Goal: Task Accomplishment & Management: Use online tool/utility

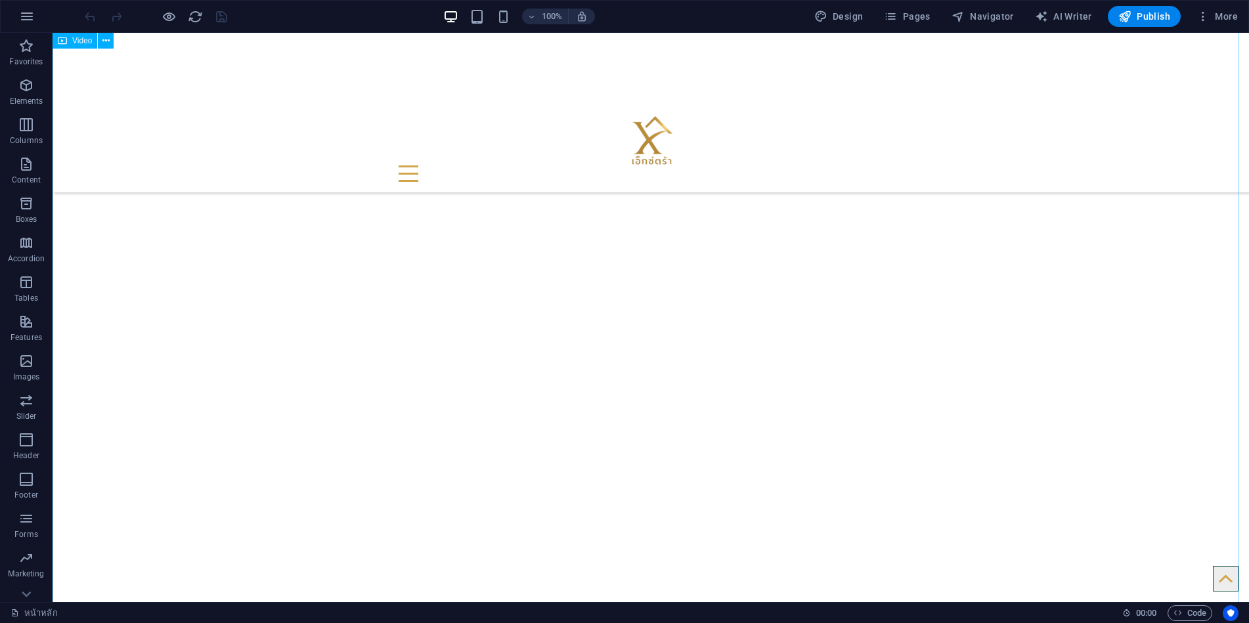
scroll to position [328, 0]
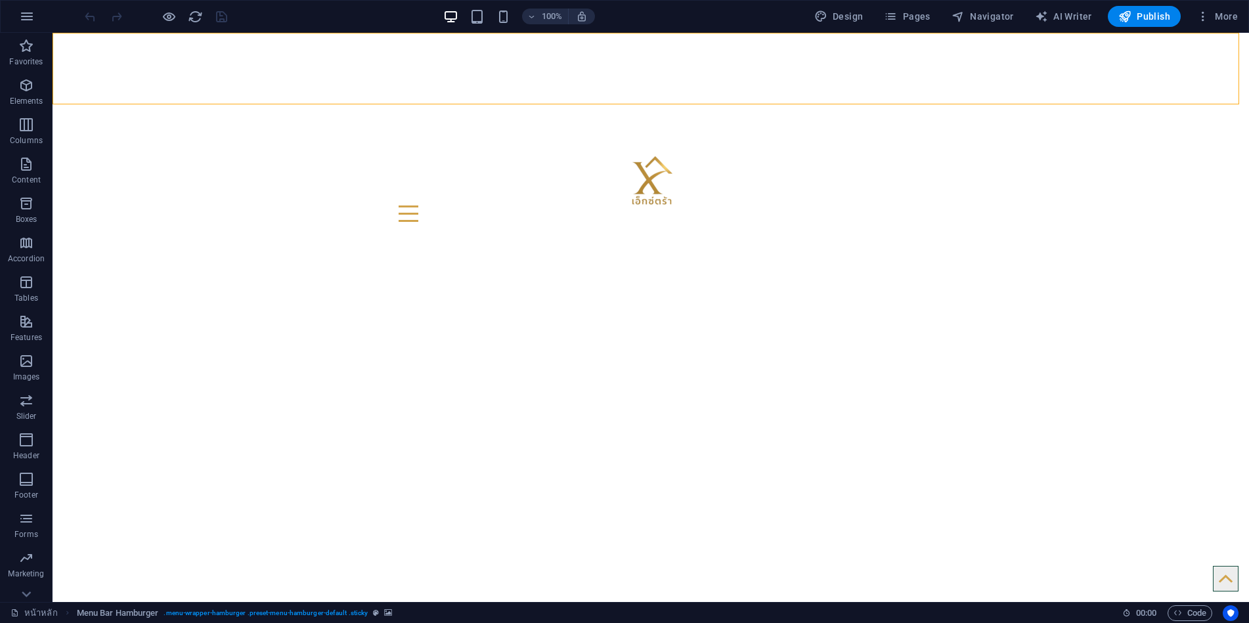
scroll to position [0, 0]
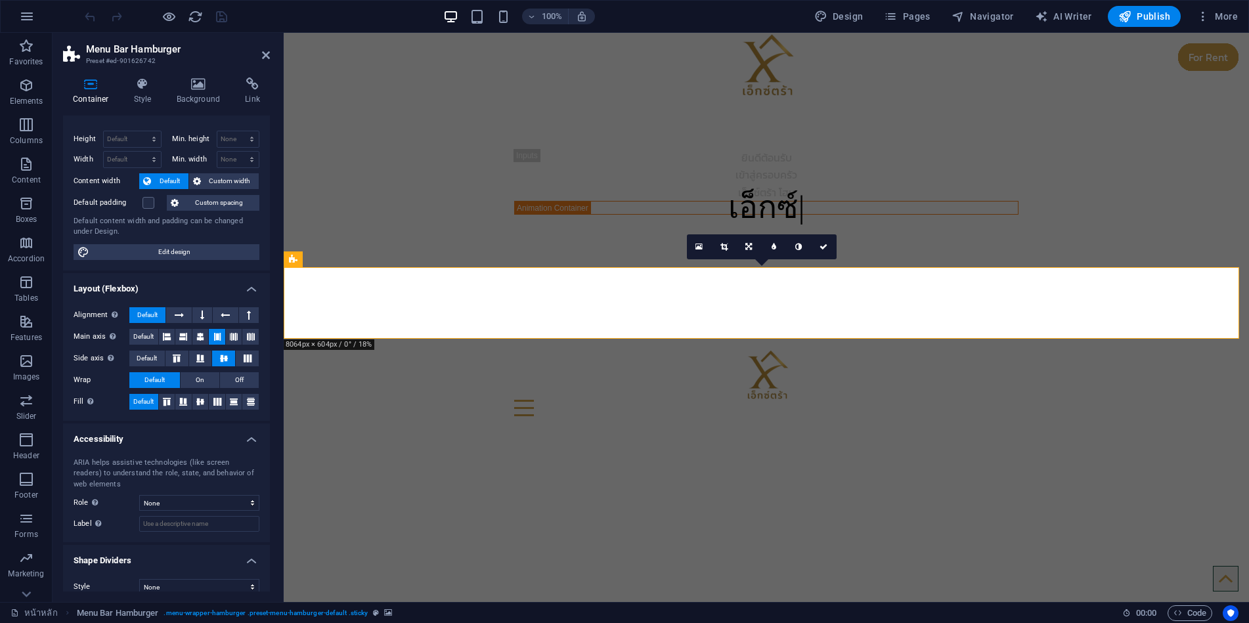
scroll to position [33, 0]
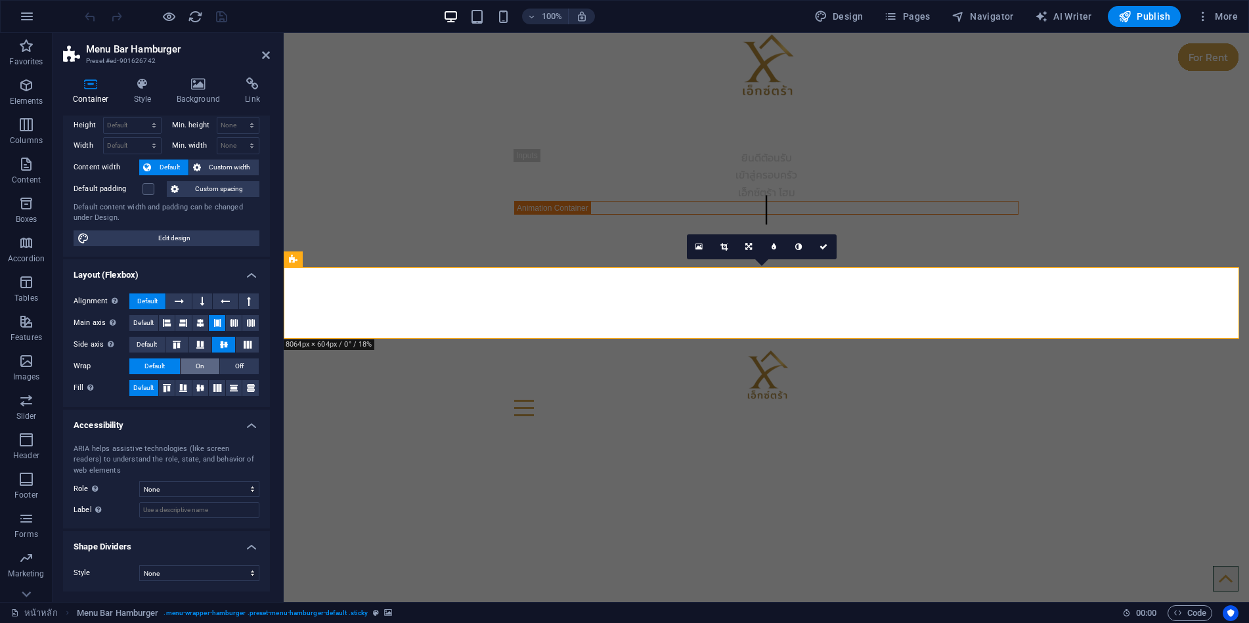
click at [207, 366] on button "On" at bounding box center [200, 366] width 39 height 16
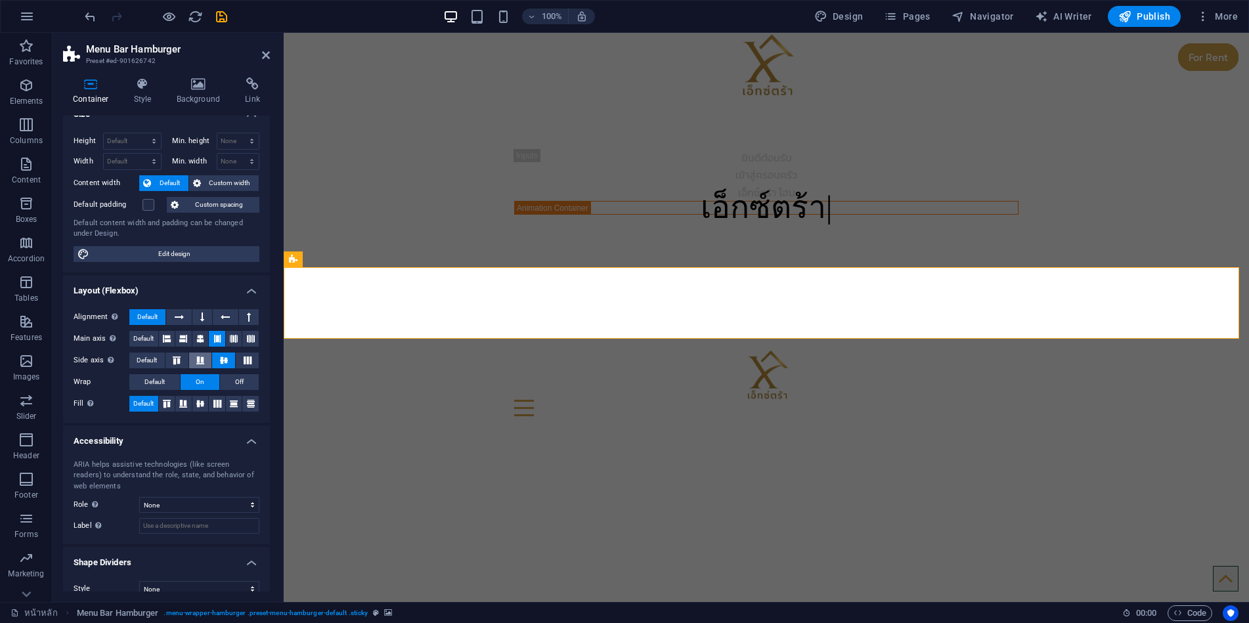
scroll to position [0, 0]
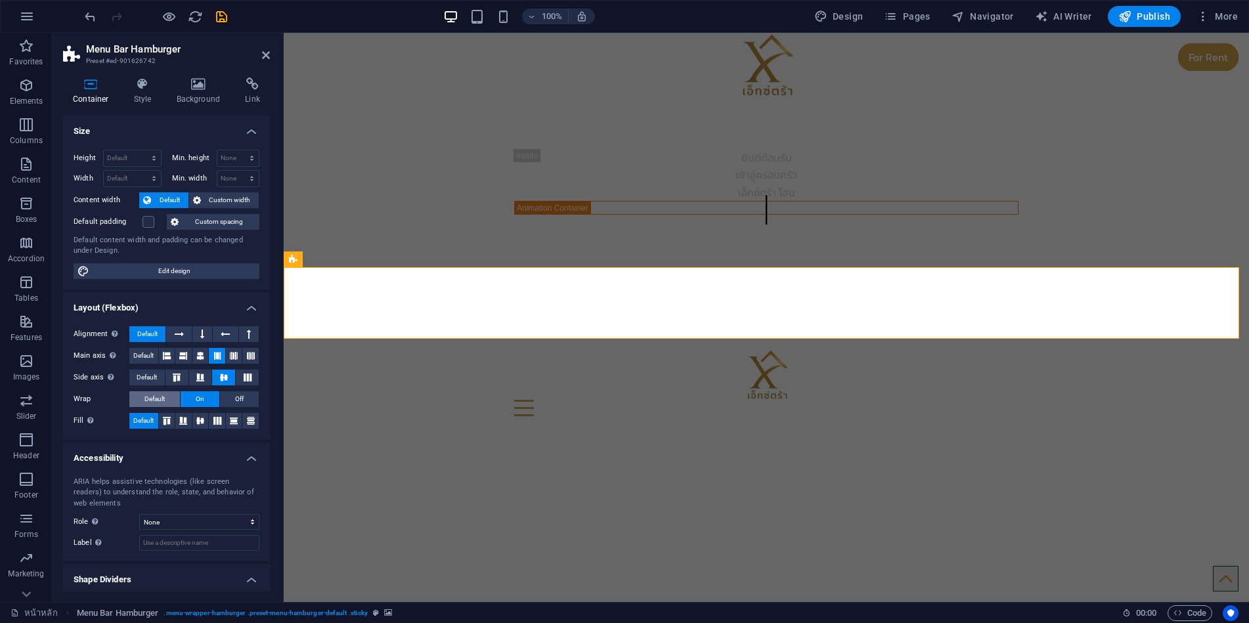
click at [167, 393] on button "Default" at bounding box center [154, 399] width 51 height 16
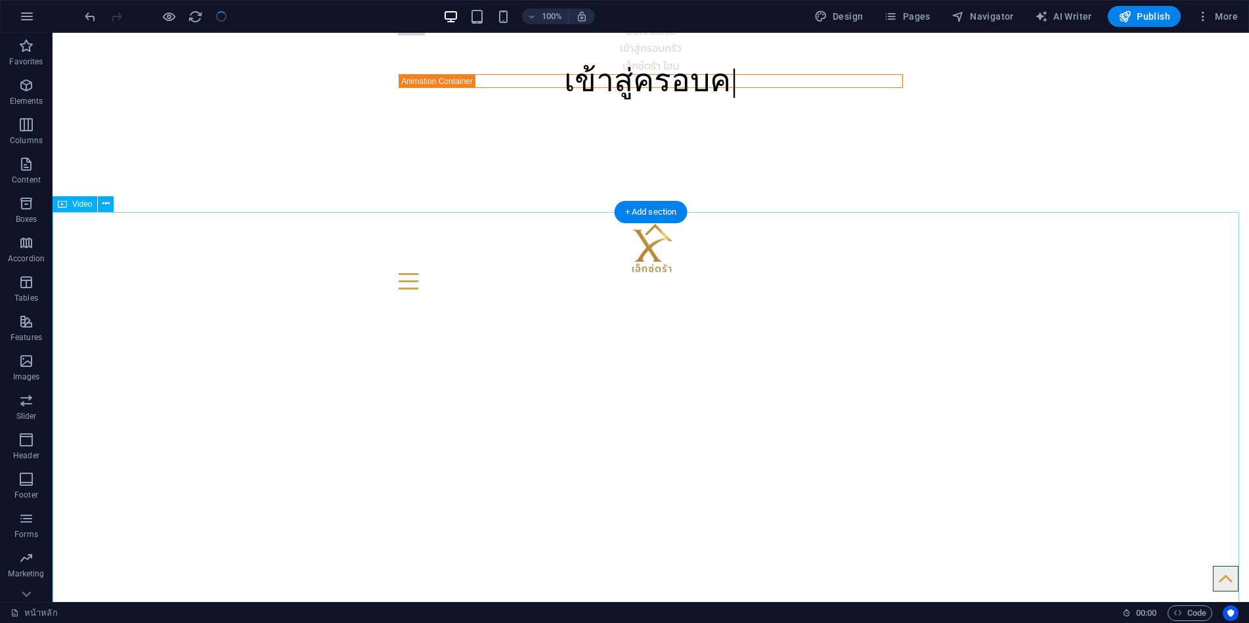
scroll to position [197, 0]
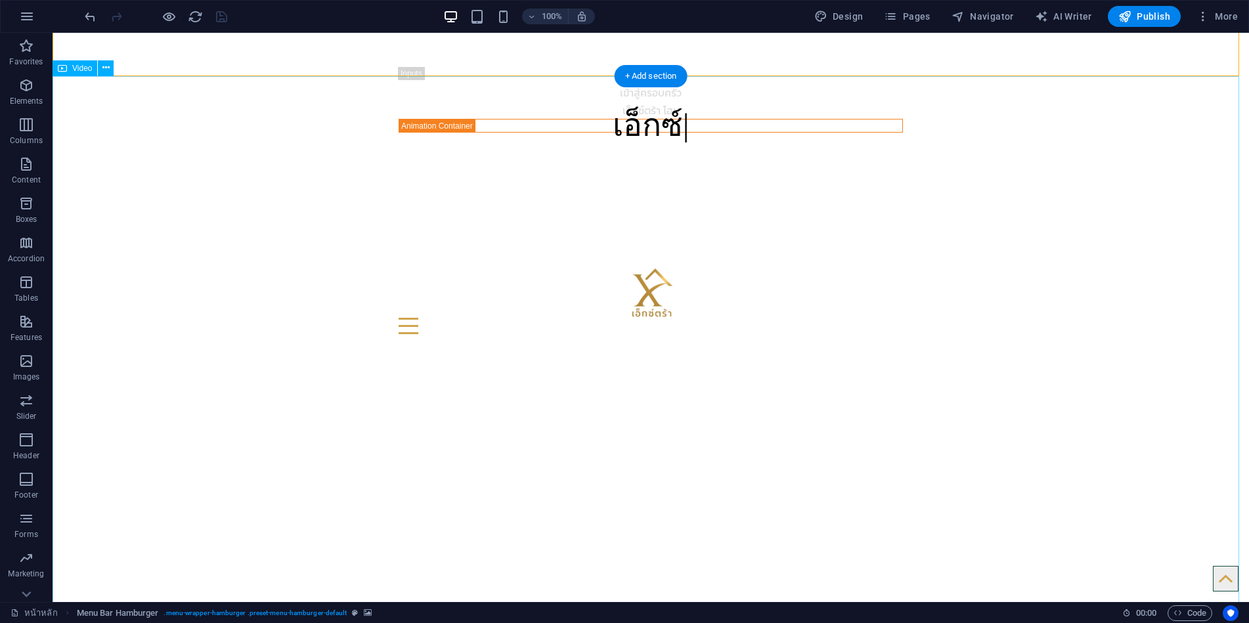
scroll to position [0, 0]
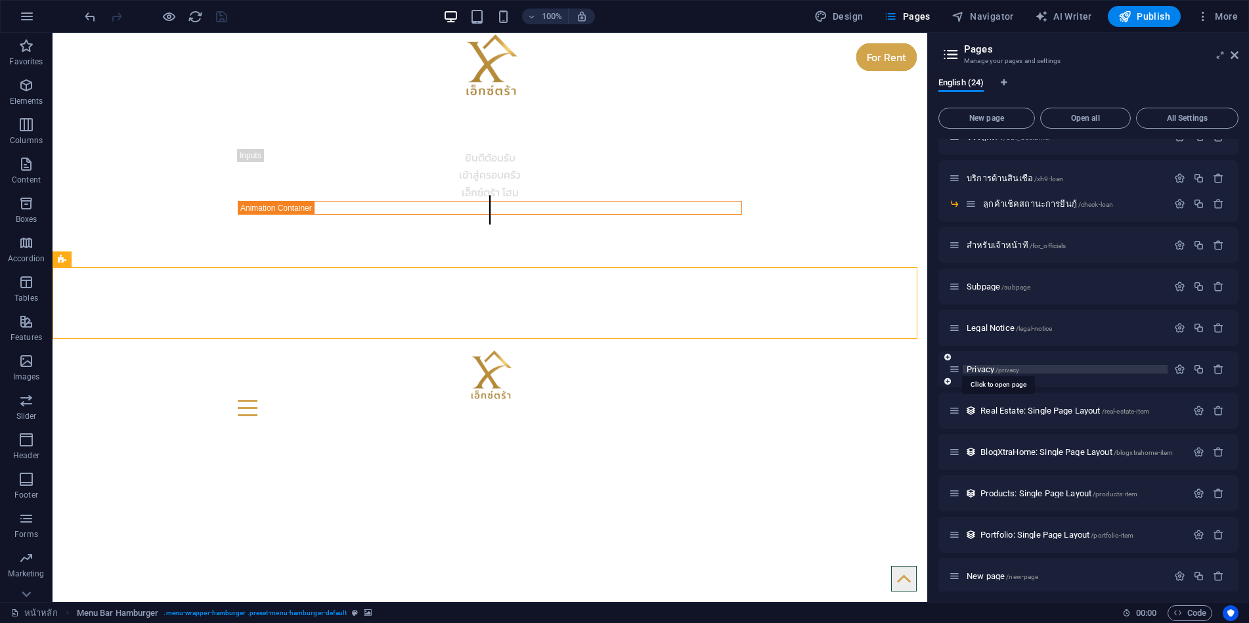
scroll to position [414, 0]
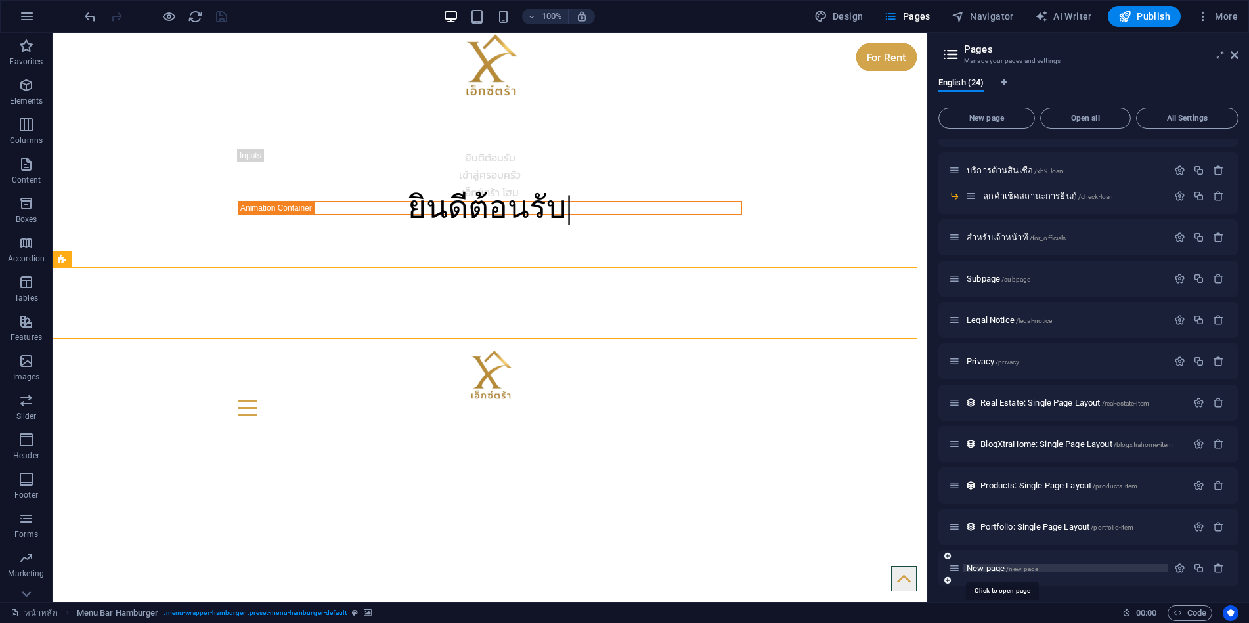
click at [982, 568] on span "New page /new-page" at bounding box center [1003, 568] width 72 height 10
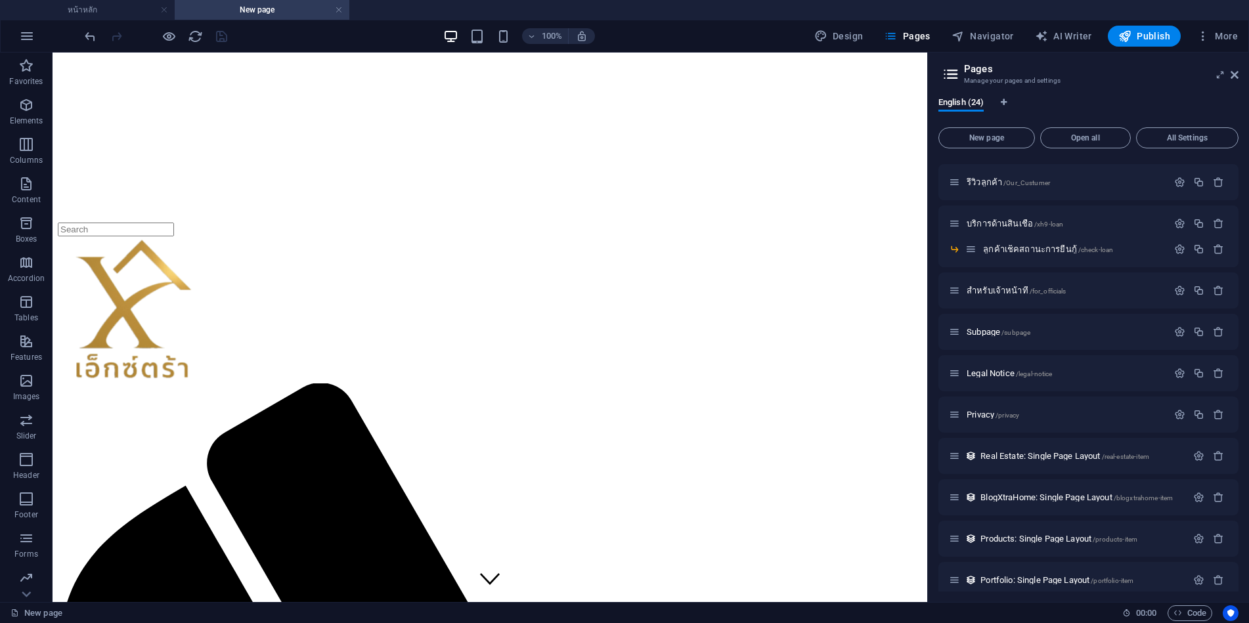
scroll to position [0, 0]
click at [525, 58] on figure at bounding box center [490, 58] width 864 height 0
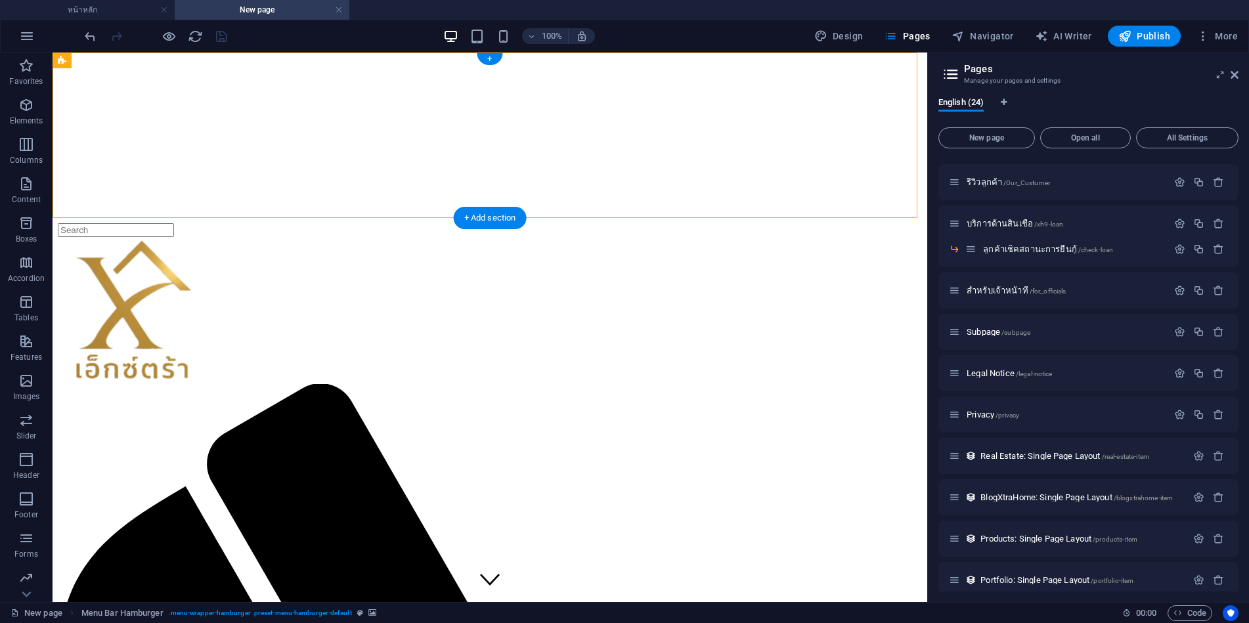
click at [450, 58] on figure at bounding box center [490, 58] width 864 height 0
click at [265, 237] on div at bounding box center [490, 310] width 864 height 147
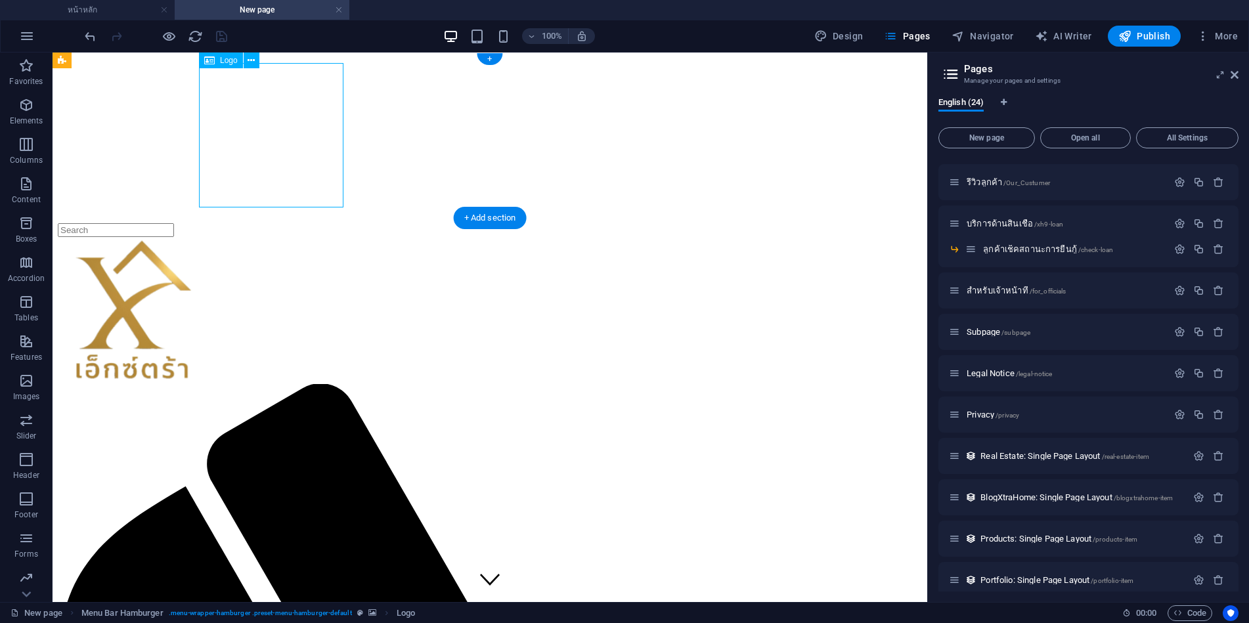
click at [270, 237] on div at bounding box center [490, 310] width 864 height 147
select select "px"
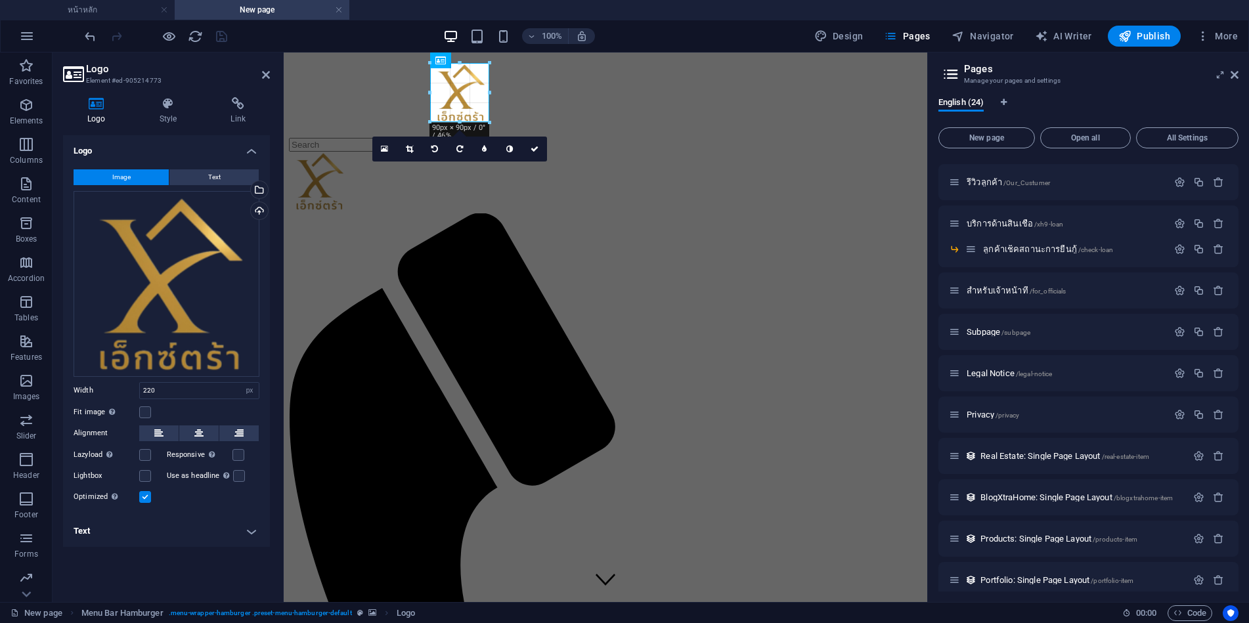
drag, startPoint x: 576, startPoint y: 206, endPoint x: 475, endPoint y: 118, distance: 133.6
click at [195, 432] on icon at bounding box center [198, 433] width 9 height 16
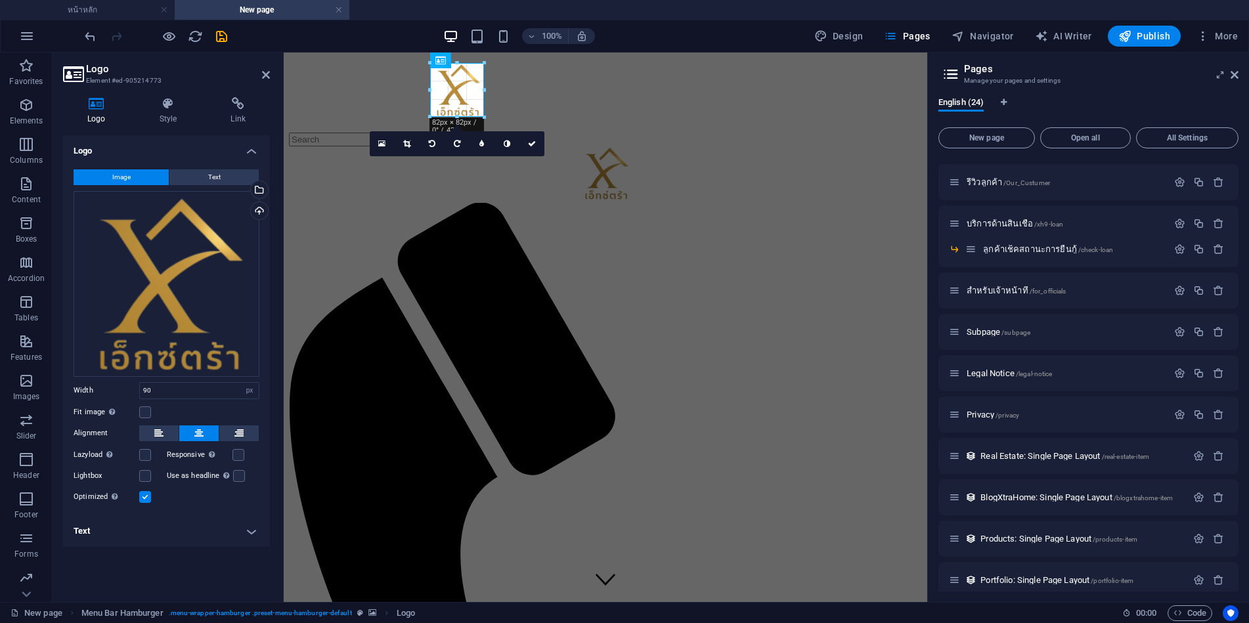
type input "82"
click at [228, 39] on icon "save" at bounding box center [221, 36] width 15 height 15
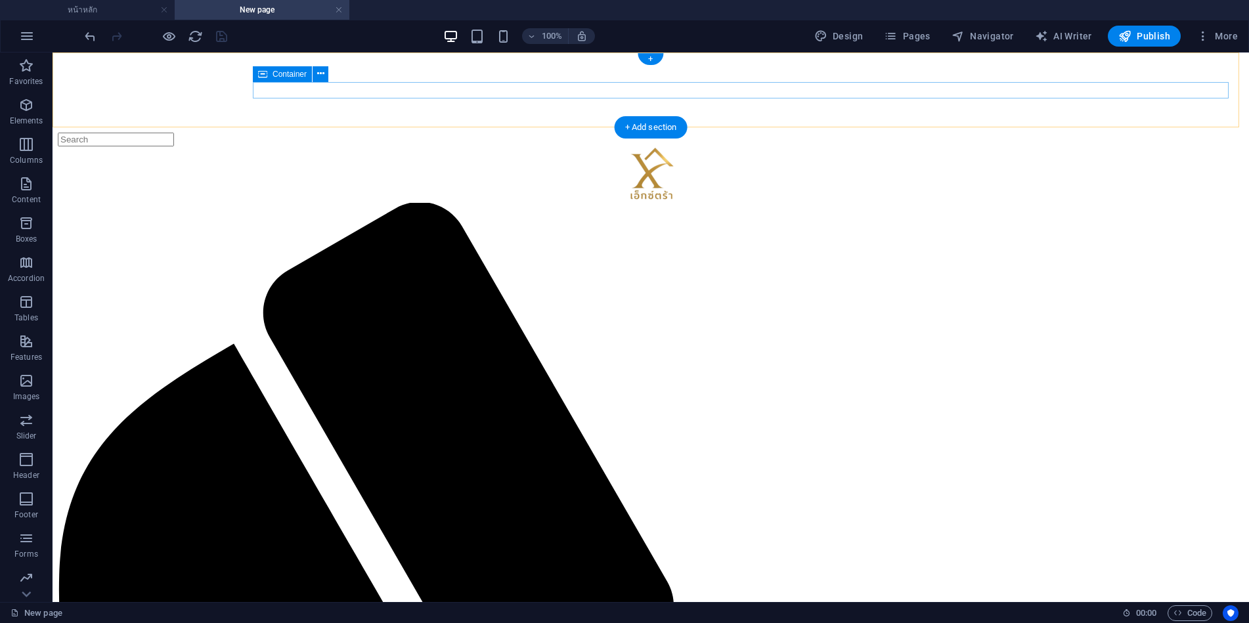
click at [288, 58] on figure at bounding box center [651, 58] width 1186 height 0
click at [299, 58] on figure at bounding box center [651, 58] width 1186 height 0
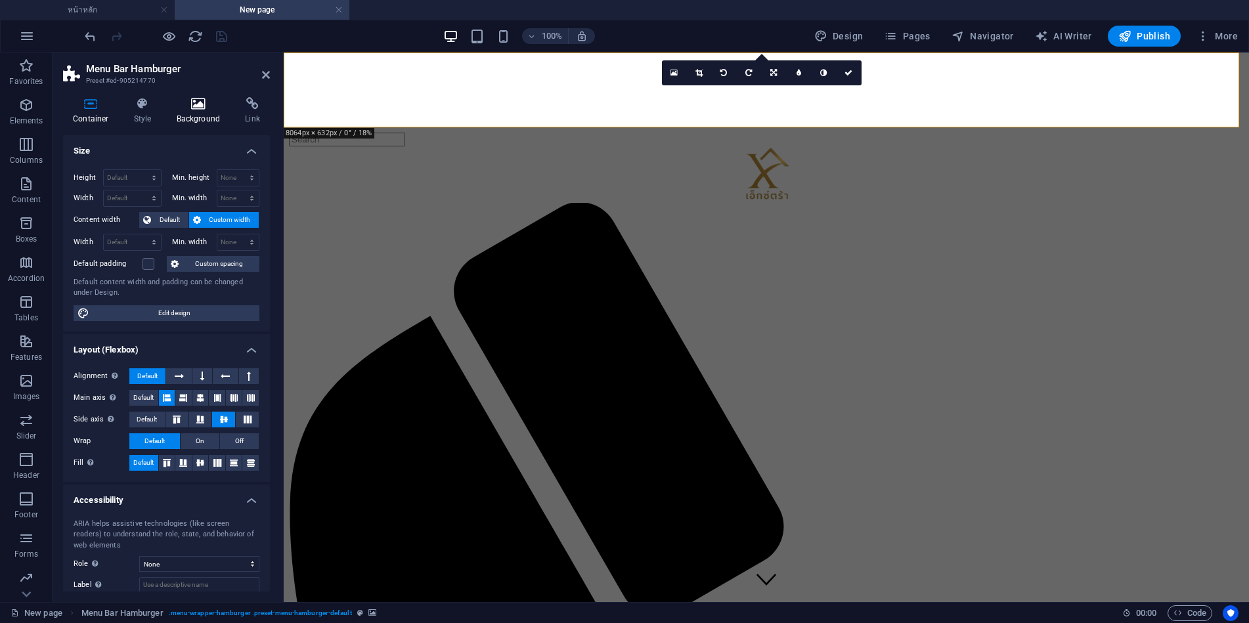
click at [186, 111] on h4 "Background" at bounding box center [201, 111] width 69 height 28
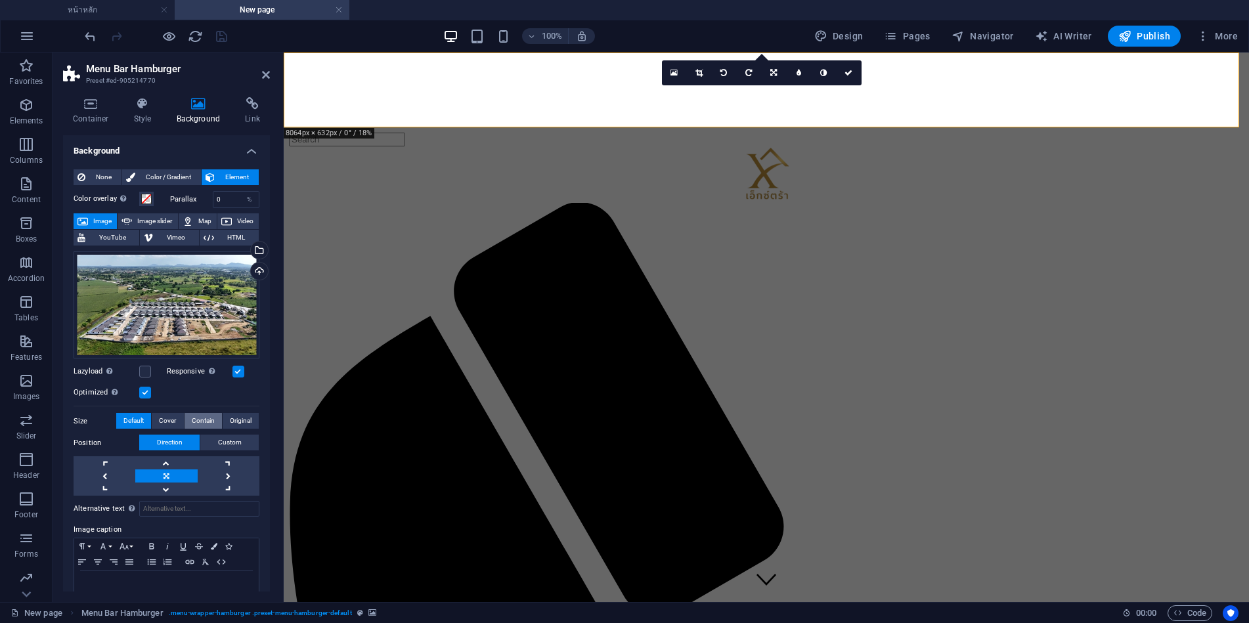
click at [203, 416] on span "Contain" at bounding box center [203, 421] width 23 height 16
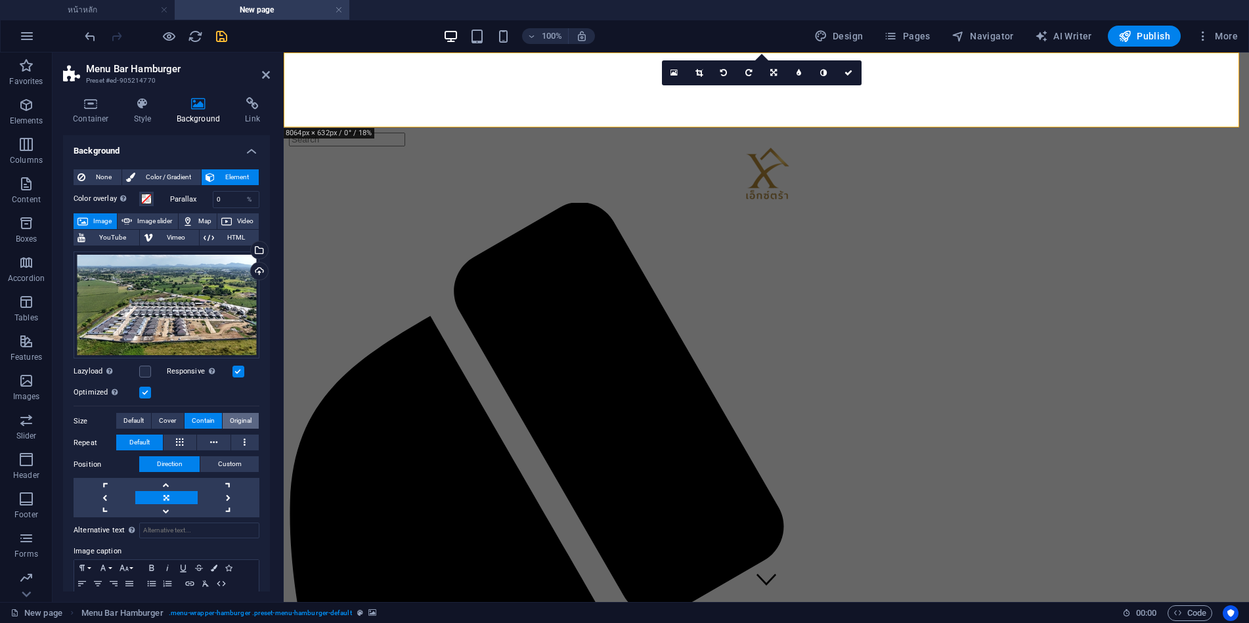
click at [238, 420] on span "Original" at bounding box center [241, 421] width 22 height 16
click at [186, 424] on button "Contain" at bounding box center [203, 421] width 37 height 16
click at [165, 422] on span "Cover" at bounding box center [167, 421] width 17 height 16
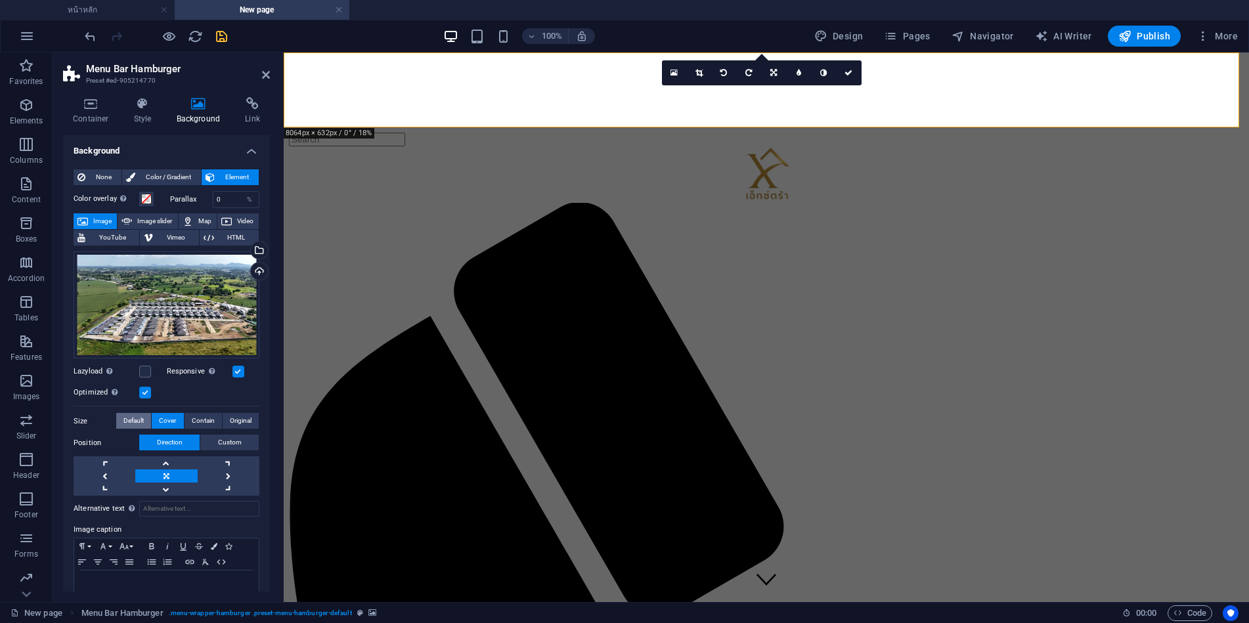
click at [140, 415] on span "Default" at bounding box center [133, 421] width 20 height 16
click at [138, 109] on icon at bounding box center [142, 103] width 37 height 13
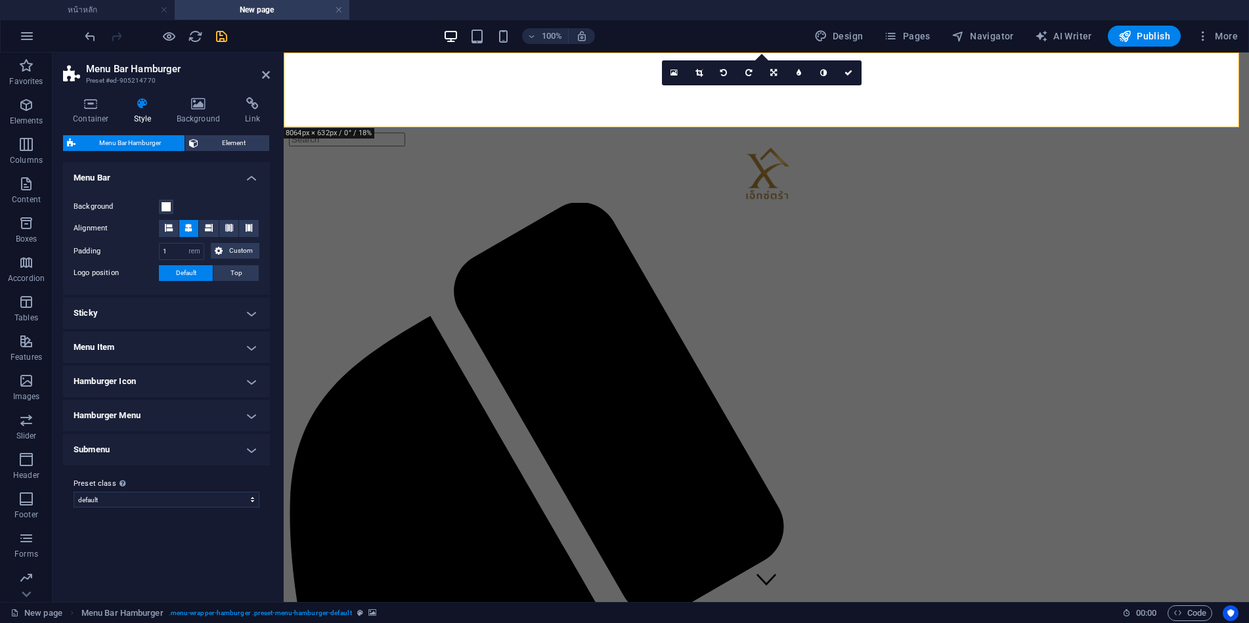
click at [156, 413] on h4 "Hamburger Menu" at bounding box center [166, 416] width 207 height 32
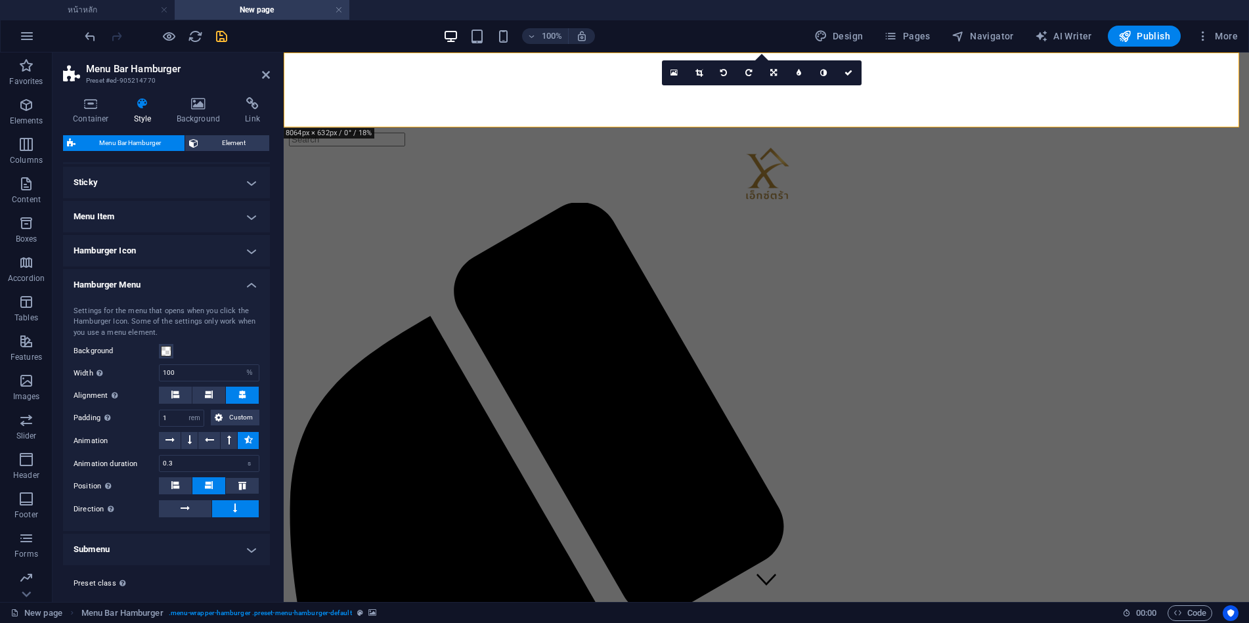
scroll to position [131, 0]
click at [184, 282] on h4 "Hamburger Menu" at bounding box center [166, 281] width 207 height 24
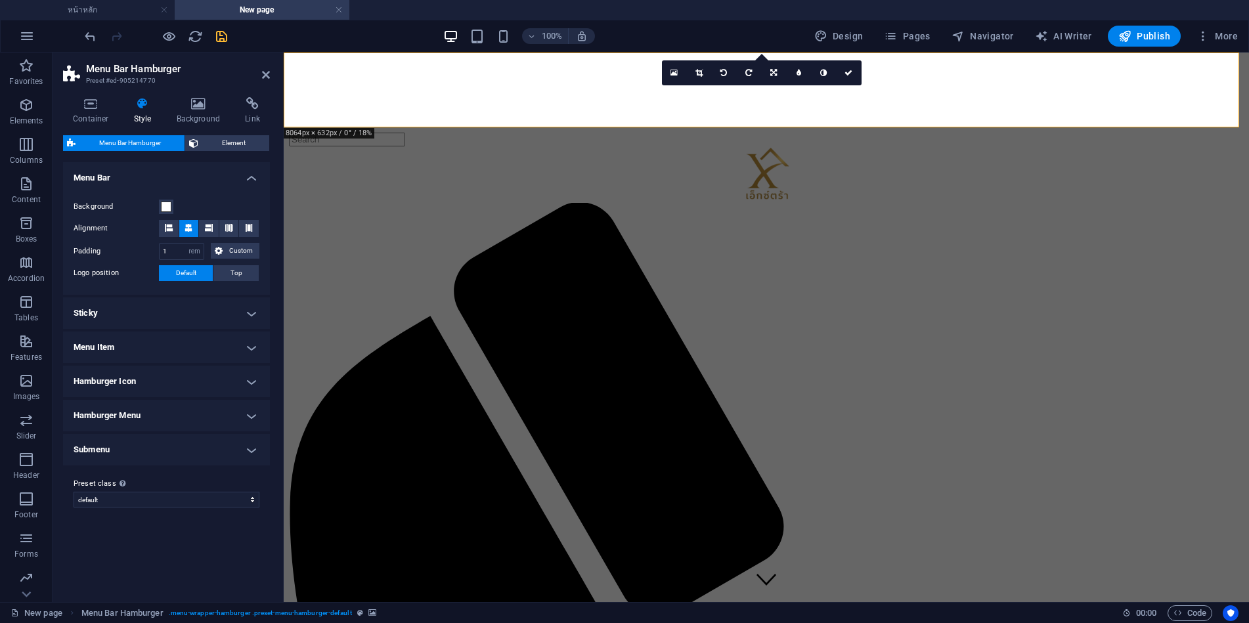
click at [147, 376] on h4 "Hamburger Icon" at bounding box center [166, 382] width 207 height 32
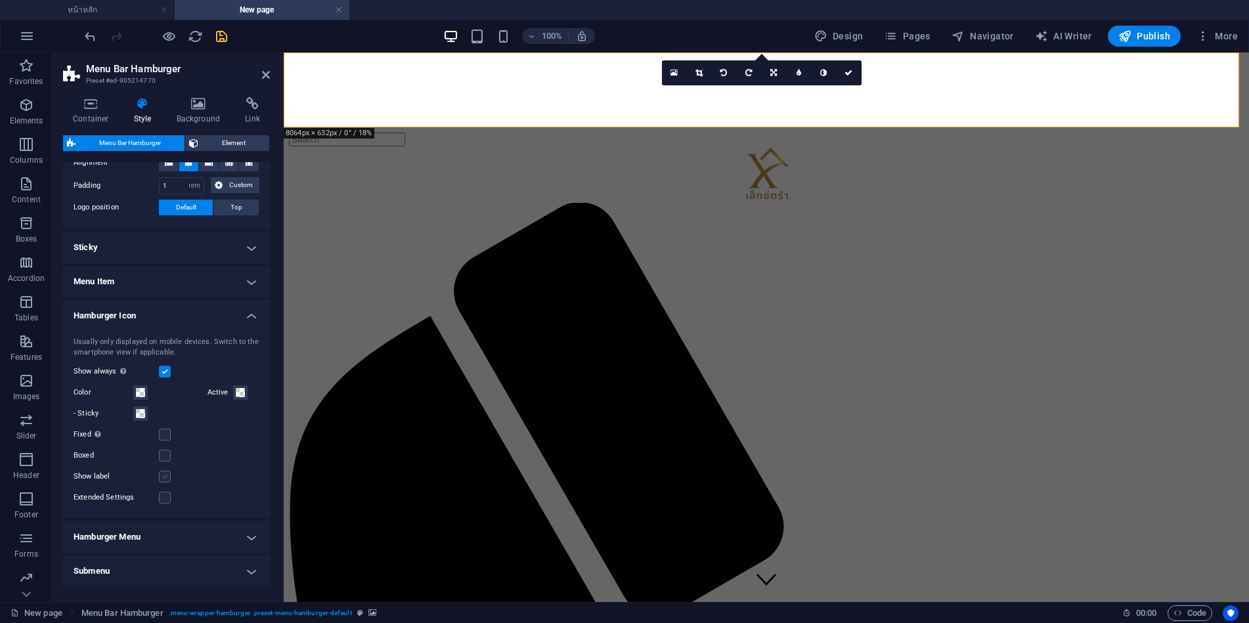
scroll to position [114, 0]
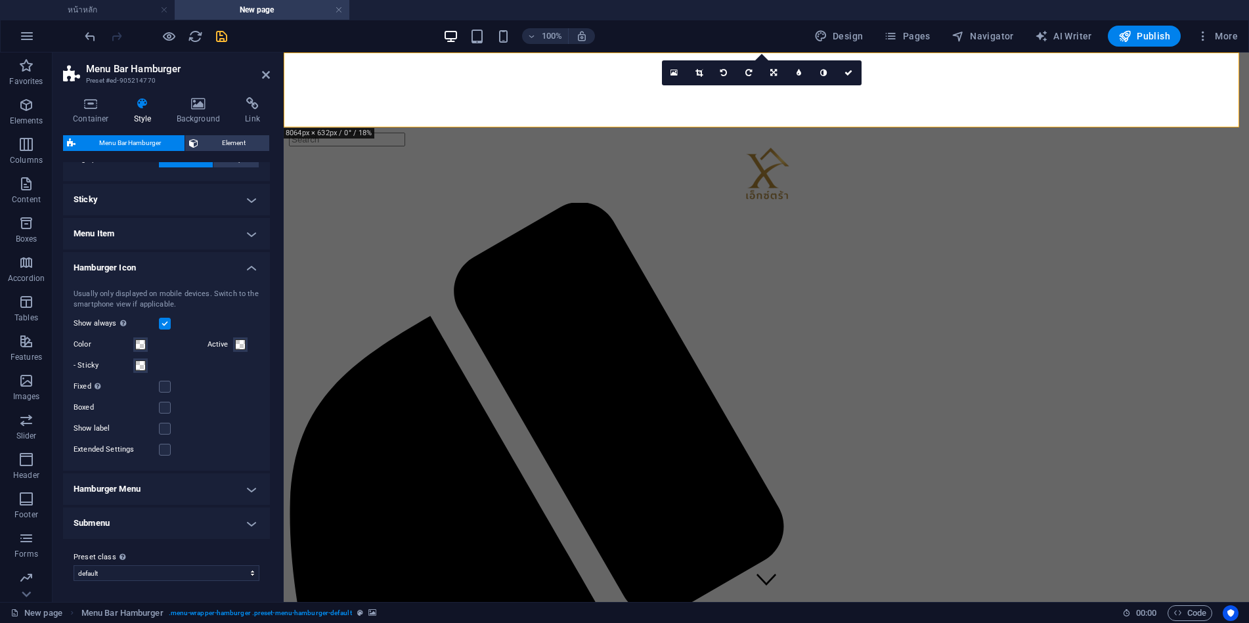
click at [146, 521] on h4 "Submenu" at bounding box center [166, 524] width 207 height 32
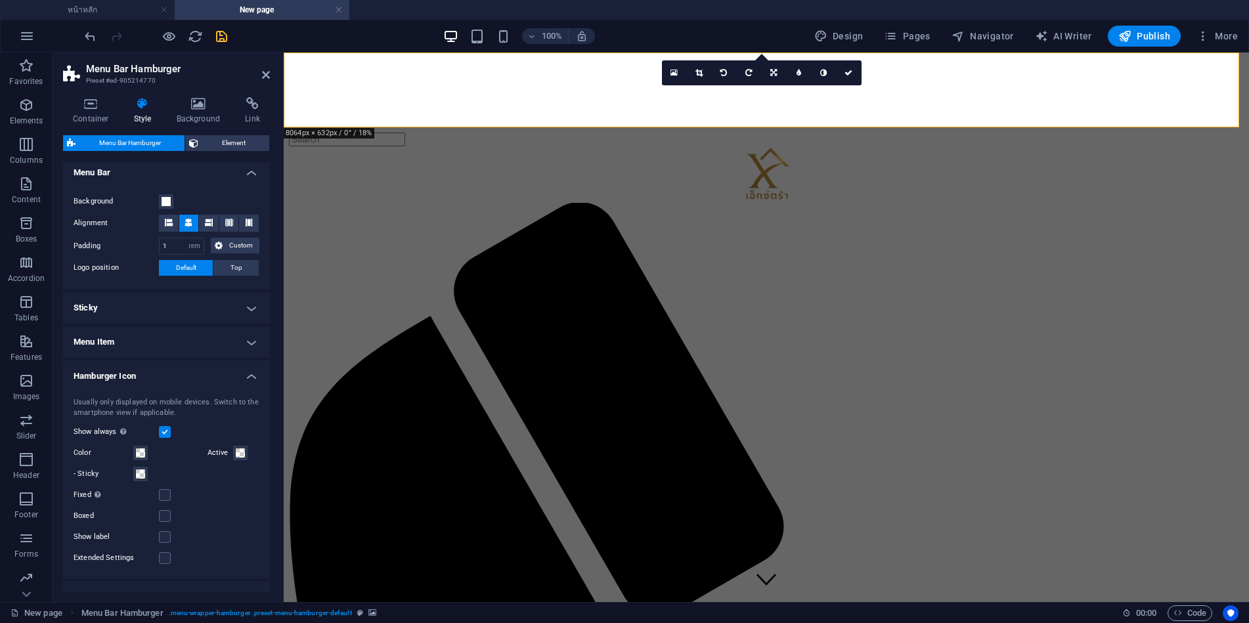
scroll to position [0, 0]
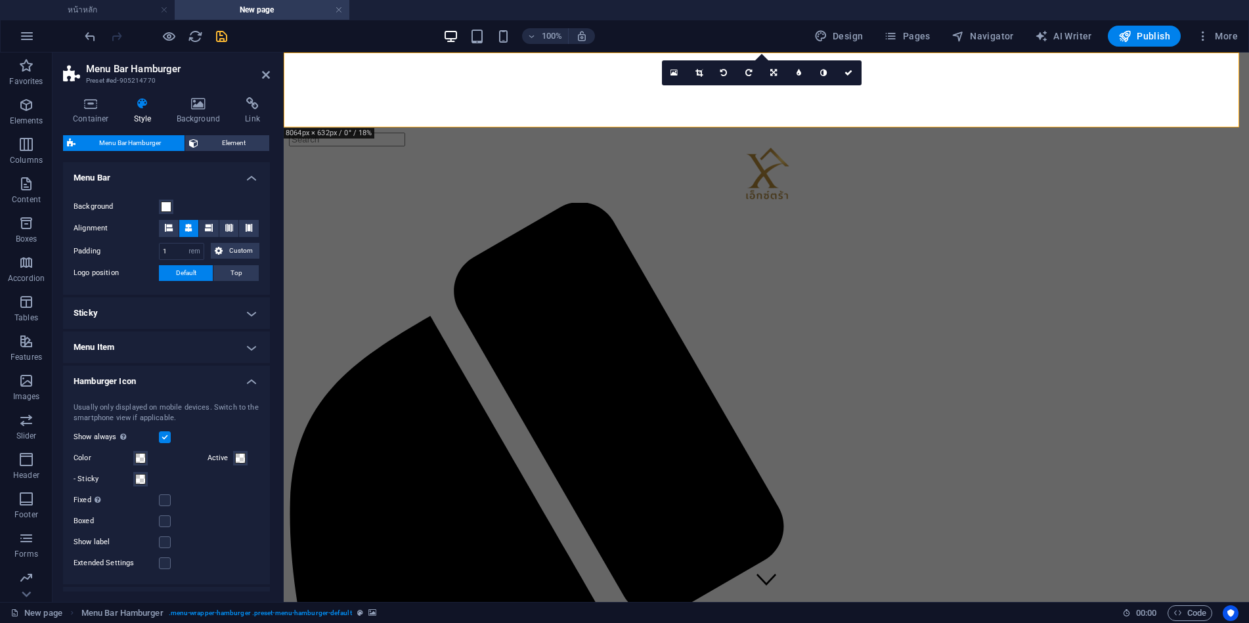
click at [157, 341] on h4 "Menu Item" at bounding box center [166, 348] width 207 height 32
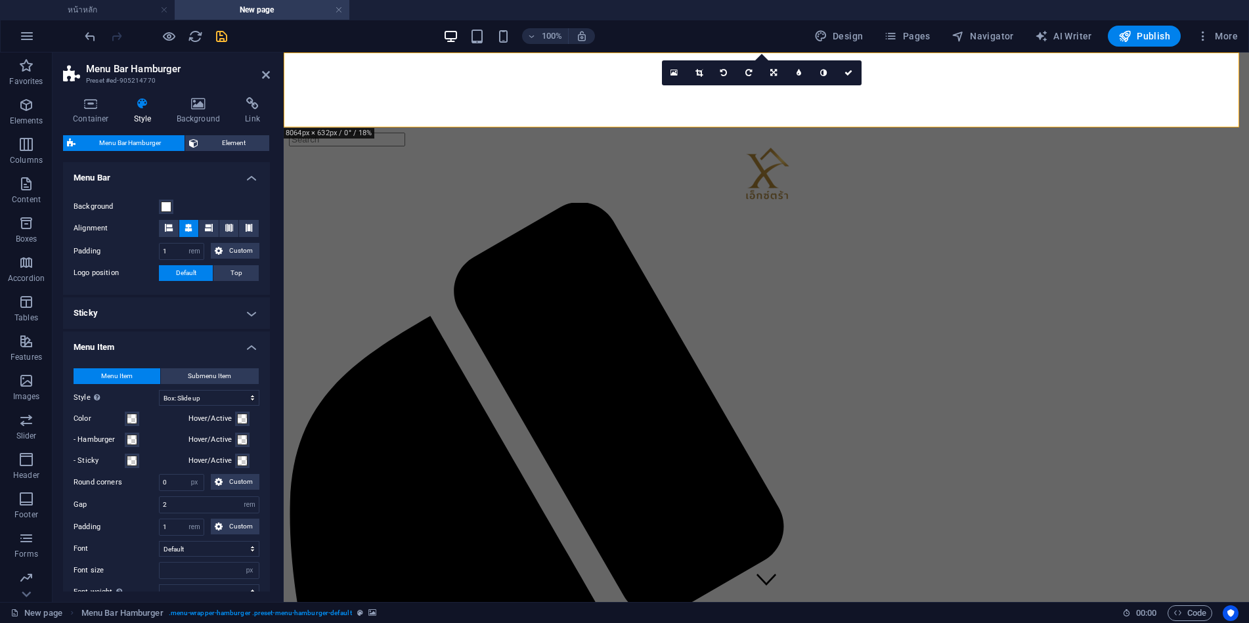
click at [169, 311] on h4 "Sticky" at bounding box center [166, 313] width 207 height 32
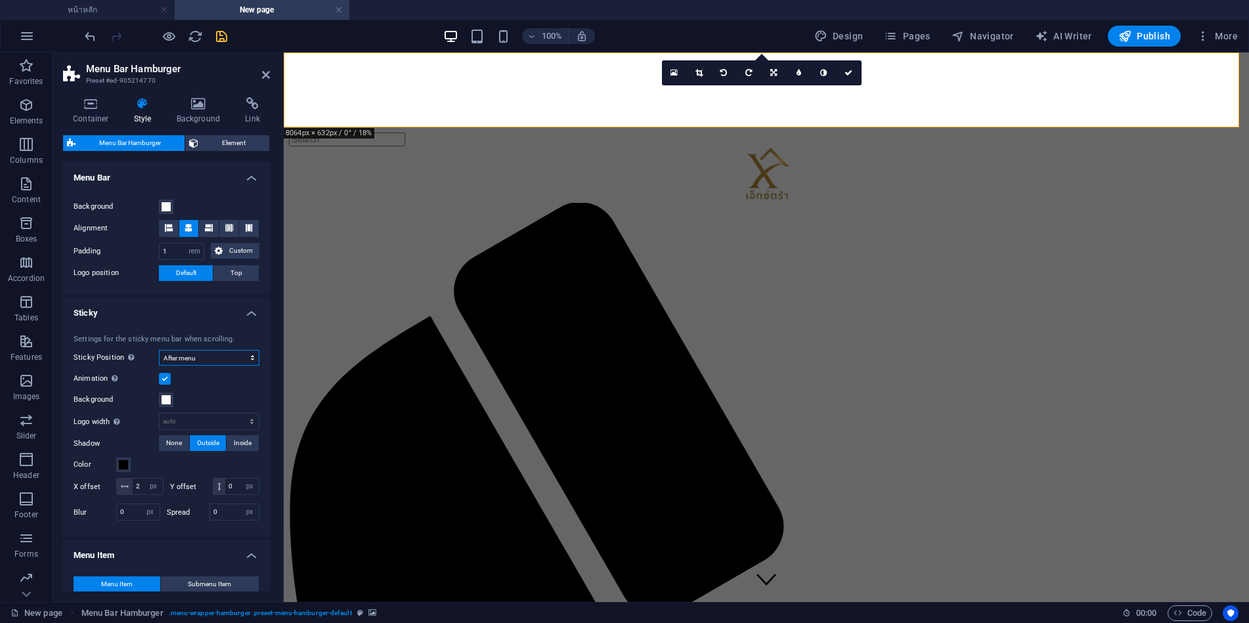
click at [226, 354] on select "Off Instant After menu After banner When scrolling up" at bounding box center [209, 358] width 100 height 16
select select "sticky_reverse"
click at [159, 350] on select "Off Instant After menu After banner When scrolling up" at bounding box center [209, 358] width 100 height 16
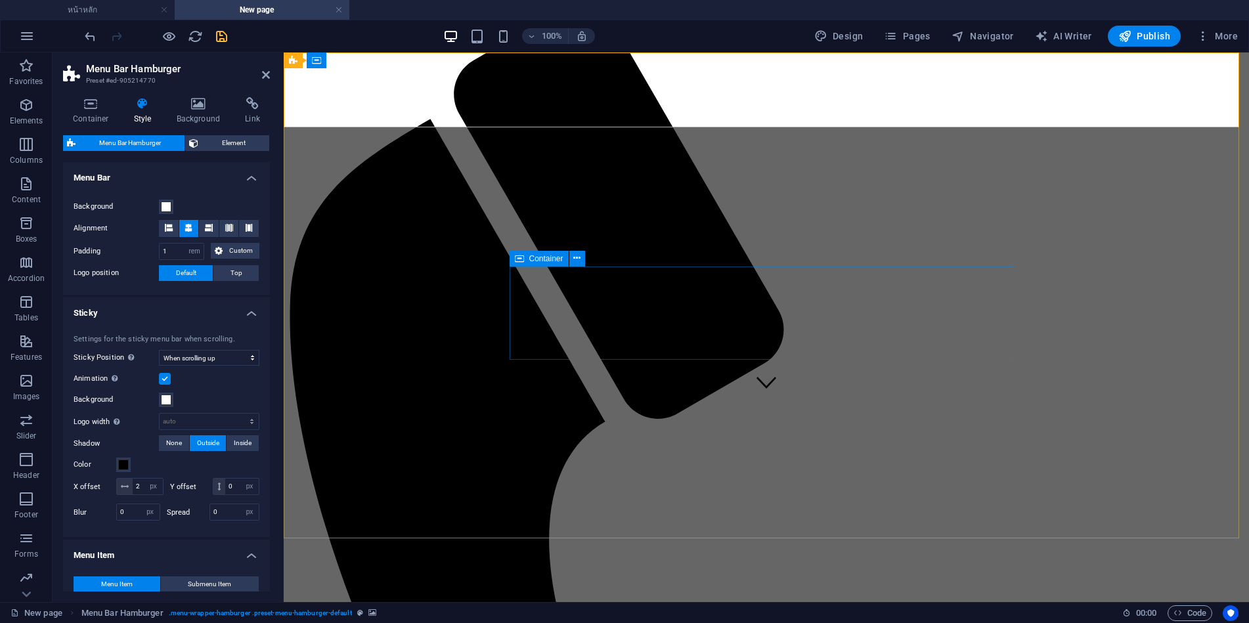
select select
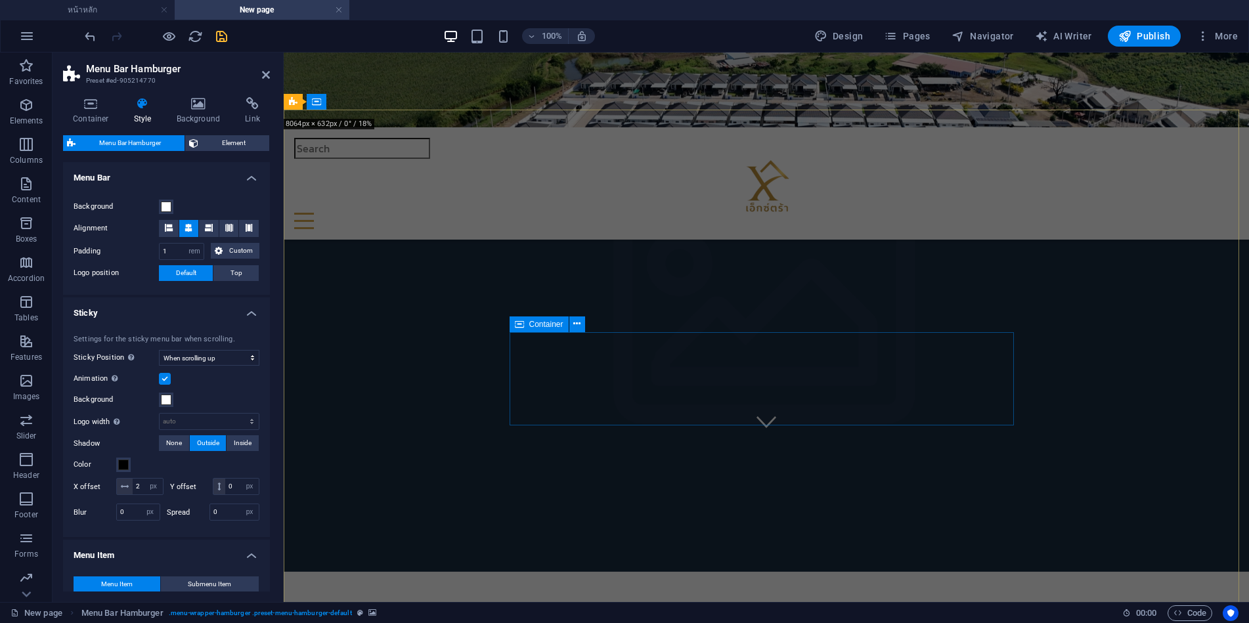
scroll to position [197, 0]
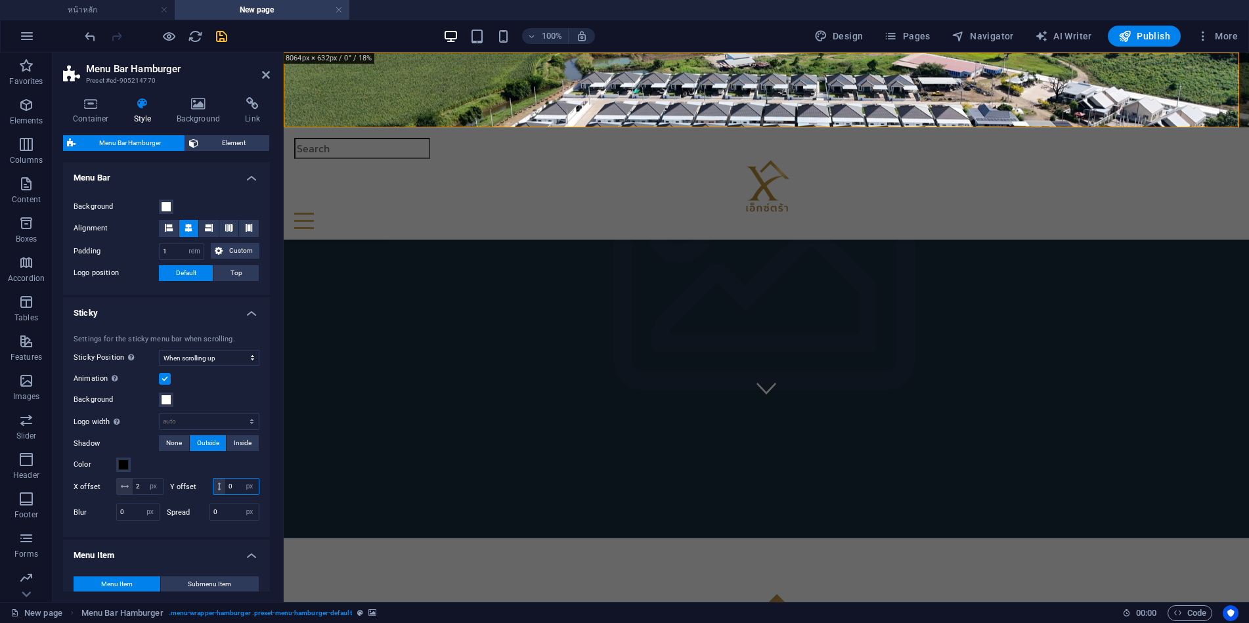
drag, startPoint x: 171, startPoint y: 502, endPoint x: 132, endPoint y: 502, distance: 39.4
click at [225, 494] on input "0" at bounding box center [241, 487] width 33 height 16
type input "10"
click at [163, 490] on input "2" at bounding box center [148, 487] width 30 height 16
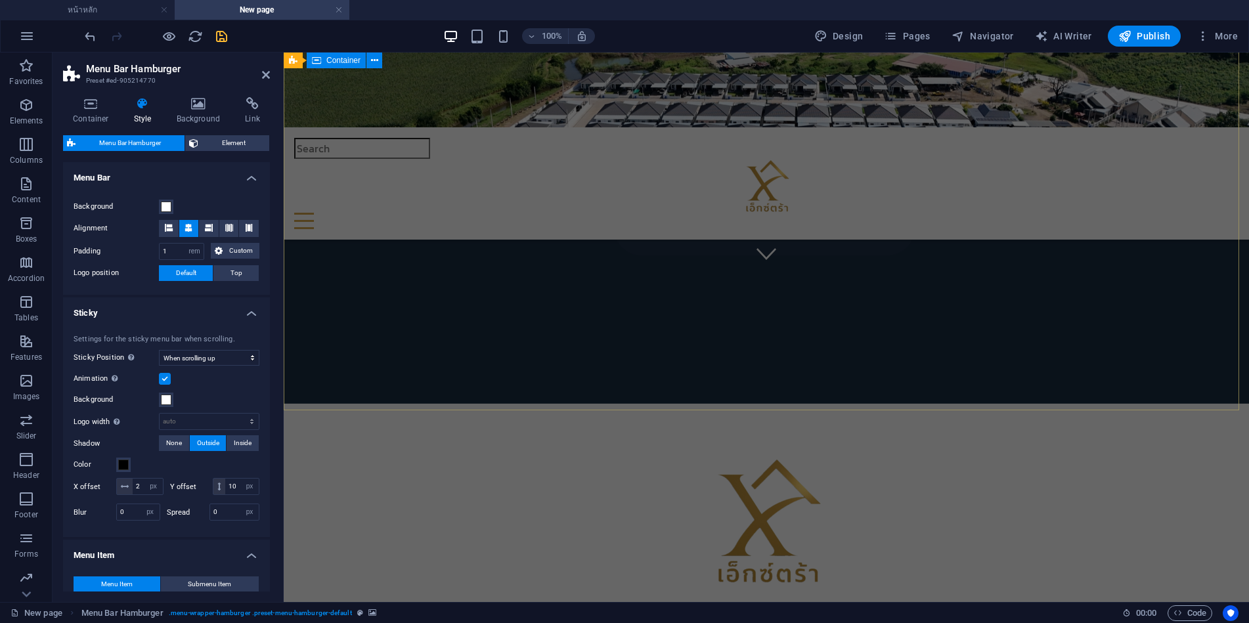
scroll to position [0, 0]
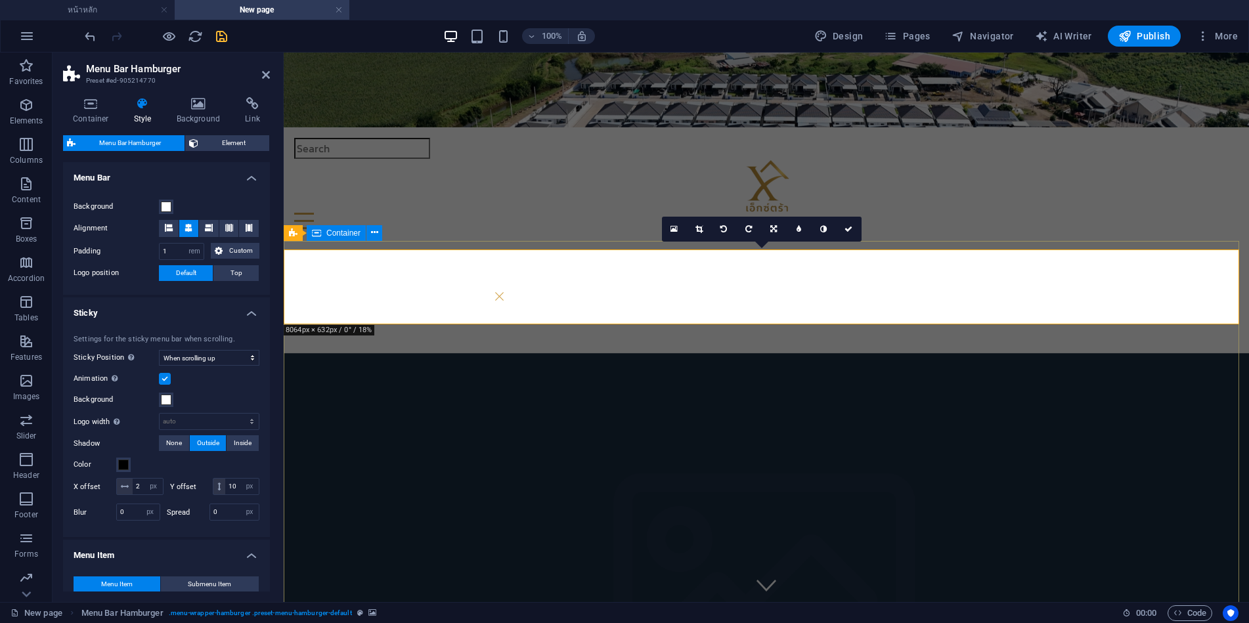
select select
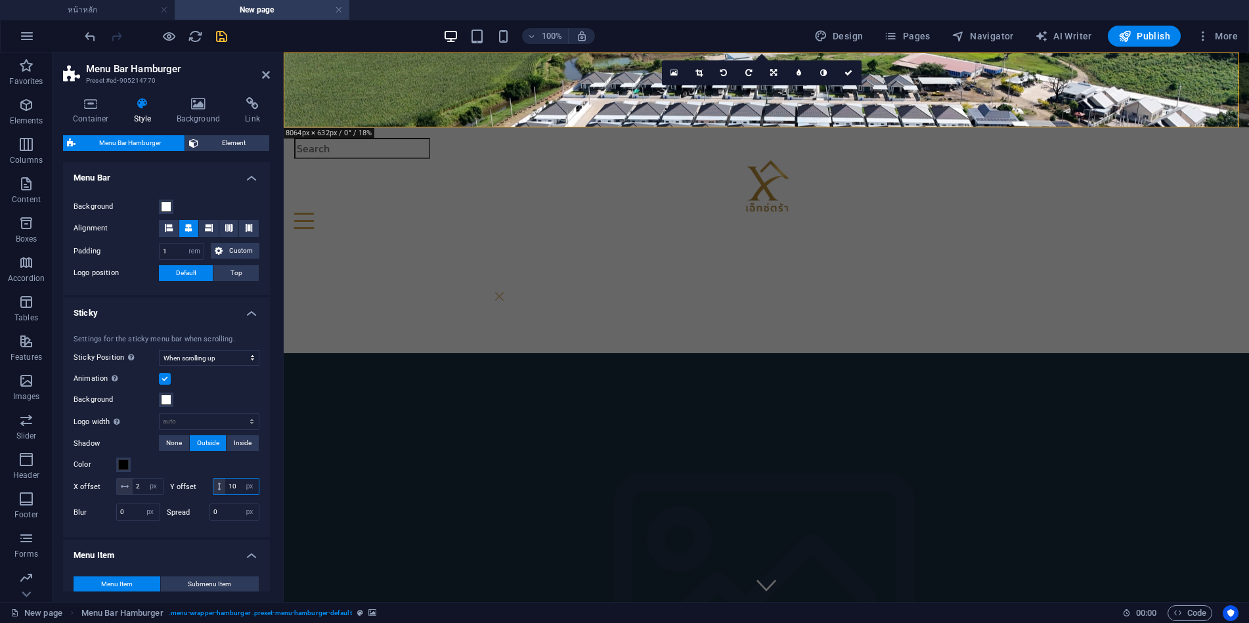
drag, startPoint x: 153, startPoint y: 502, endPoint x: 116, endPoint y: 502, distance: 37.4
click at [170, 495] on div "Y offset 10 px rem vh vw" at bounding box center [215, 486] width 90 height 17
type input "0"
click at [163, 485] on input "2" at bounding box center [148, 487] width 30 height 16
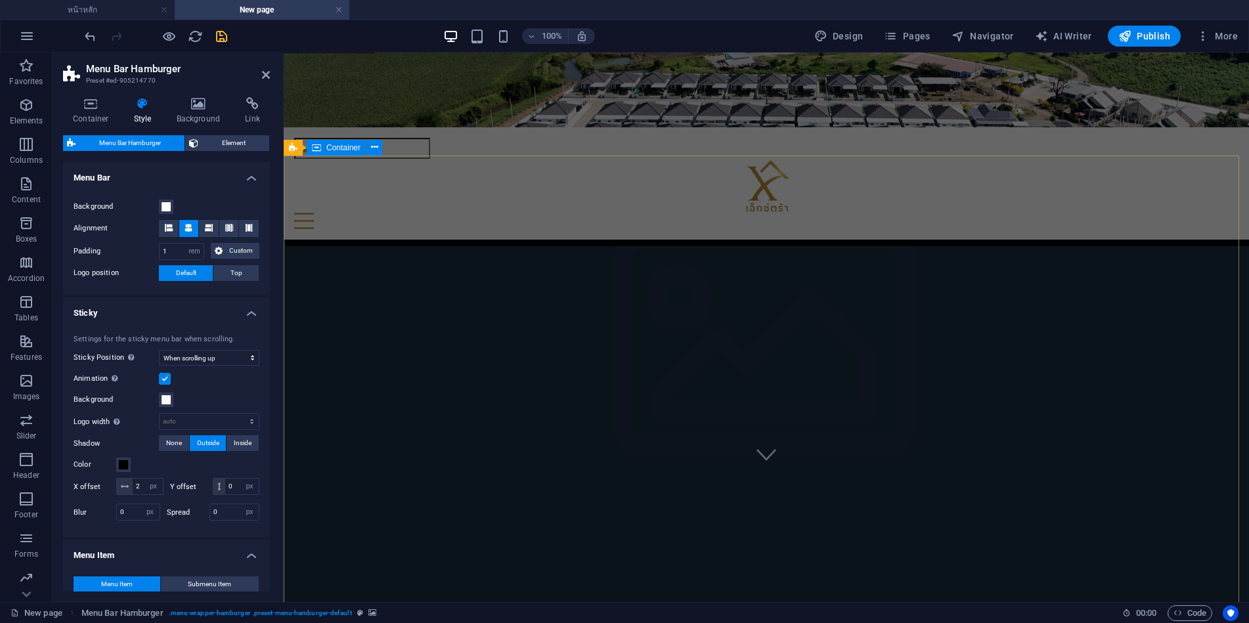
scroll to position [131, 0]
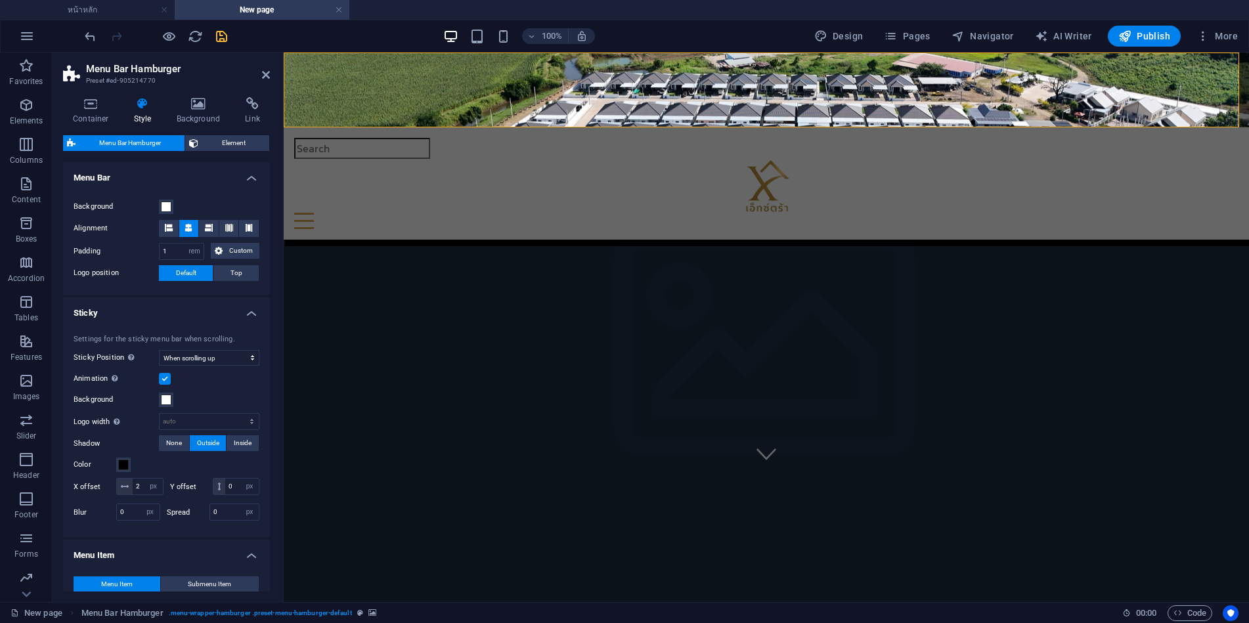
select select
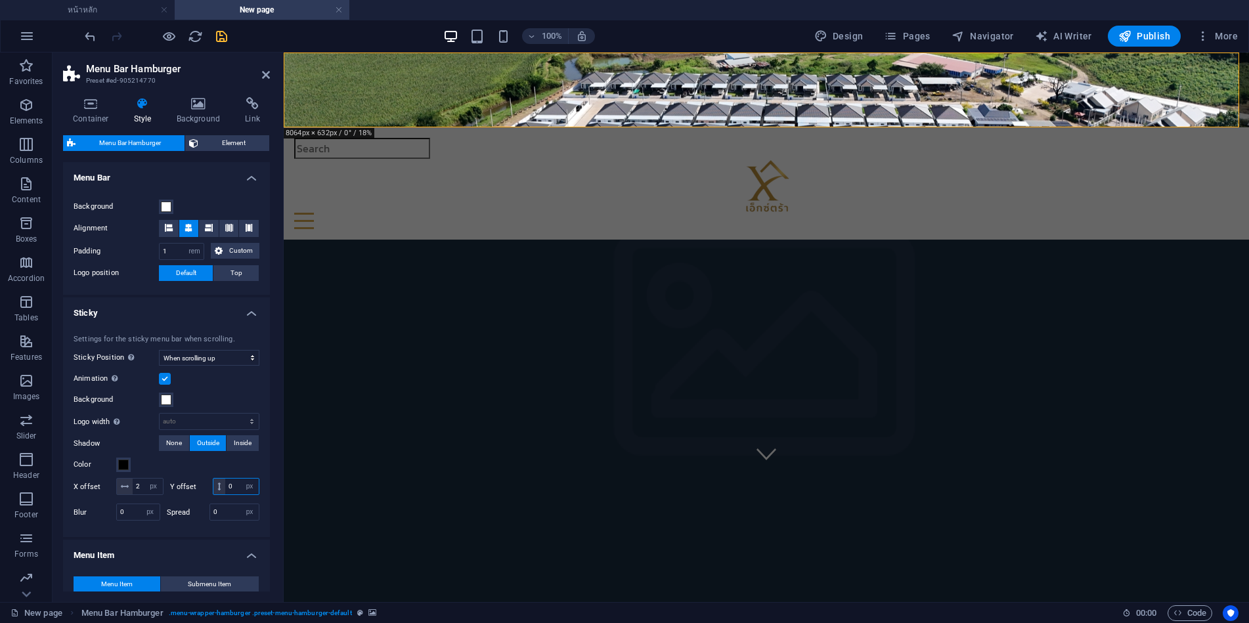
drag, startPoint x: 158, startPoint y: 504, endPoint x: 123, endPoint y: 496, distance: 35.7
click at [213, 495] on div "0 px rem vh vw" at bounding box center [236, 486] width 47 height 17
type input "10"
click at [163, 487] on input "2" at bounding box center [148, 487] width 30 height 16
select select
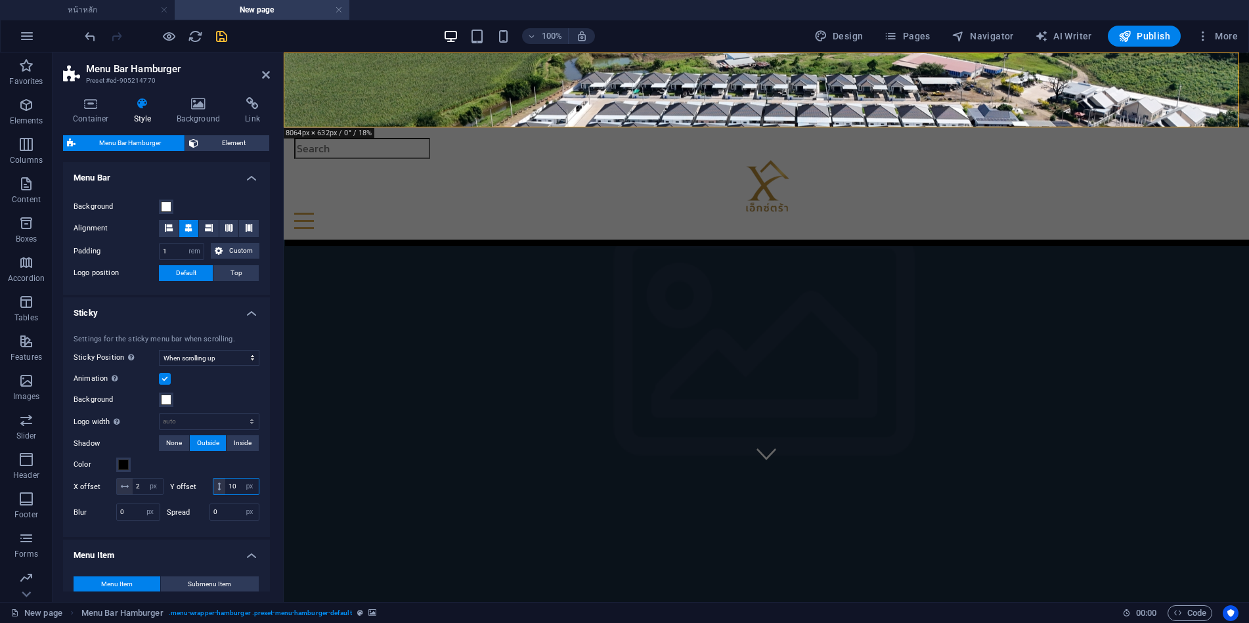
click at [225, 494] on input "10" at bounding box center [241, 487] width 33 height 16
drag, startPoint x: 168, startPoint y: 505, endPoint x: 137, endPoint y: 500, distance: 31.8
click at [225, 494] on input "10" at bounding box center [241, 487] width 33 height 16
type input "0"
click at [163, 484] on input "2" at bounding box center [148, 487] width 30 height 16
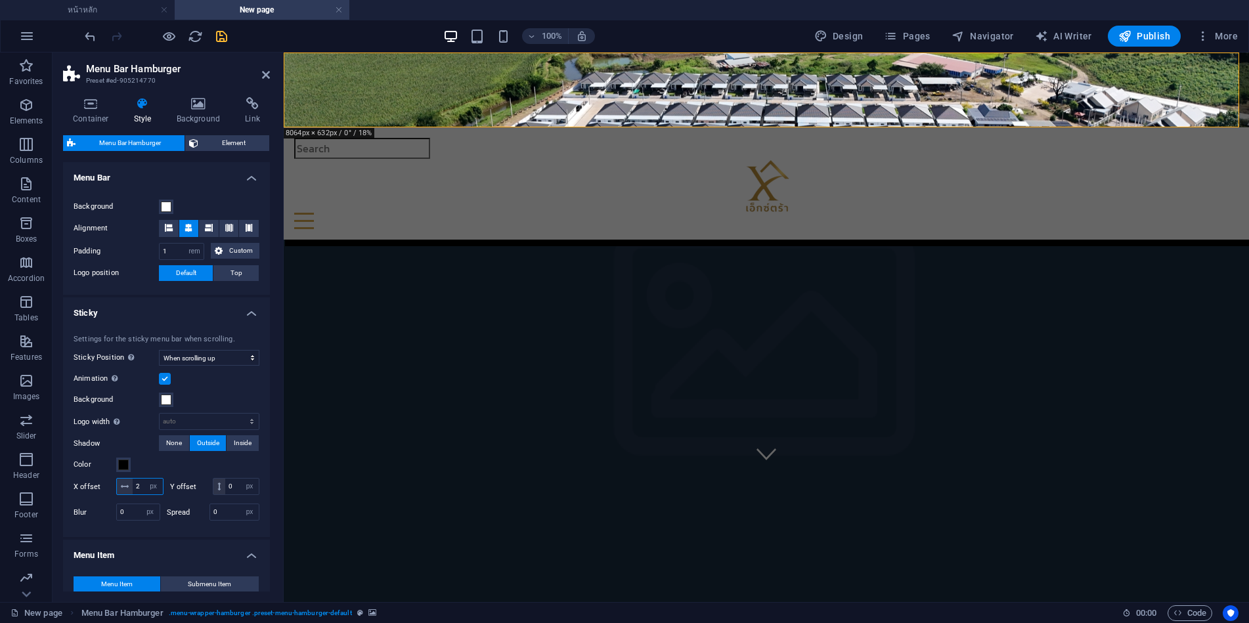
select select
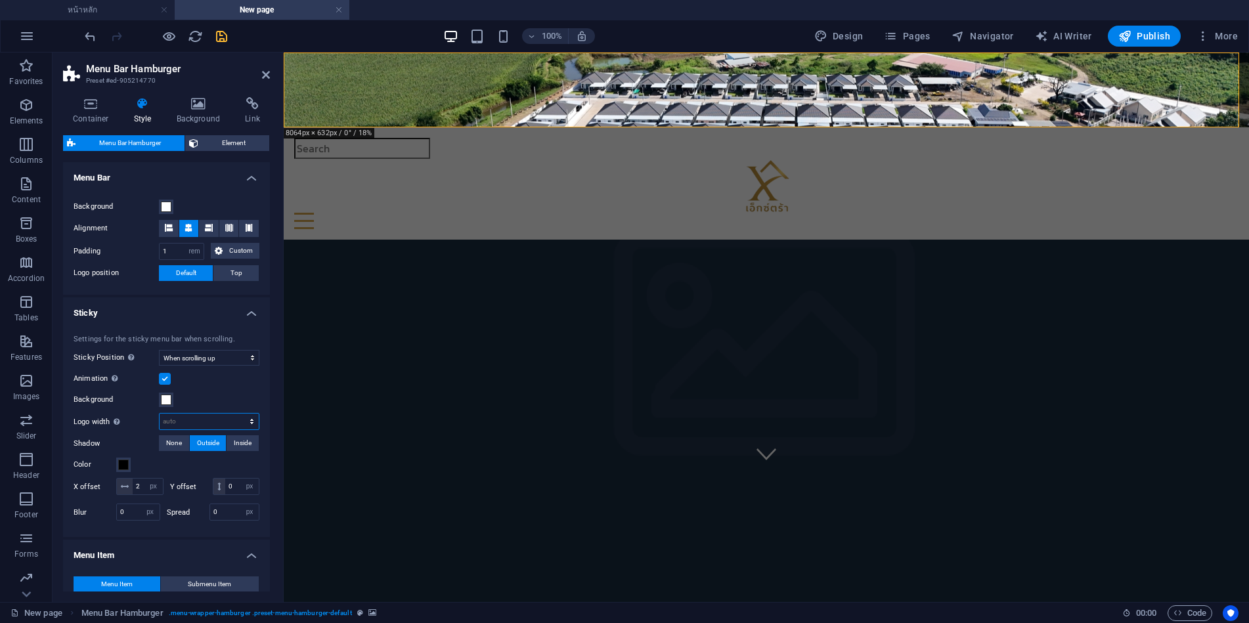
click at [204, 421] on select "auto px rem % vh vw" at bounding box center [209, 422] width 99 height 16
select select "px"
click at [238, 414] on select "auto px rem % vh vw" at bounding box center [209, 422] width 99 height 16
type input "0"
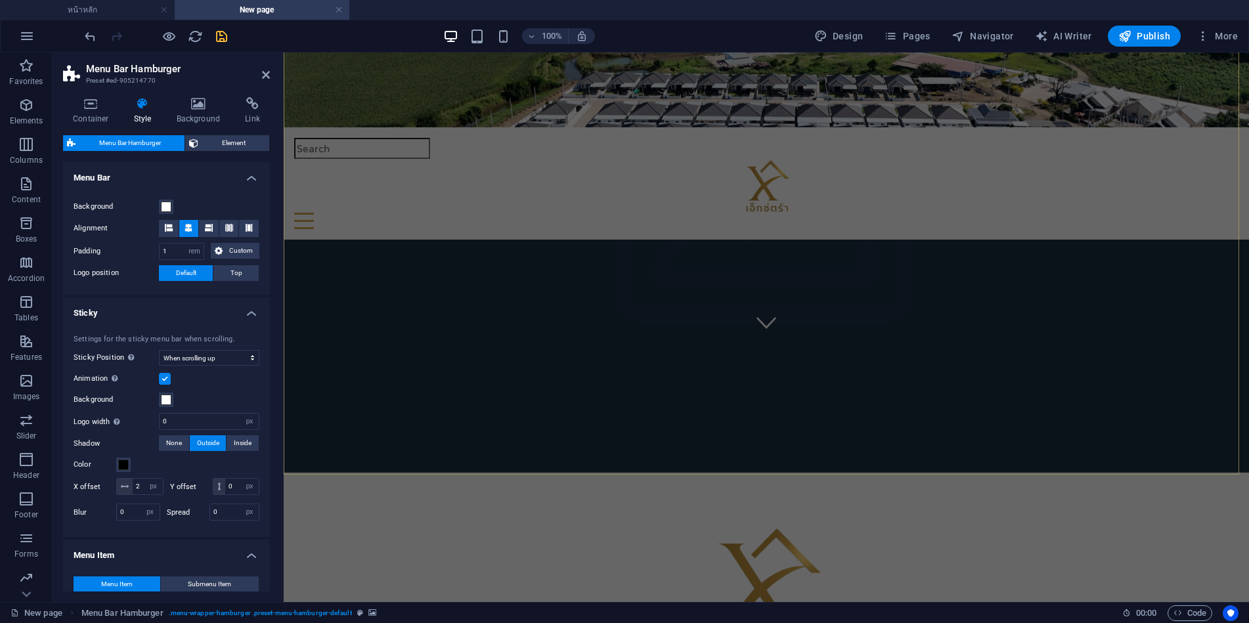
select select
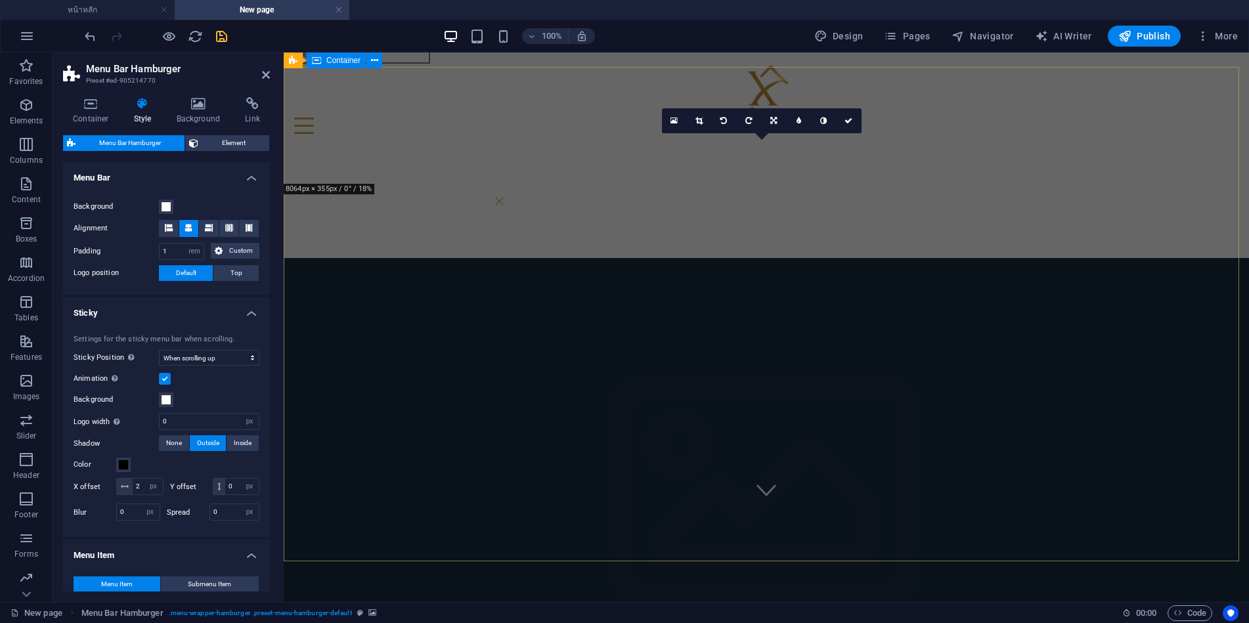
scroll to position [0, 0]
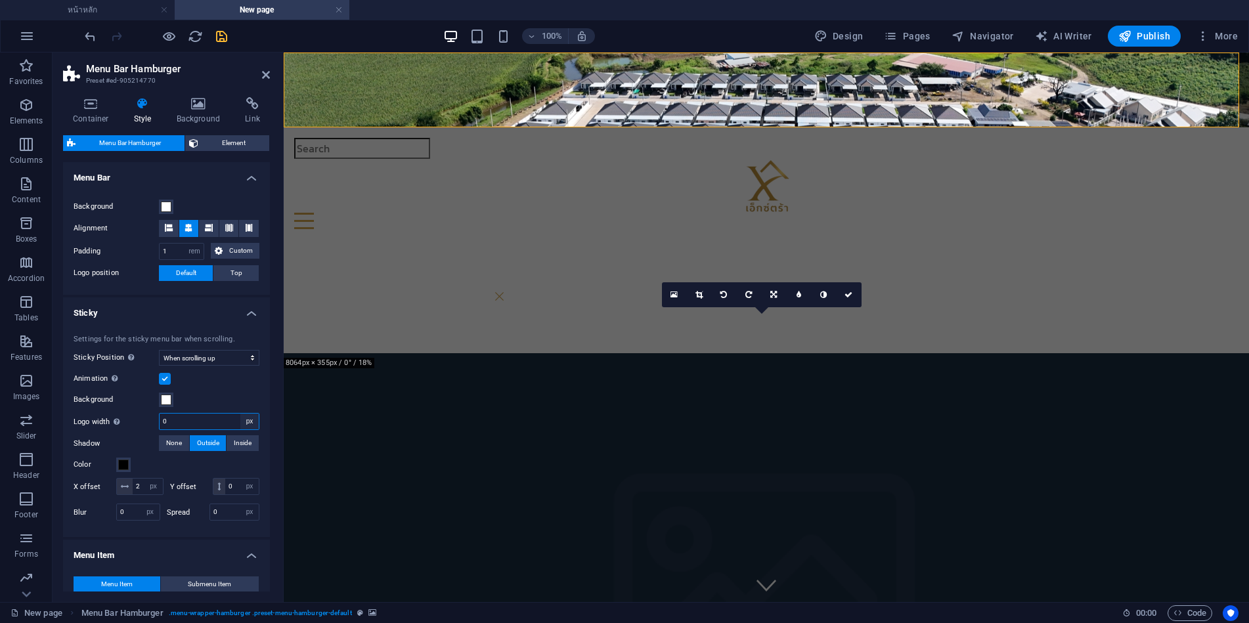
click at [250, 421] on select "auto px rem % vh vw" at bounding box center [249, 422] width 18 height 16
select select "auto"
click at [240, 414] on select "auto px rem % vh vw" at bounding box center [249, 422] width 18 height 16
select select "DISABLED_OPTION_VALUE"
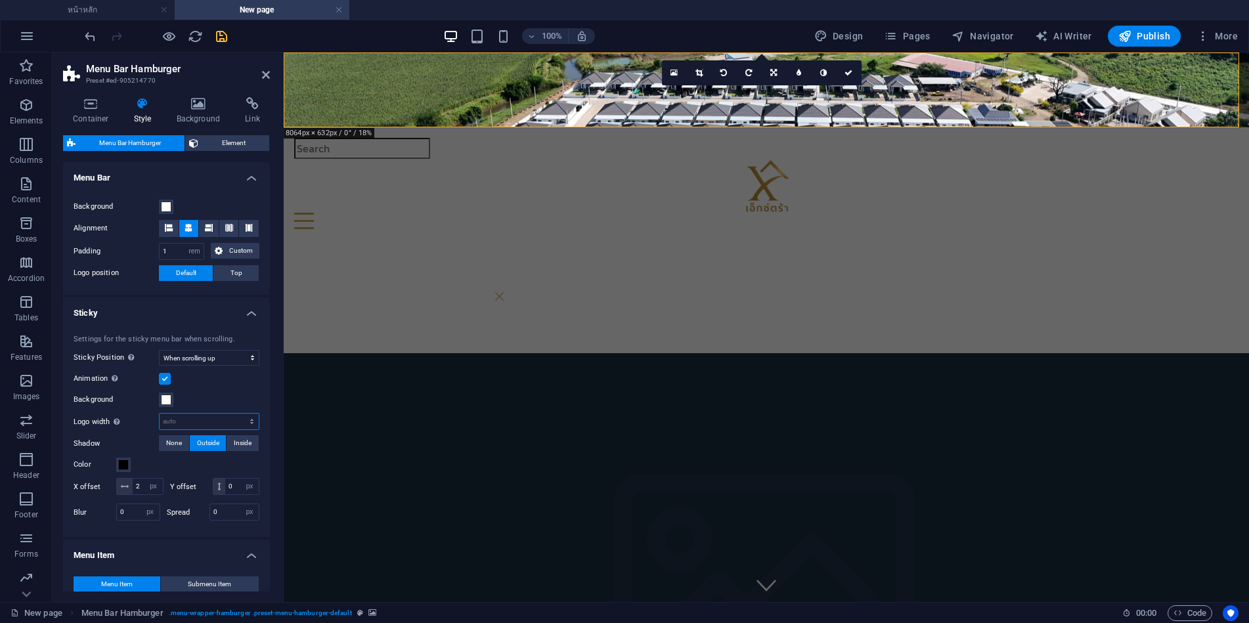
select select
click at [165, 378] on label at bounding box center [165, 379] width 12 height 12
click at [0, 0] on input "Animation Sets a smooth transition when sticky menu appears" at bounding box center [0, 0] width 0 height 0
select select
click at [217, 37] on icon "save" at bounding box center [221, 36] width 15 height 15
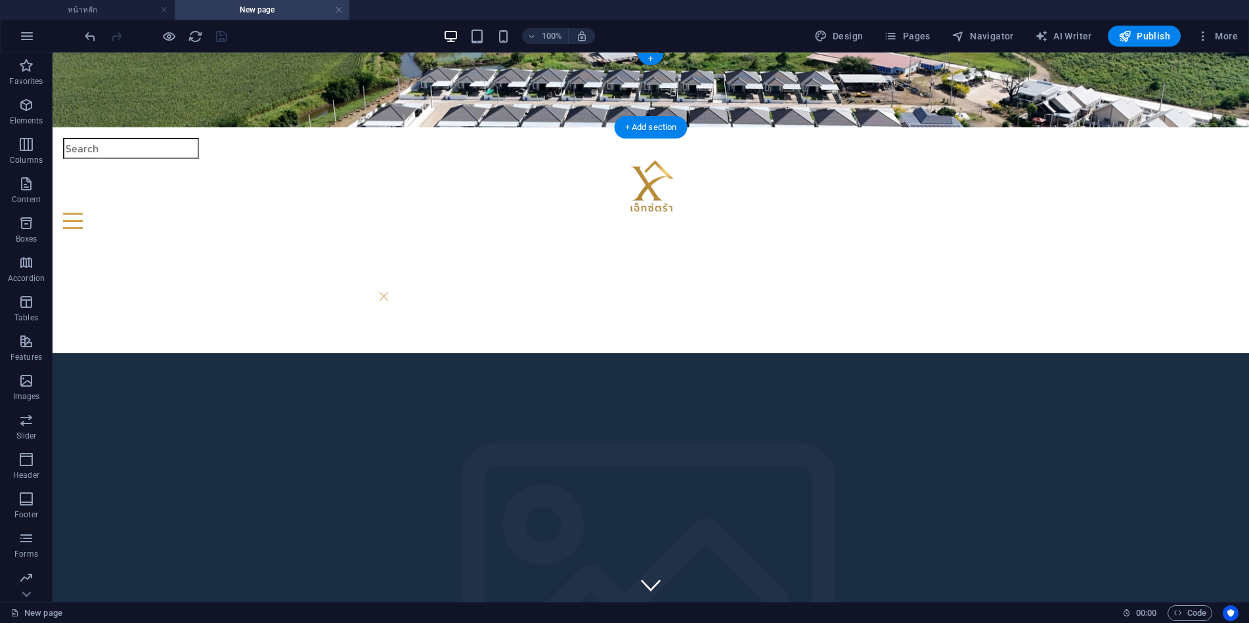
click at [275, 112] on figure at bounding box center [651, 90] width 1196 height 75
click at [274, 112] on figure at bounding box center [651, 90] width 1196 height 75
select select "rem"
select select "sticky_reverse"
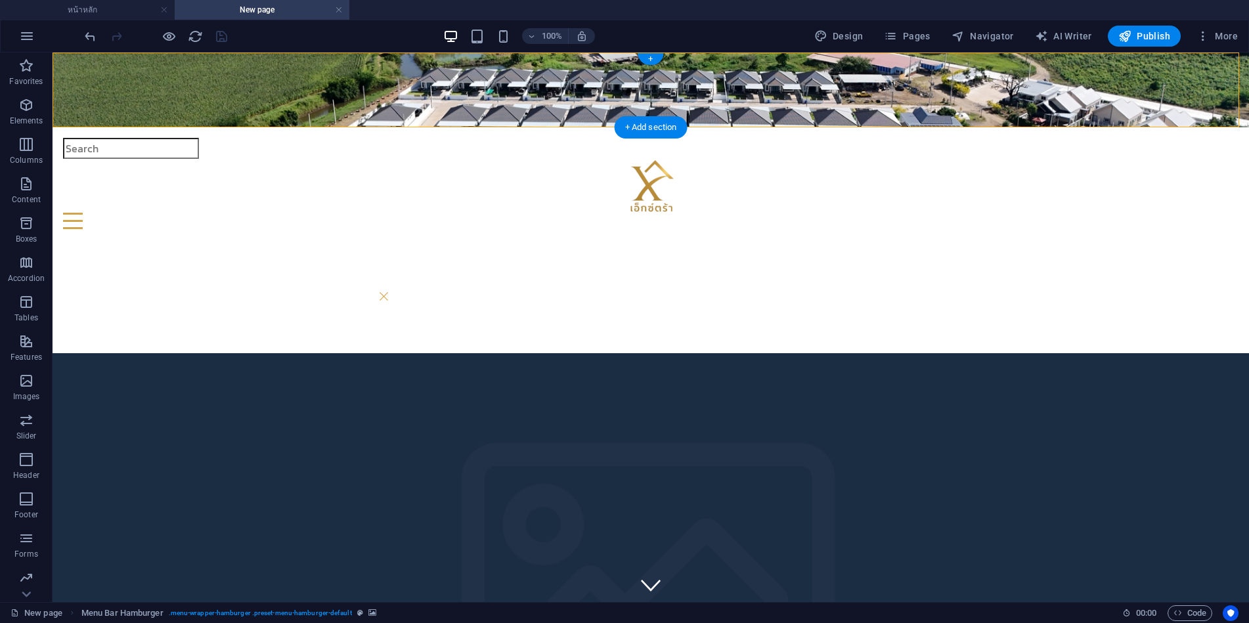
select select "px"
select select "hover_box_bottom"
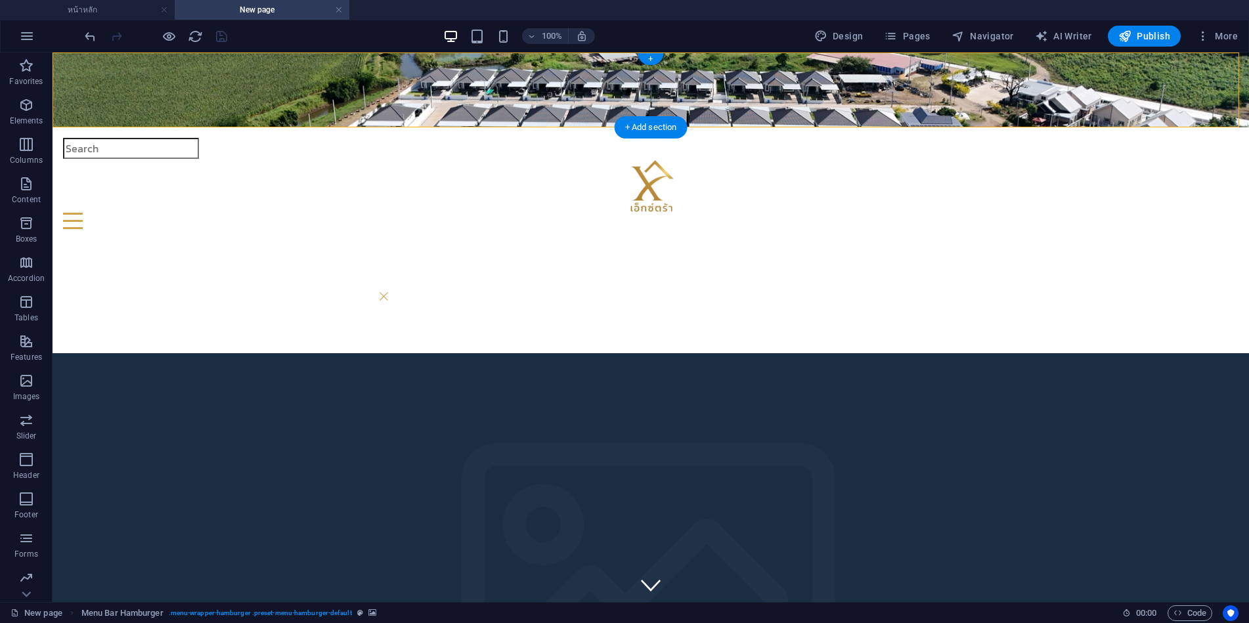
select select "px"
select select "rem"
select select "px"
select select
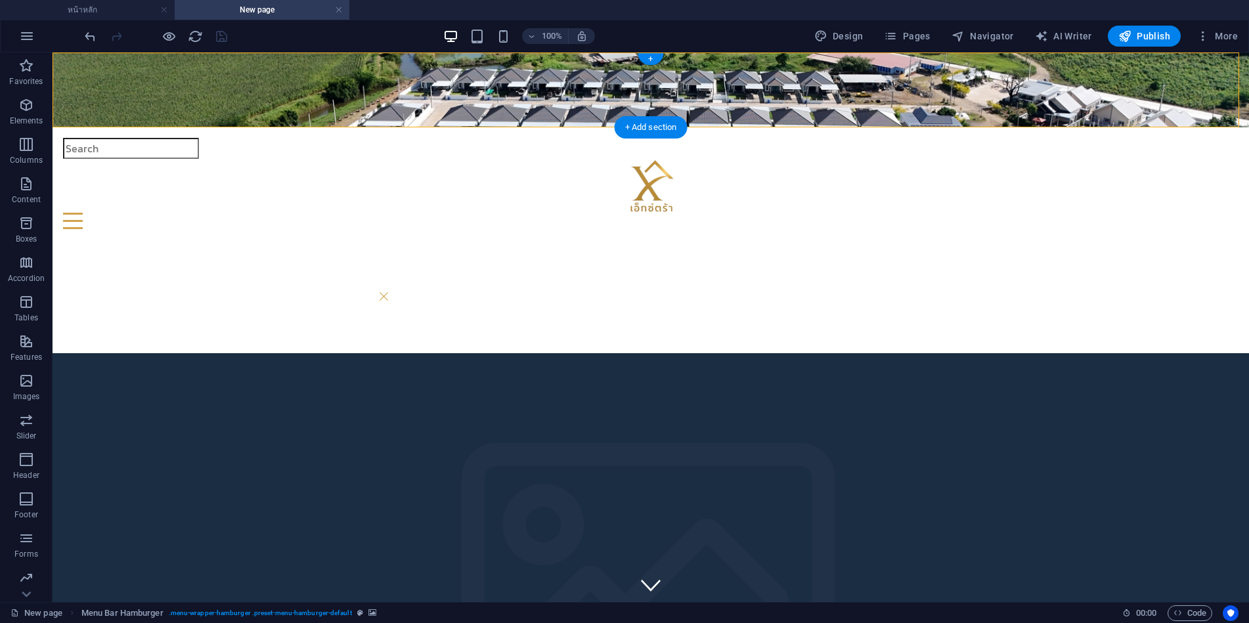
select select "px"
select select "rem"
select select "px"
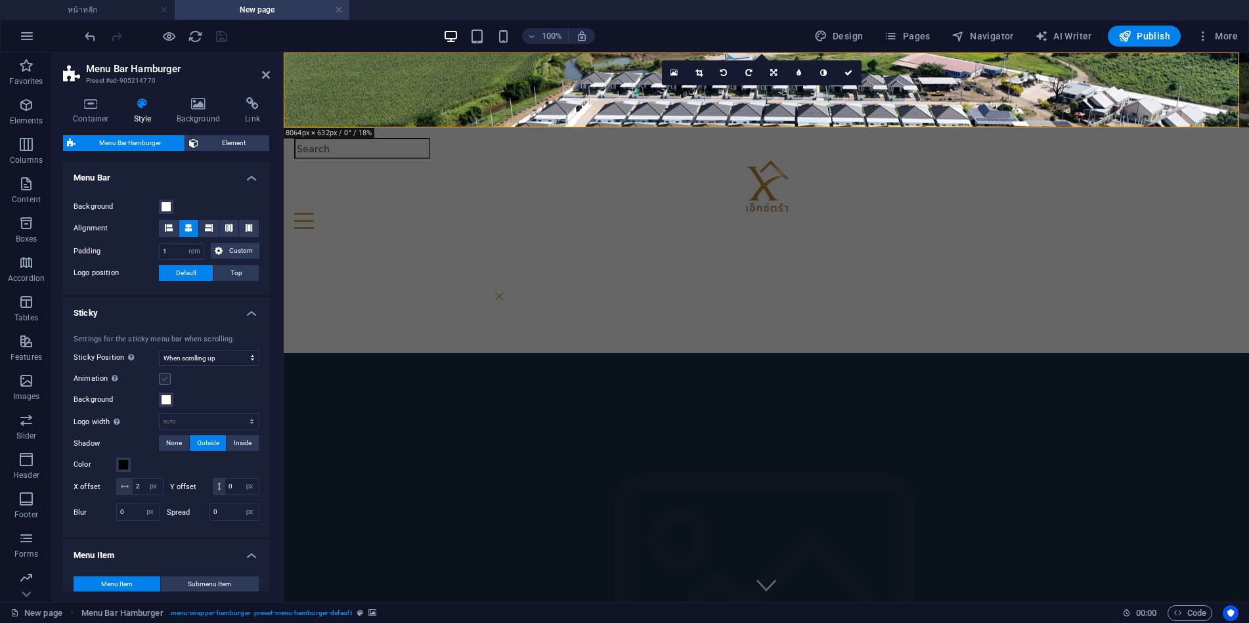
click at [165, 380] on label at bounding box center [165, 379] width 12 height 12
click at [0, 0] on input "Animation Sets a smooth transition when sticky menu appears" at bounding box center [0, 0] width 0 height 0
click at [217, 36] on icon "save" at bounding box center [221, 36] width 15 height 15
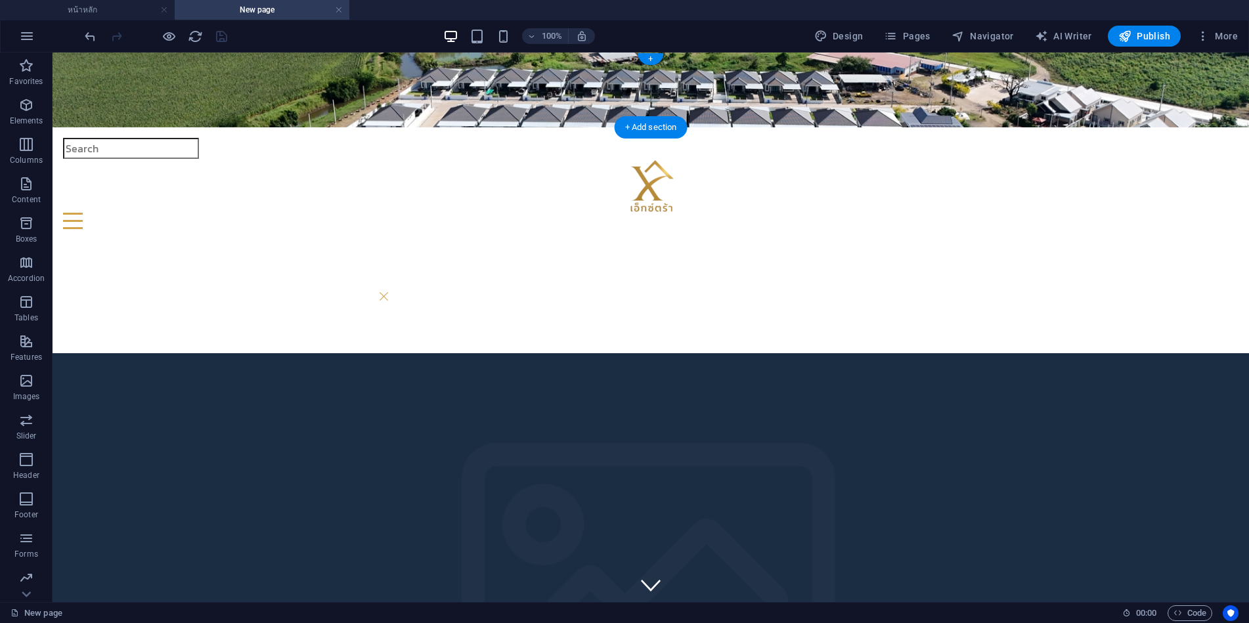
click at [339, 101] on figure at bounding box center [651, 90] width 1196 height 75
select select "rem"
select select "sticky_reverse"
select select "px"
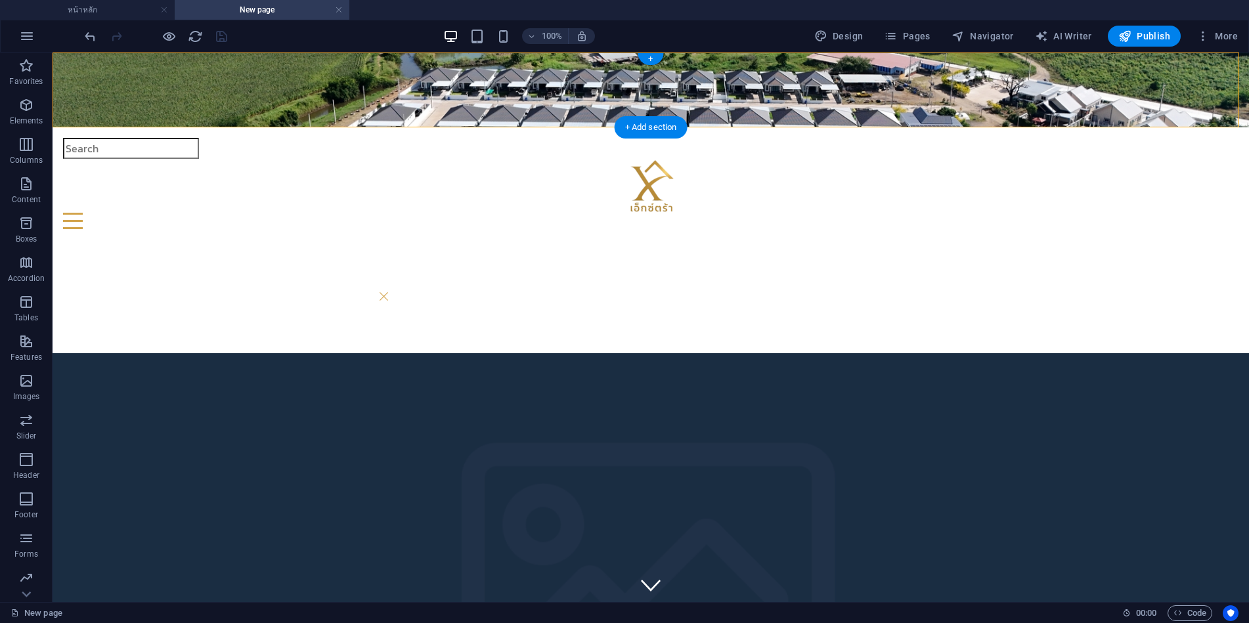
select select "px"
select select "hover_box_bottom"
select select "px"
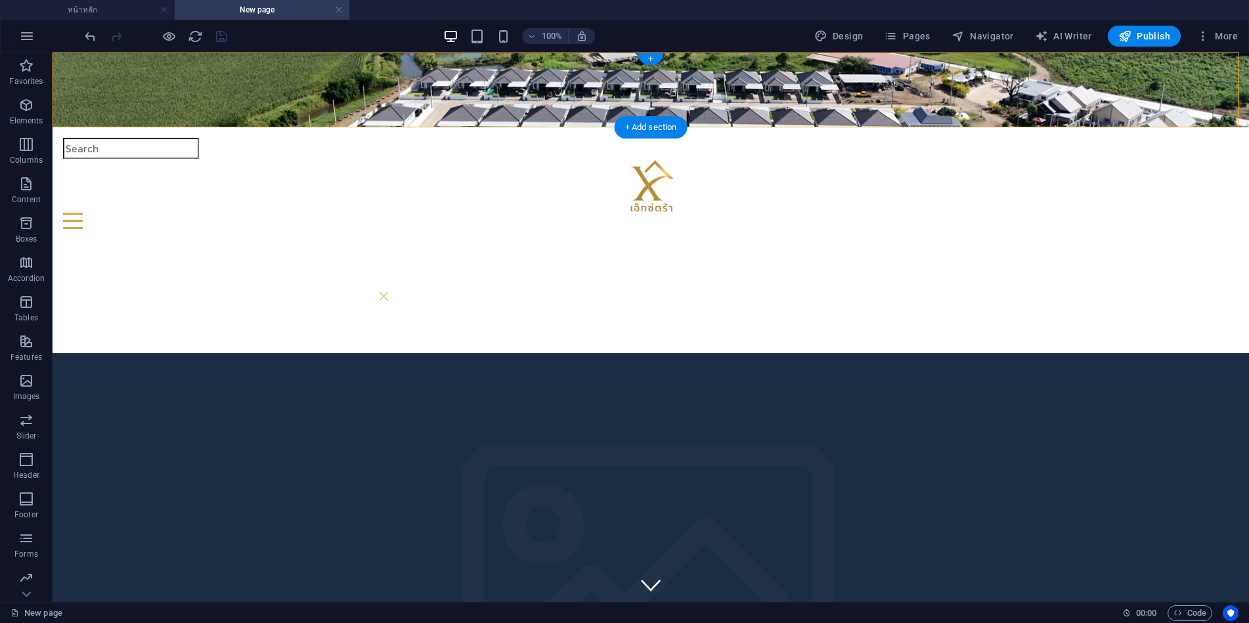
select select "rem"
select select "px"
select select
select select "px"
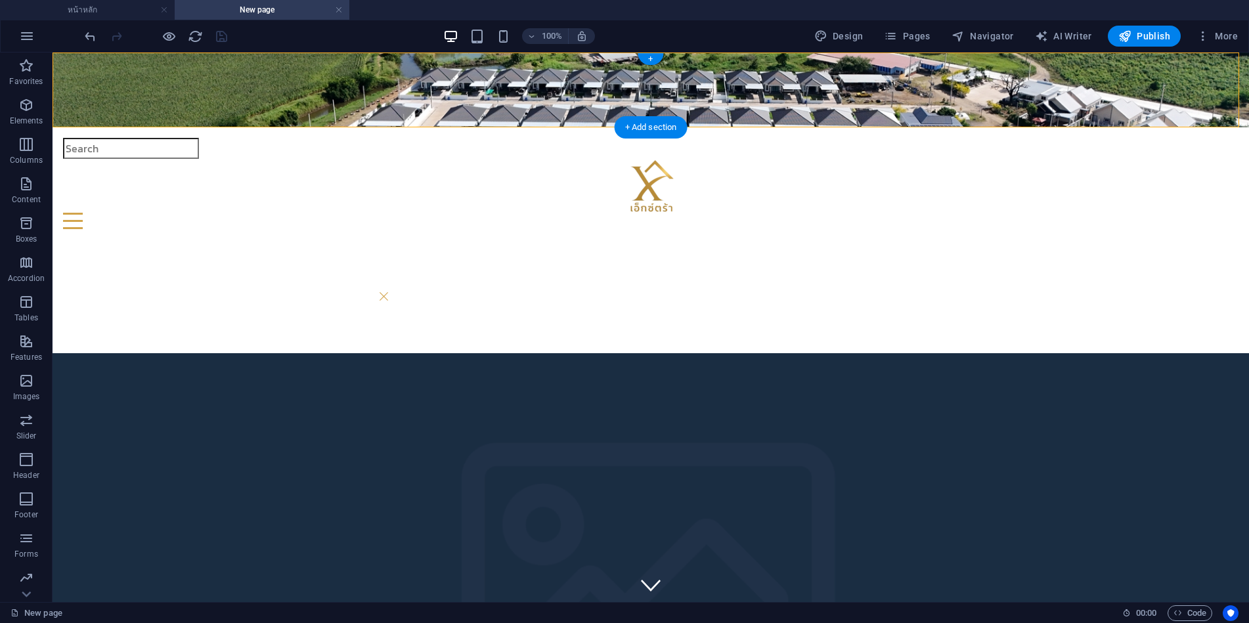
select select "rem"
select select "px"
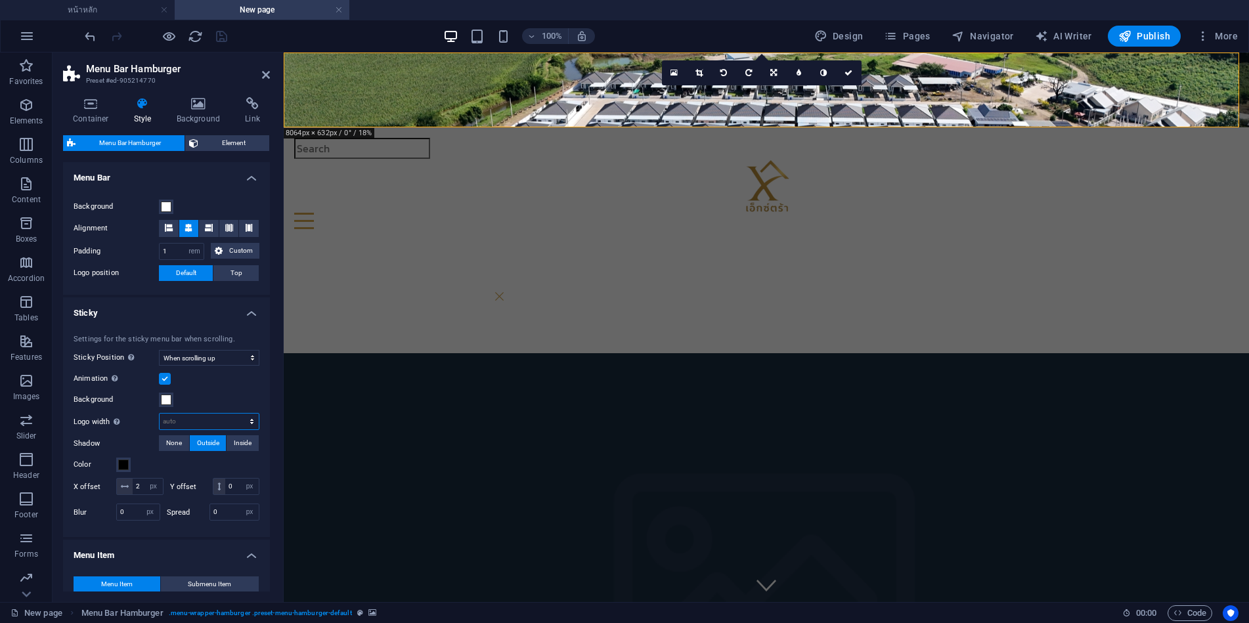
click at [228, 422] on select "auto px rem % vh vw" at bounding box center [209, 422] width 99 height 16
click at [160, 414] on select "auto px rem % vh vw" at bounding box center [209, 422] width 99 height 16
select select "DISABLED_OPTION_VALUE"
click at [240, 444] on span "Inside" at bounding box center [243, 443] width 18 height 16
click at [213, 441] on span "Outside" at bounding box center [208, 443] width 22 height 16
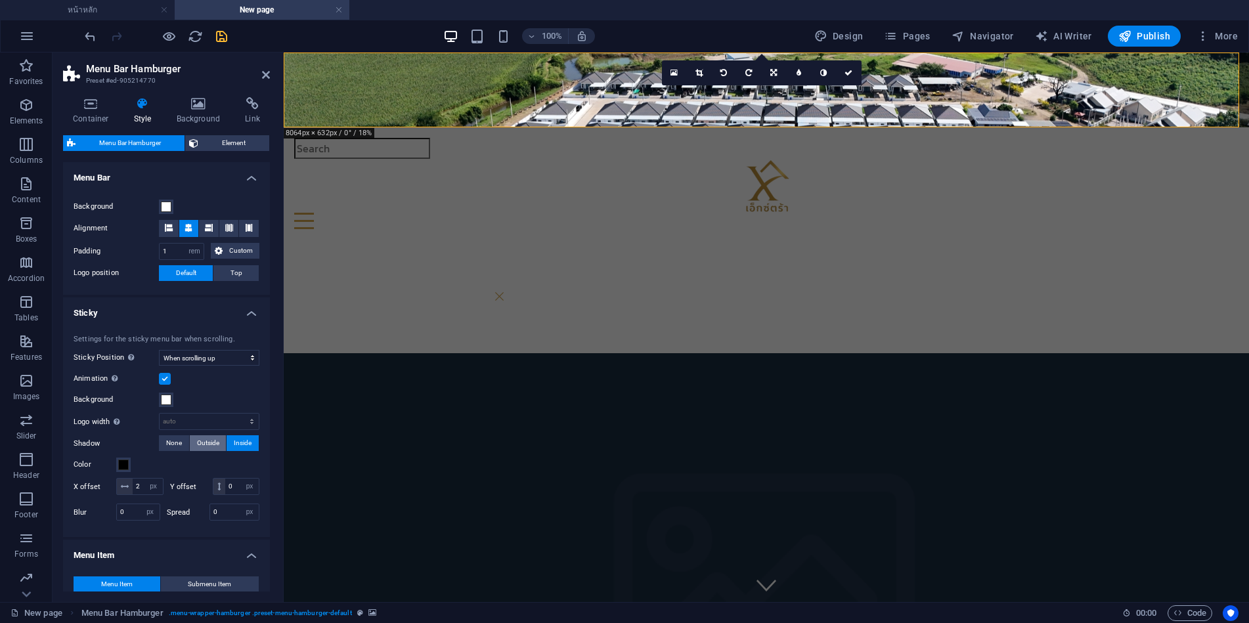
select select
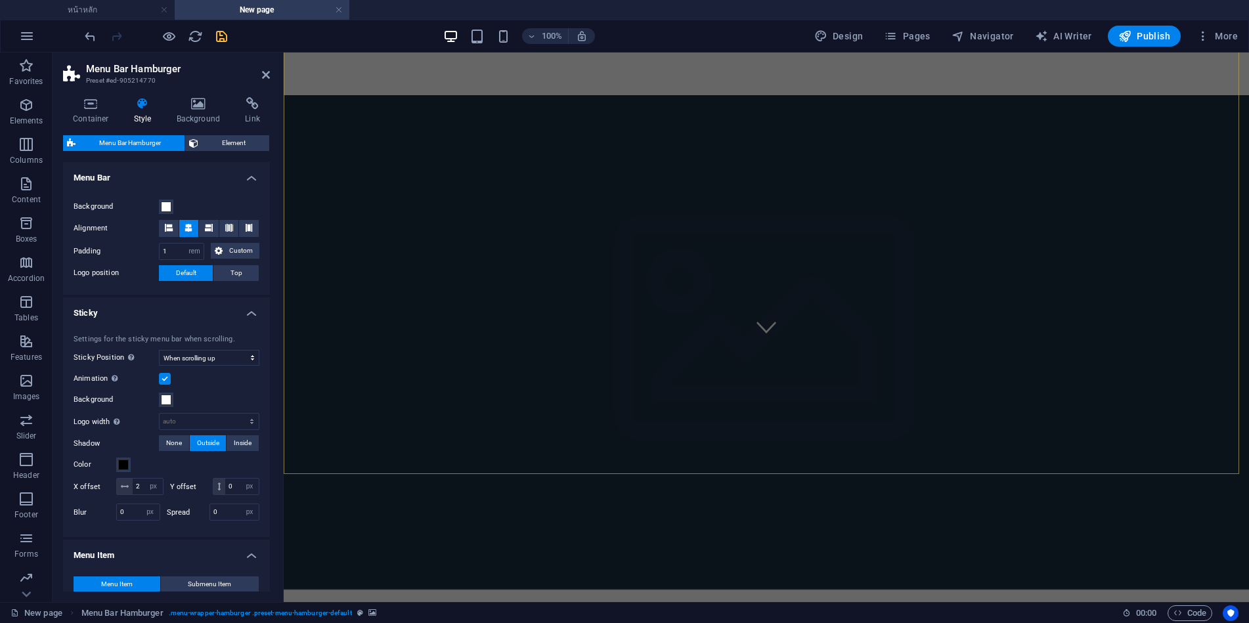
scroll to position [263, 0]
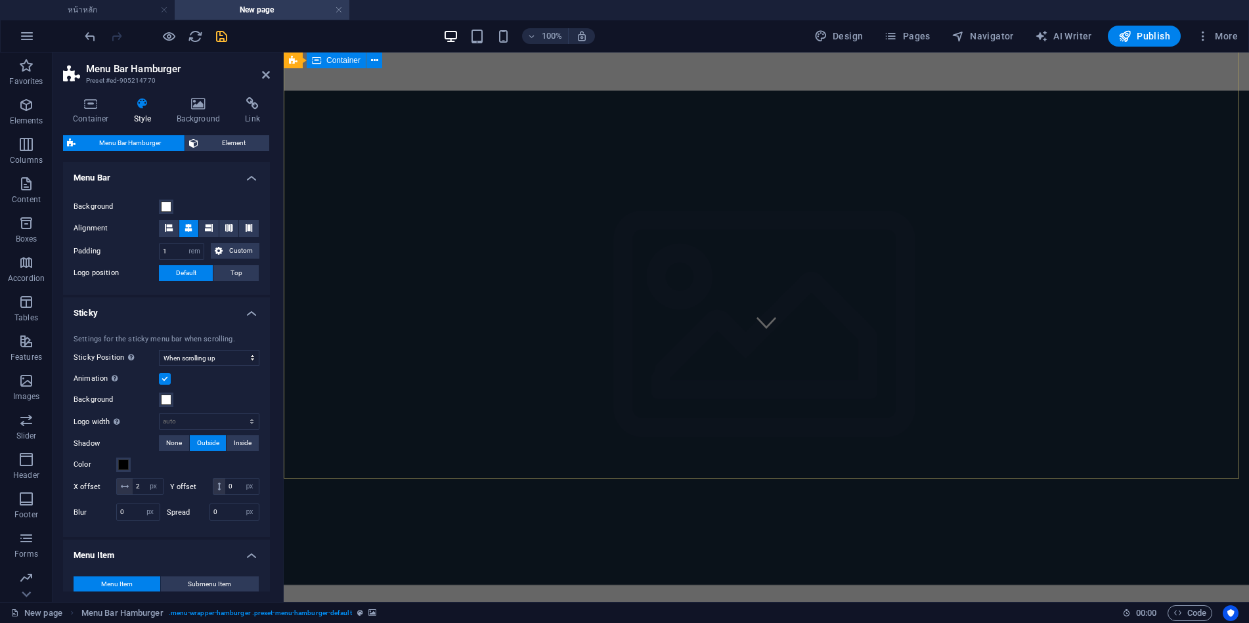
select select
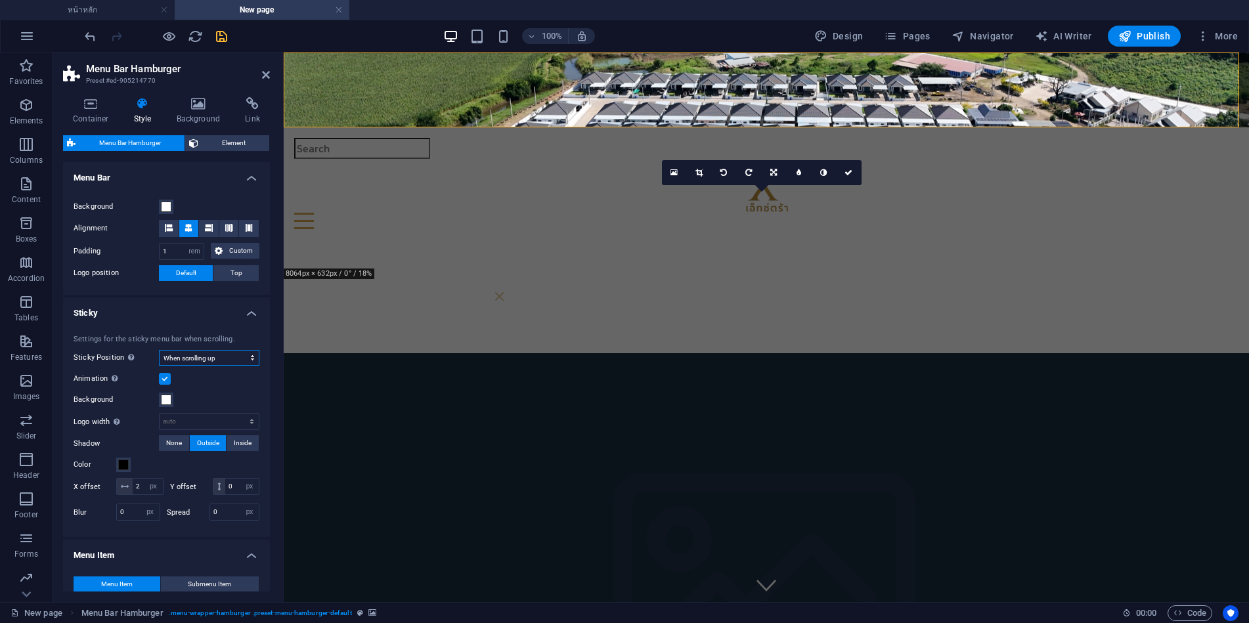
click at [222, 358] on select "Off Instant After menu After banner When scrolling up" at bounding box center [209, 358] width 100 height 16
select select "sticky_banner"
click at [159, 350] on select "Off Instant After menu After banner When scrolling up" at bounding box center [209, 358] width 100 height 16
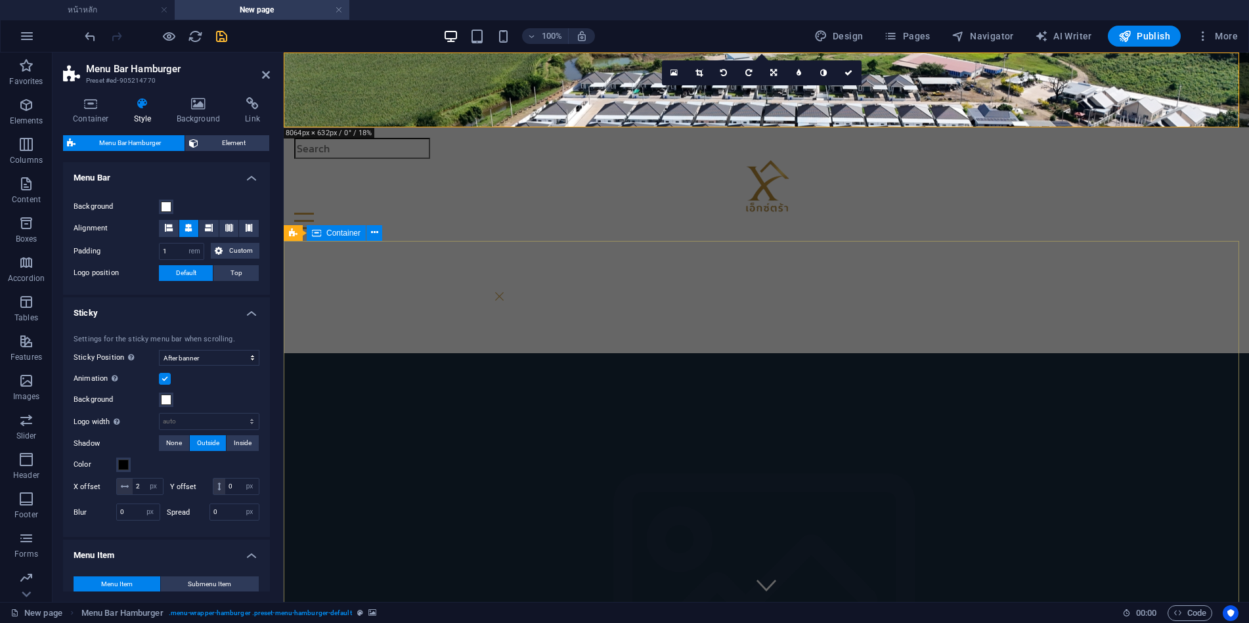
select select
click at [699, 74] on icon at bounding box center [698, 73] width 7 height 8
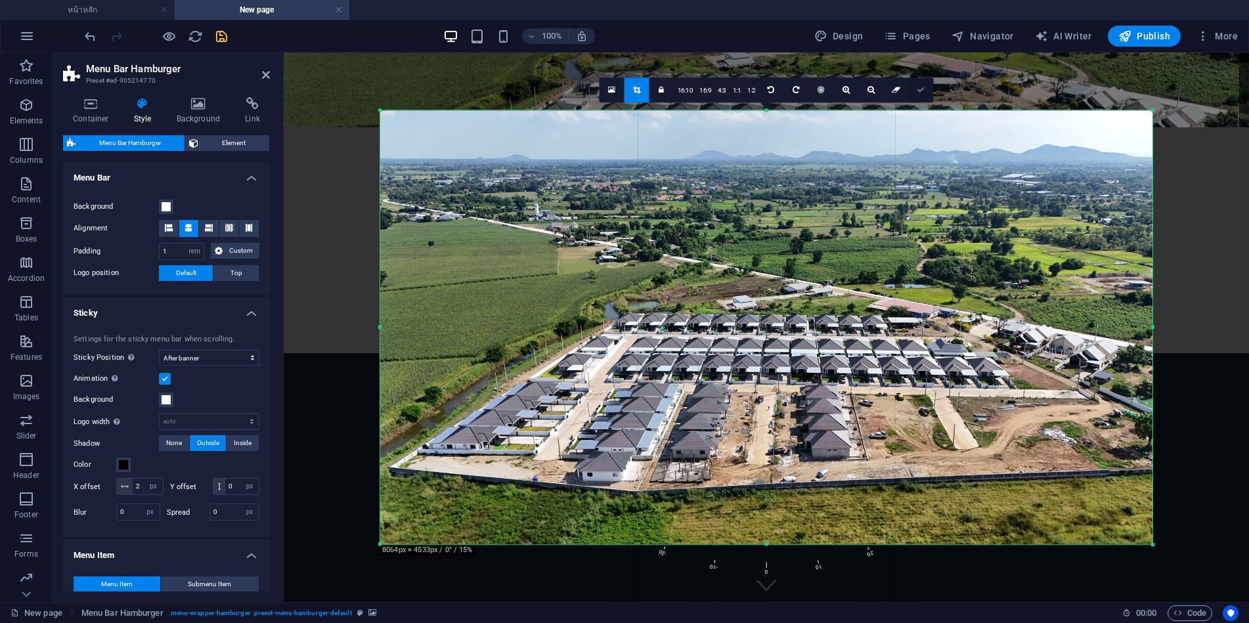
click at [923, 89] on icon at bounding box center [921, 90] width 8 height 8
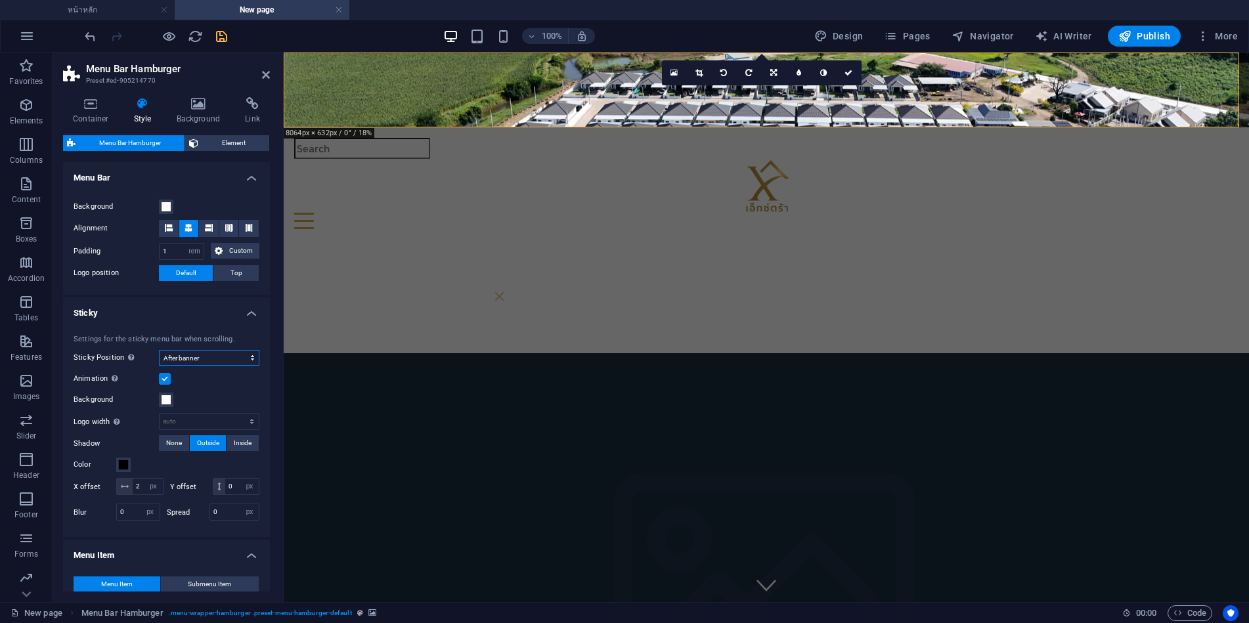
click at [211, 353] on select "Off Instant After menu After banner When scrolling up" at bounding box center [209, 358] width 100 height 16
select select "sticky_instant"
click at [159, 350] on select "Off Instant After menu After banner When scrolling up" at bounding box center [209, 358] width 100 height 16
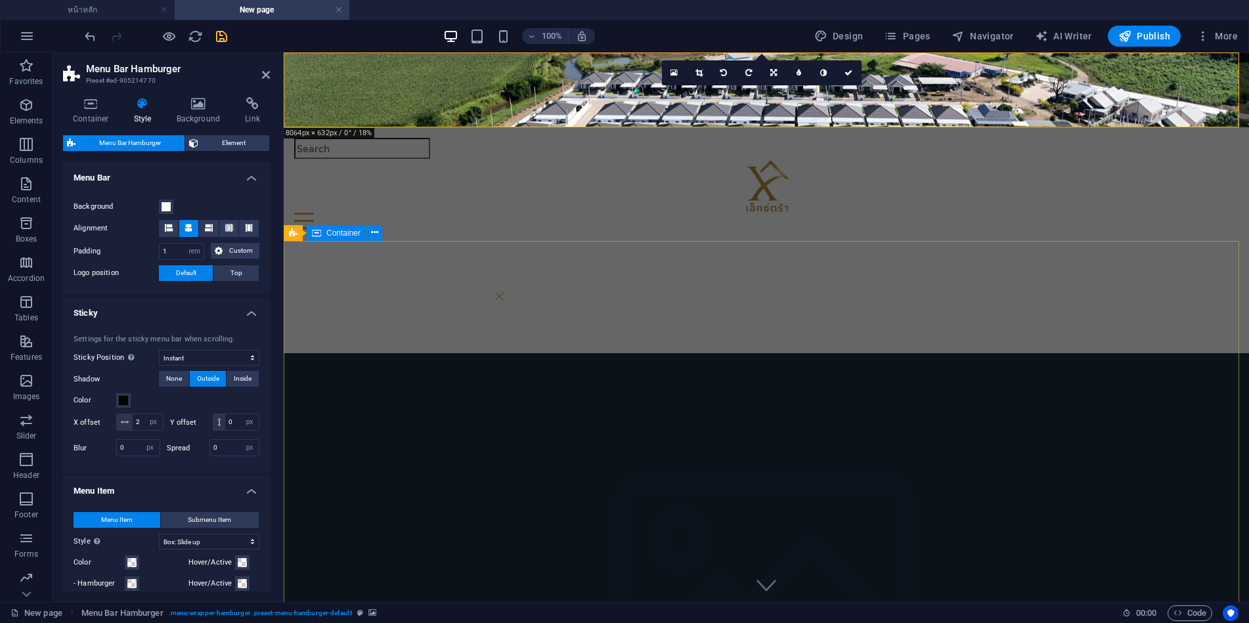
select select
click at [221, 359] on select "Off Instant After menu After banner When scrolling up" at bounding box center [209, 358] width 100 height 16
select select "sticky_reverse"
click at [159, 350] on select "Off Instant After menu After banner When scrolling up" at bounding box center [209, 358] width 100 height 16
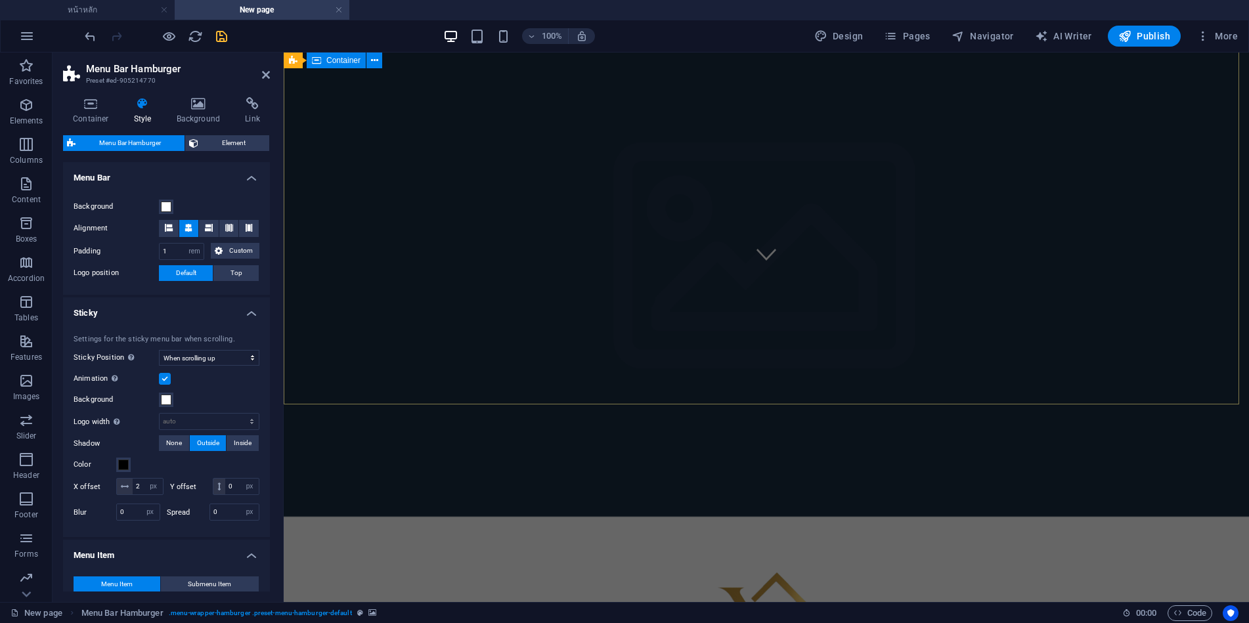
scroll to position [332, 0]
select select
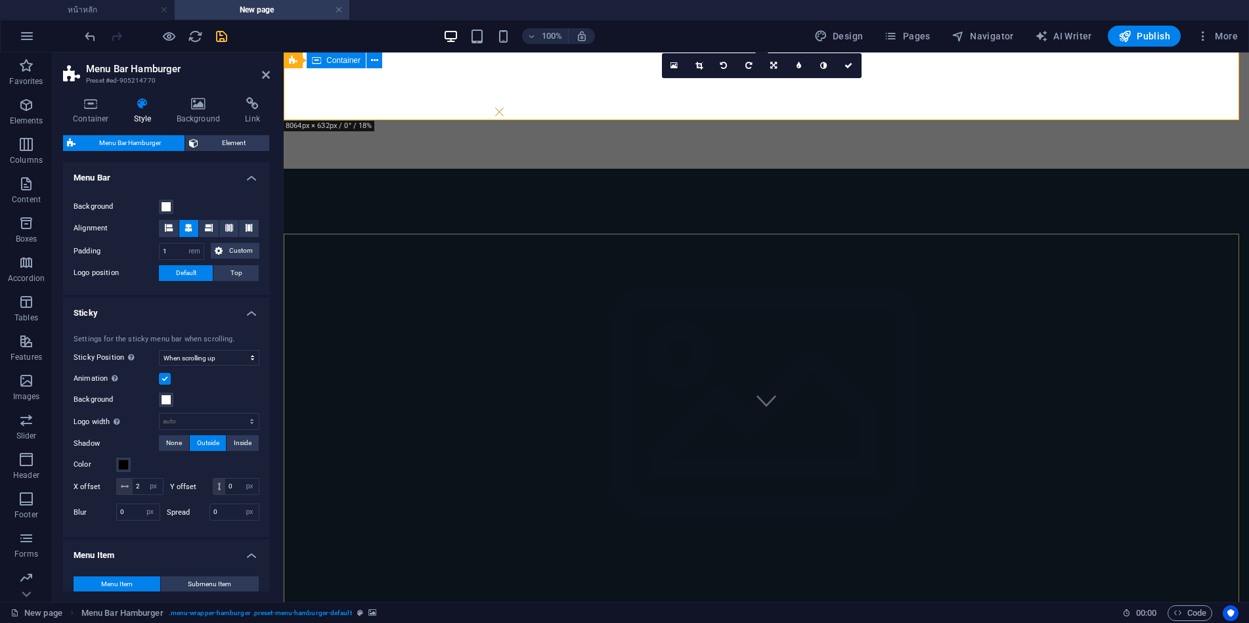
scroll to position [0, 0]
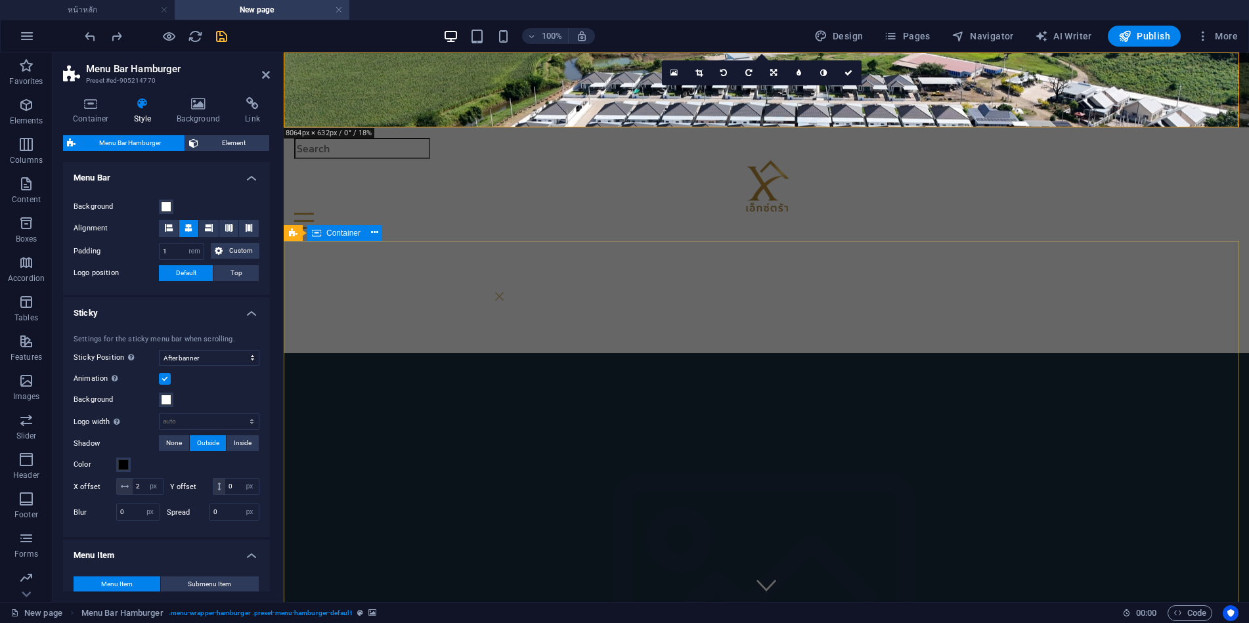
select select "sticky_reverse"
select select
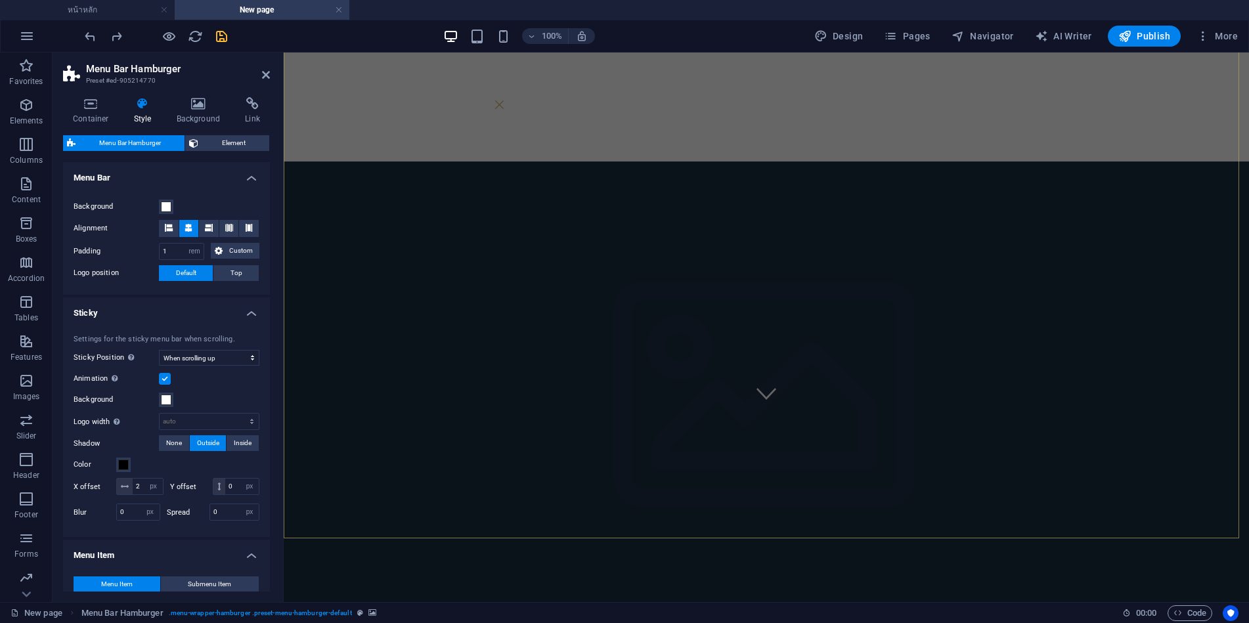
scroll to position [197, 0]
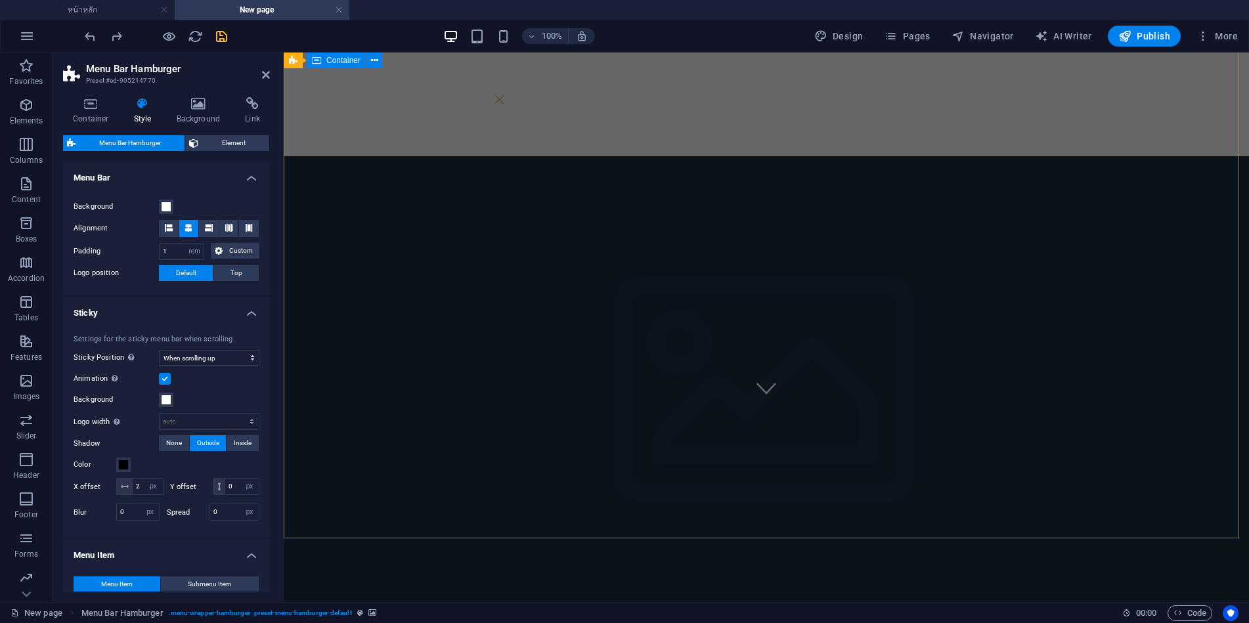
type input "0"
select select "px"
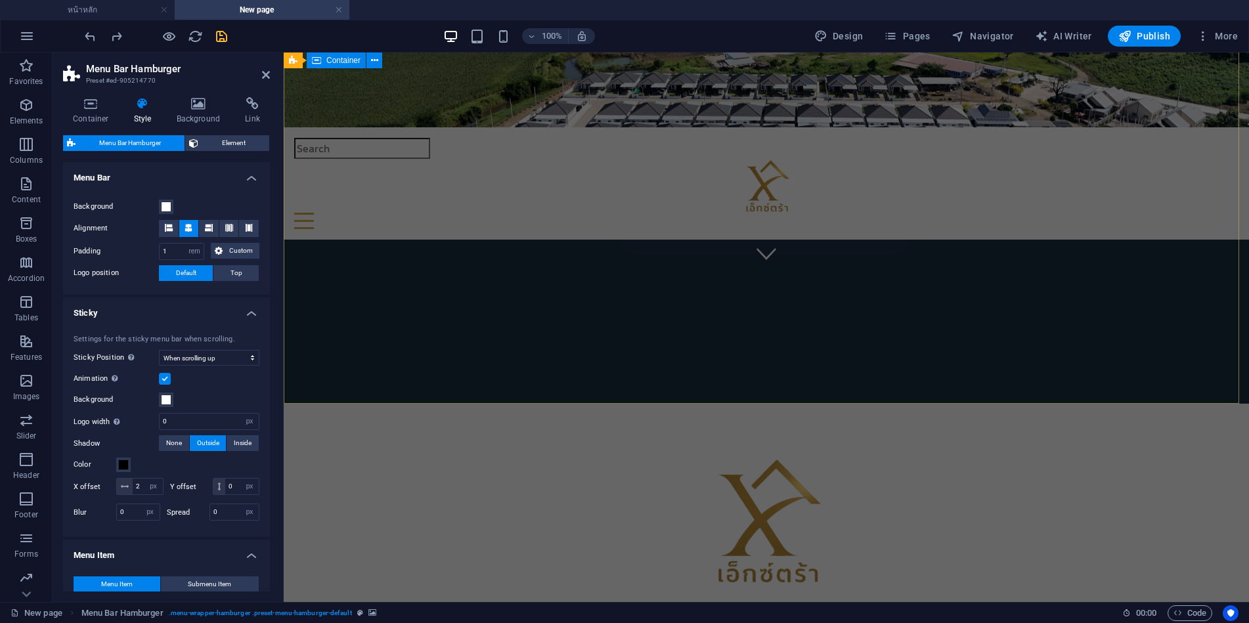
scroll to position [0, 0]
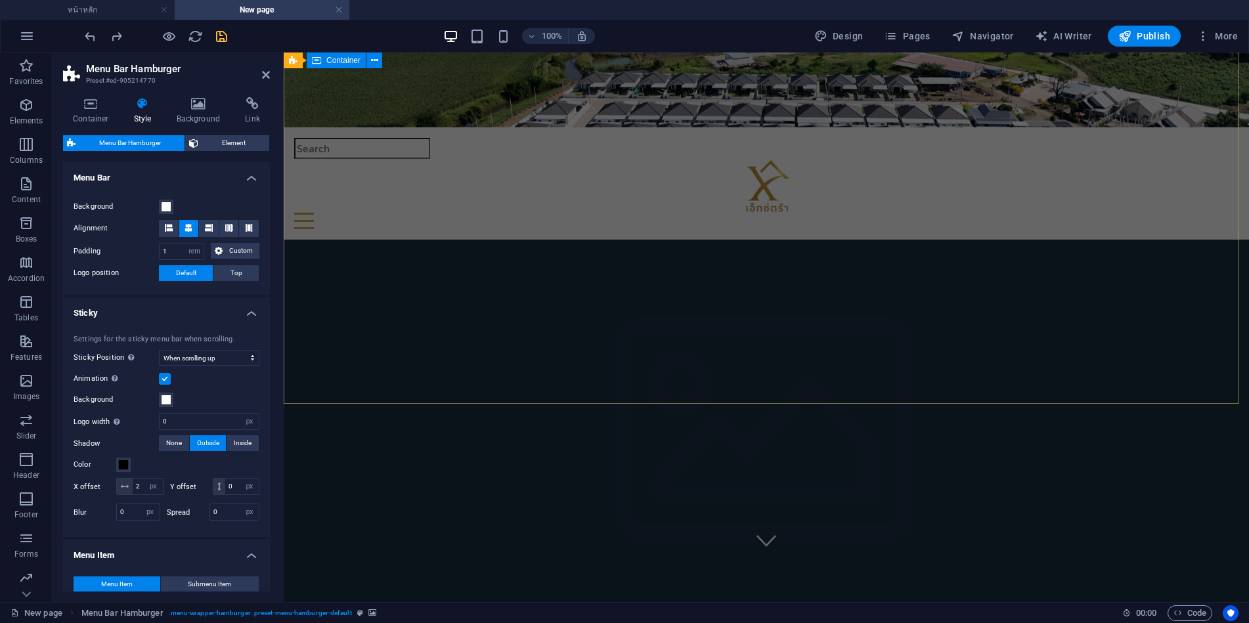
select select
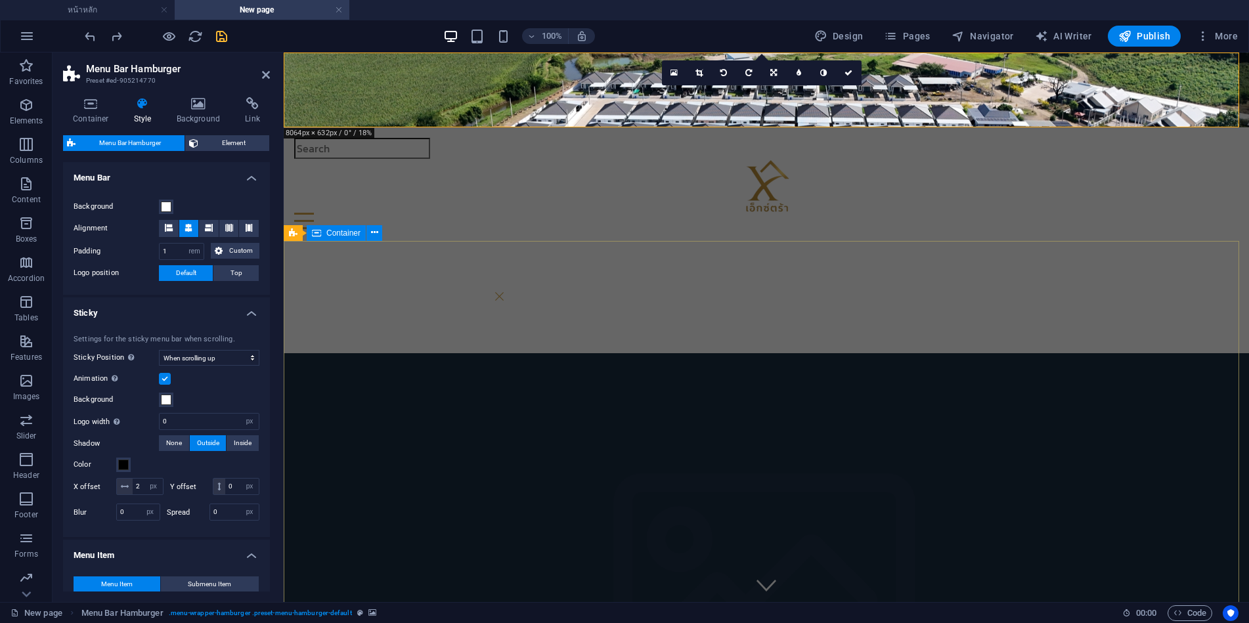
select select "DISABLED_OPTION_VALUE"
type input "0"
select select
type input "0"
click at [225, 36] on icon "save" at bounding box center [221, 36] width 15 height 15
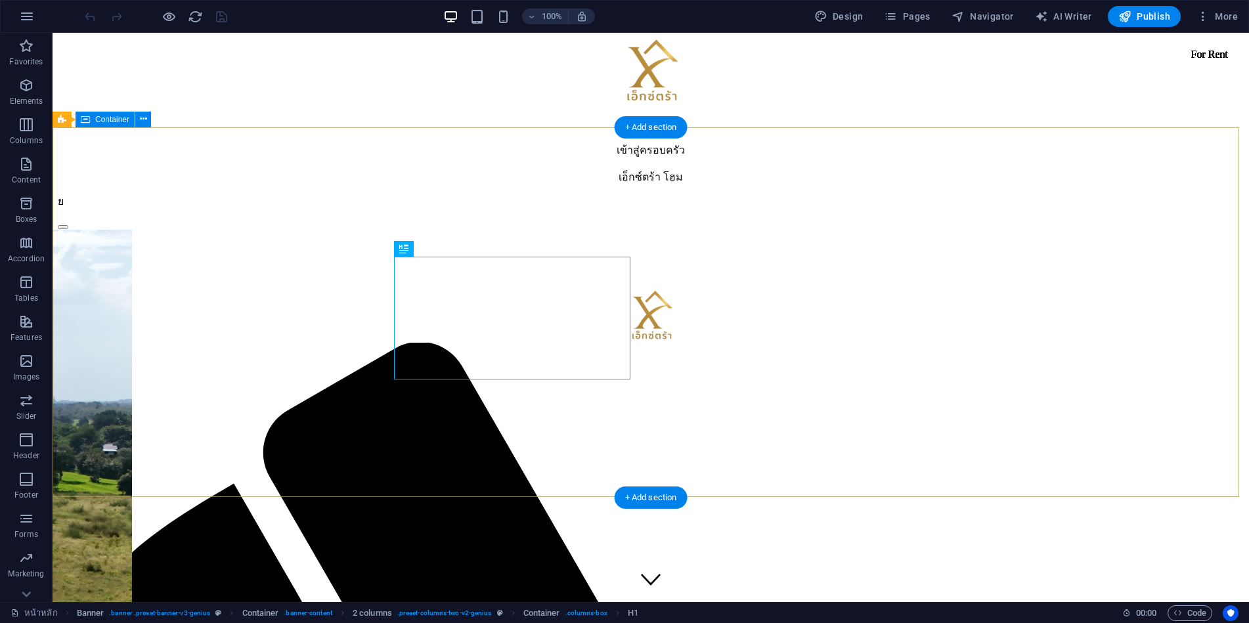
scroll to position [1988, 0]
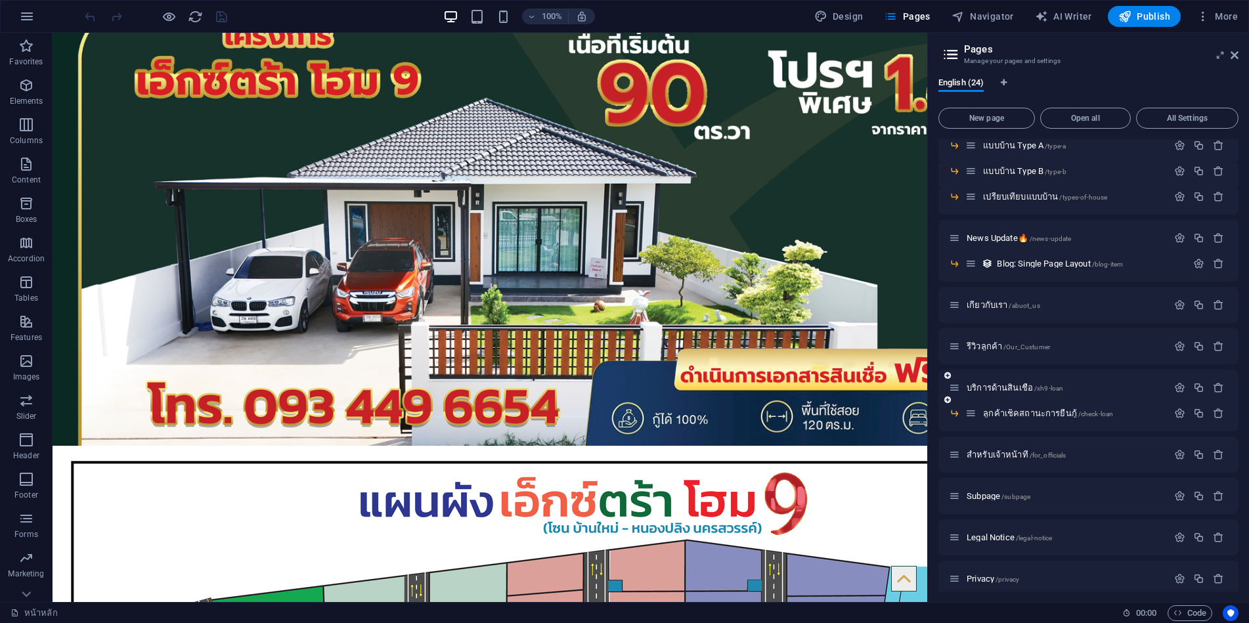
scroll to position [414, 0]
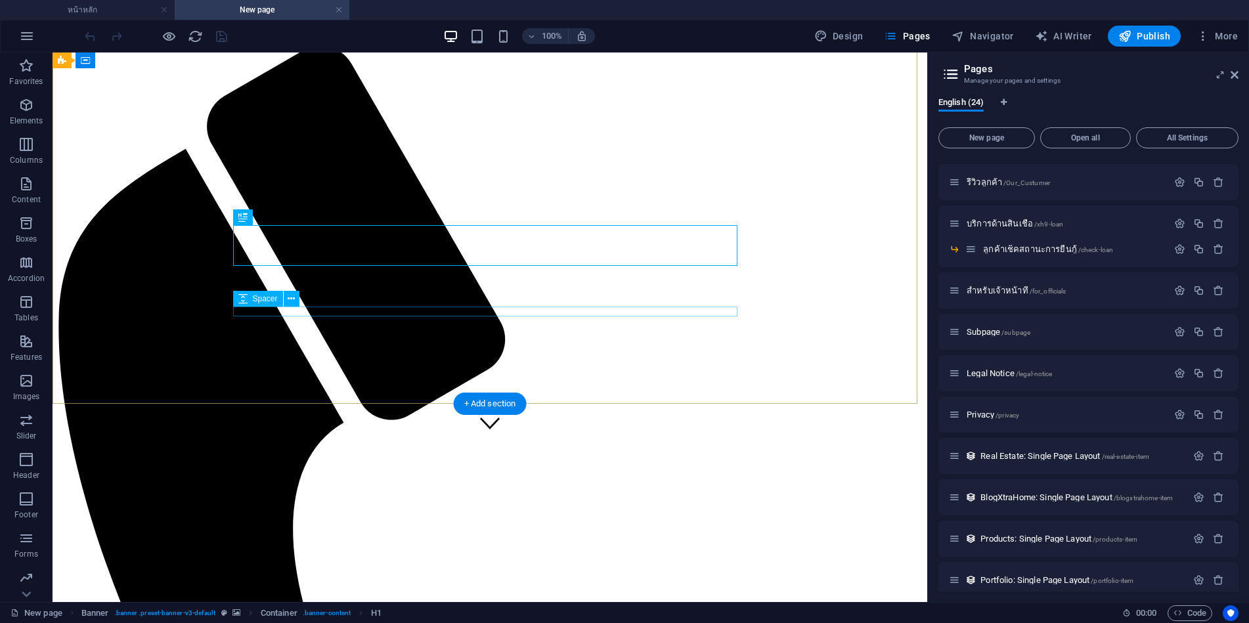
scroll to position [0, 0]
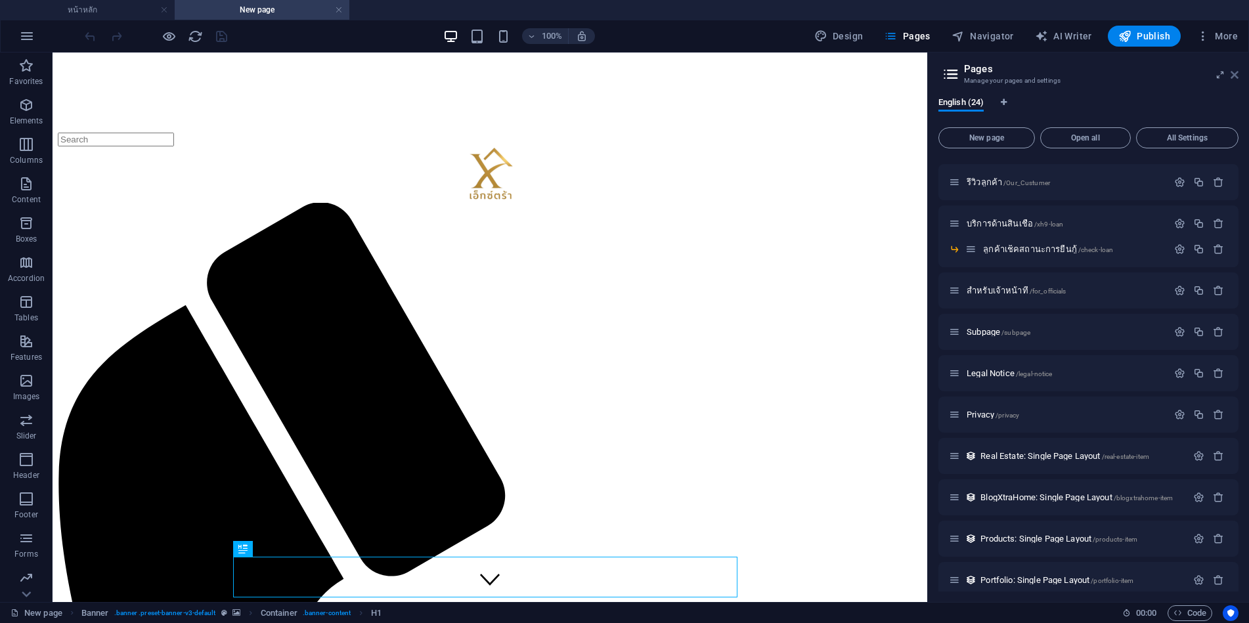
click at [0, 0] on icon at bounding box center [0, 0] width 0 height 0
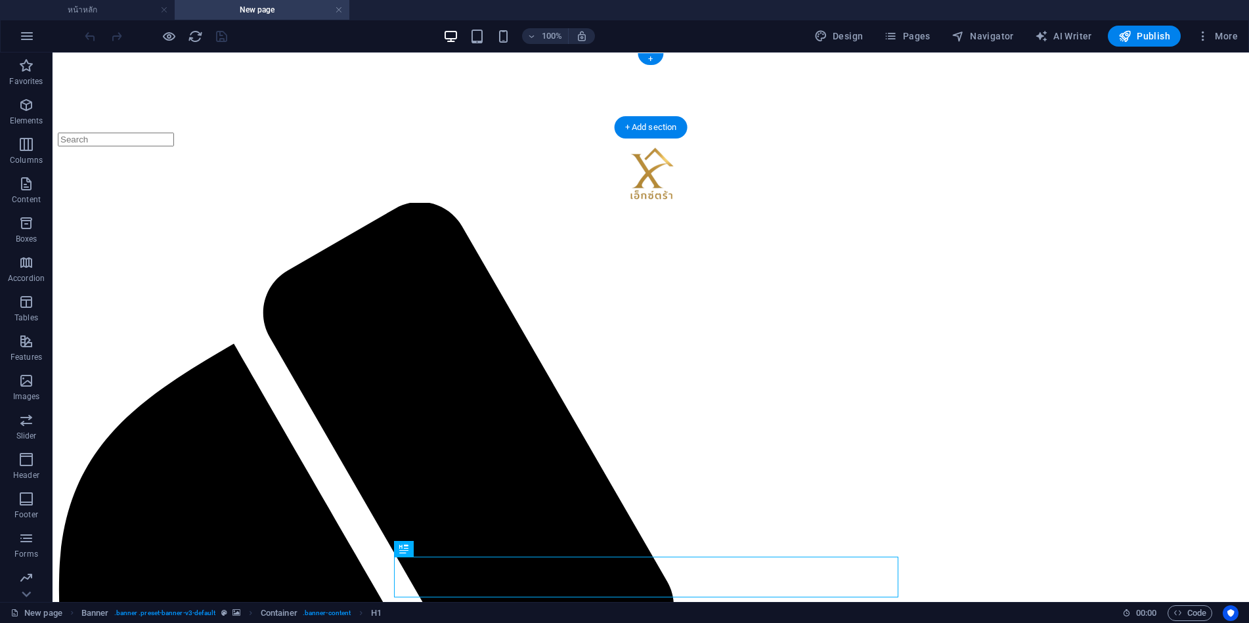
click at [102, 58] on figure at bounding box center [651, 58] width 1186 height 0
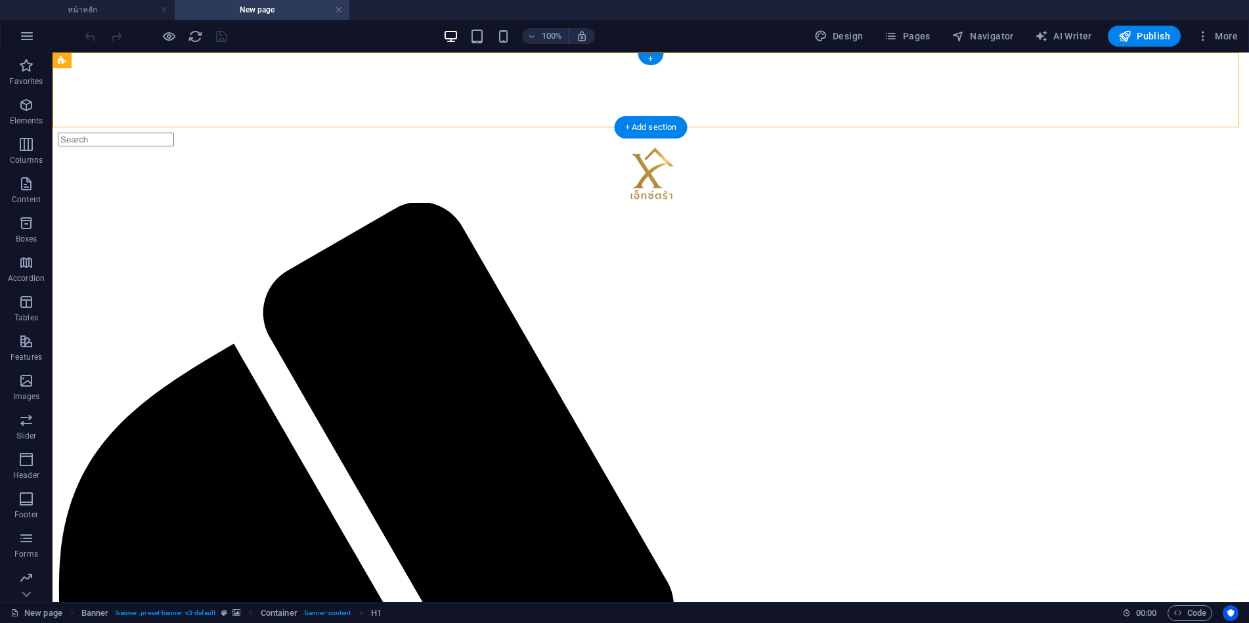
click at [102, 58] on figure at bounding box center [651, 58] width 1186 height 0
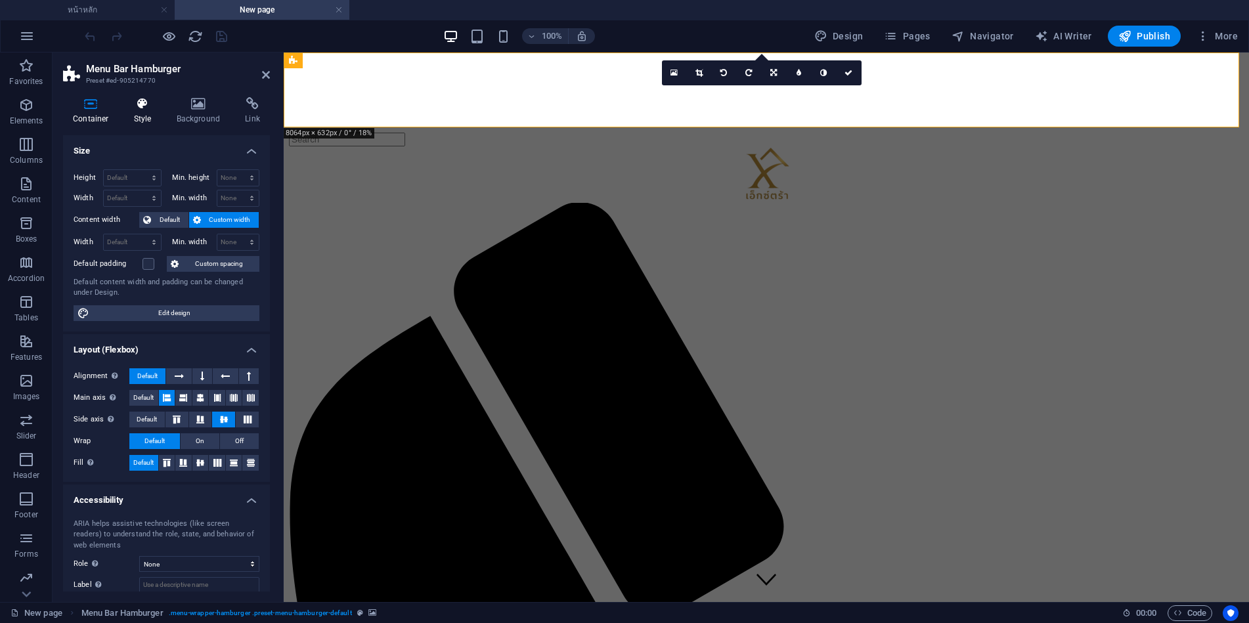
click at [150, 110] on h4 "Style" at bounding box center [145, 111] width 43 height 28
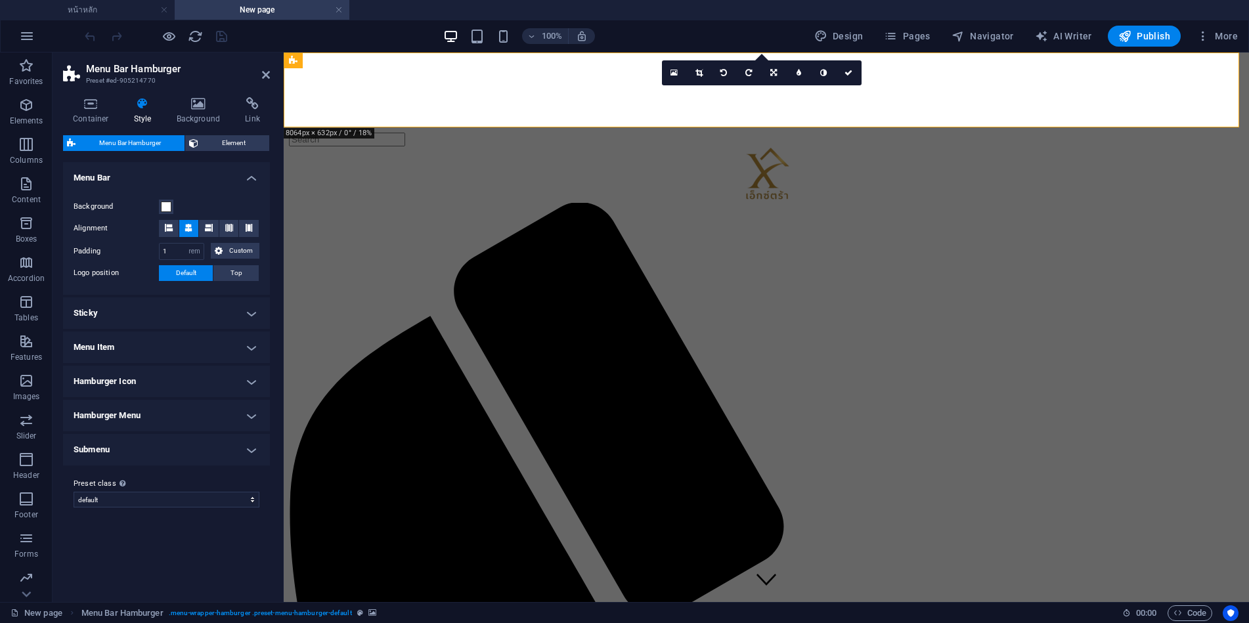
click at [163, 311] on h4 "Sticky" at bounding box center [166, 313] width 207 height 32
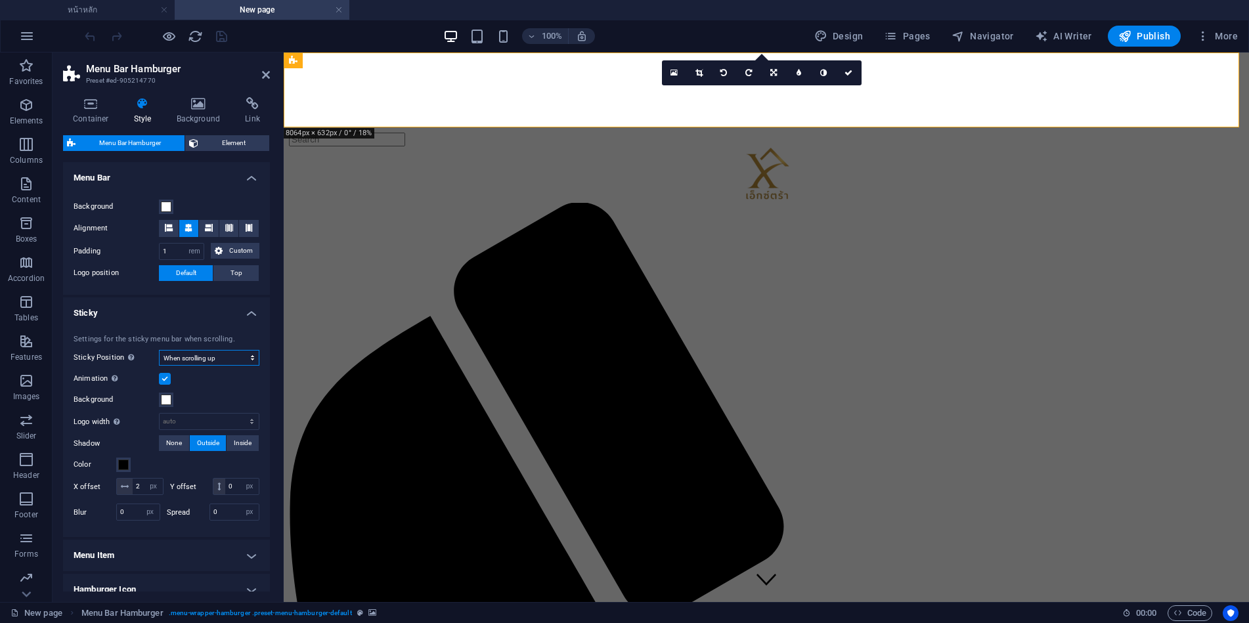
click at [202, 360] on select "Off Instant After menu After banner When scrolling up" at bounding box center [209, 358] width 100 height 16
click at [159, 350] on select "Off Instant After menu After banner When scrolling up" at bounding box center [209, 358] width 100 height 16
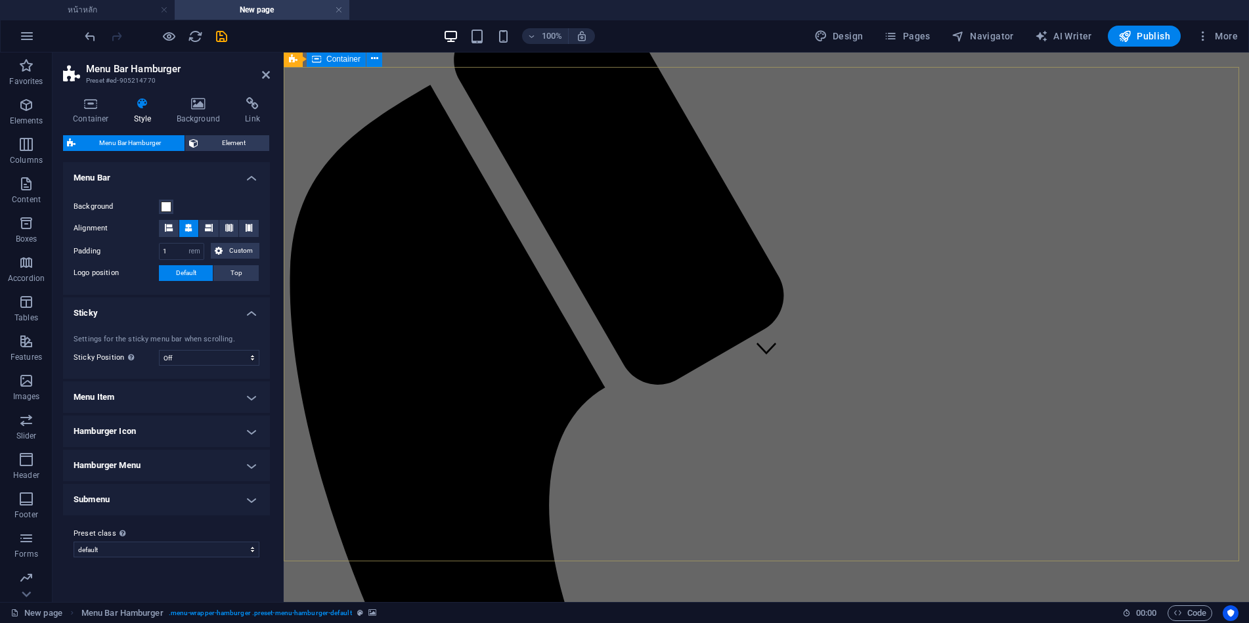
scroll to position [263, 0]
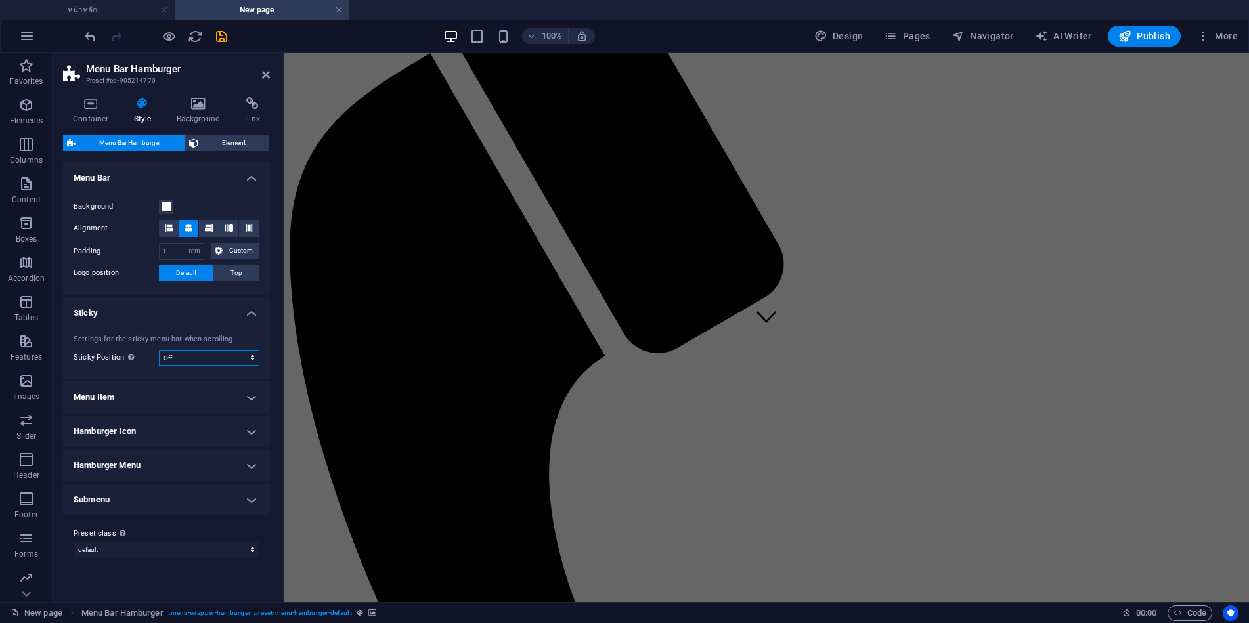
click at [206, 357] on select "Off Instant After menu After banner When scrolling up" at bounding box center [209, 358] width 100 height 16
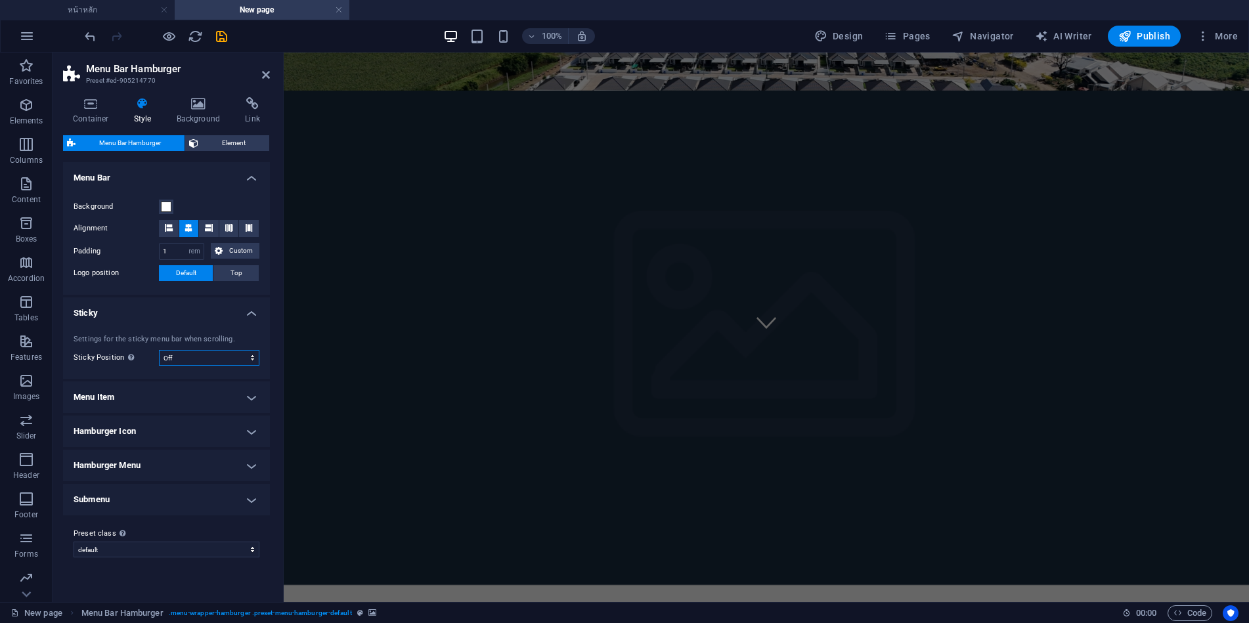
select select "sticky_reverse"
click at [159, 350] on select "Off Instant After menu After banner When scrolling up" at bounding box center [209, 358] width 100 height 16
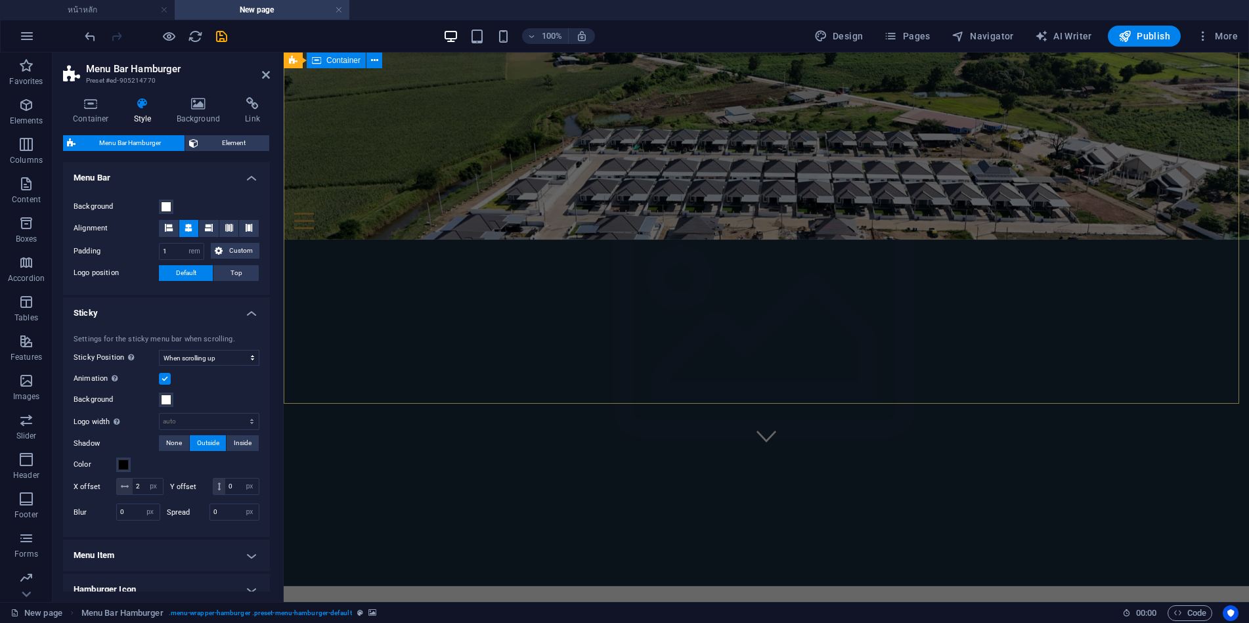
scroll to position [0, 0]
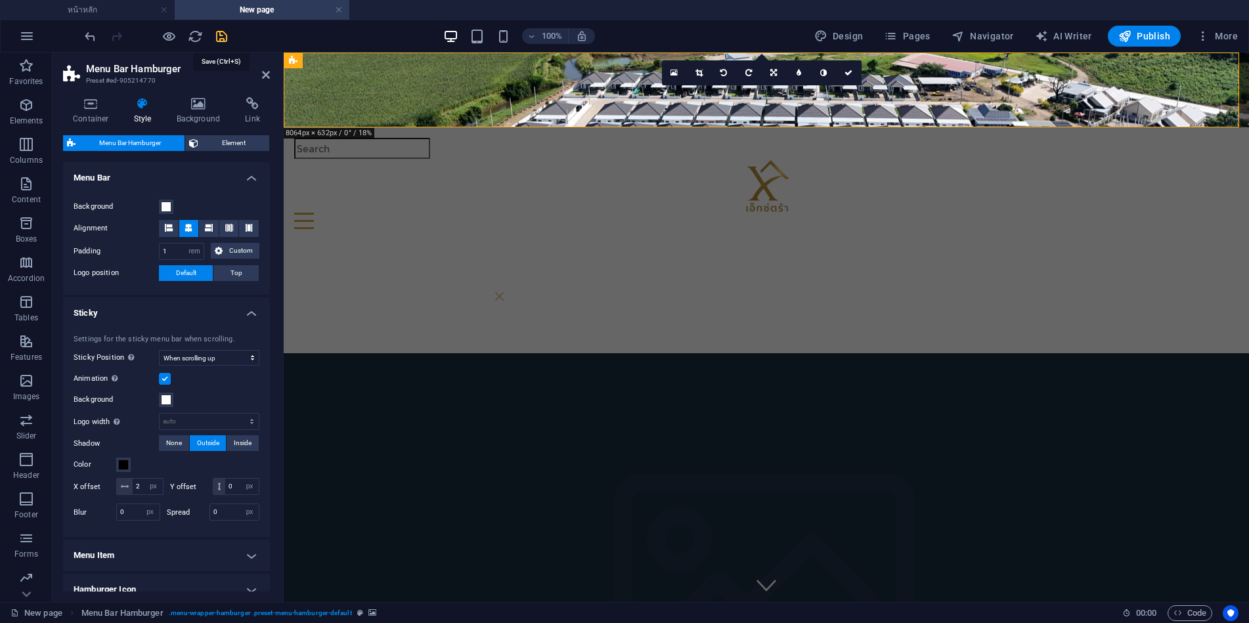
click at [0, 0] on icon "save" at bounding box center [0, 0] width 0 height 0
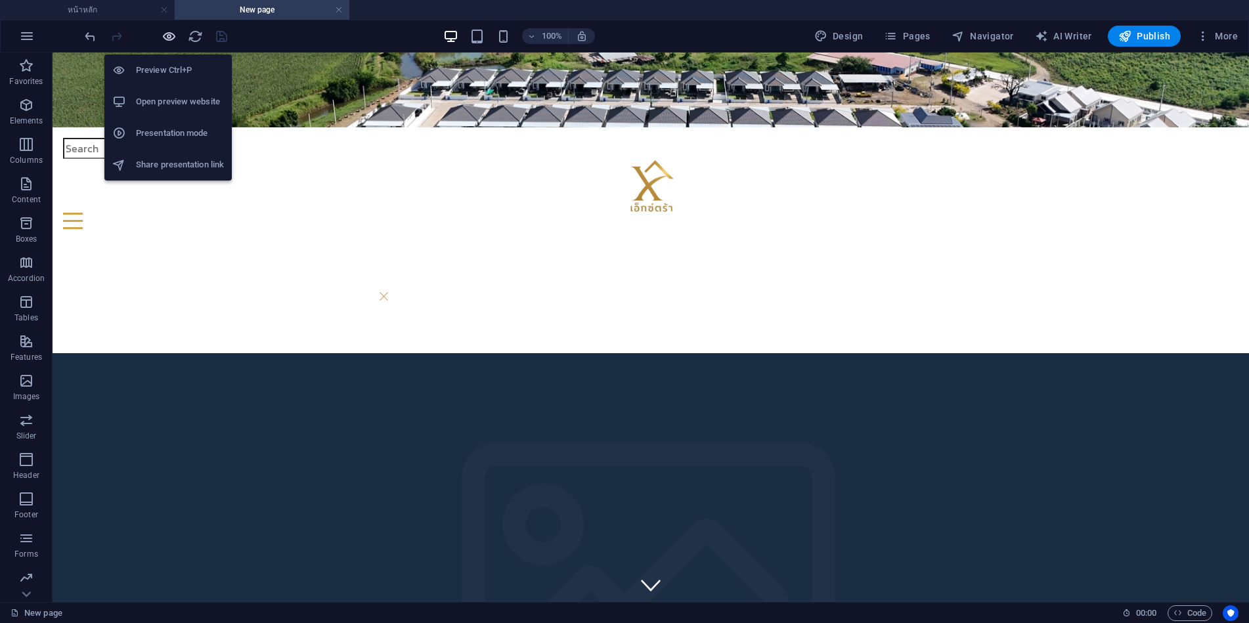
click at [0, 0] on icon "button" at bounding box center [0, 0] width 0 height 0
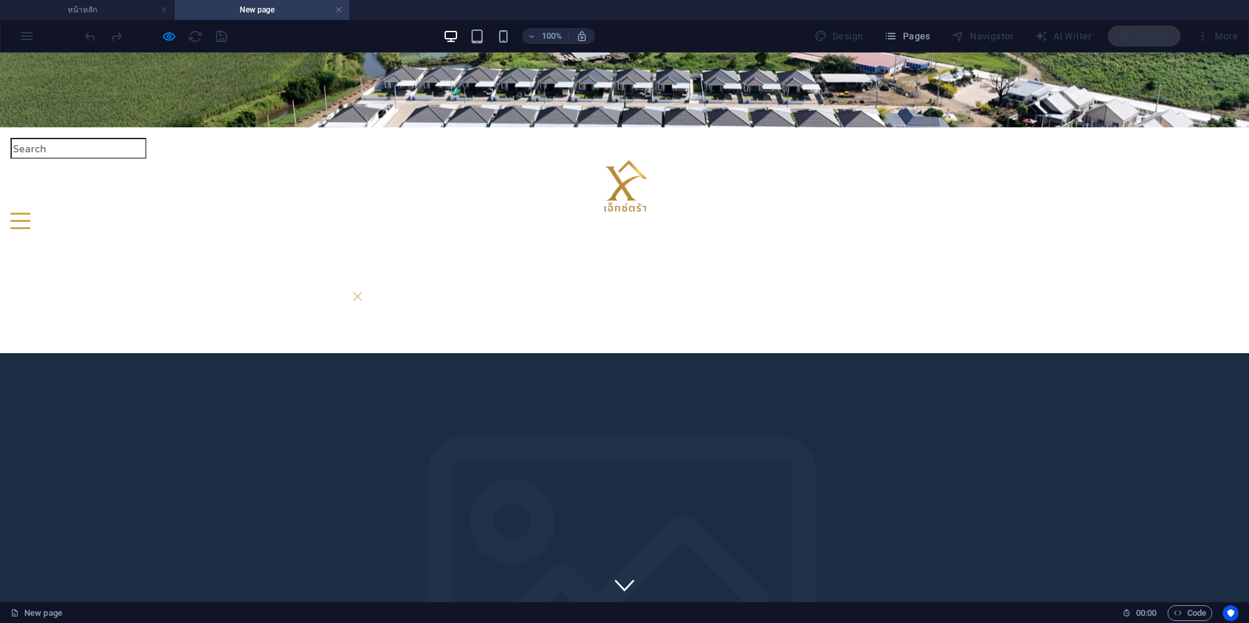
click at [30, 213] on div "Menu" at bounding box center [21, 221] width 20 height 16
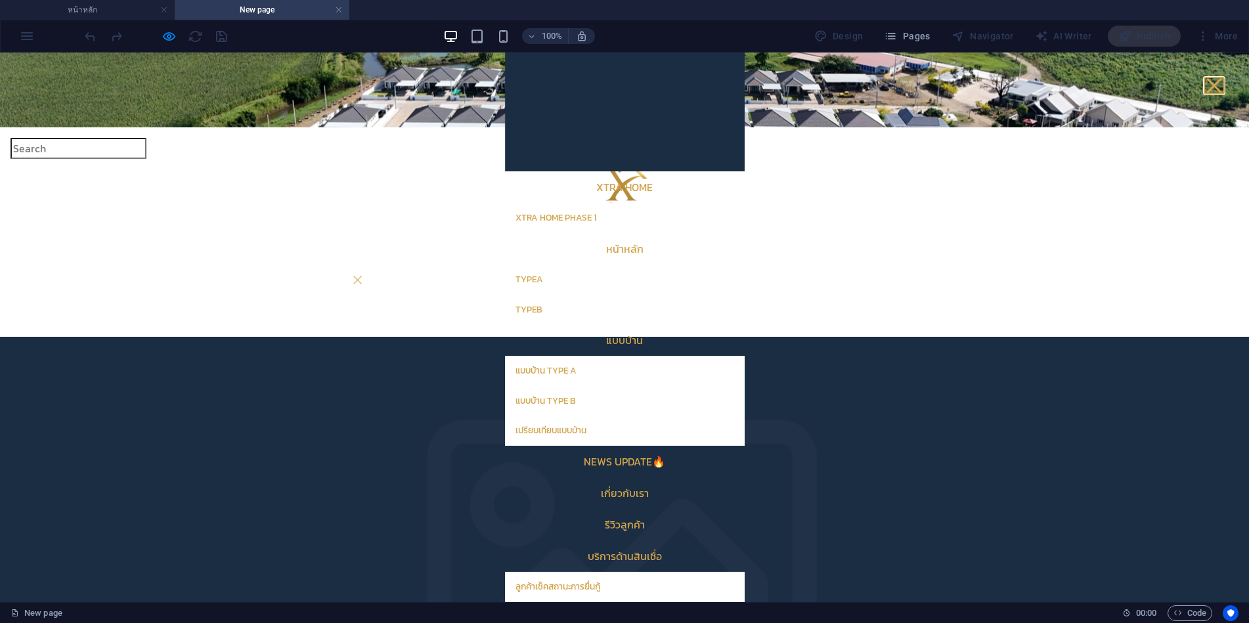
click at [1206, 85] on button "Menu" at bounding box center [1213, 85] width 15 height 15
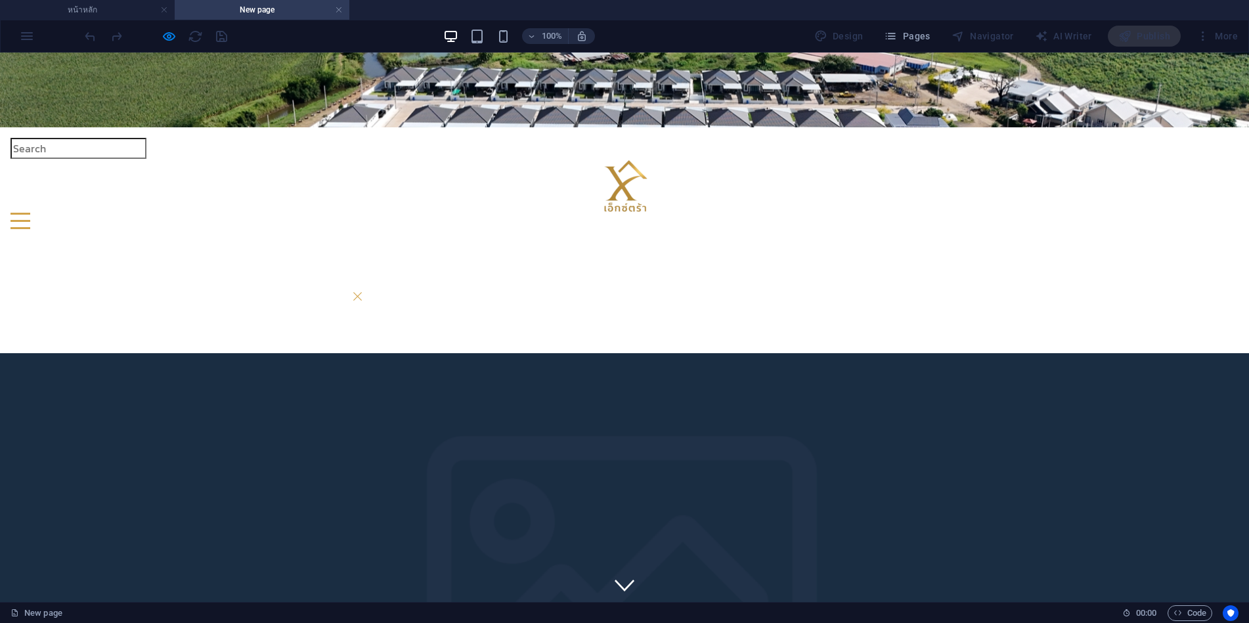
click at [597, 159] on img at bounding box center [624, 186] width 54 height 54
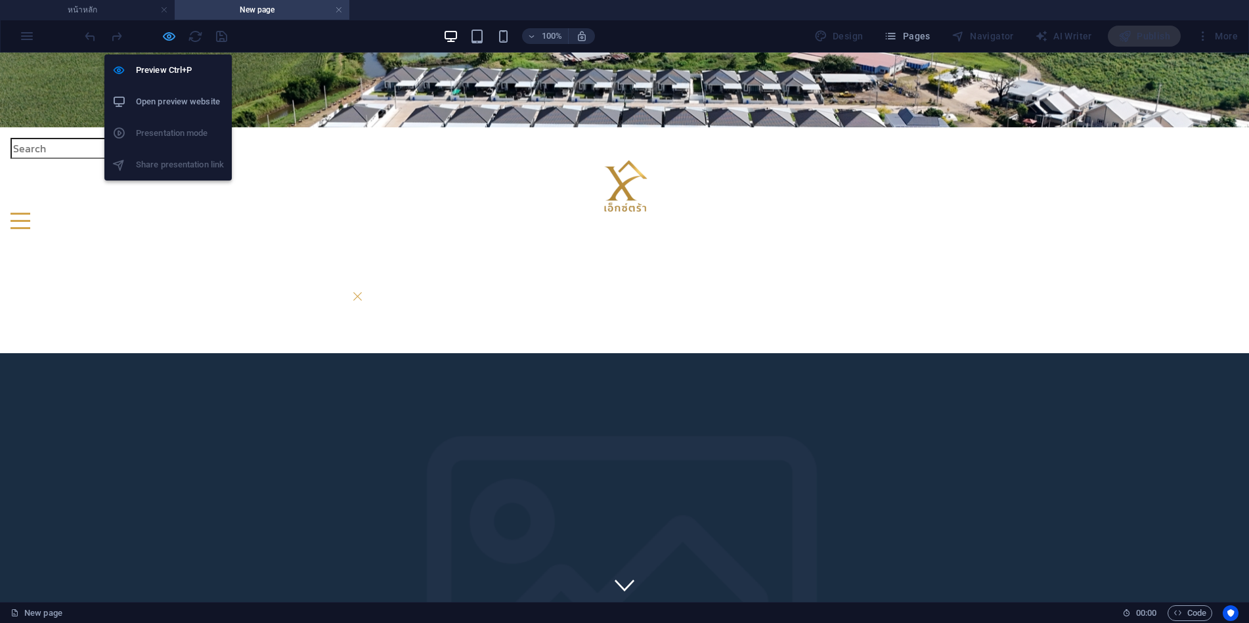
click at [0, 0] on icon "button" at bounding box center [0, 0] width 0 height 0
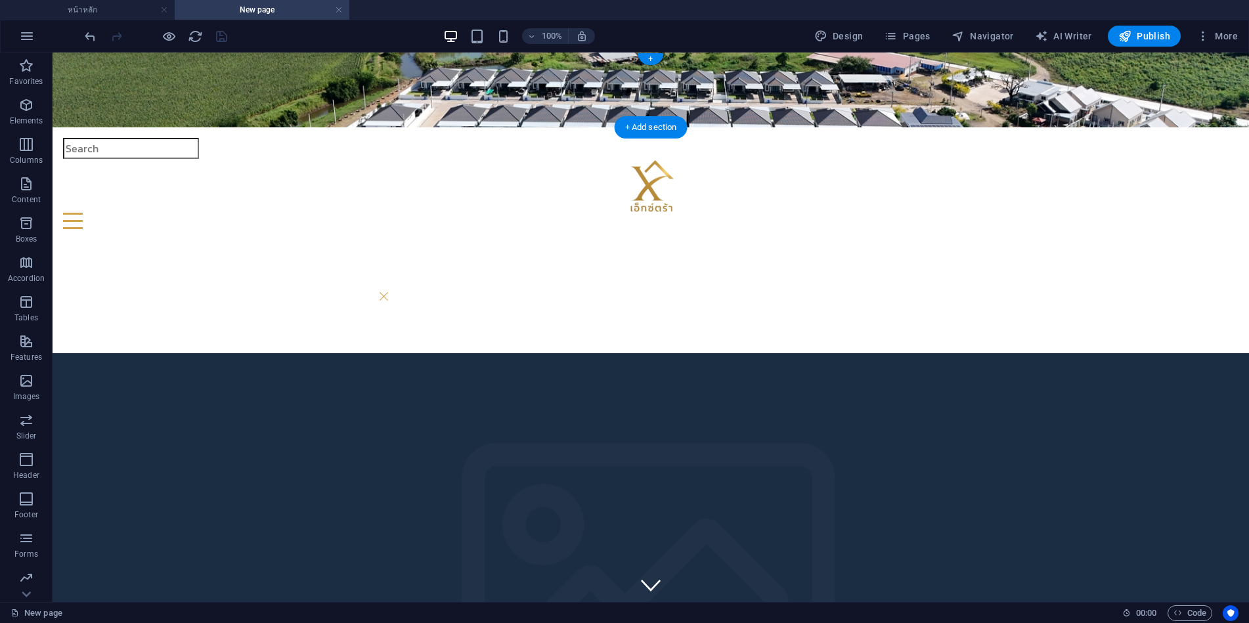
click at [320, 108] on figure at bounding box center [651, 90] width 1196 height 75
select select "rem"
select select "sticky_reverse"
select select "px"
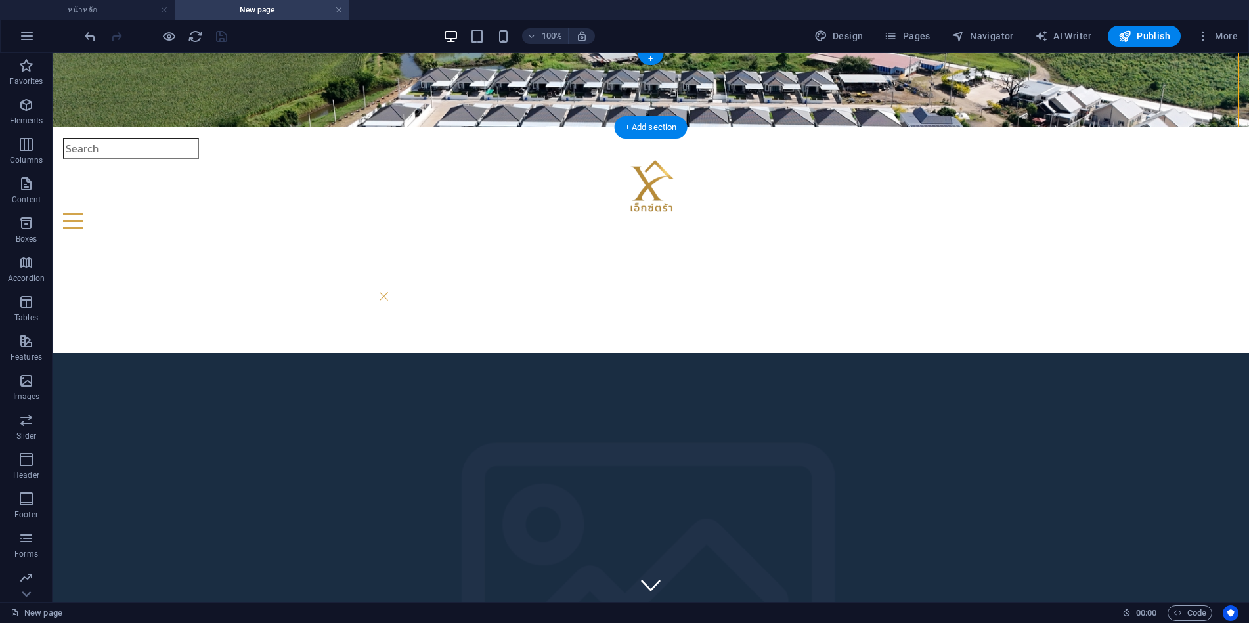
select select "px"
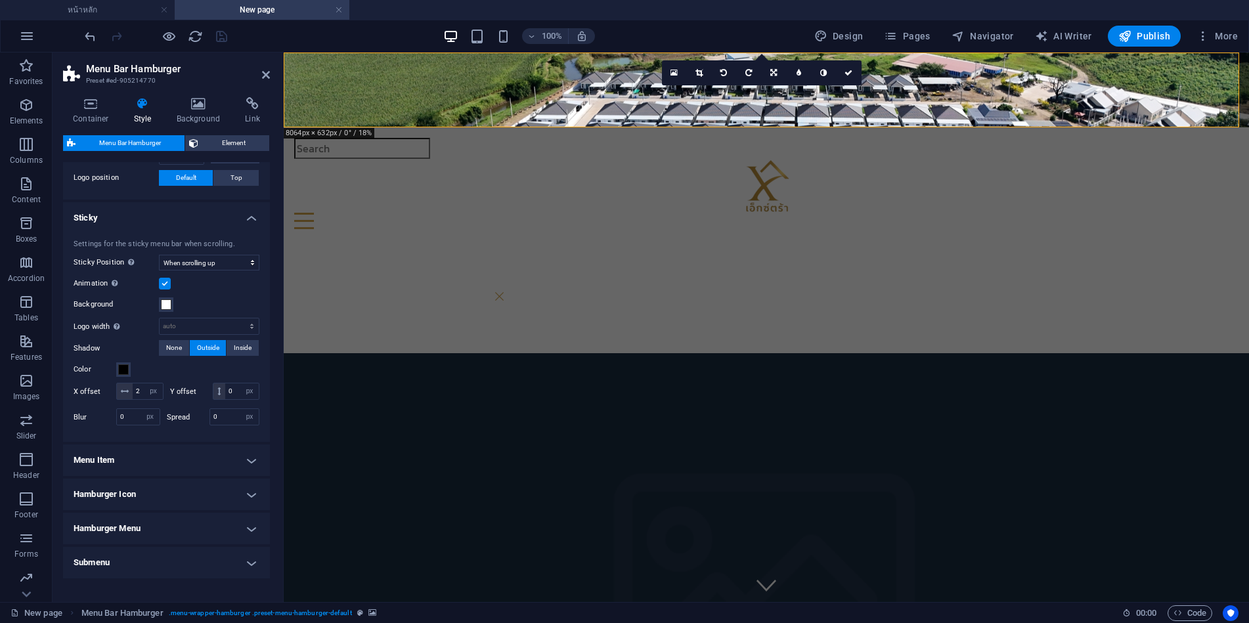
scroll to position [131, 0]
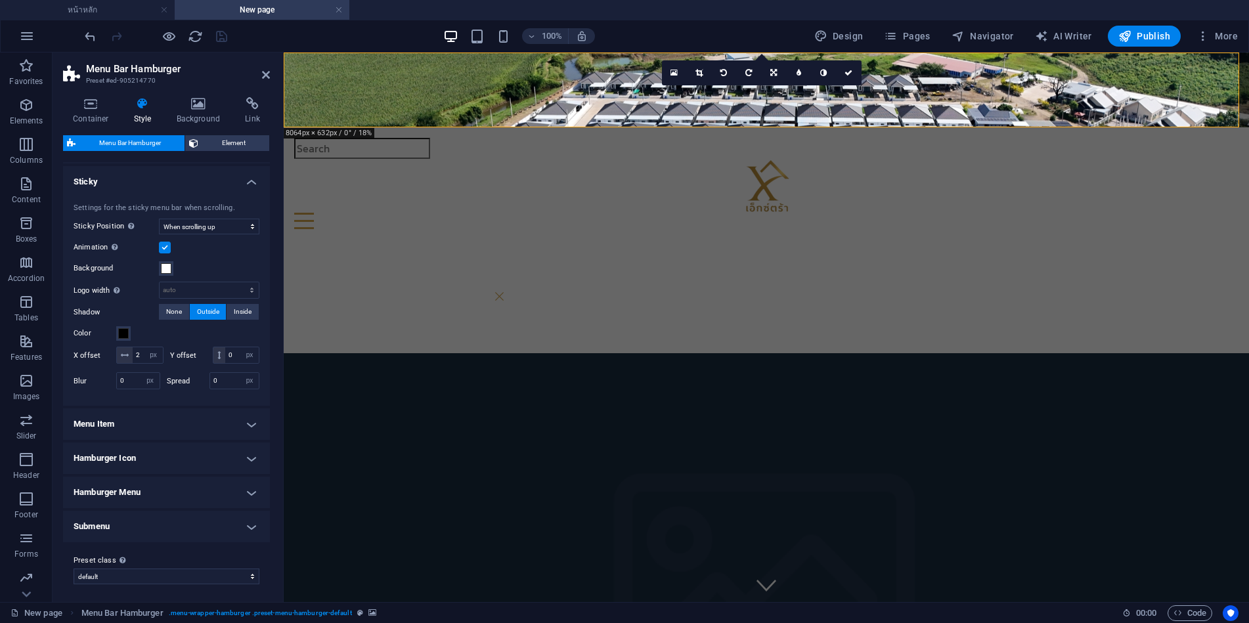
click at [177, 437] on h4 "Menu Item" at bounding box center [166, 424] width 207 height 32
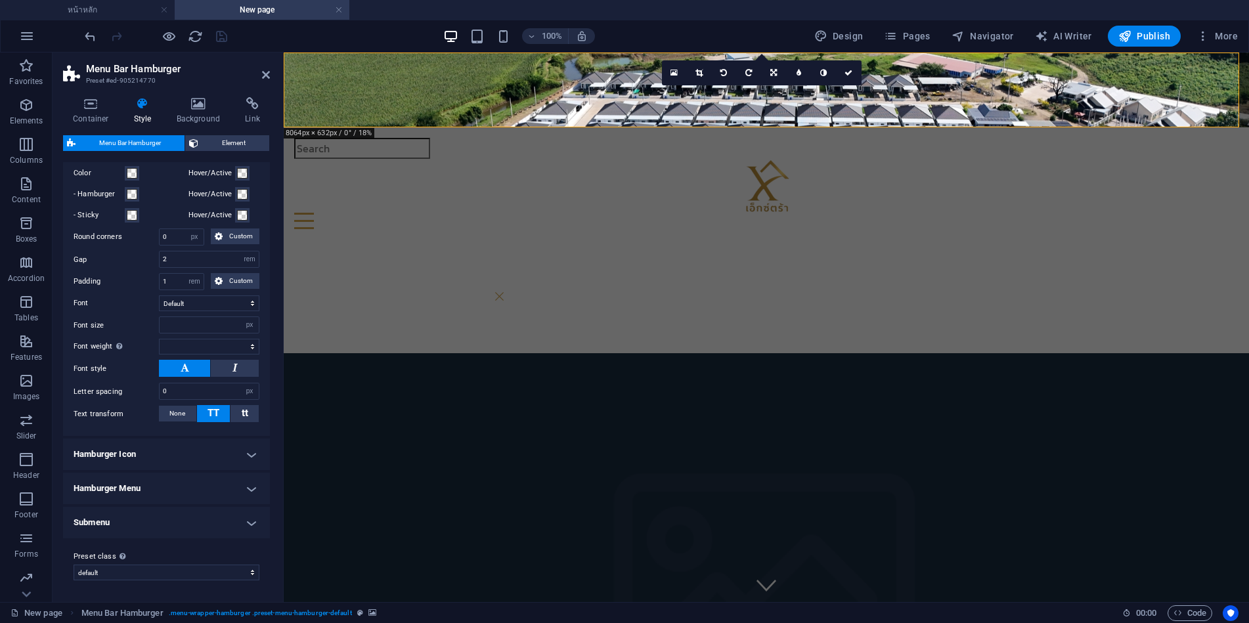
scroll to position [470, 0]
click at [169, 450] on h4 "Hamburger Icon" at bounding box center [166, 455] width 207 height 32
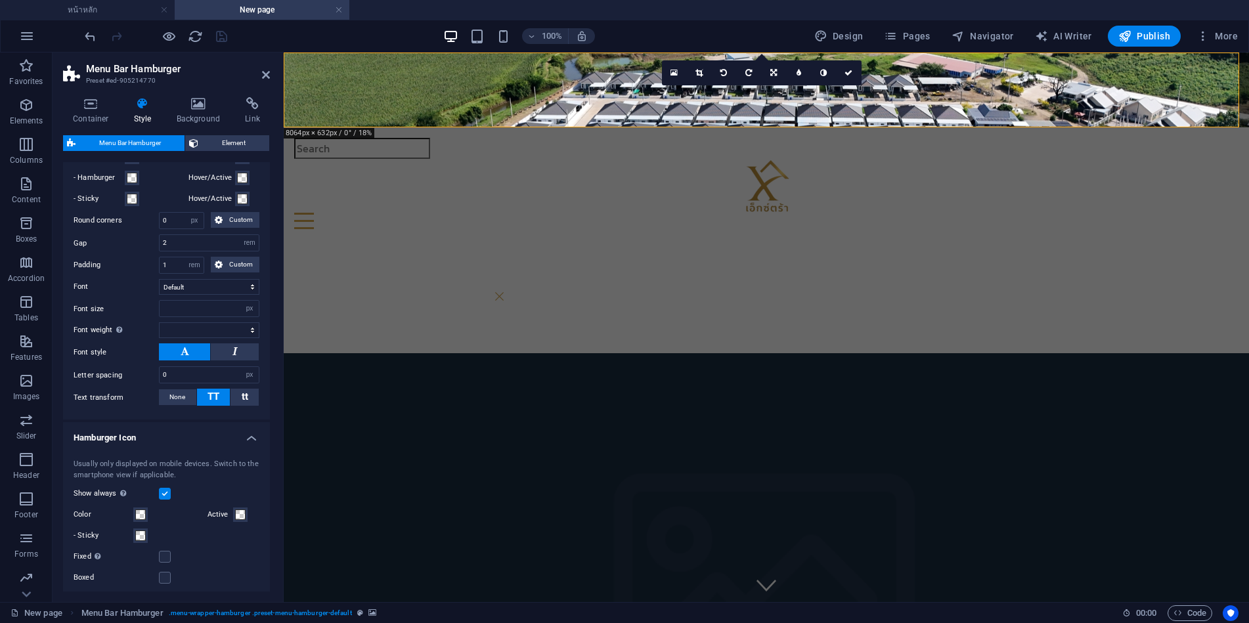
click at [165, 500] on label at bounding box center [165, 494] width 12 height 12
click at [0, 0] on input "Show always Shows the trigger for all viewports." at bounding box center [0, 0] width 0 height 0
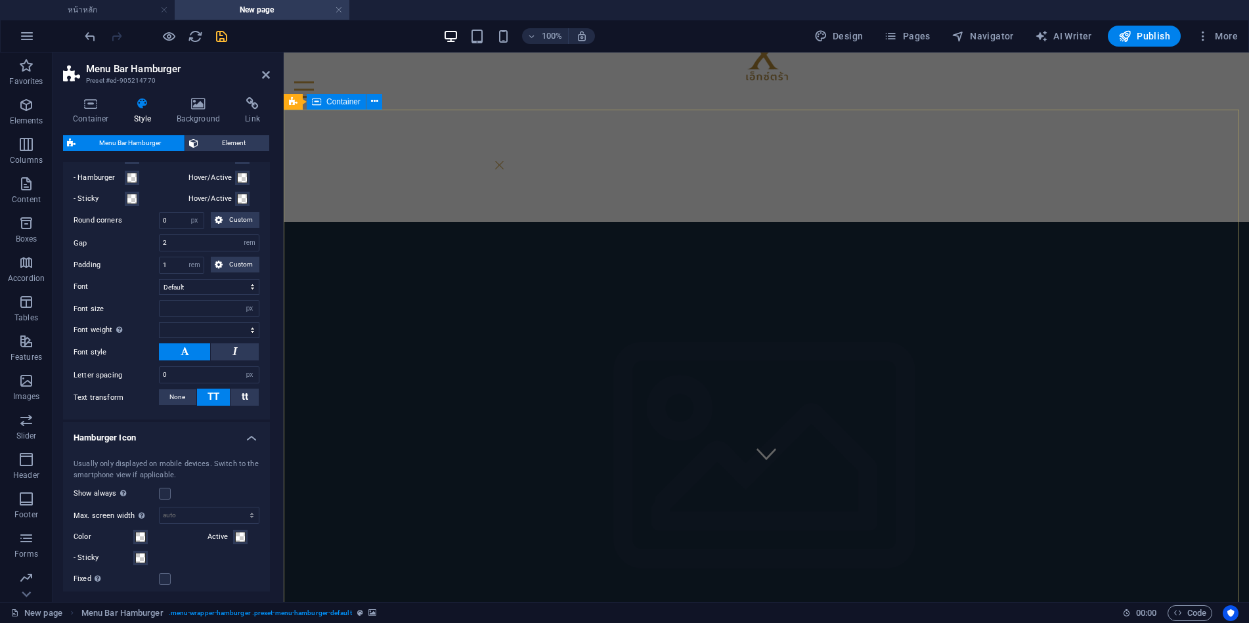
select select
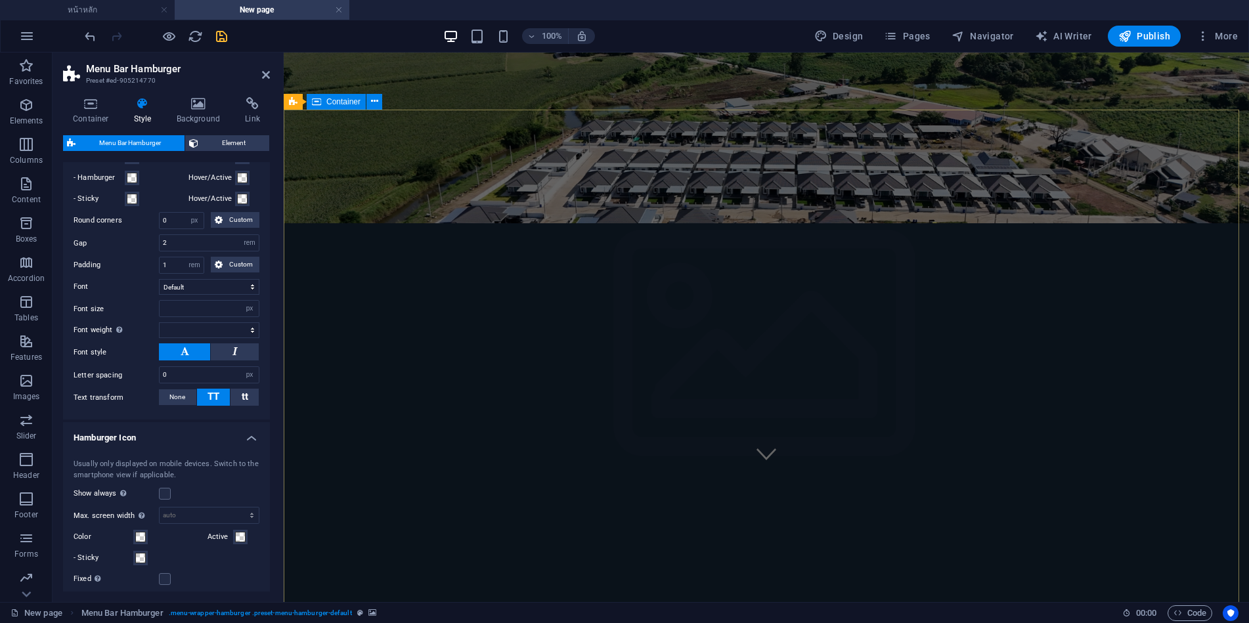
scroll to position [0, 0]
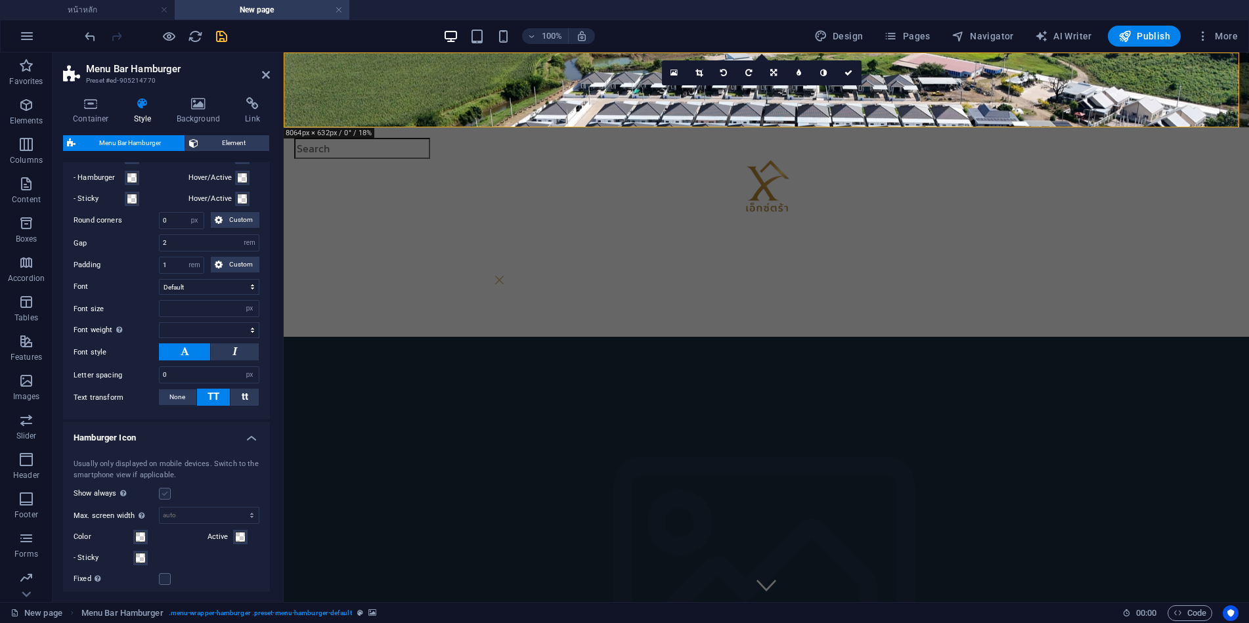
click at [164, 500] on label at bounding box center [165, 494] width 12 height 12
click at [0, 0] on input "Show always Shows the trigger for all viewports." at bounding box center [0, 0] width 0 height 0
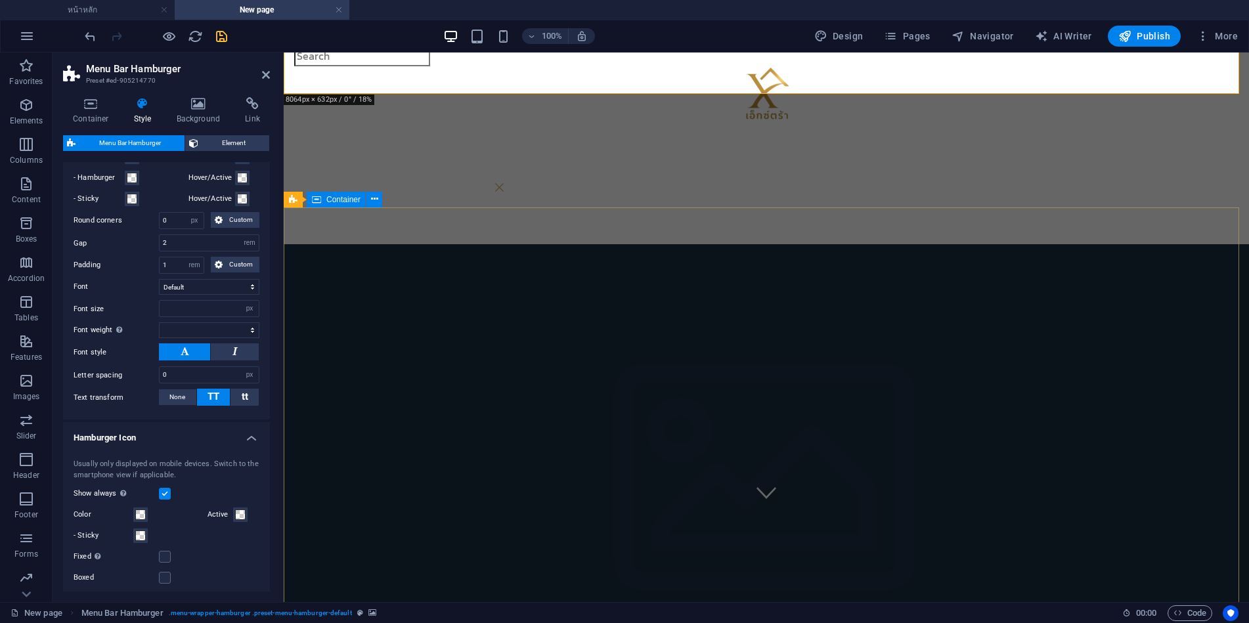
scroll to position [131, 0]
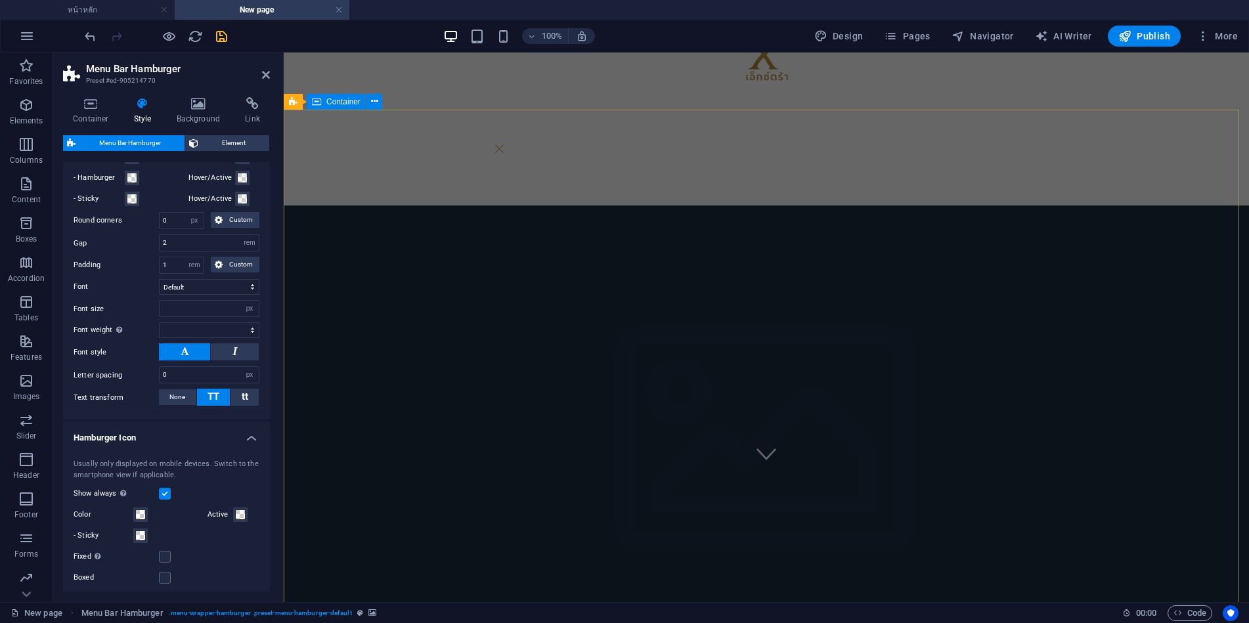
select select
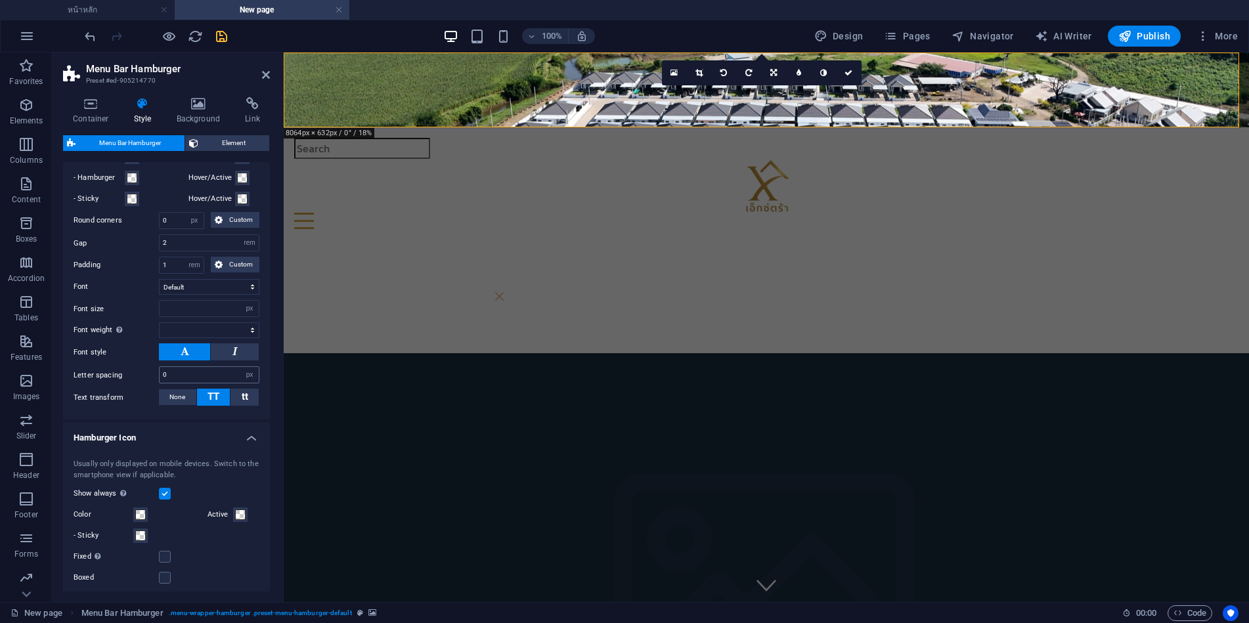
scroll to position [536, 0]
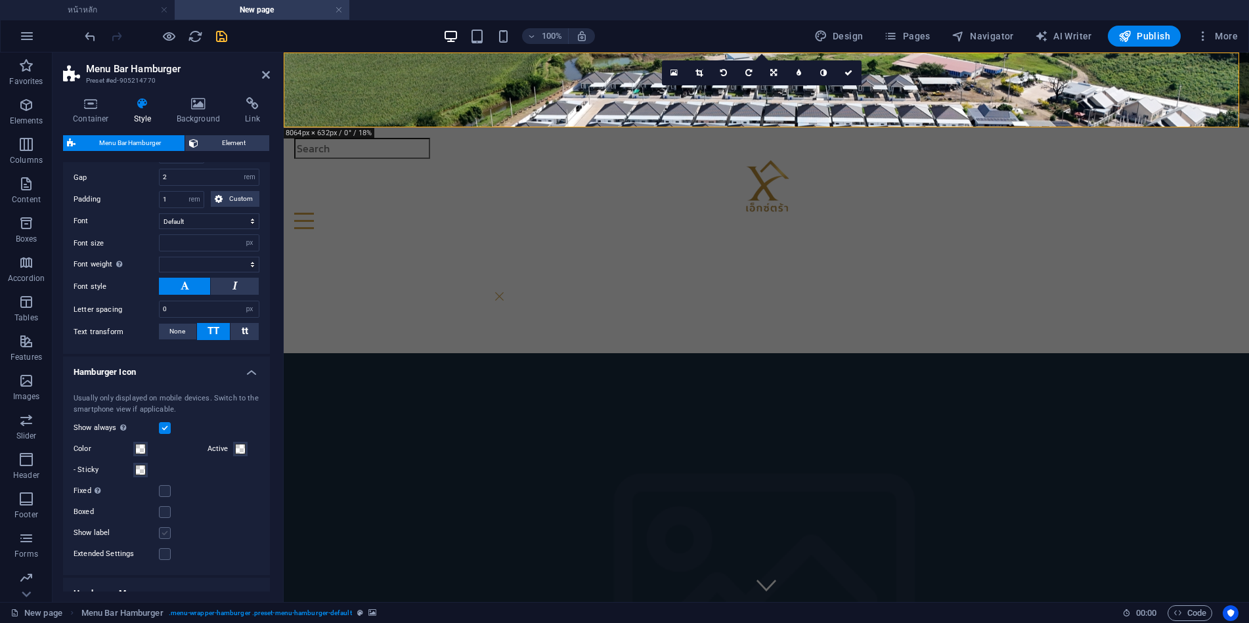
click at [164, 539] on label at bounding box center [165, 533] width 12 height 12
click at [0, 0] on input "Show label" at bounding box center [0, 0] width 0 height 0
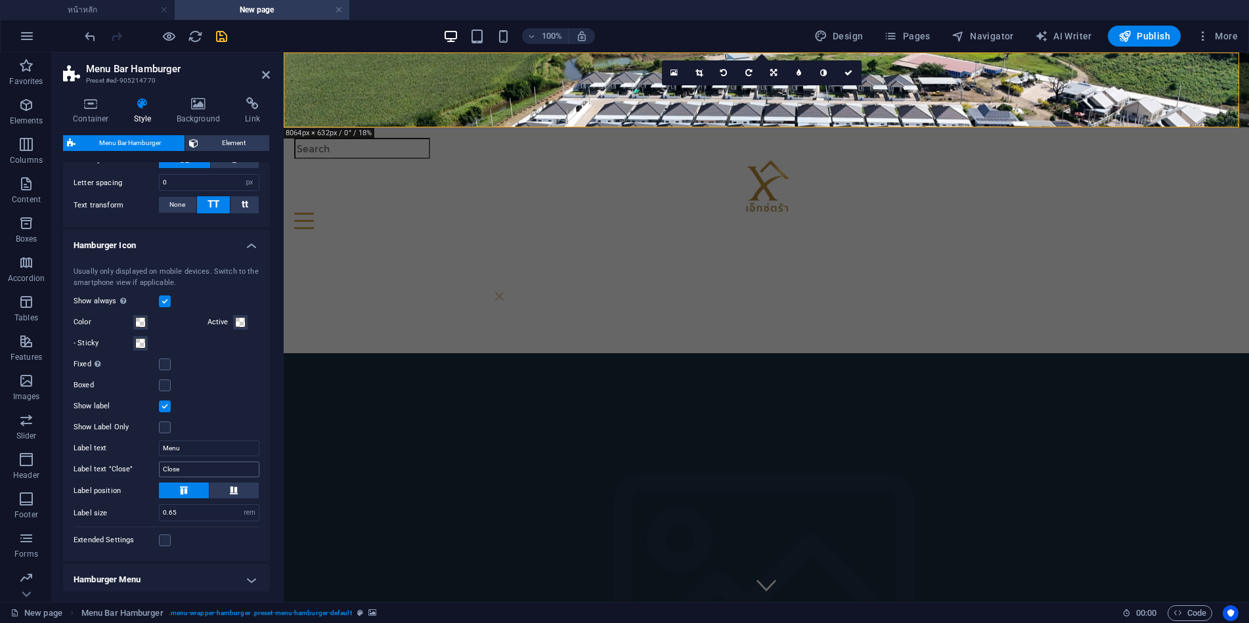
scroll to position [667, 0]
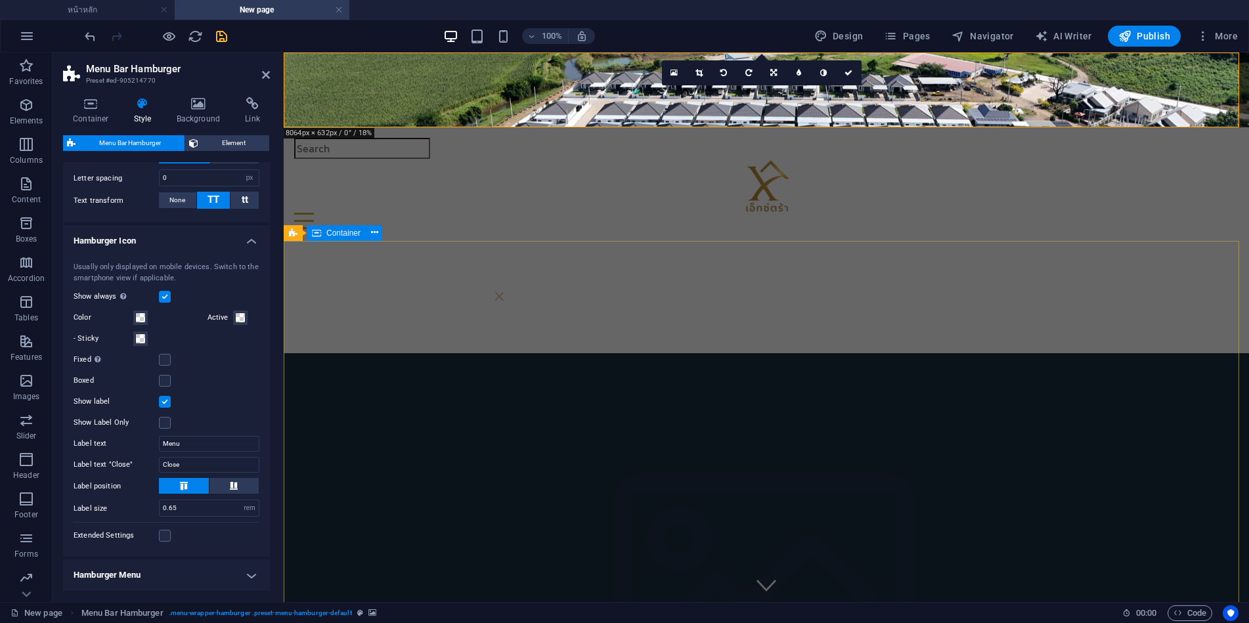
select select
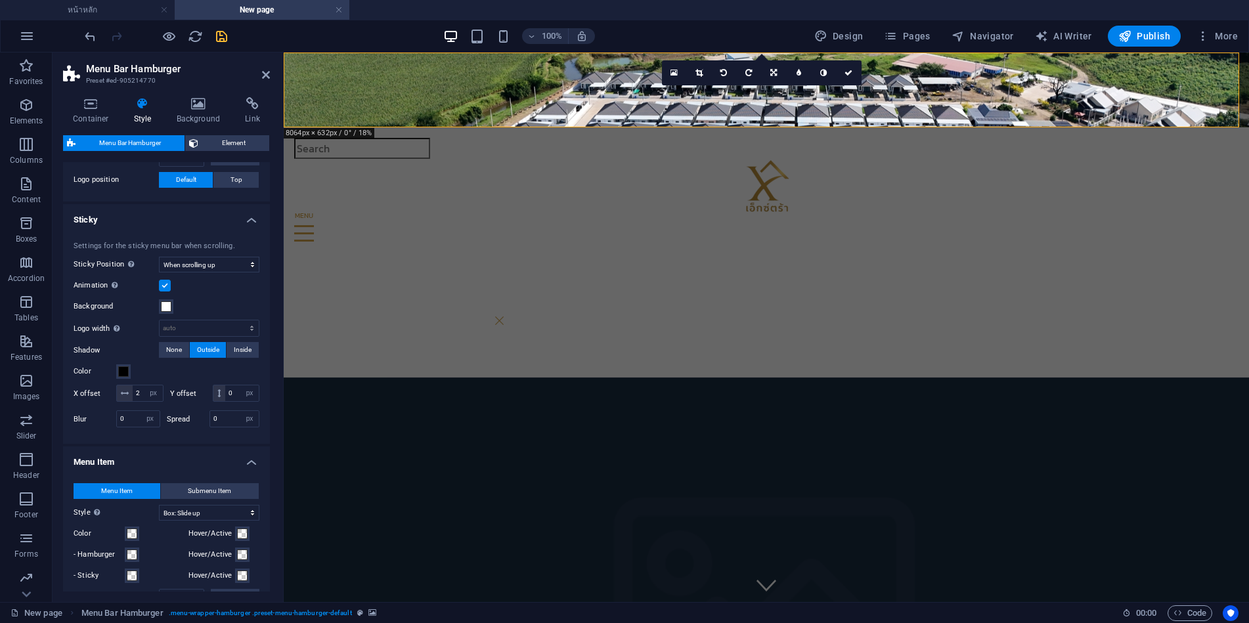
scroll to position [76, 0]
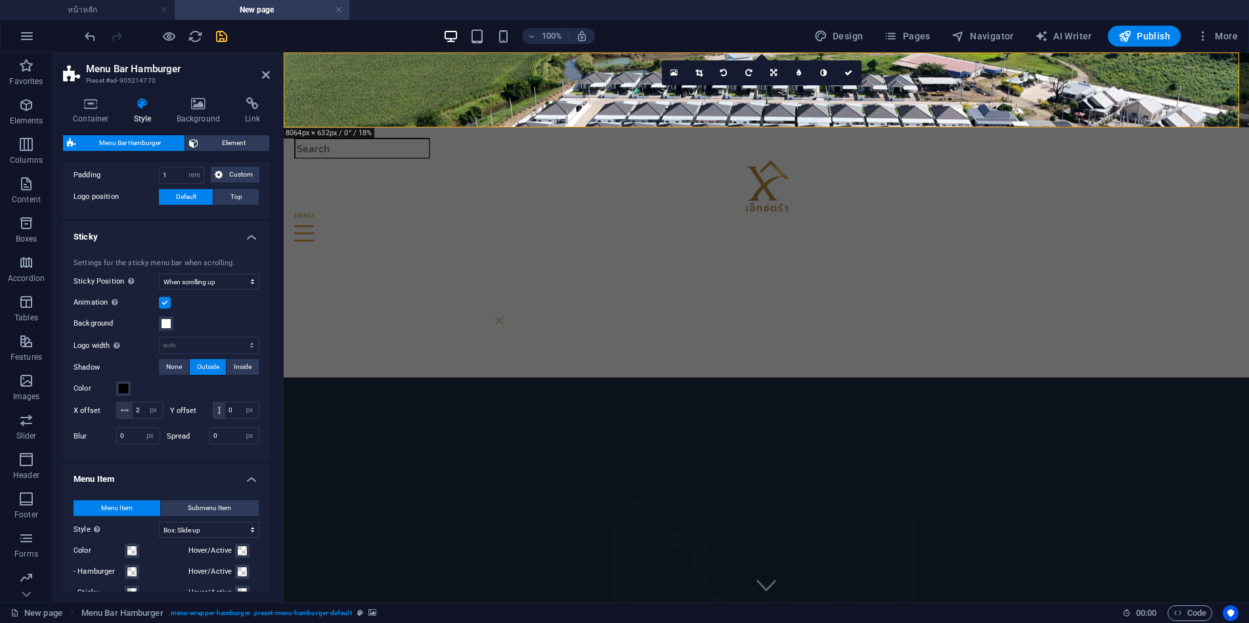
click at [164, 304] on label at bounding box center [165, 303] width 12 height 12
click at [0, 0] on input "Animation Sets a smooth transition when sticky menu appears" at bounding box center [0, 0] width 0 height 0
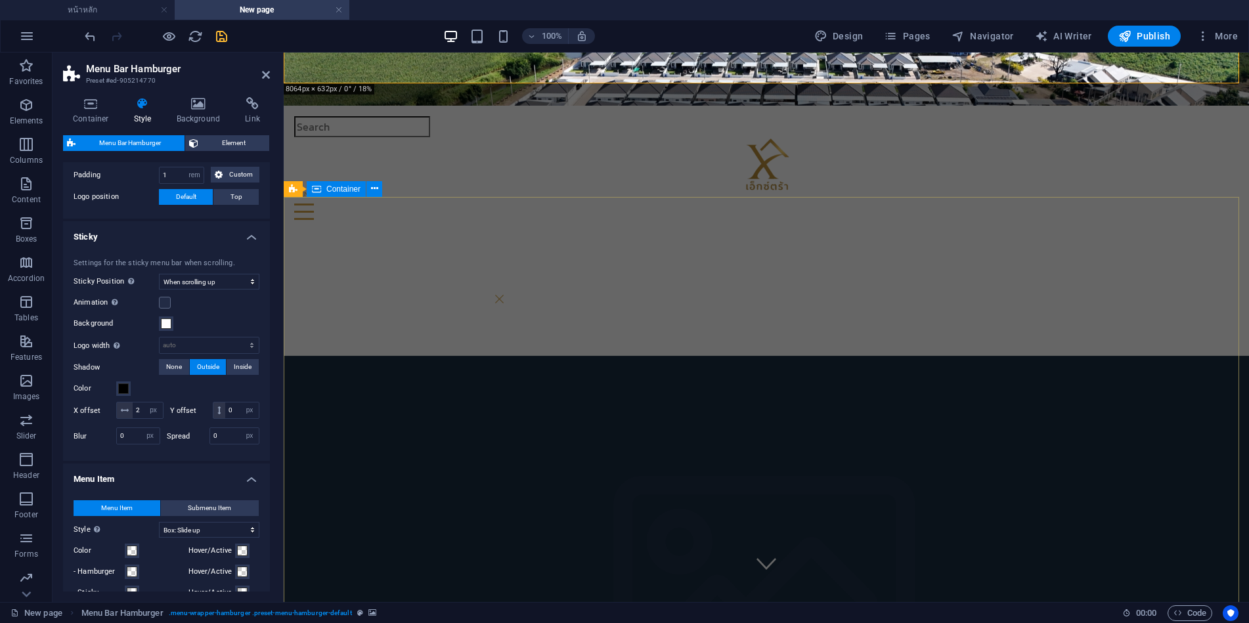
scroll to position [0, 0]
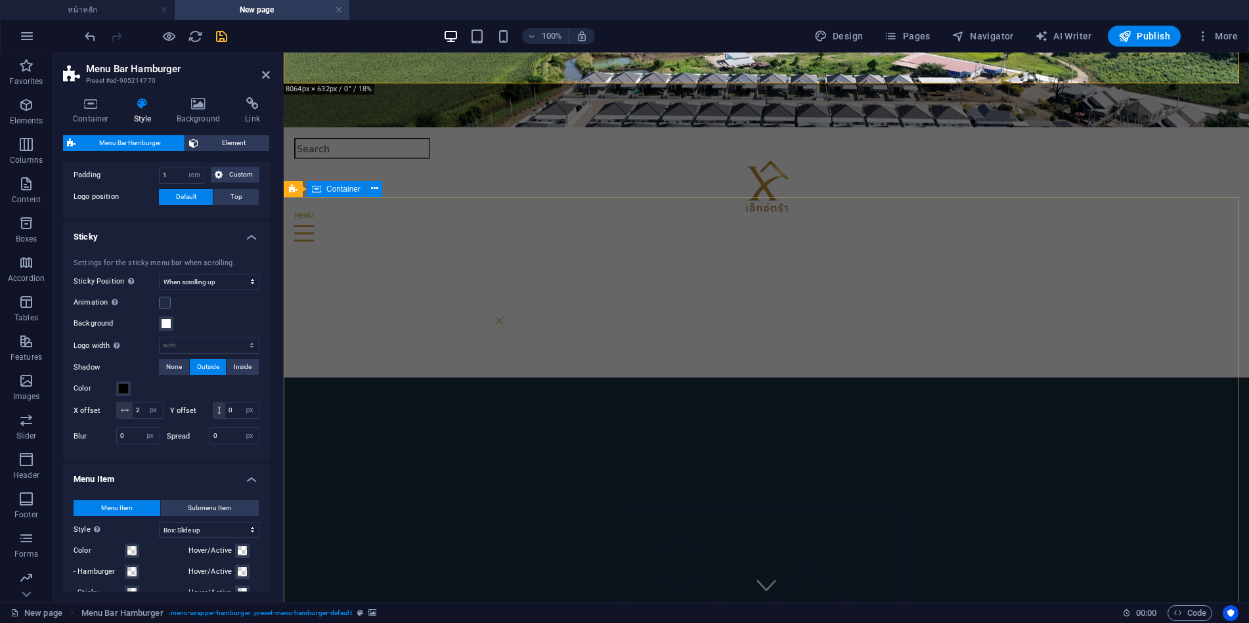
select select
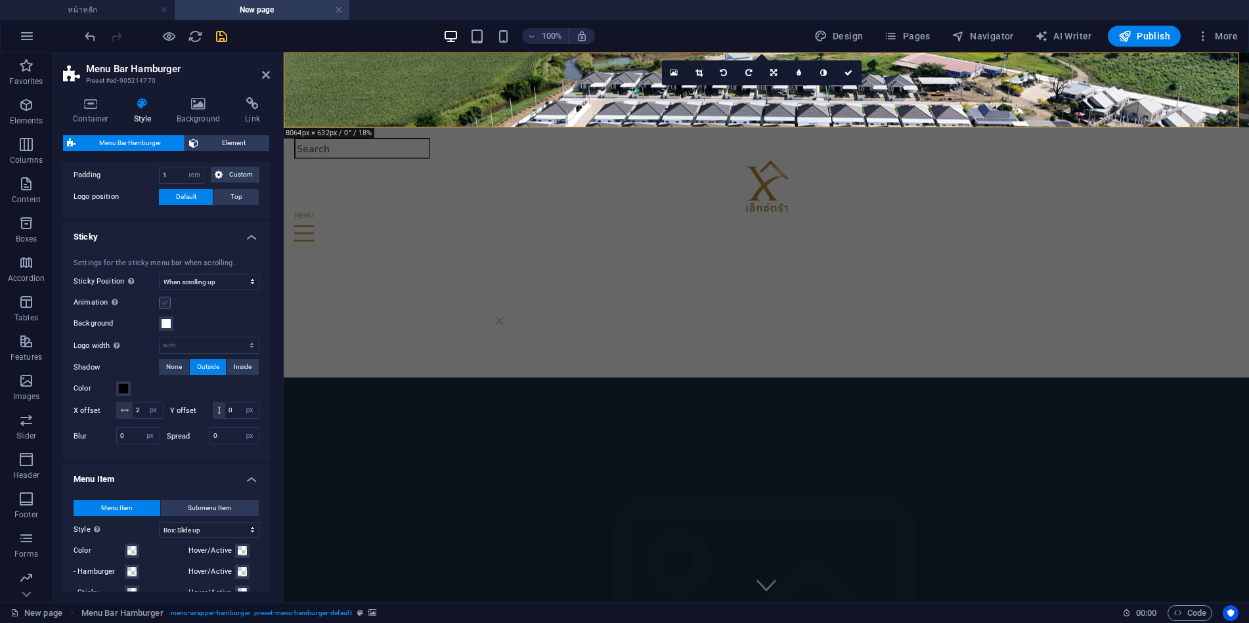
drag, startPoint x: 165, startPoint y: 302, endPoint x: 59, endPoint y: 310, distance: 106.0
click at [165, 302] on label at bounding box center [165, 303] width 12 height 12
click at [0, 0] on input "Animation Sets a smooth transition when sticky menu appears" at bounding box center [0, 0] width 0 height 0
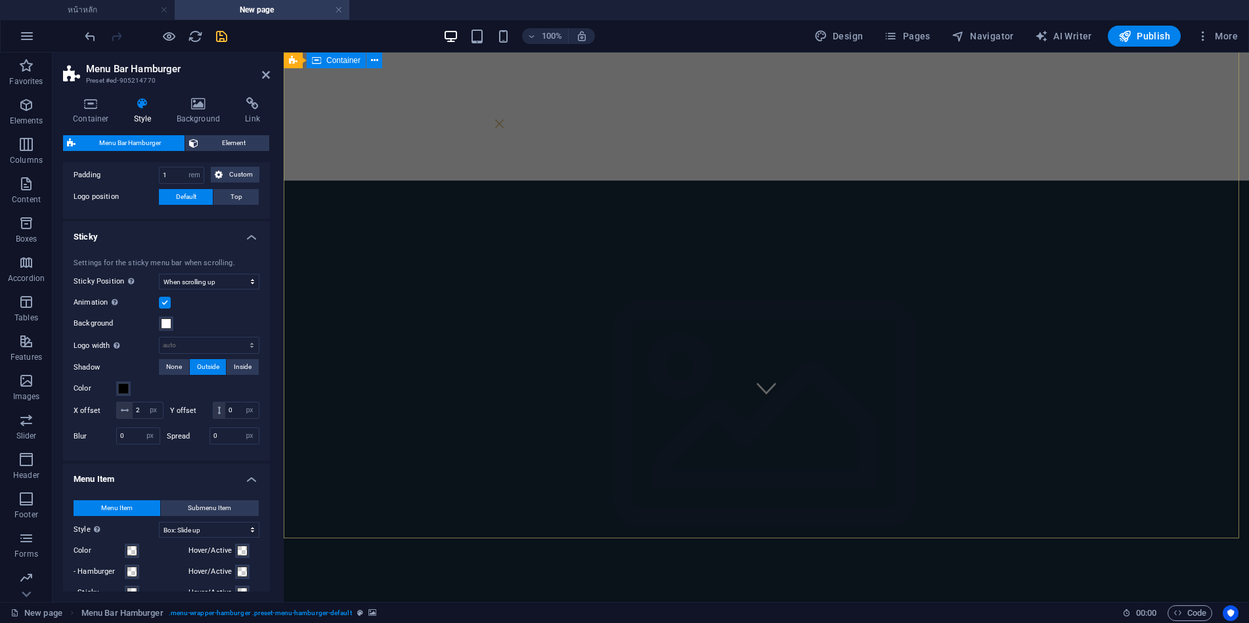
select select
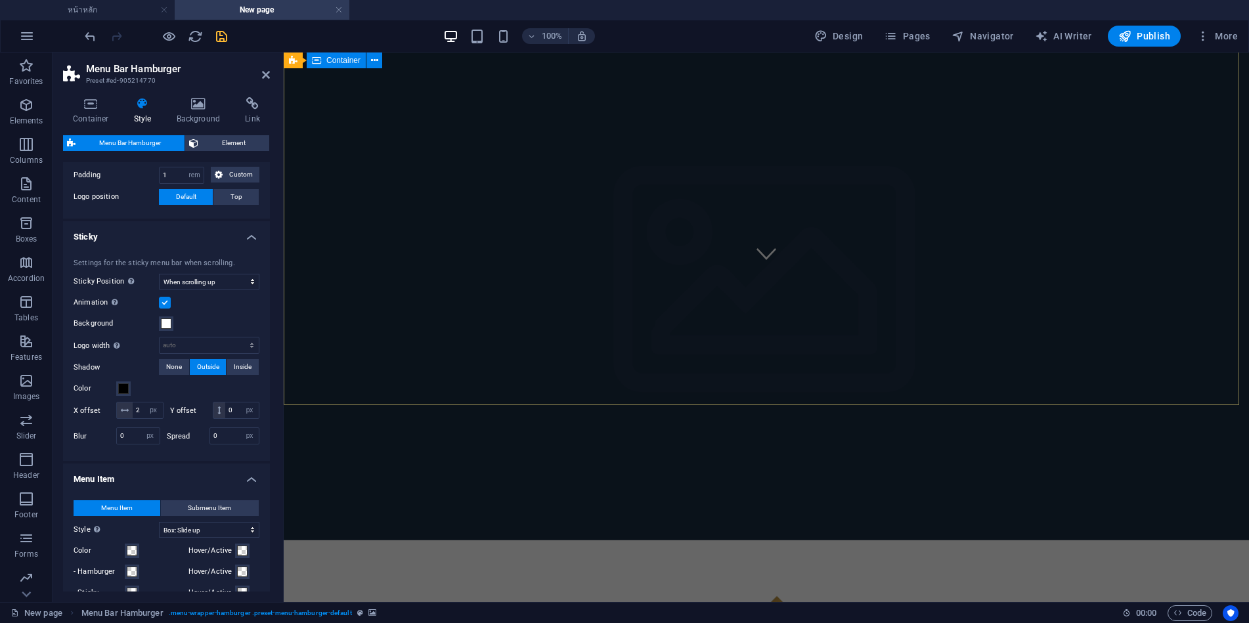
scroll to position [135, 0]
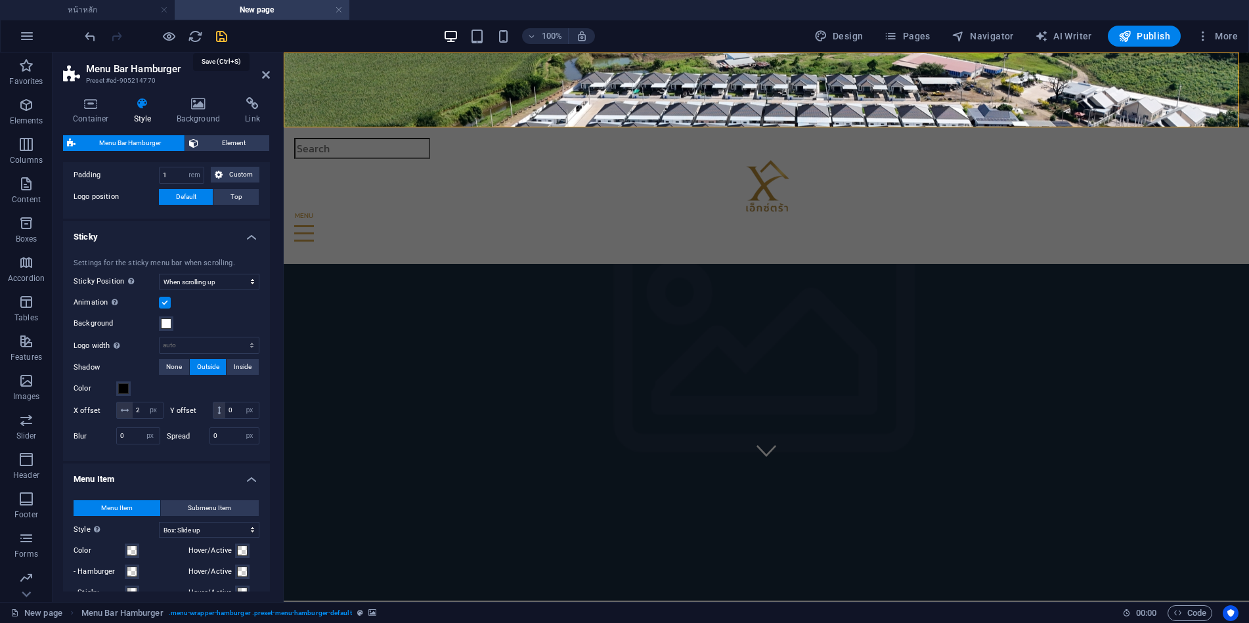
click at [225, 35] on icon "save" at bounding box center [221, 36] width 15 height 15
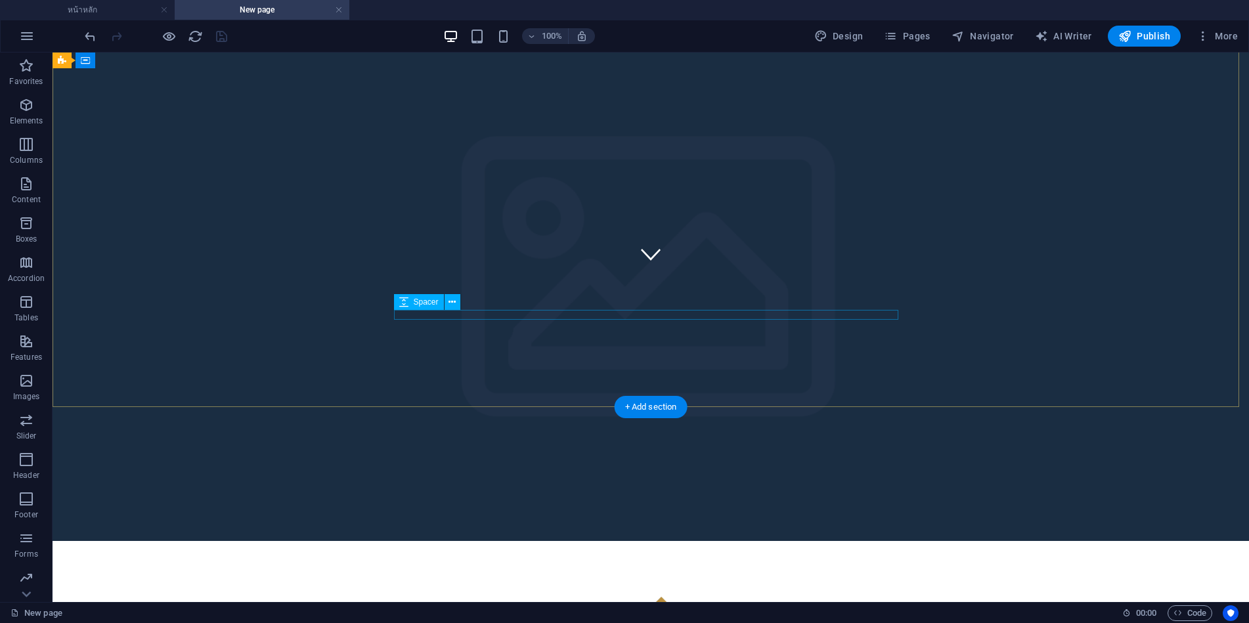
scroll to position [332, 0]
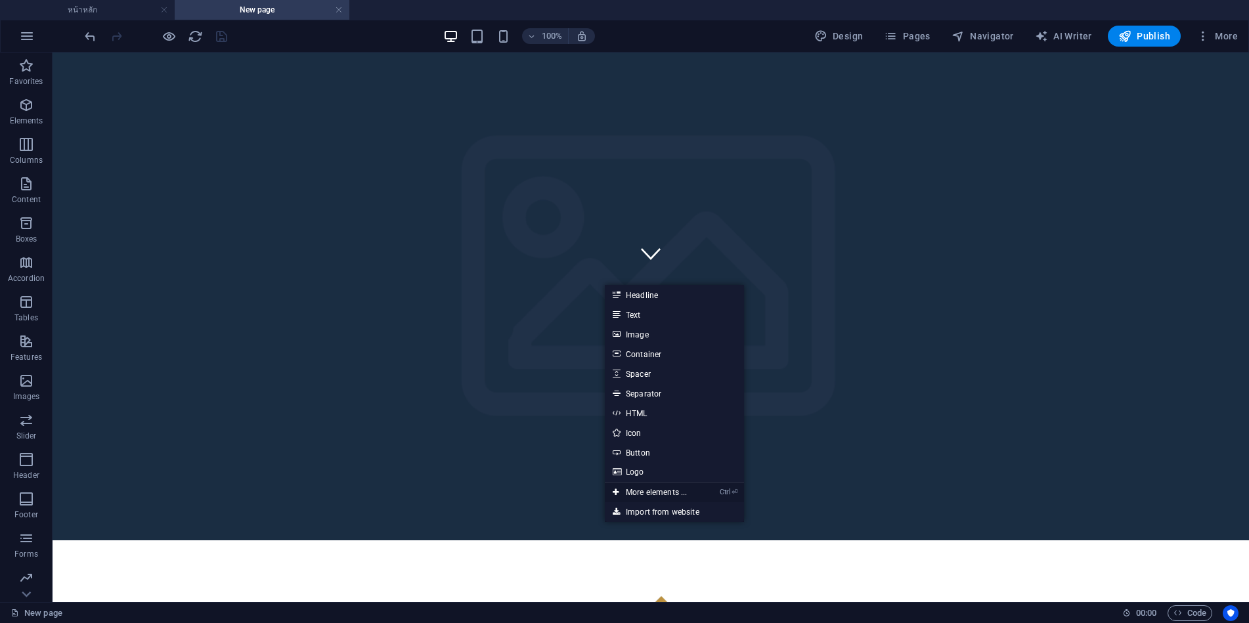
click at [645, 489] on link "Ctrl ⏎ More elements ..." at bounding box center [650, 493] width 90 height 20
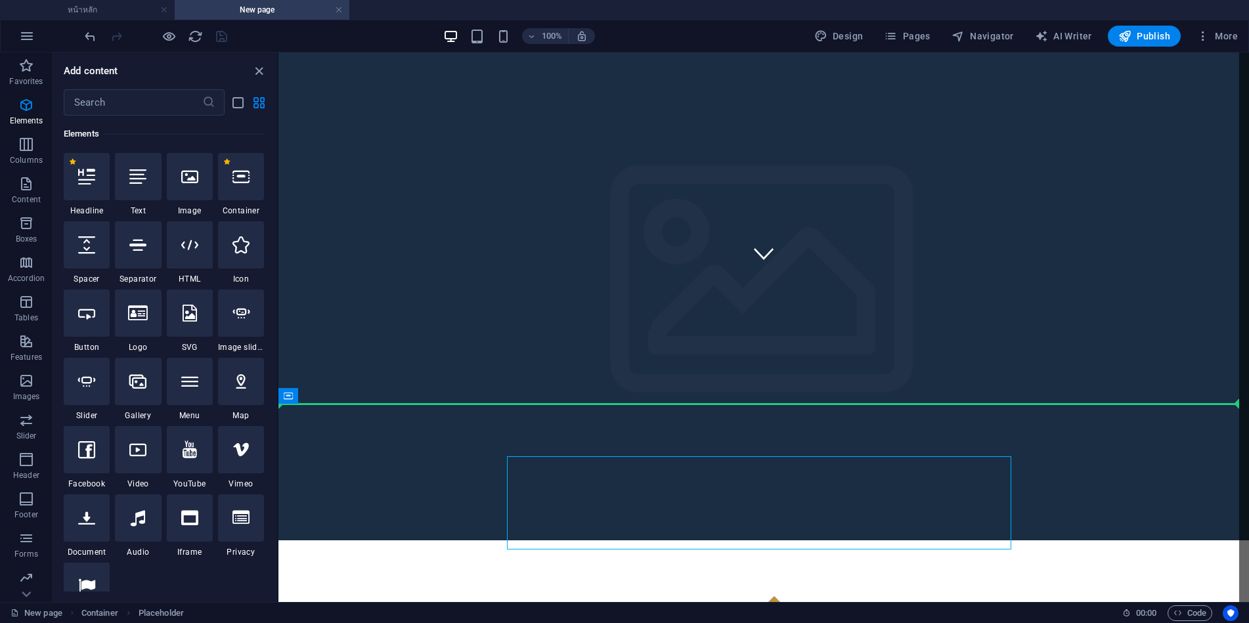
scroll to position [594, 0]
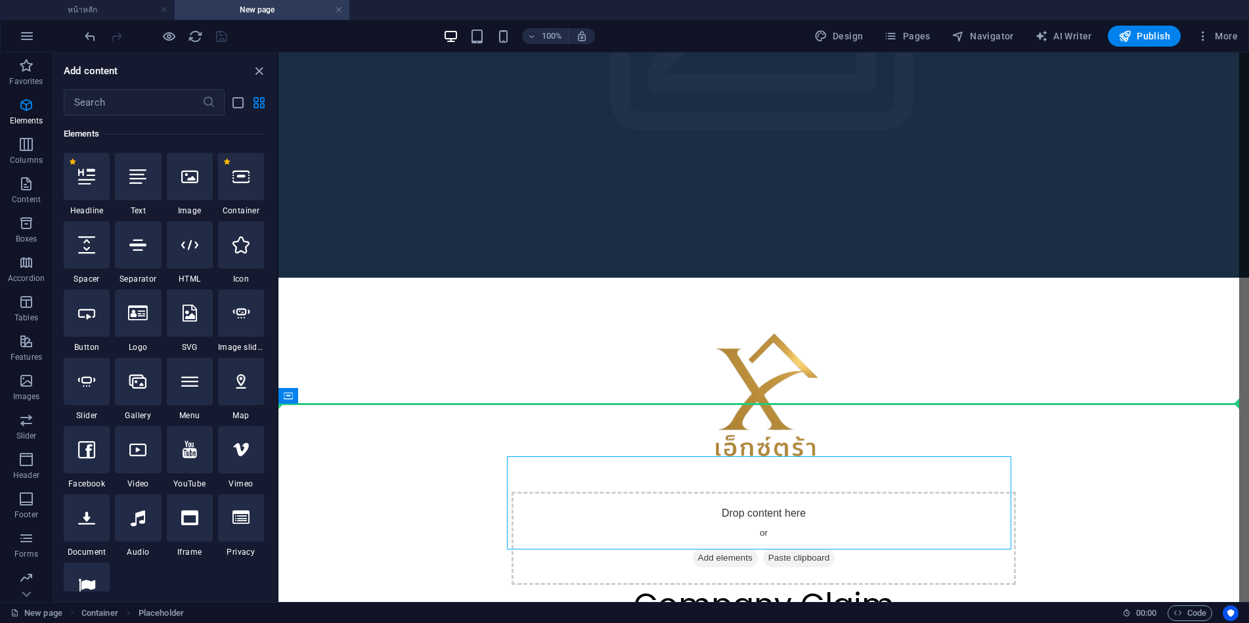
select select "%"
select select "px"
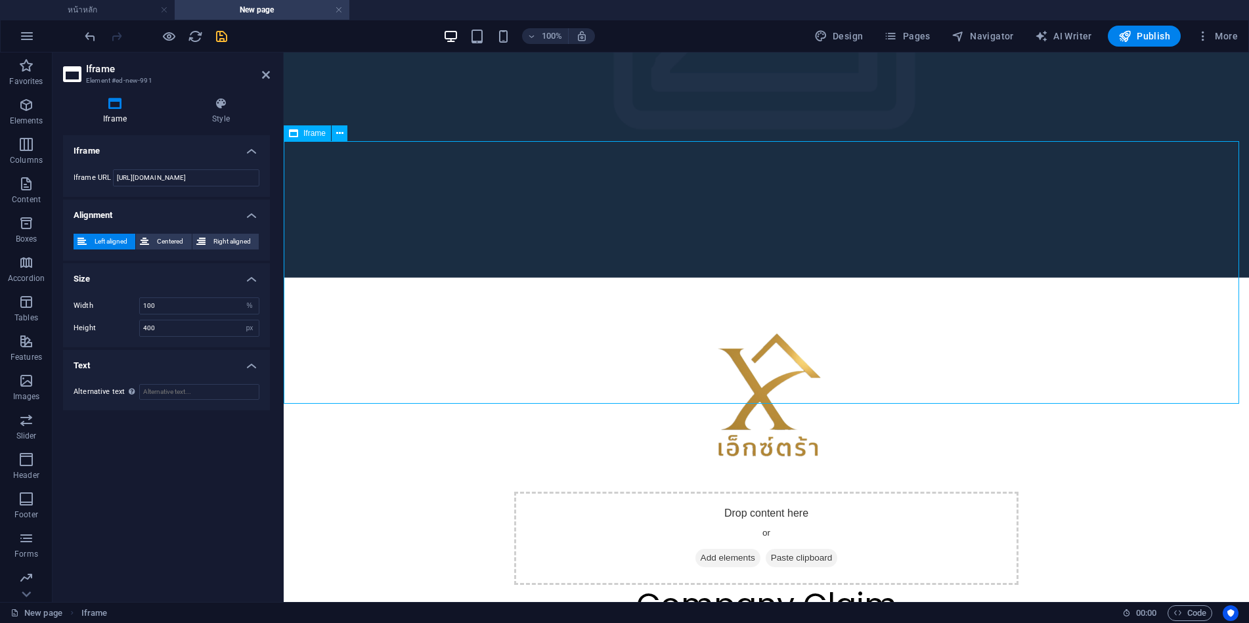
click at [336, 135] on icon at bounding box center [339, 134] width 7 height 14
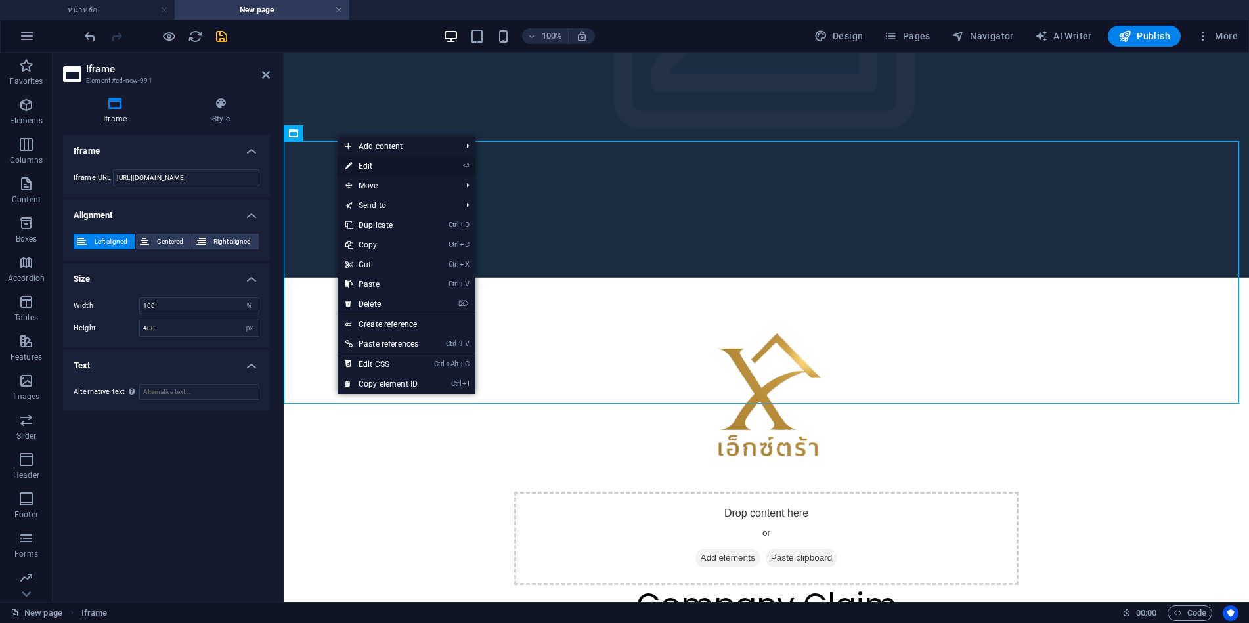
click at [370, 164] on link "⏎ Edit" at bounding box center [381, 166] width 89 height 20
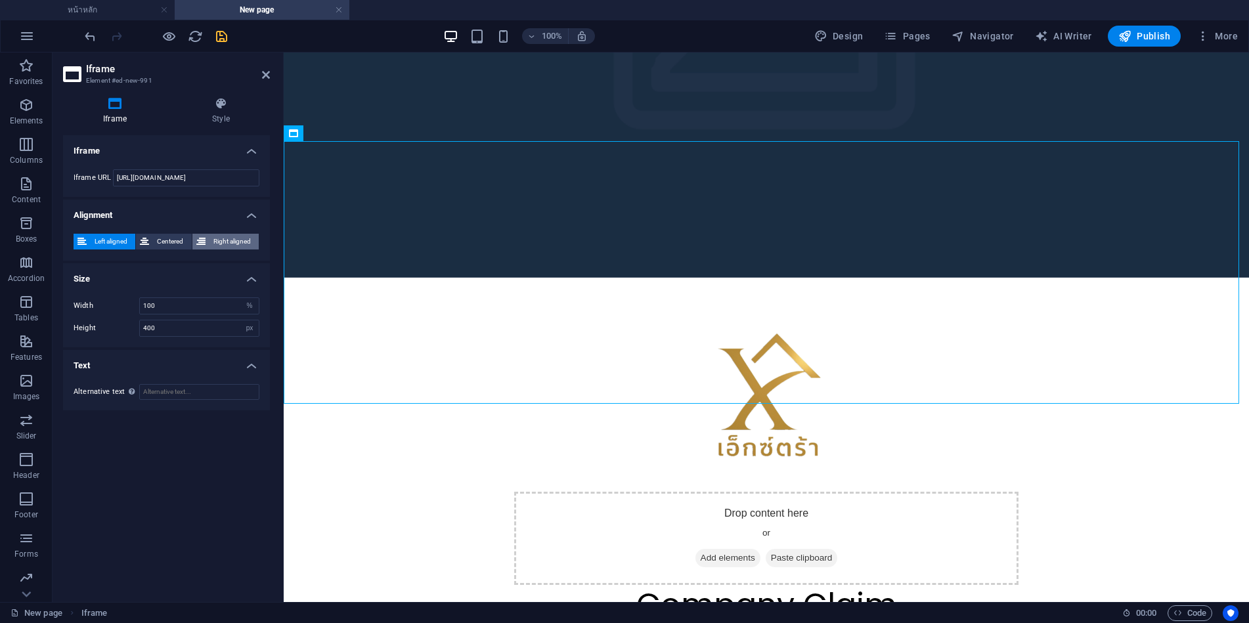
click at [210, 240] on span "Right aligned" at bounding box center [231, 242] width 45 height 16
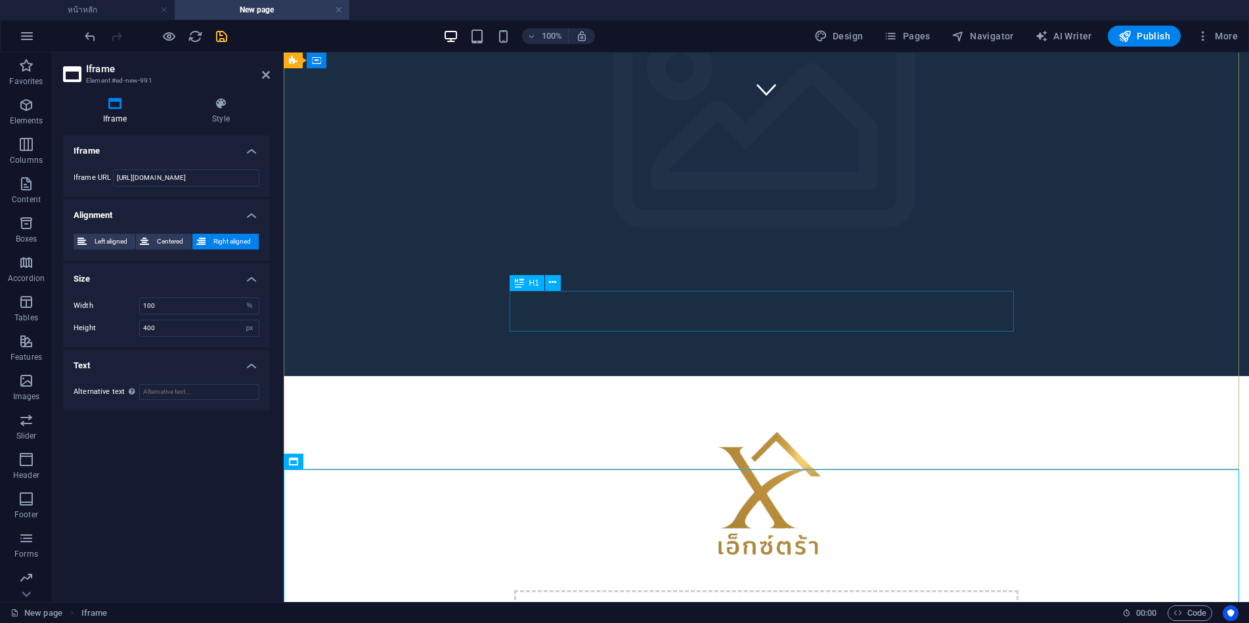
scroll to position [529, 0]
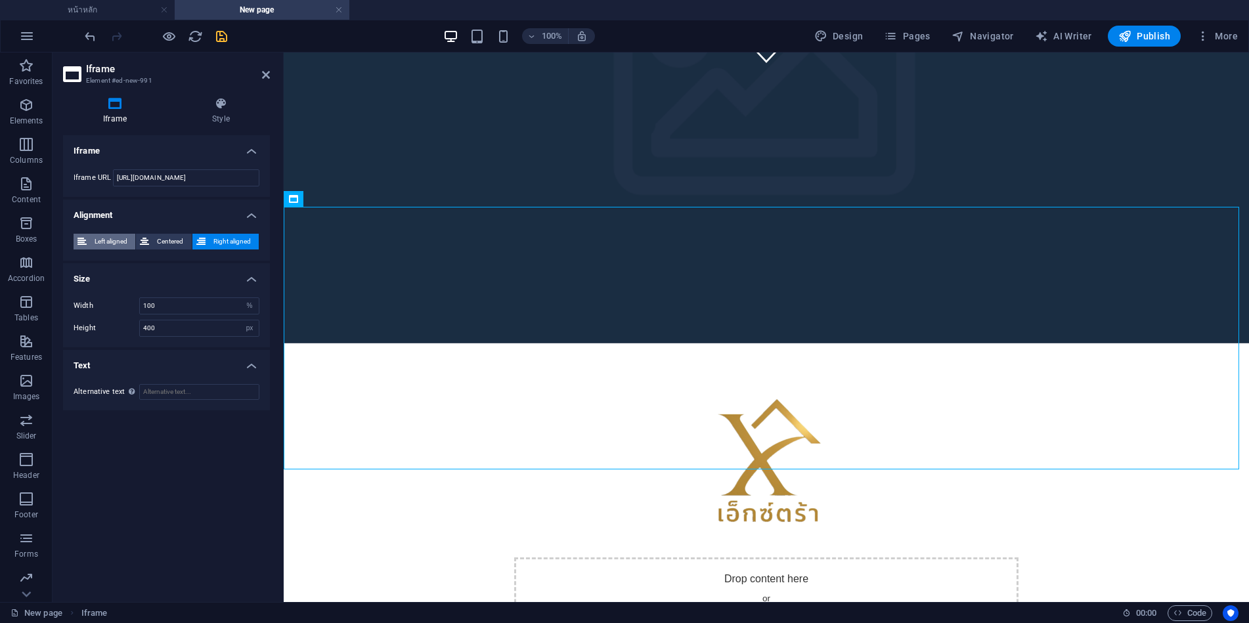
click at [104, 240] on span "Left aligned" at bounding box center [111, 242] width 41 height 16
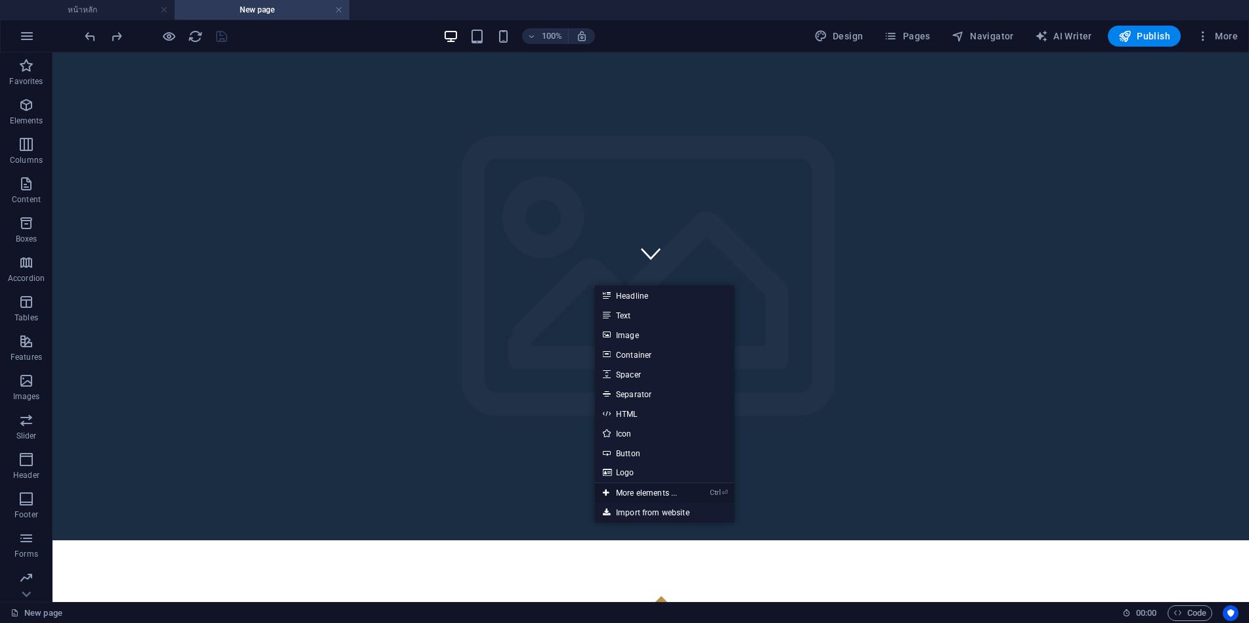
click at [654, 495] on link "Ctrl ⏎ More elements ..." at bounding box center [640, 493] width 90 height 20
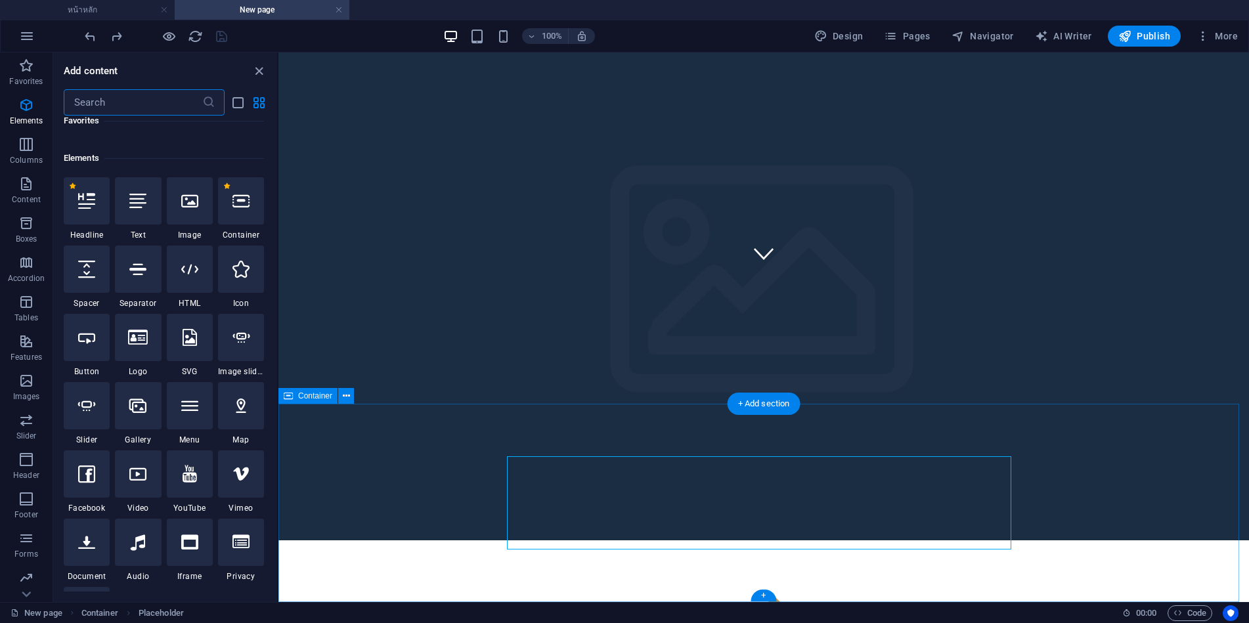
scroll to position [248, 0]
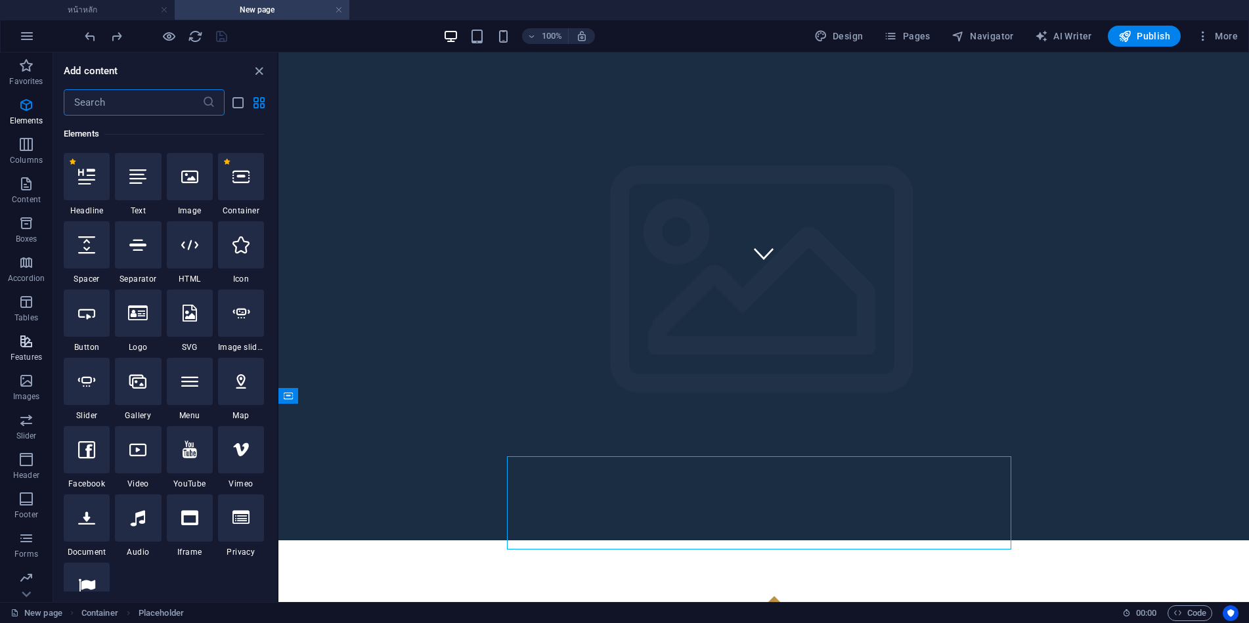
click at [22, 343] on icon "button" at bounding box center [26, 342] width 16 height 16
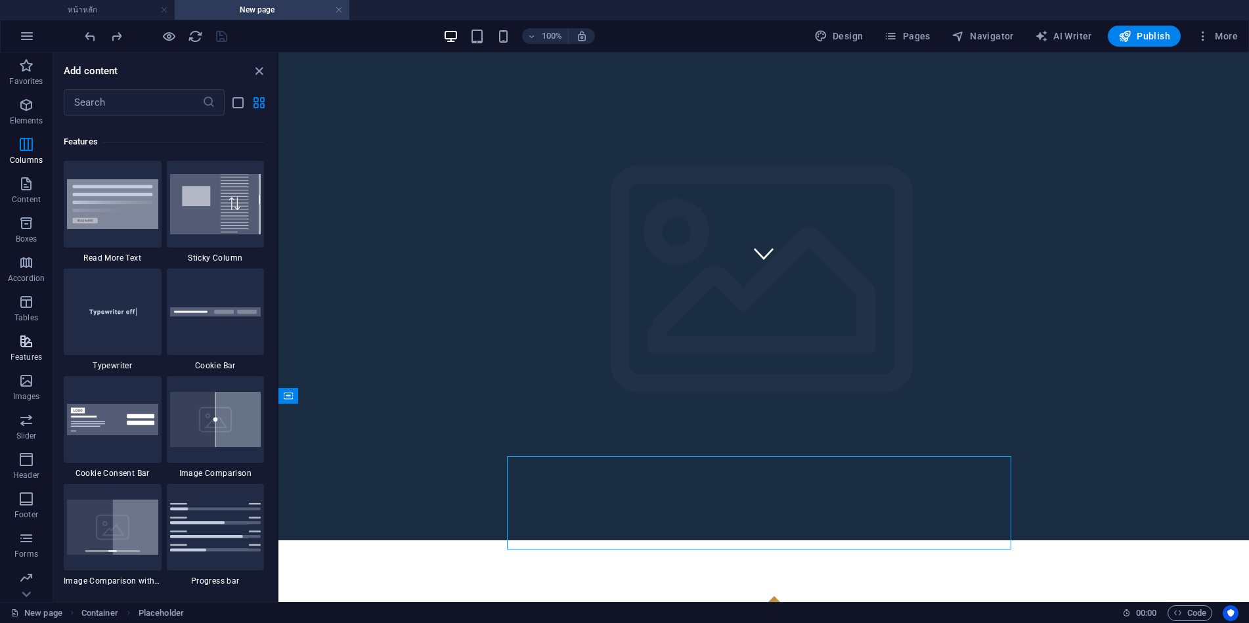
scroll to position [5226, 0]
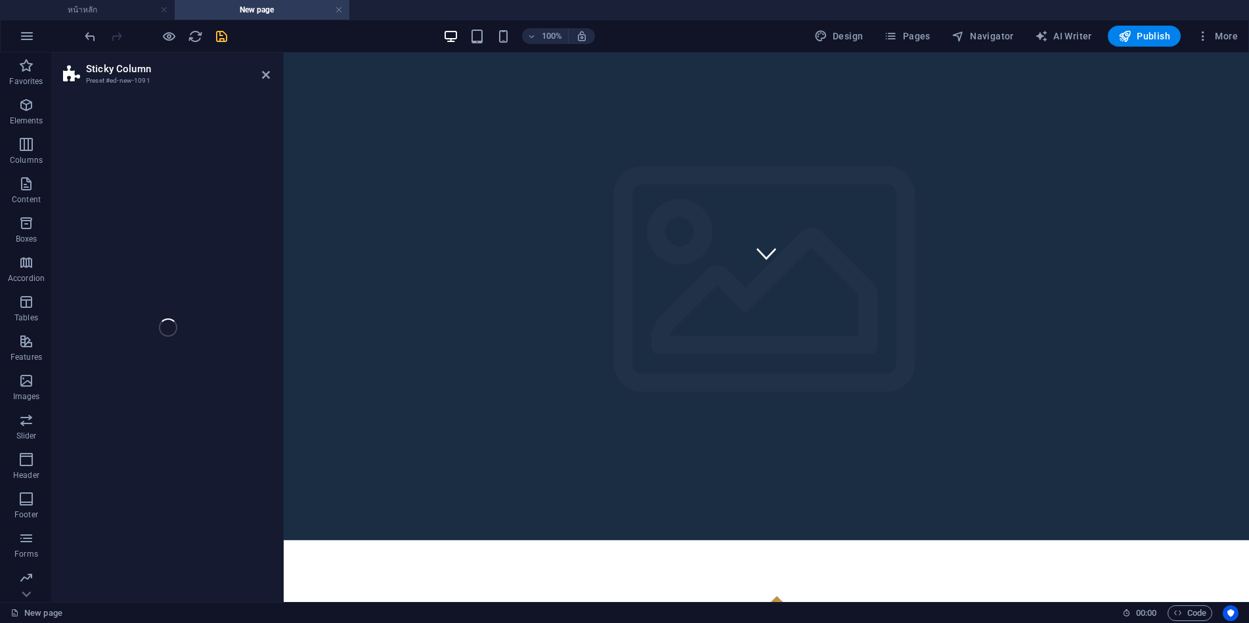
select select "%"
select select "rem"
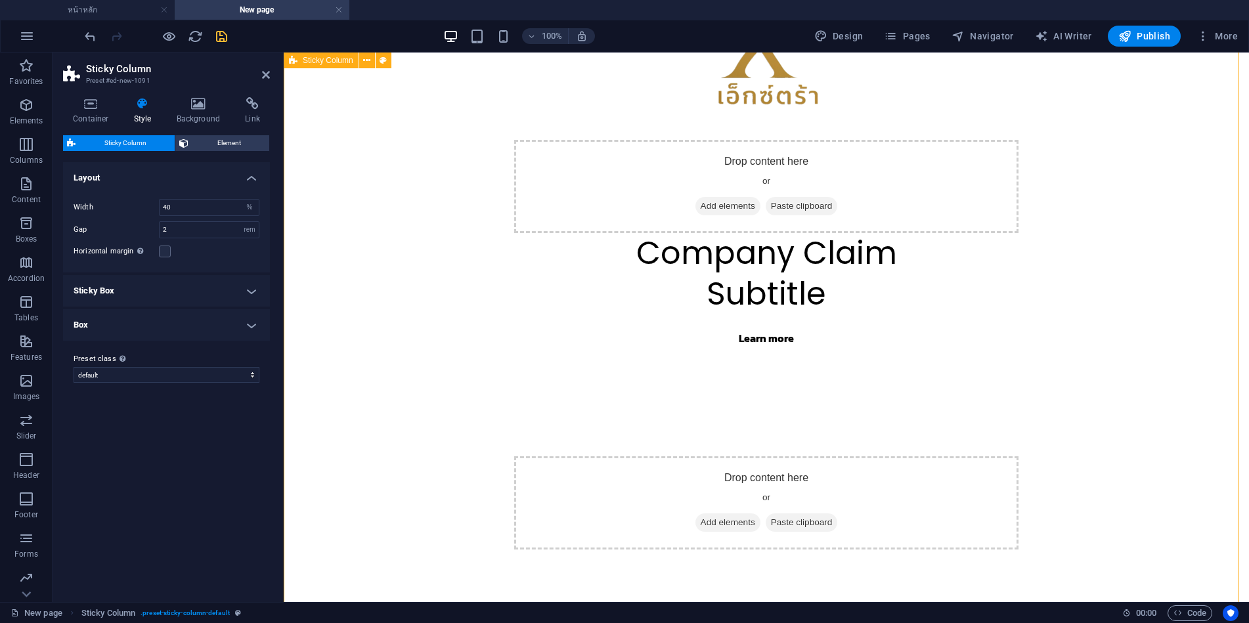
scroll to position [332, 0]
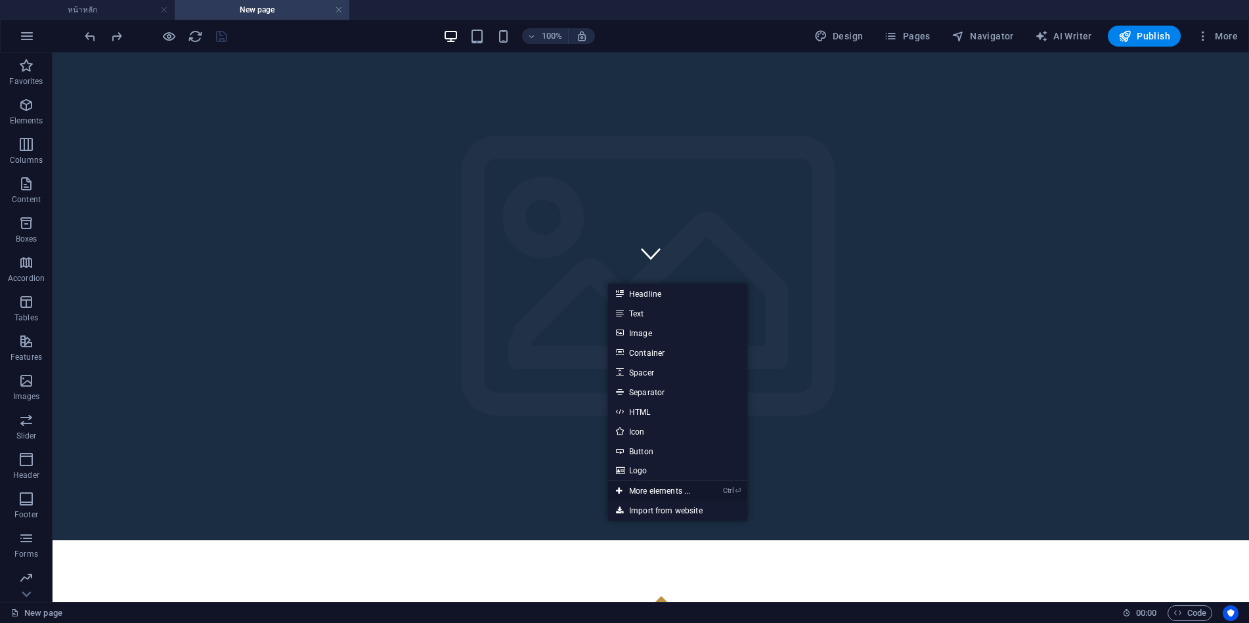
click at [661, 487] on link "Ctrl ⏎ More elements ..." at bounding box center [653, 491] width 90 height 20
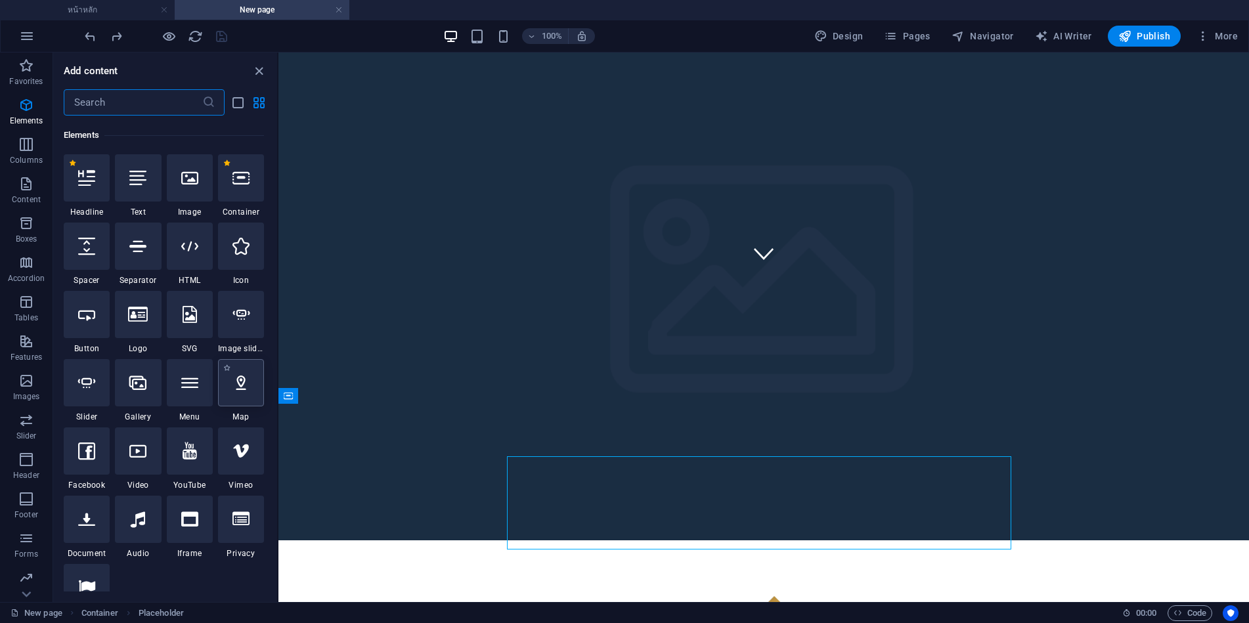
scroll to position [248, 0]
click at [24, 338] on icon "button" at bounding box center [26, 342] width 16 height 16
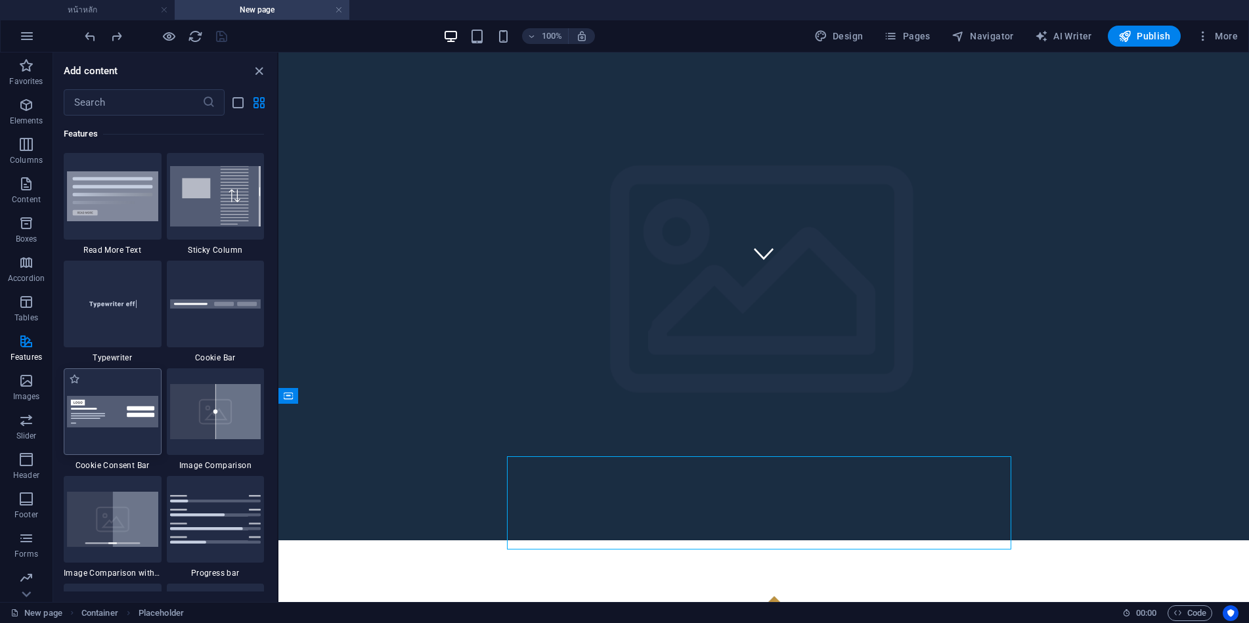
scroll to position [5291, 0]
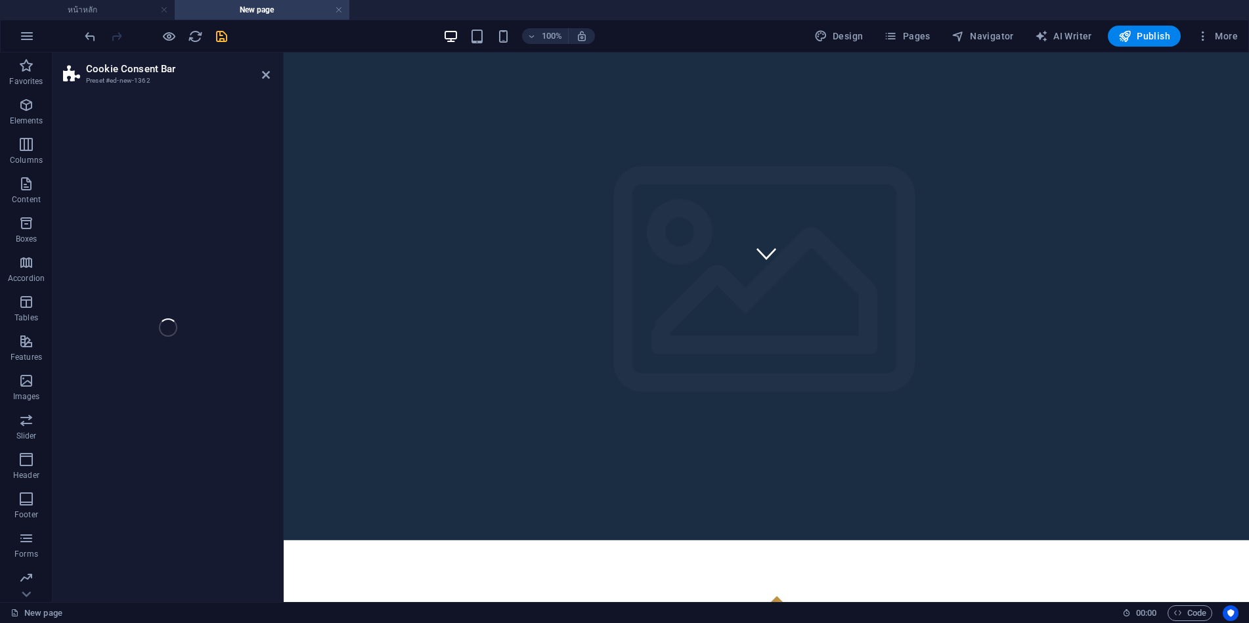
select select "rem"
select select "px"
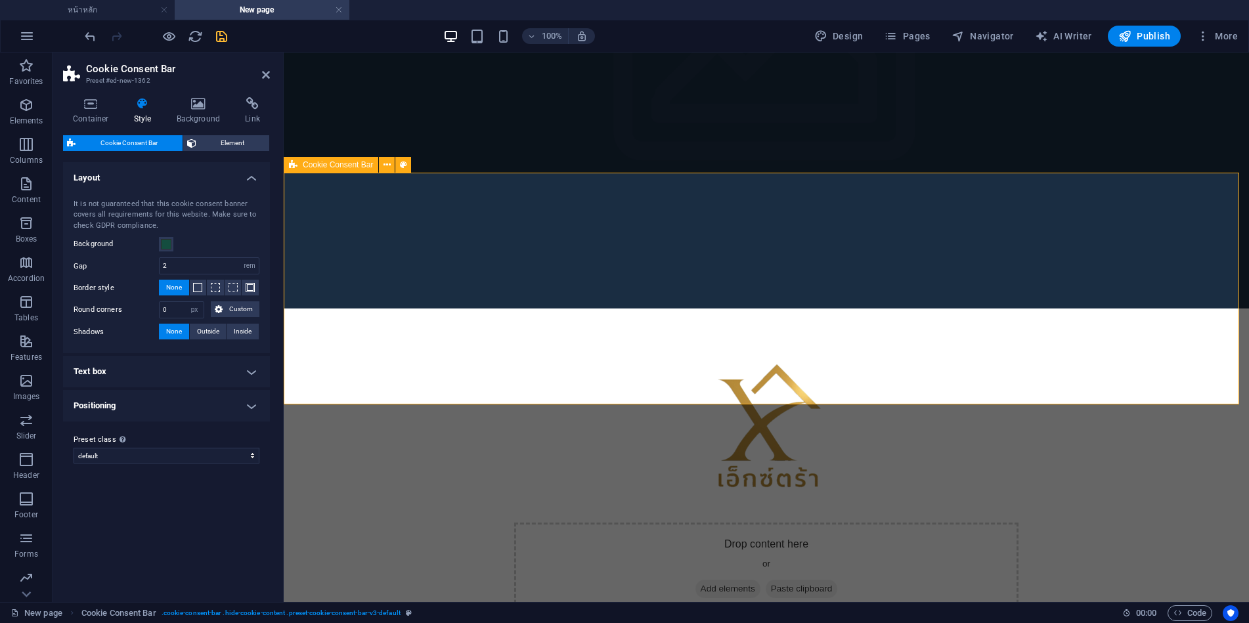
scroll to position [498, 0]
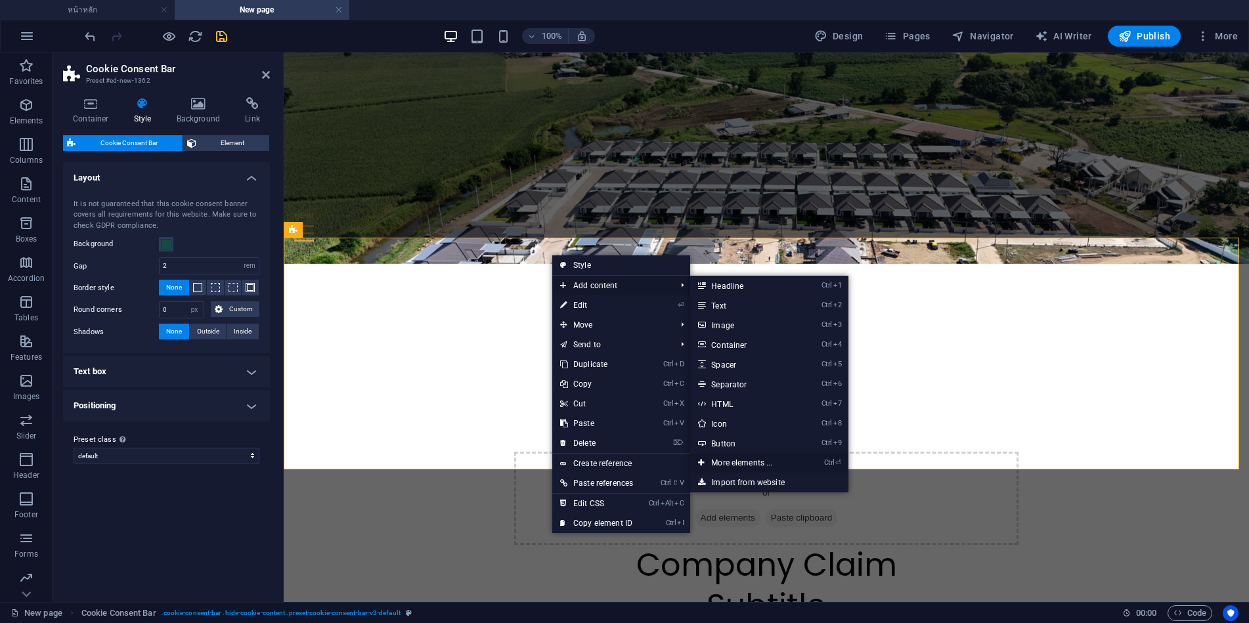
click at [741, 466] on link "Ctrl ⏎ More elements ..." at bounding box center [744, 463] width 108 height 20
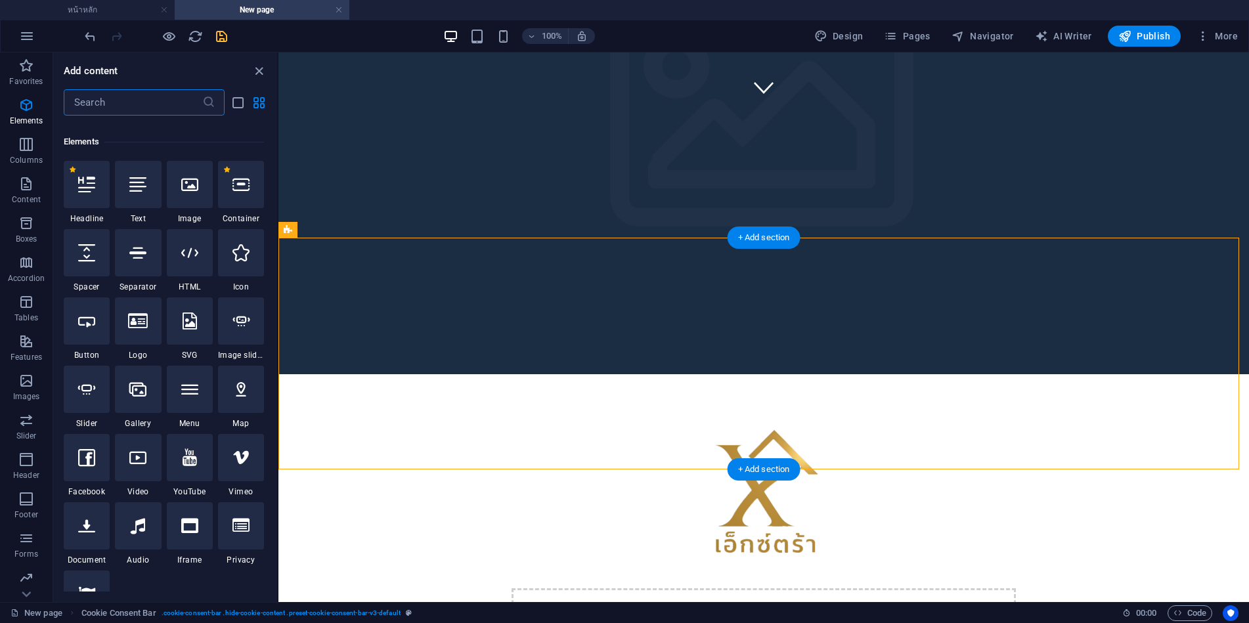
scroll to position [248, 0]
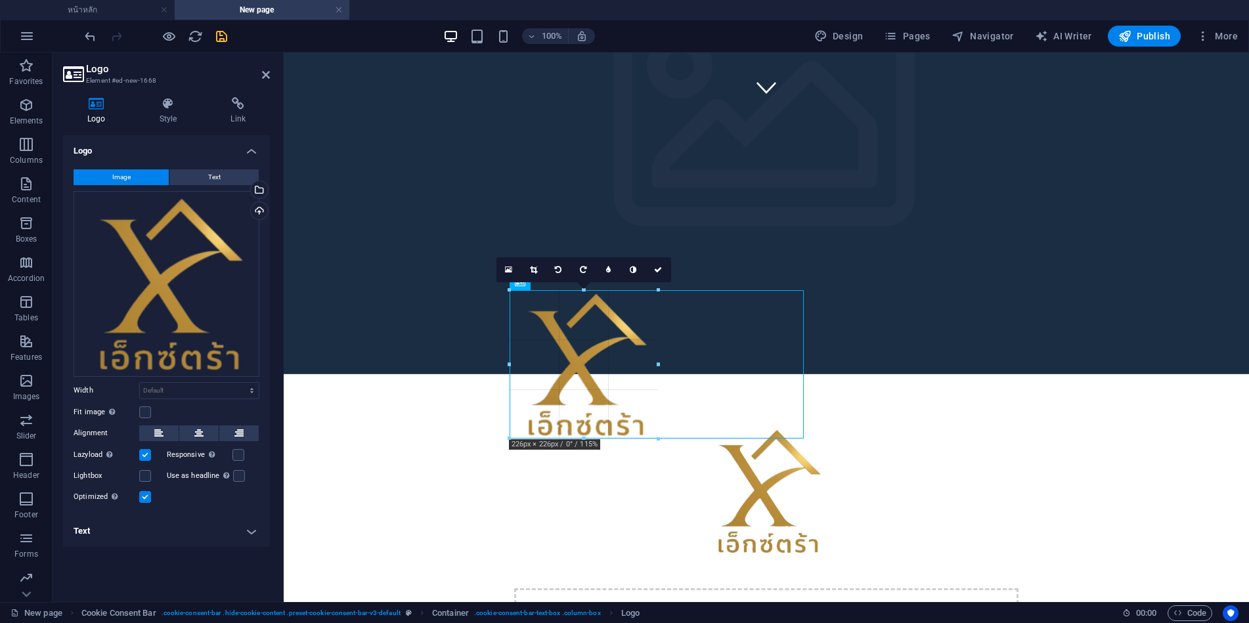
drag, startPoint x: 804, startPoint y: 289, endPoint x: 298, endPoint y: 366, distance: 511.4
type input "226"
select select "px"
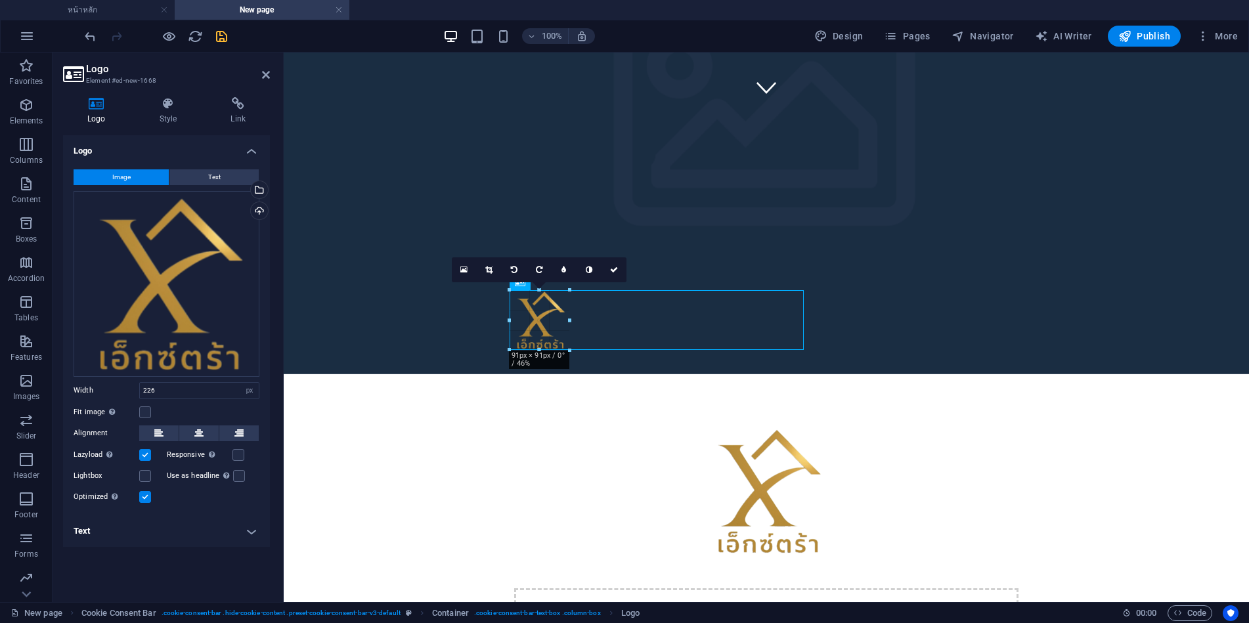
drag, startPoint x: 661, startPoint y: 439, endPoint x: 536, endPoint y: 349, distance: 154.2
type input "91"
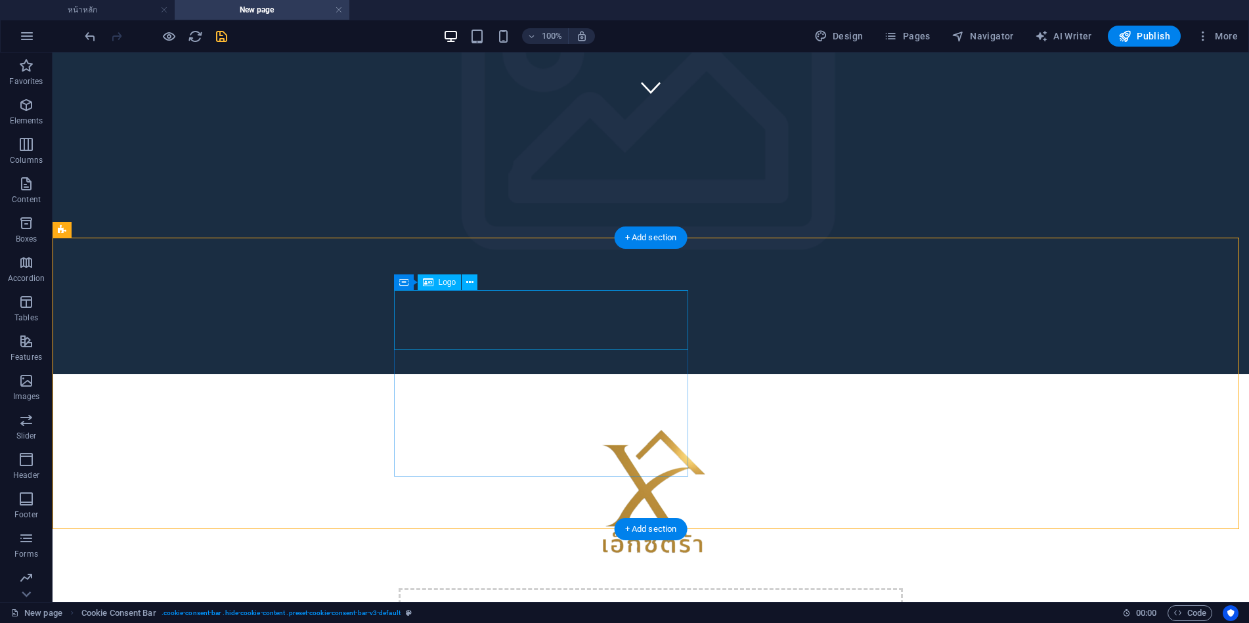
click at [32, 465] on icon "button" at bounding box center [26, 460] width 16 height 16
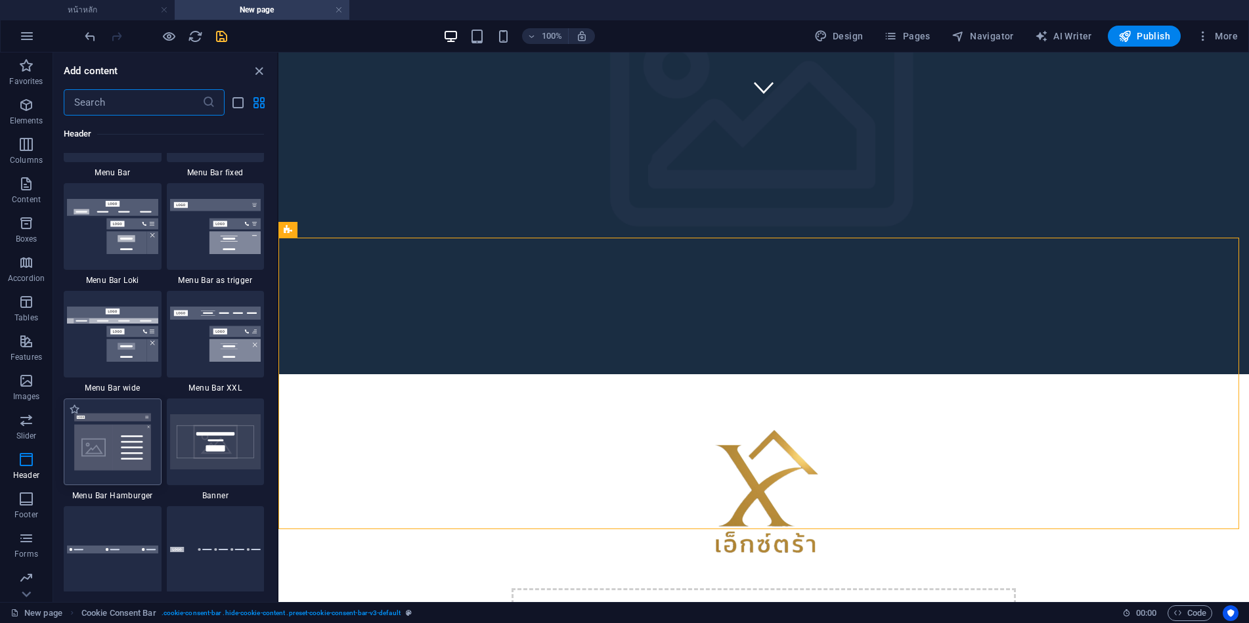
scroll to position [8211, 0]
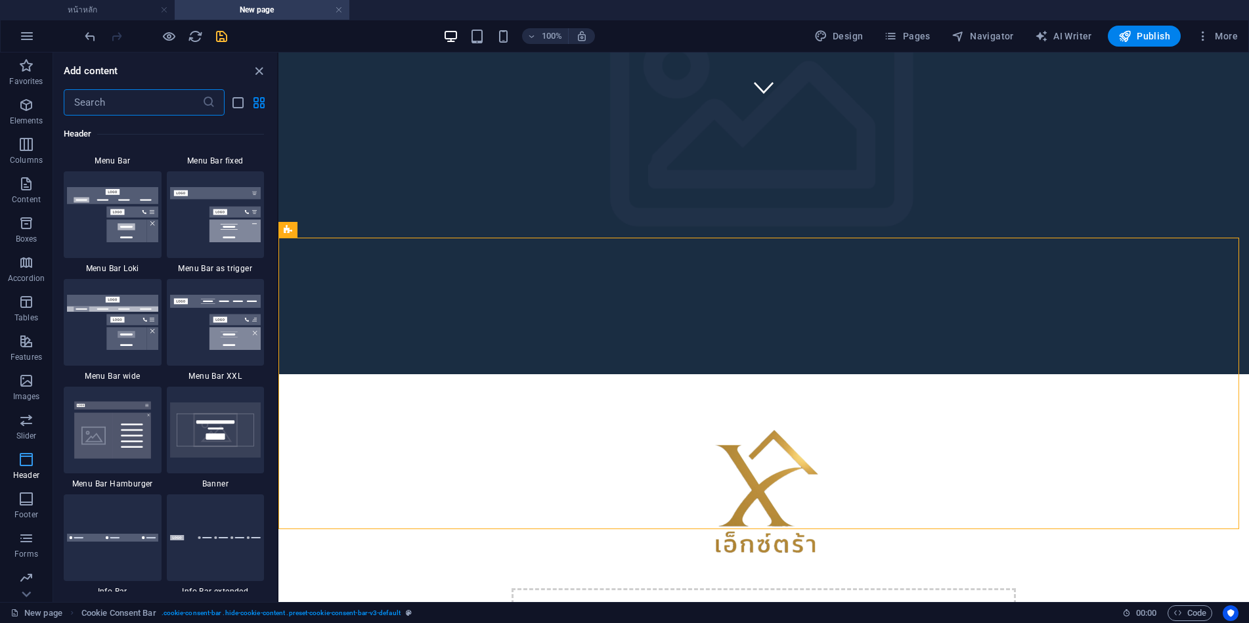
click at [32, 462] on icon "button" at bounding box center [26, 460] width 16 height 16
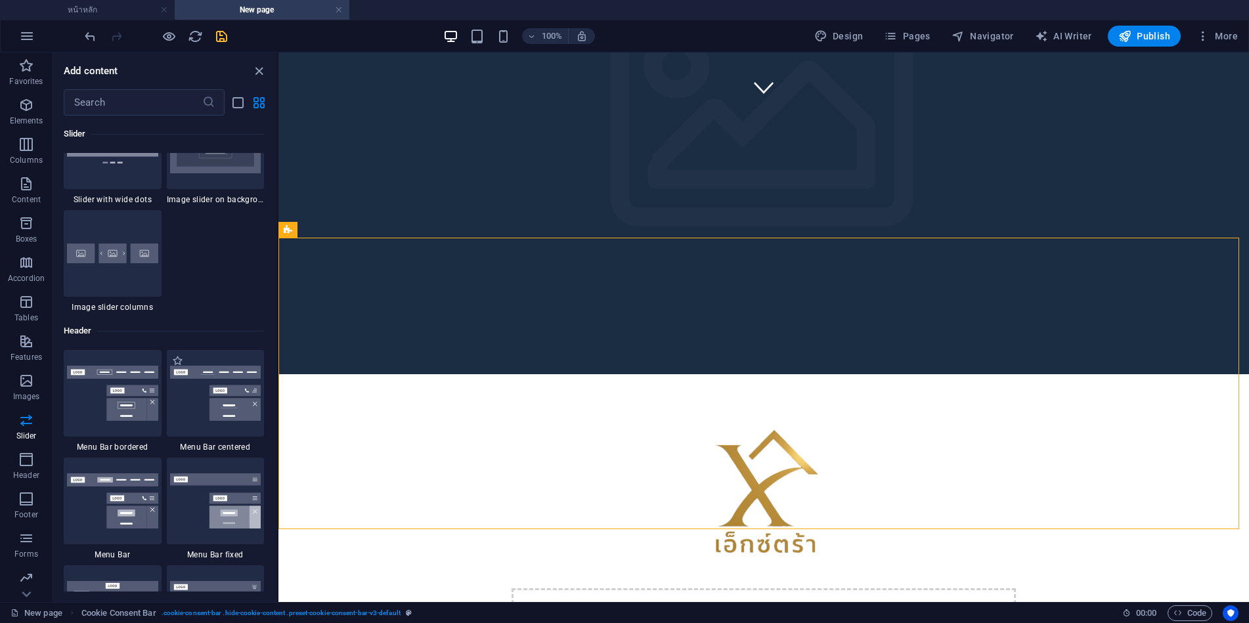
scroll to position [7883, 0]
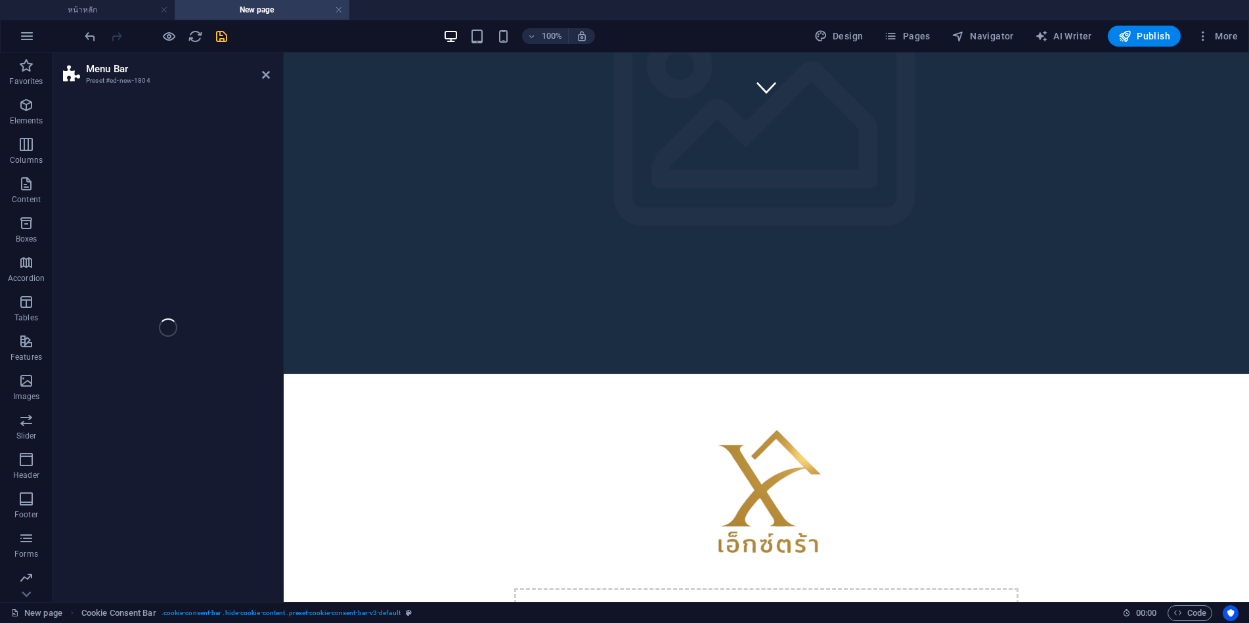
select select "rem"
select select "preset-menu-v2-border"
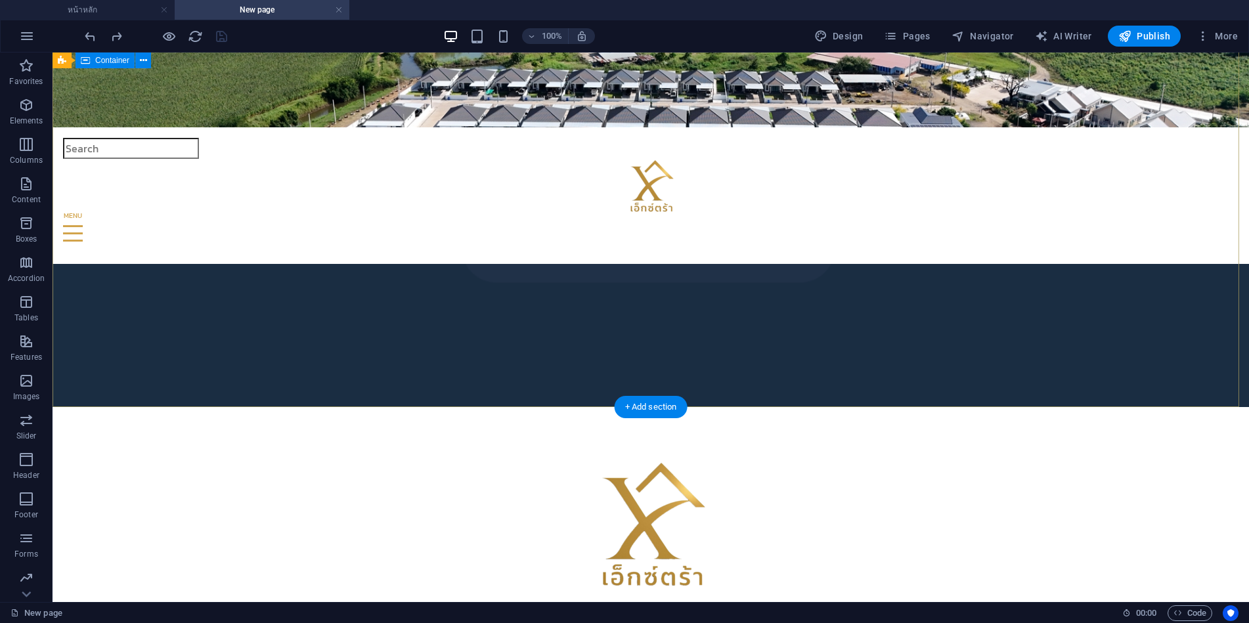
scroll to position [0, 0]
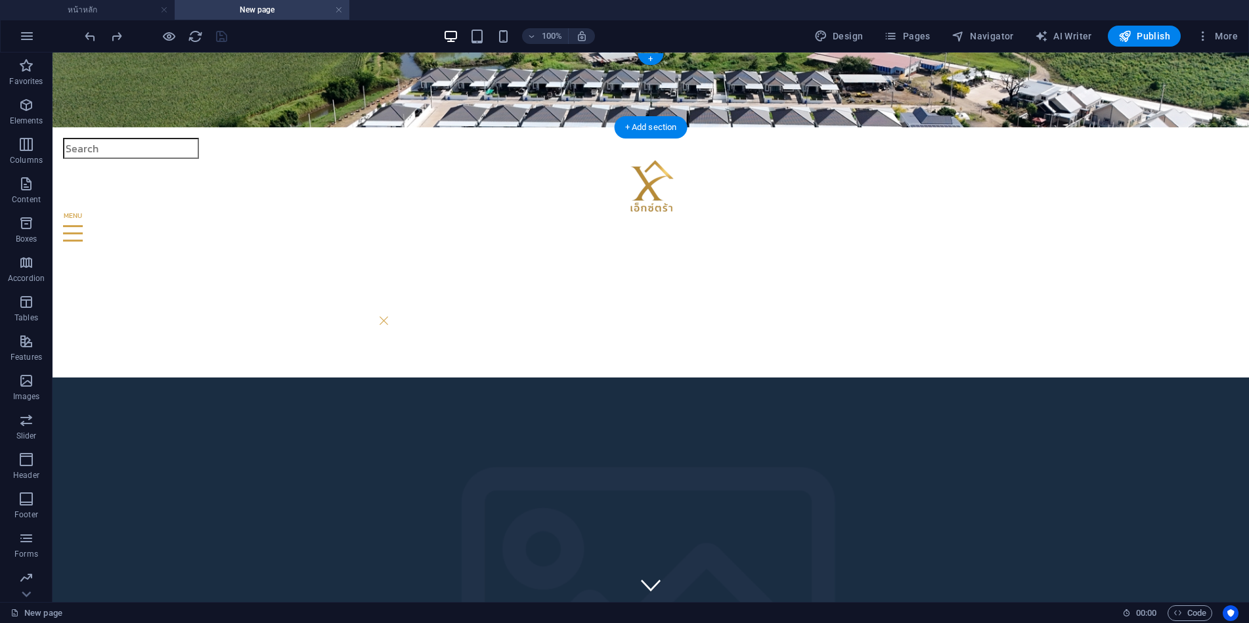
click at [169, 66] on figure at bounding box center [651, 90] width 1196 height 75
click at [165, 67] on figure at bounding box center [651, 90] width 1196 height 75
select select "rem"
select select "sticky_reverse"
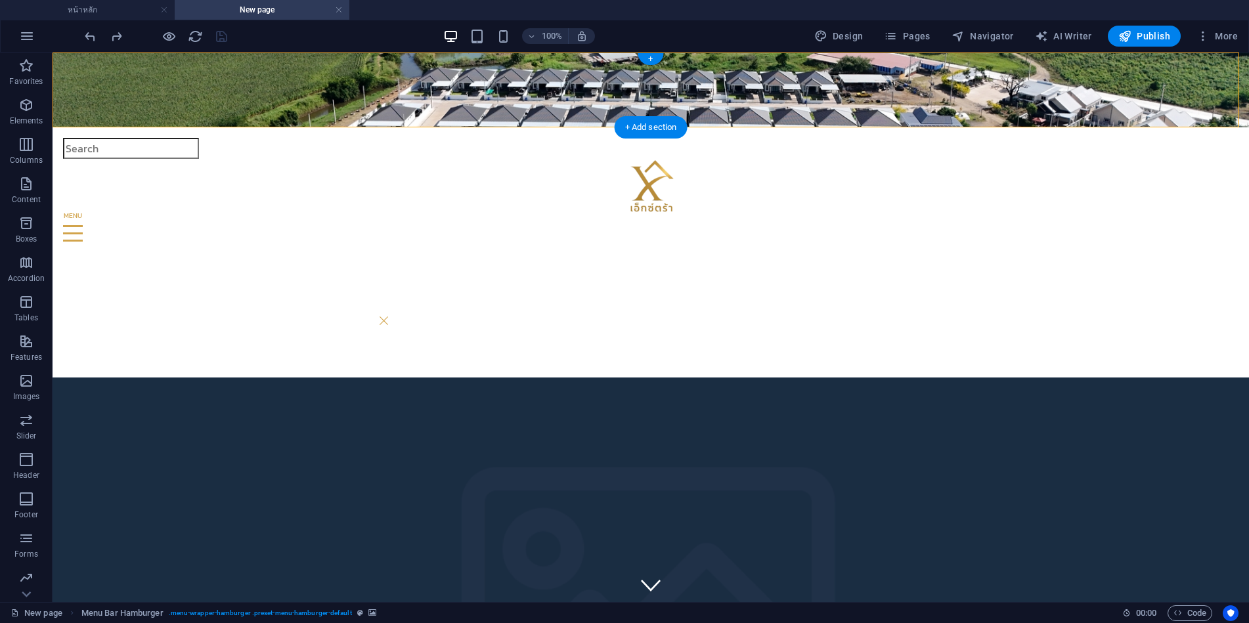
select select "px"
select select "hover_box_bottom"
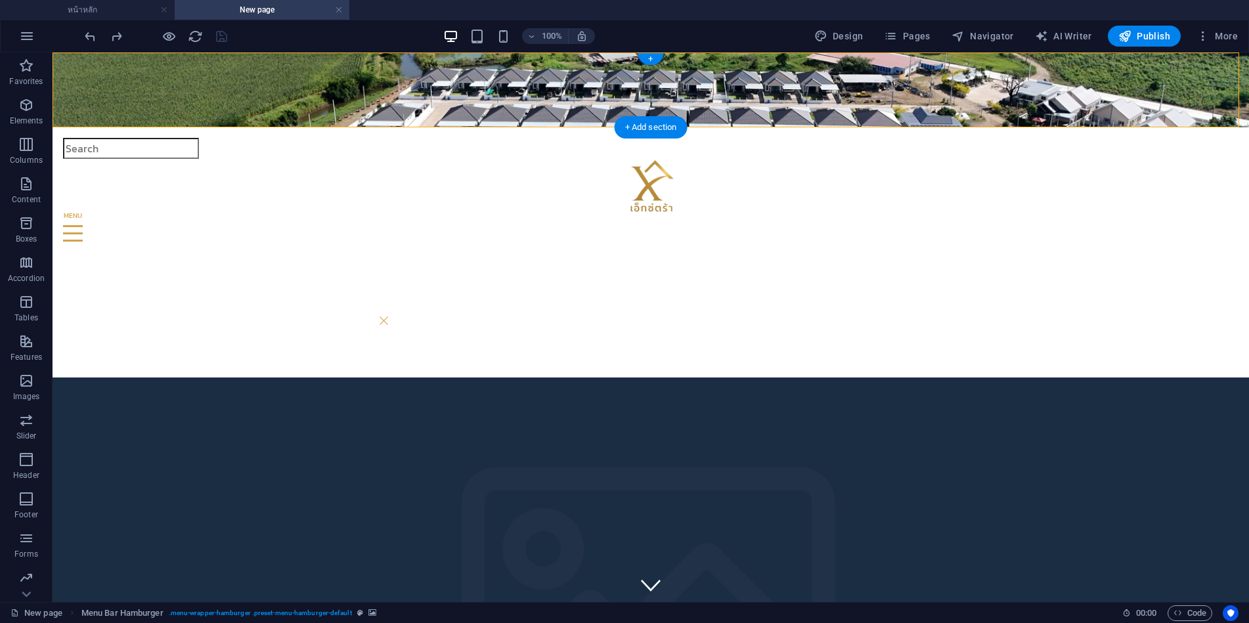
select select "px"
select select "rem"
select select "px"
select select
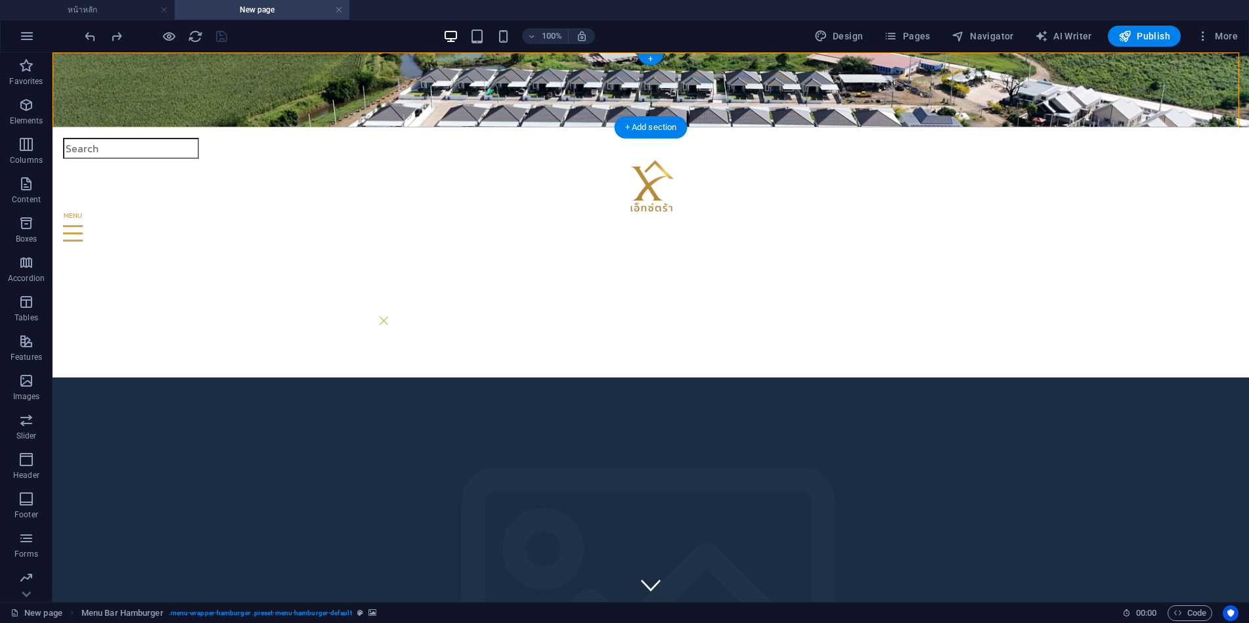
select select "px"
select select "rem"
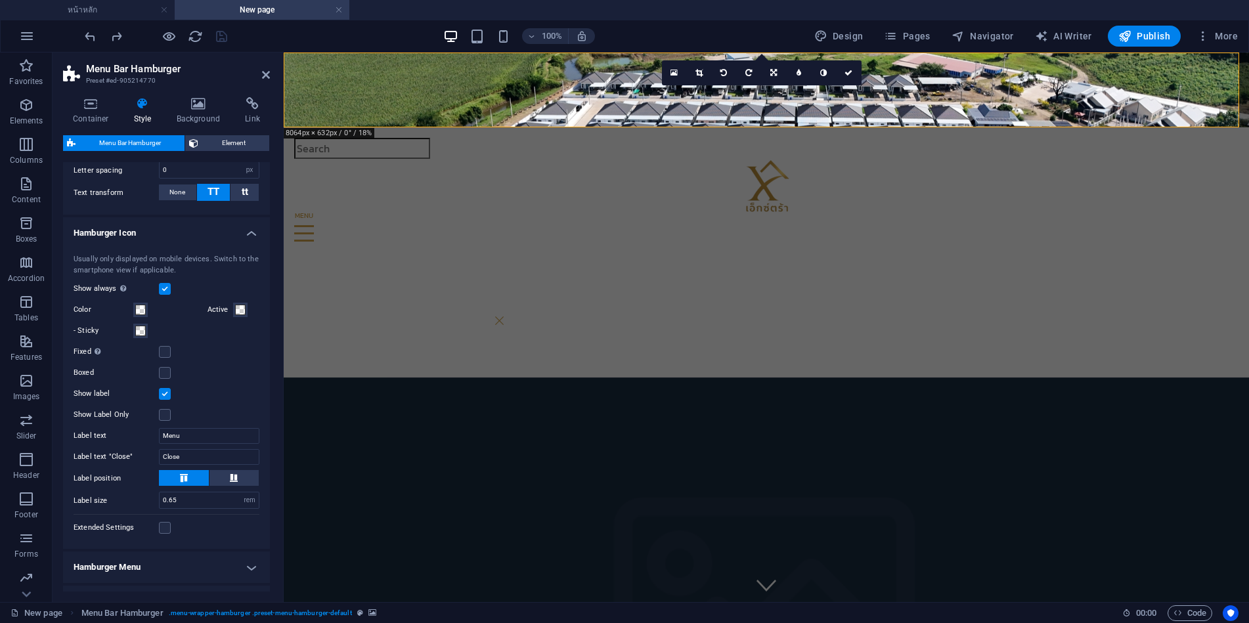
scroll to position [770, 0]
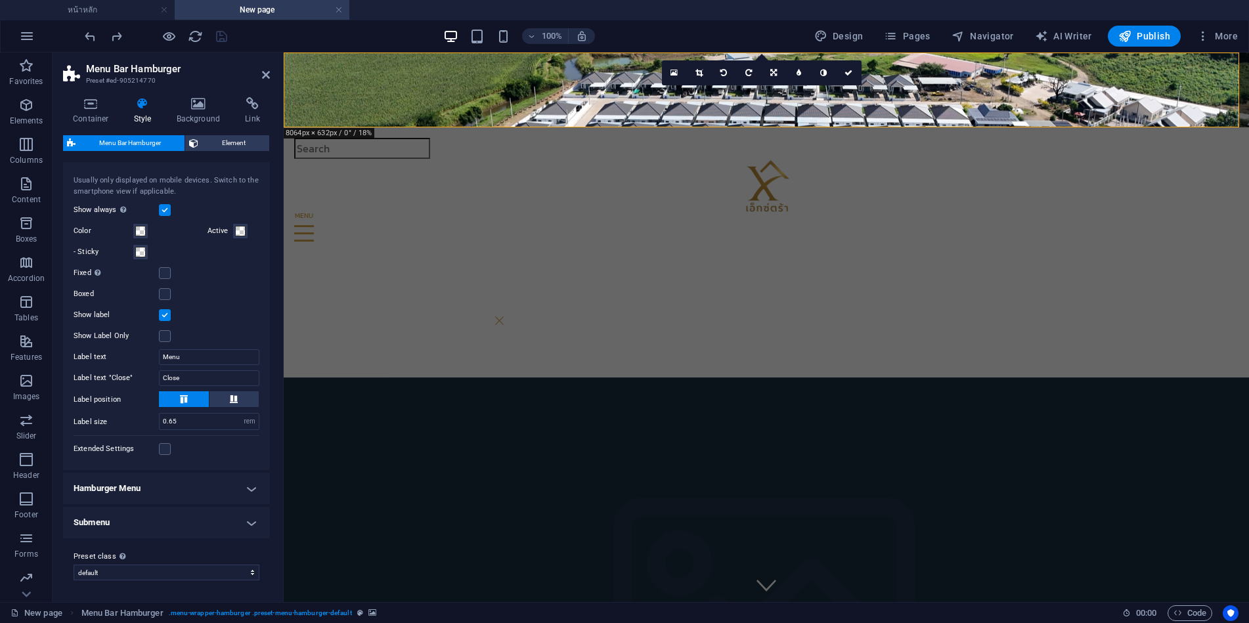
click at [152, 490] on h4 "Hamburger Menu" at bounding box center [166, 489] width 207 height 32
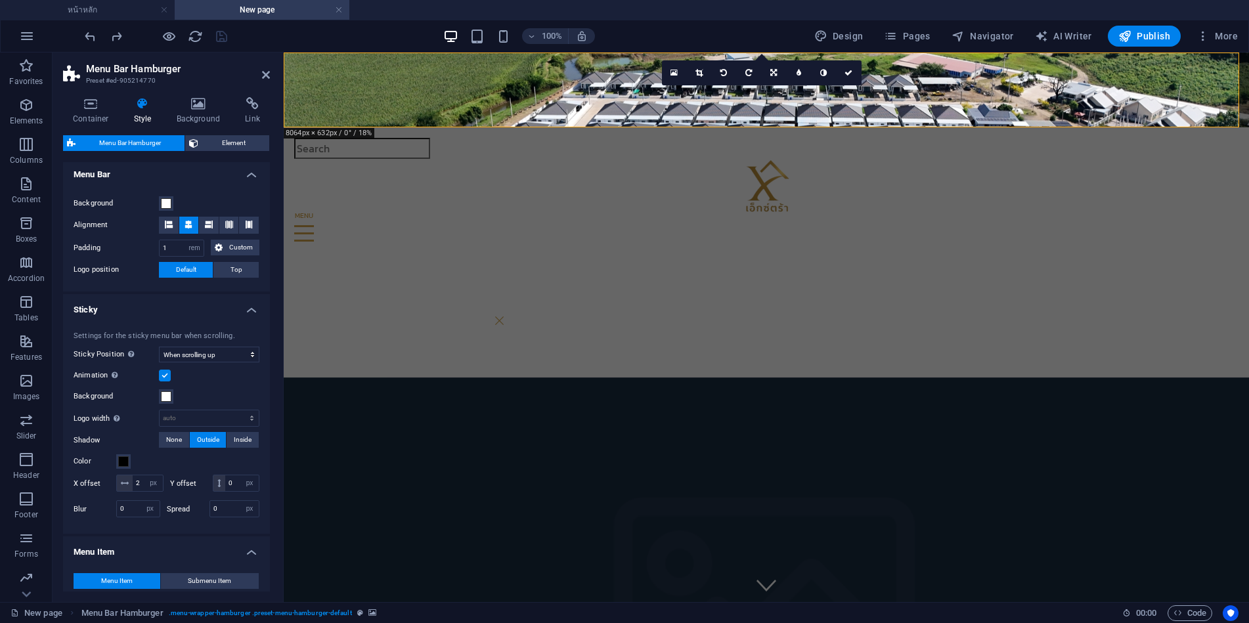
scroll to position [0, 0]
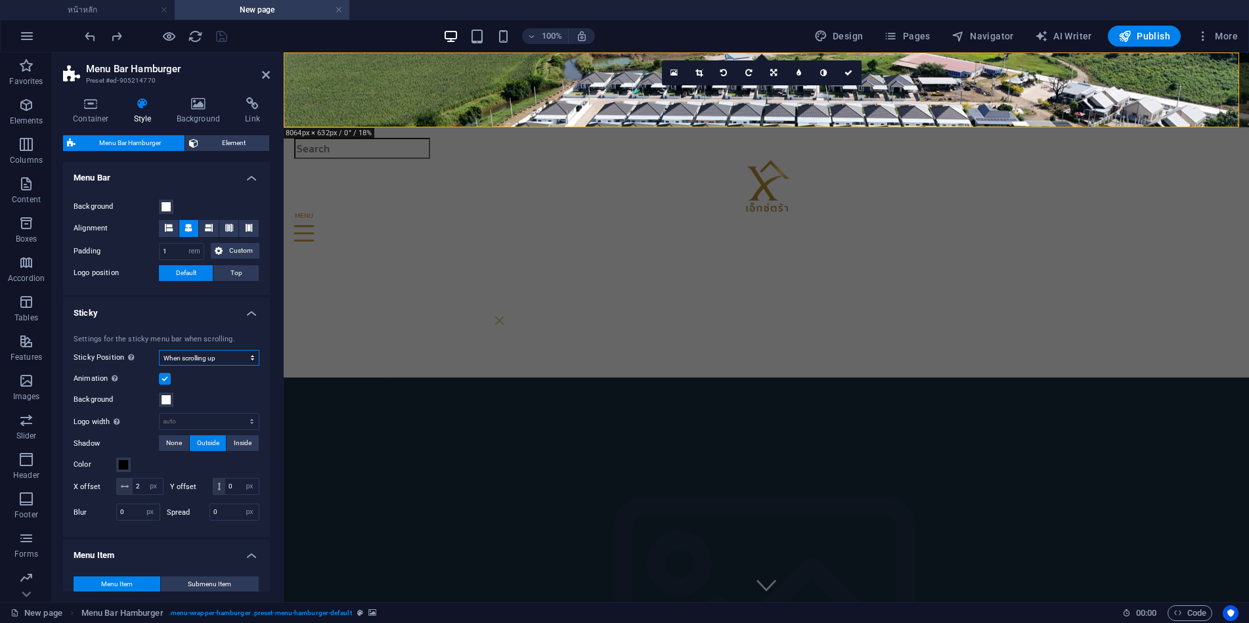
click at [226, 360] on select "Off Instant After menu After banner When scrolling up" at bounding box center [209, 358] width 100 height 16
select select "sticky_menu"
click at [159, 350] on select "Off Instant After menu After banner When scrolling up" at bounding box center [209, 358] width 100 height 16
select select
click at [221, 356] on select "Off Instant After menu After banner When scrolling up" at bounding box center [209, 358] width 100 height 16
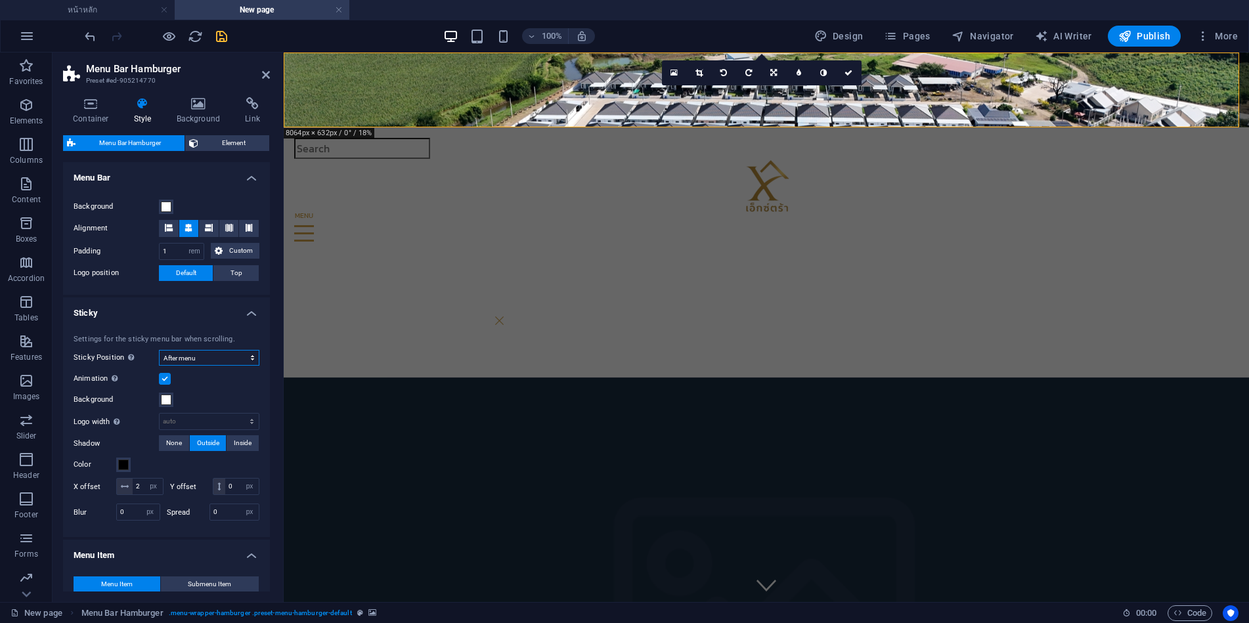
select select "sticky_reverse"
click at [159, 350] on select "Off Instant After menu After banner When scrolling up" at bounding box center [209, 358] width 100 height 16
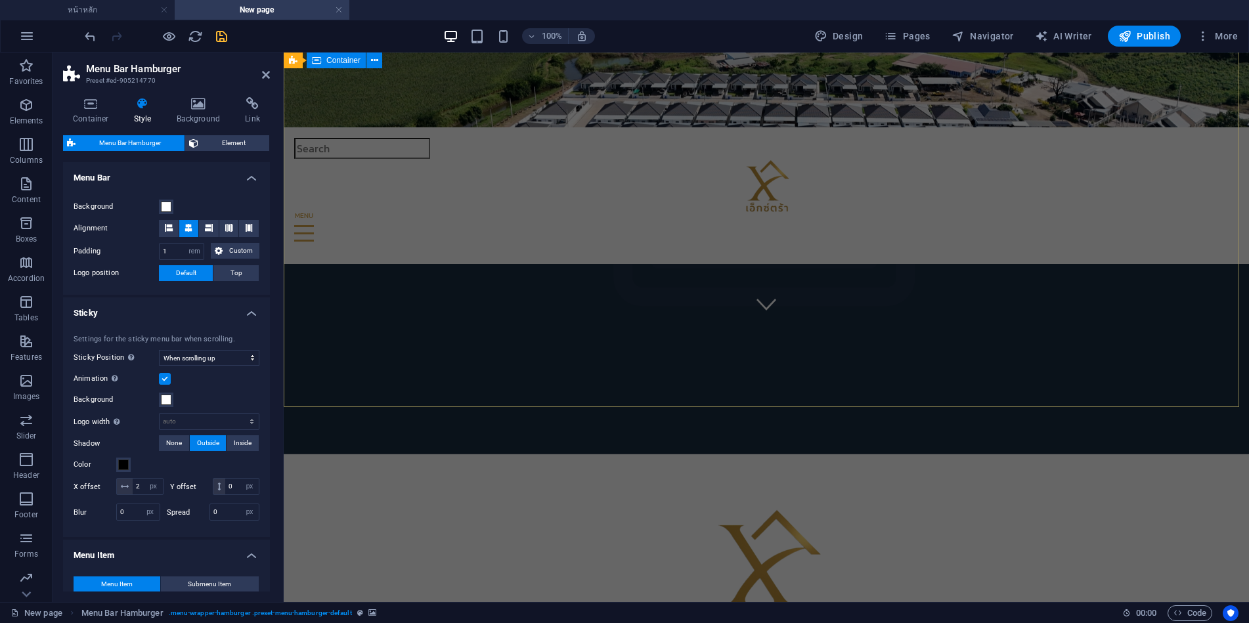
scroll to position [263, 0]
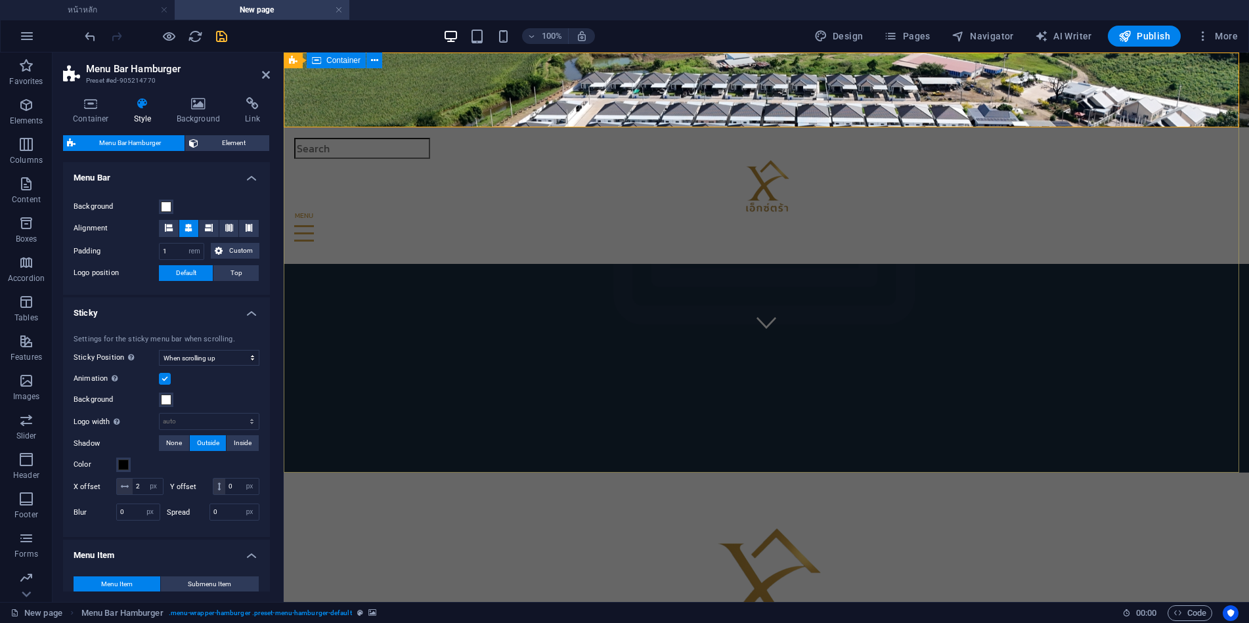
select select
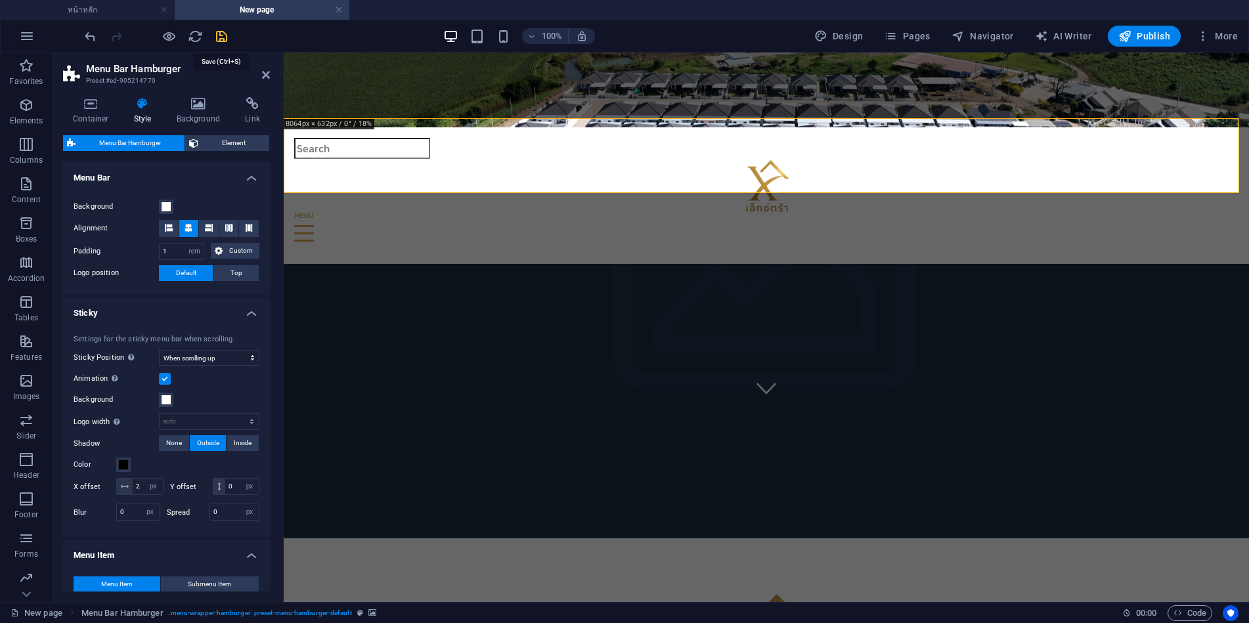
click at [221, 35] on icon "save" at bounding box center [221, 36] width 15 height 15
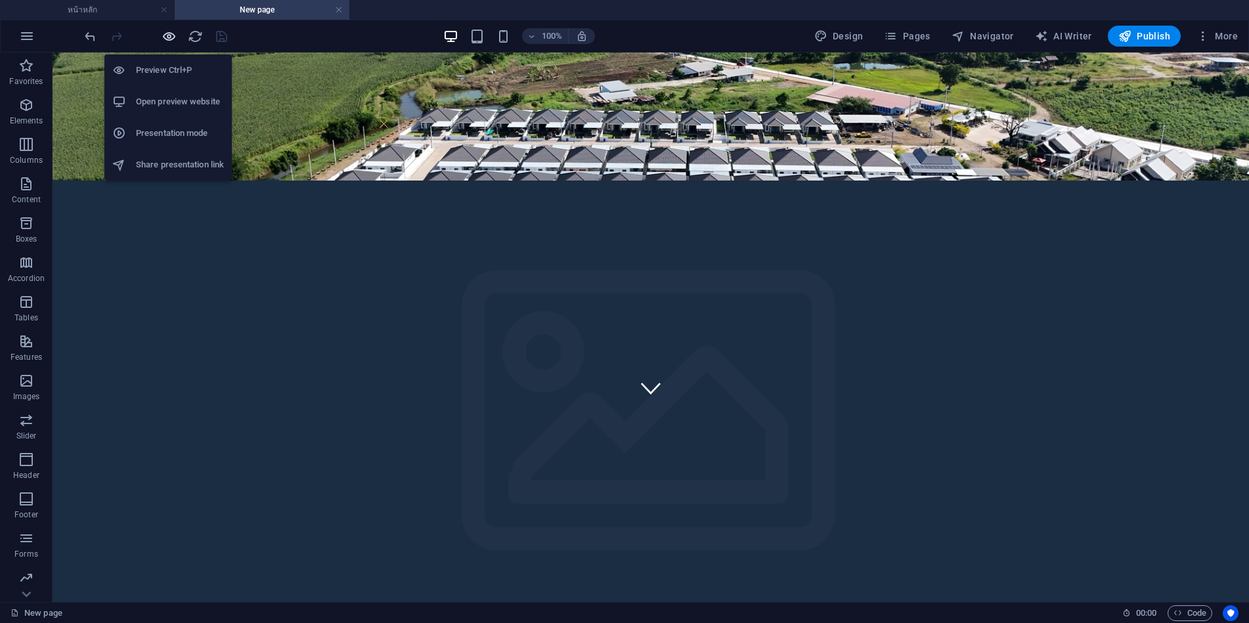
click at [0, 0] on icon "button" at bounding box center [0, 0] width 0 height 0
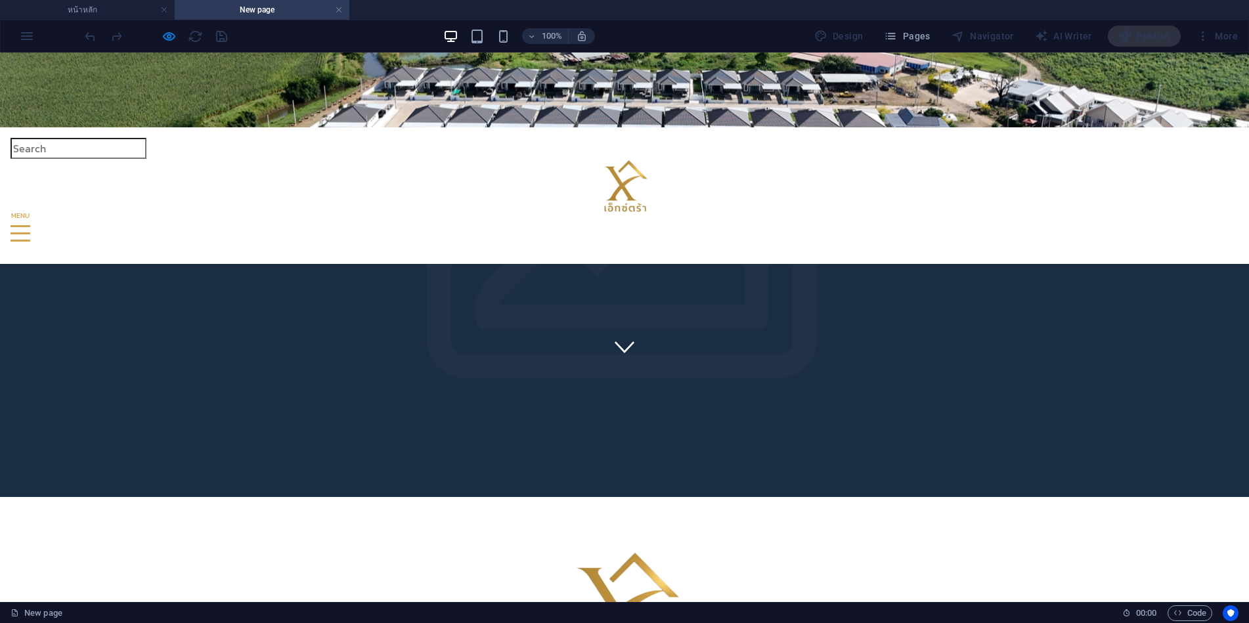
scroll to position [0, 0]
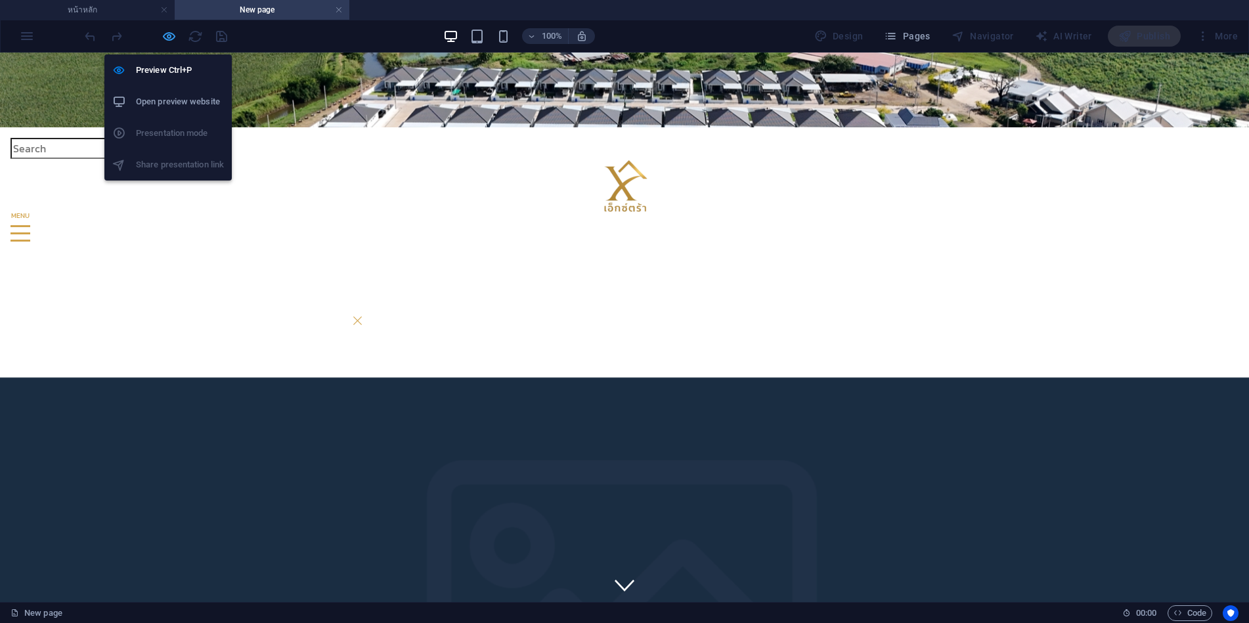
click at [0, 0] on icon "button" at bounding box center [0, 0] width 0 height 0
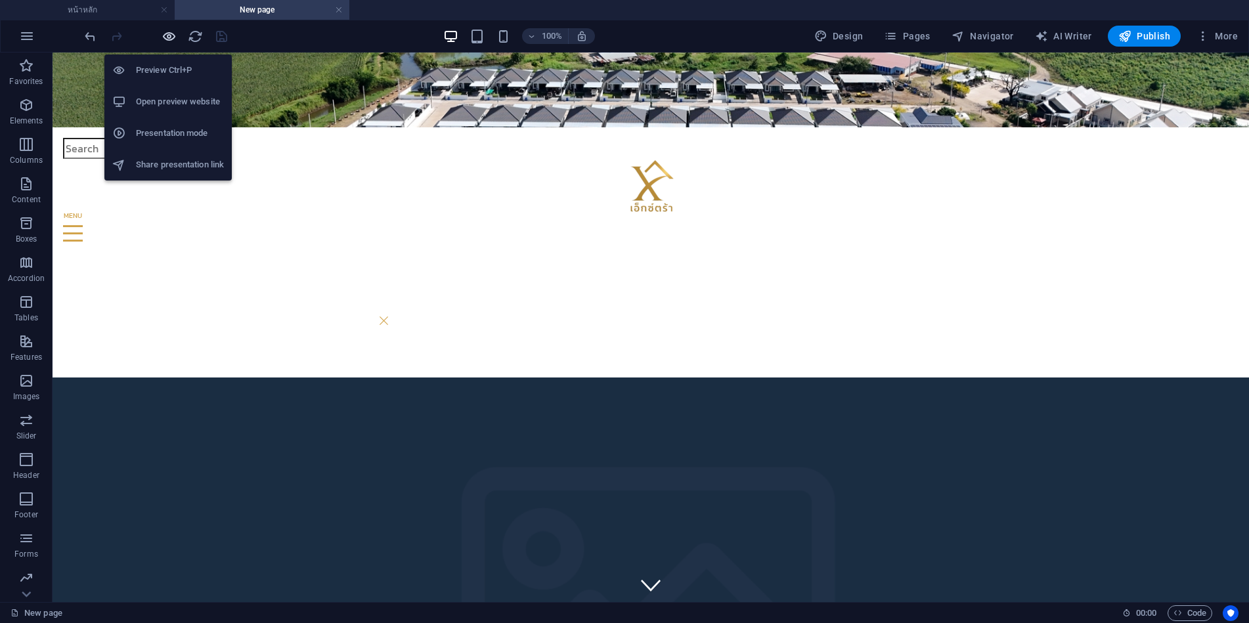
click at [0, 0] on icon "button" at bounding box center [0, 0] width 0 height 0
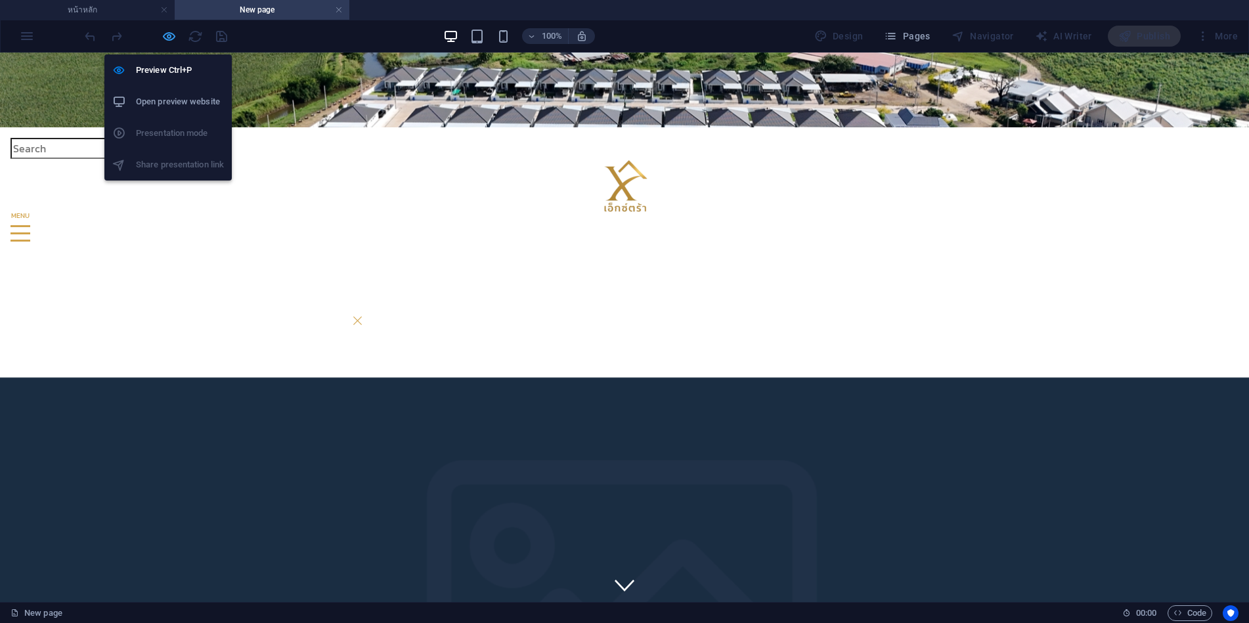
click at [0, 0] on icon "button" at bounding box center [0, 0] width 0 height 0
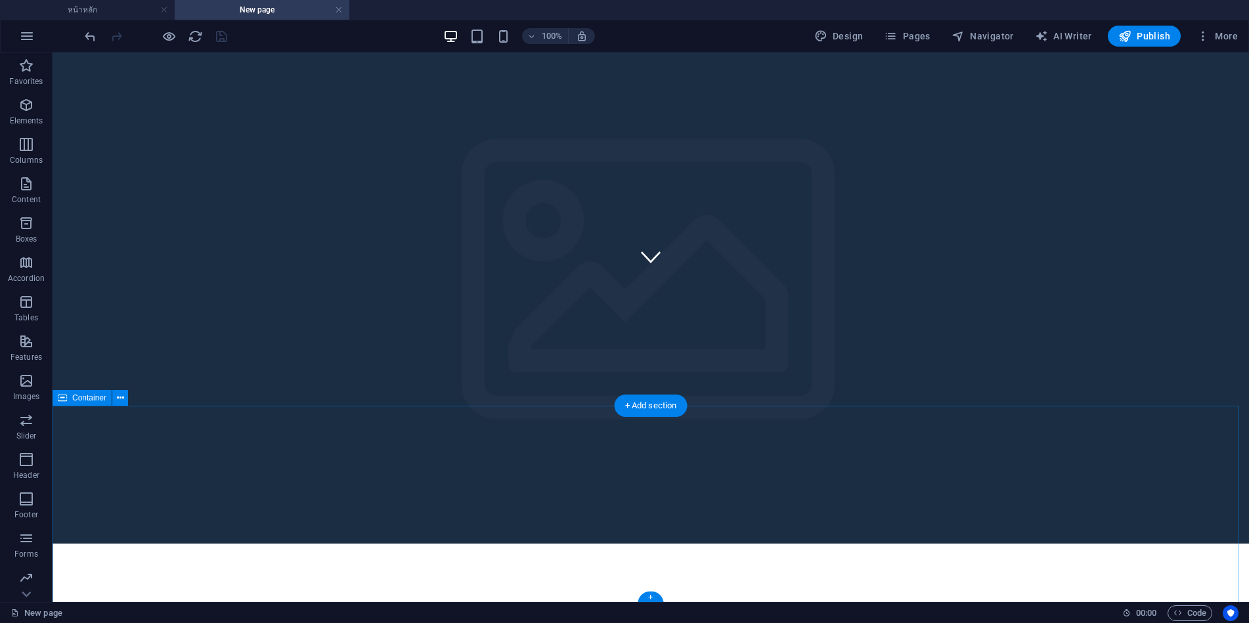
scroll to position [332, 0]
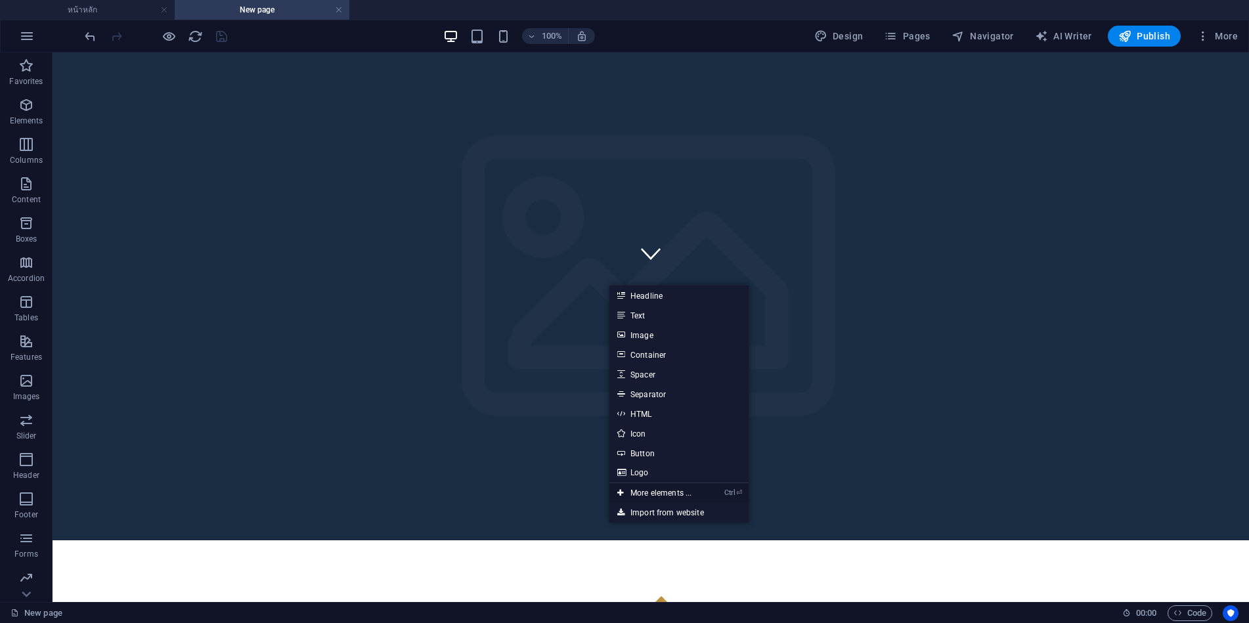
click at [655, 487] on link "Ctrl ⏎ More elements ..." at bounding box center [654, 493] width 90 height 20
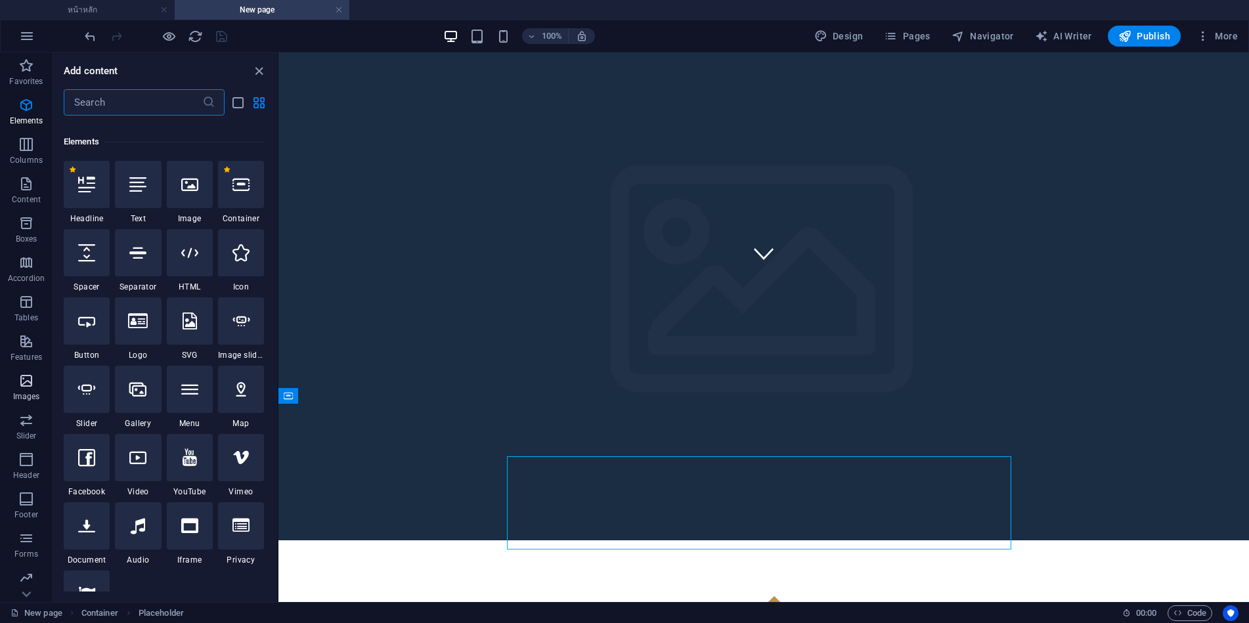
scroll to position [248, 0]
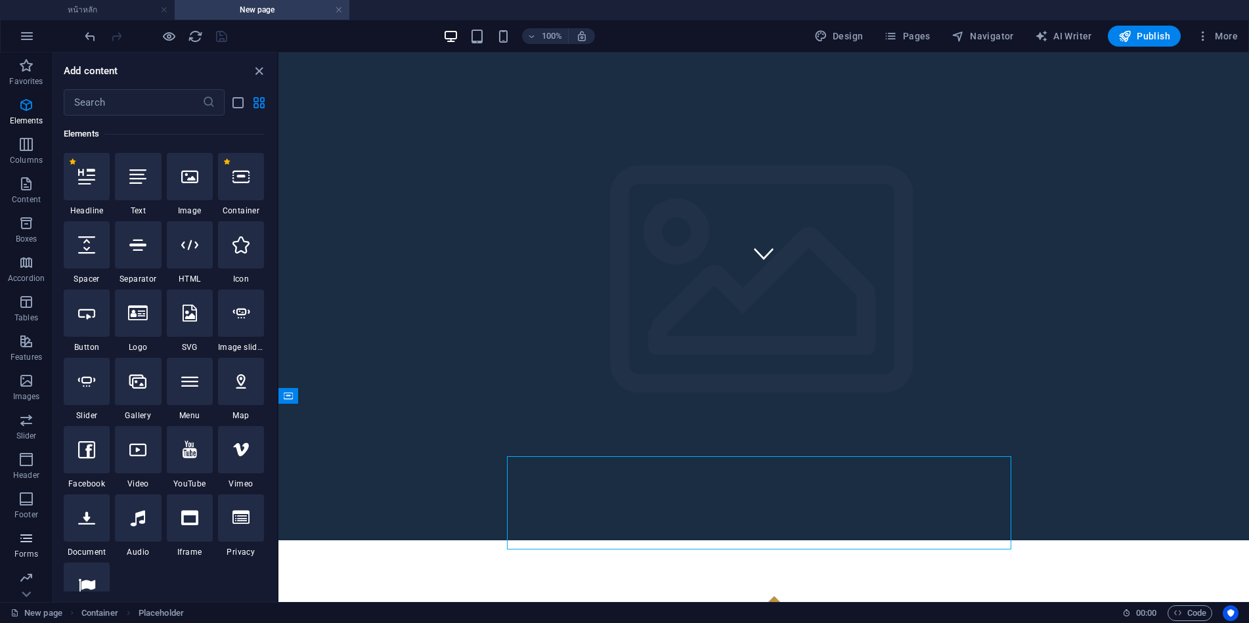
click at [0, 0] on icon "button" at bounding box center [0, 0] width 0 height 0
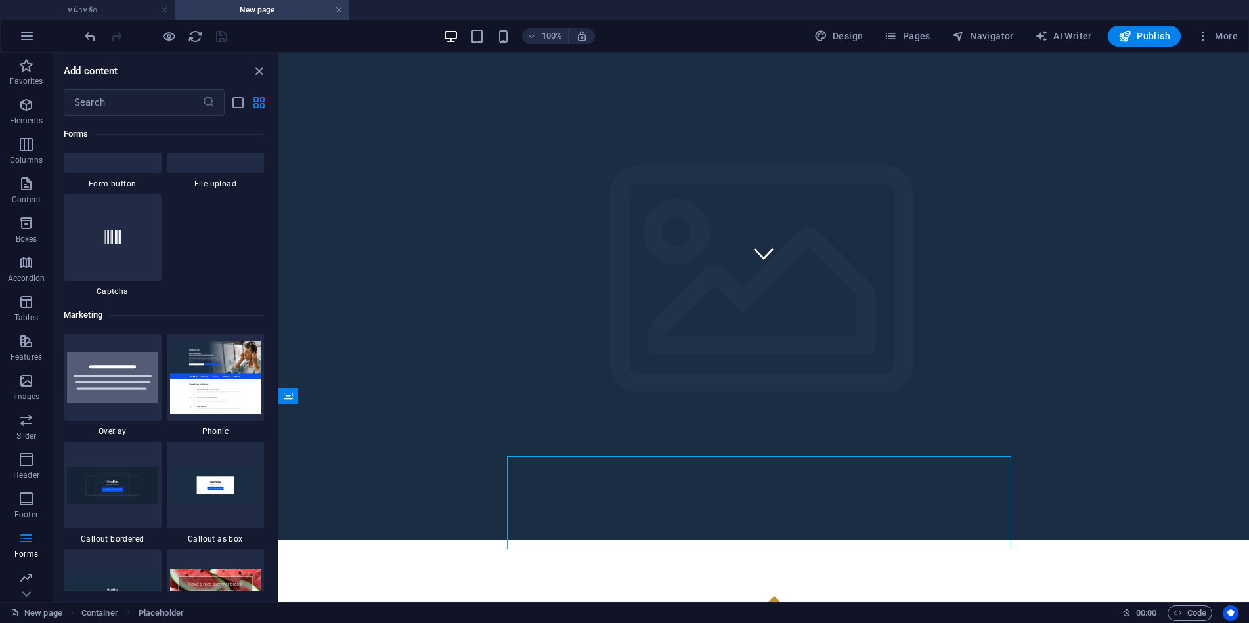
scroll to position [10744, 0]
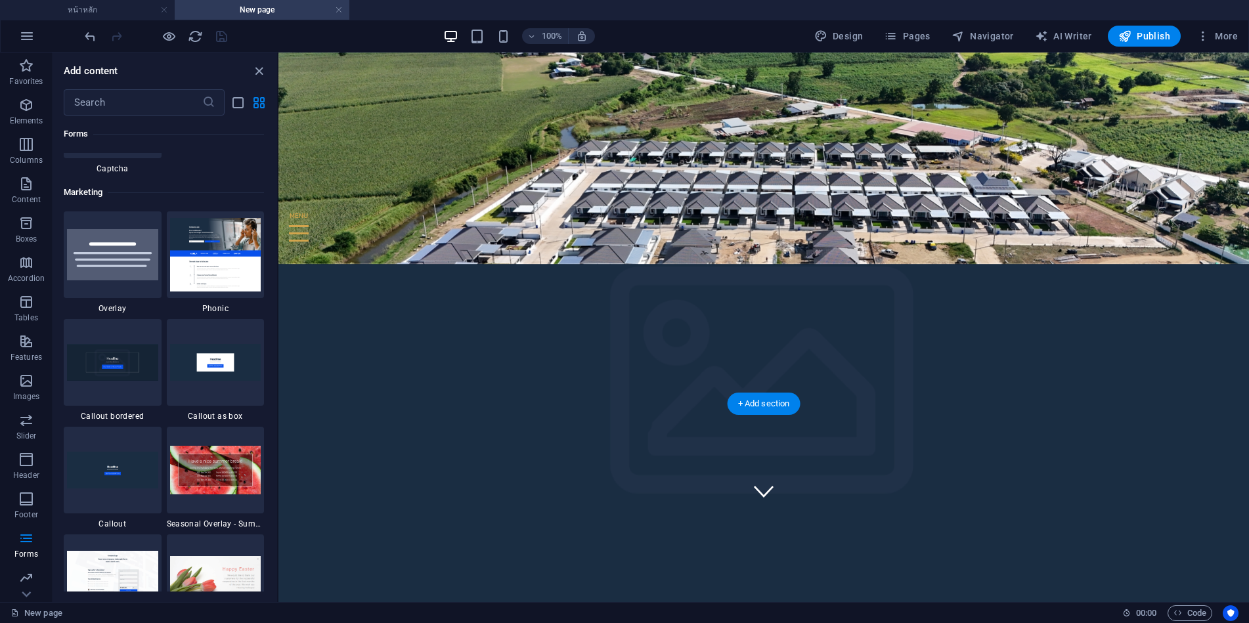
scroll to position [69, 0]
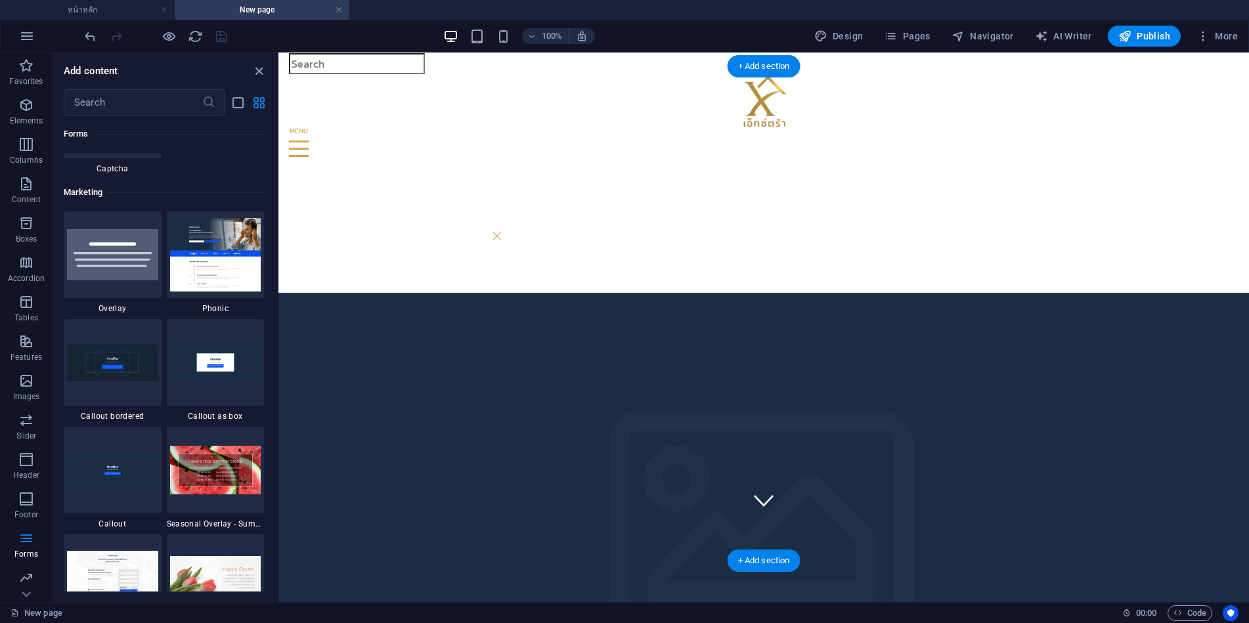
scroll to position [0, 0]
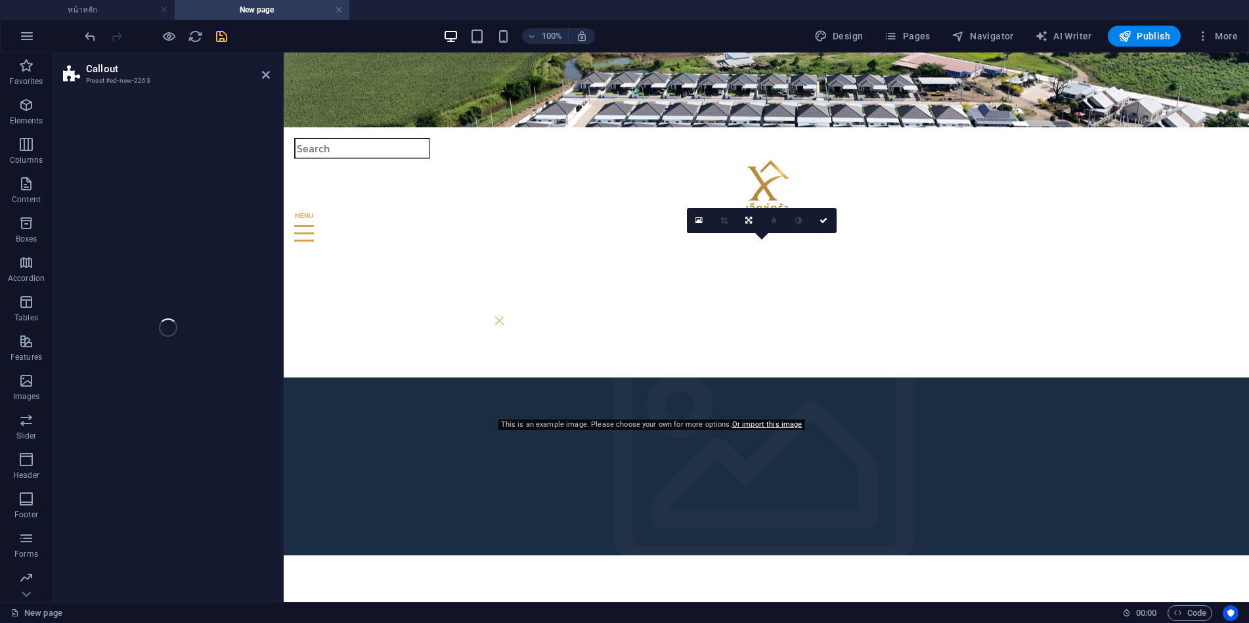
select select "rem"
select select "px"
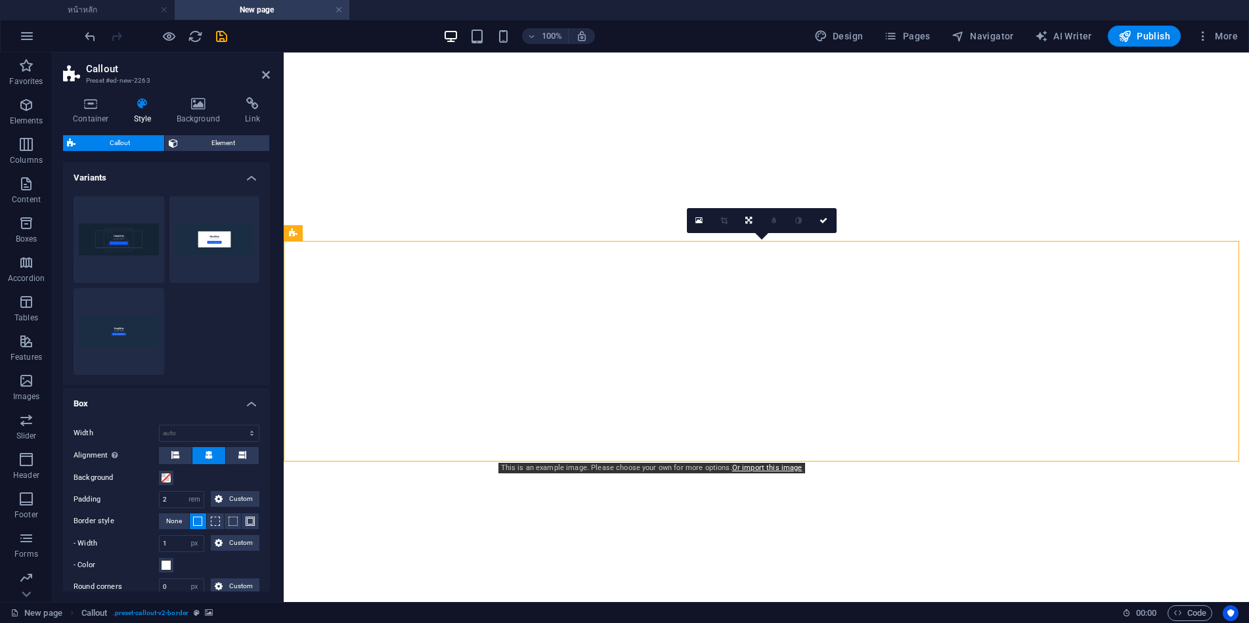
select select "rem"
select select "px"
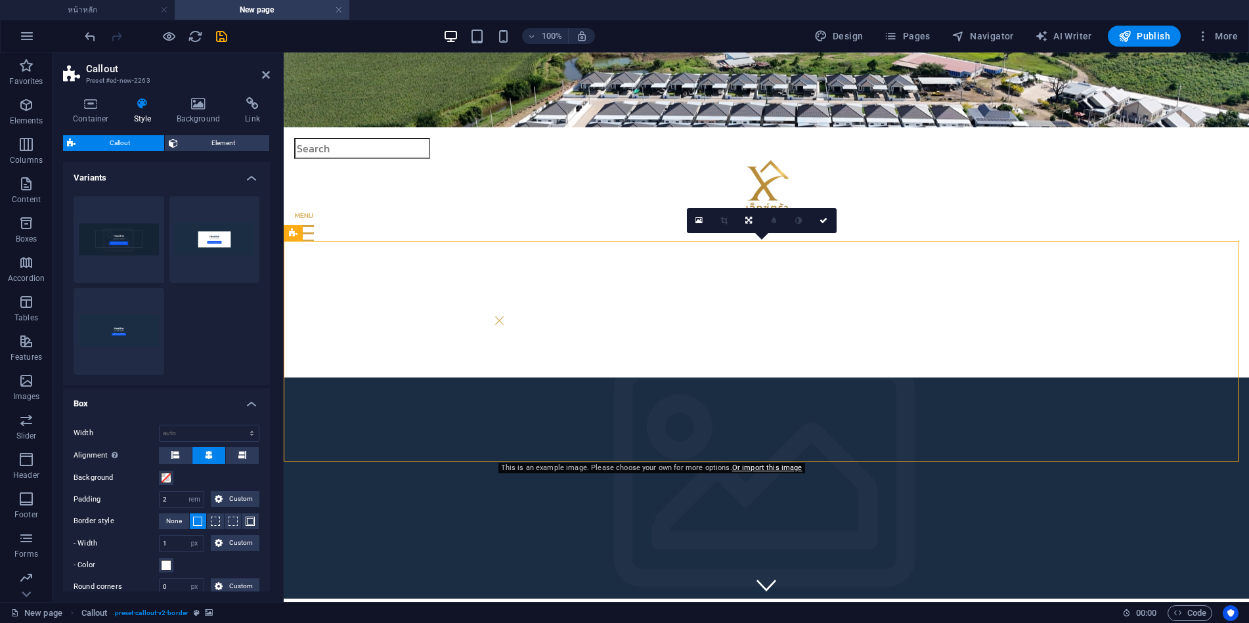
click at [671, 378] on figure at bounding box center [766, 488] width 965 height 221
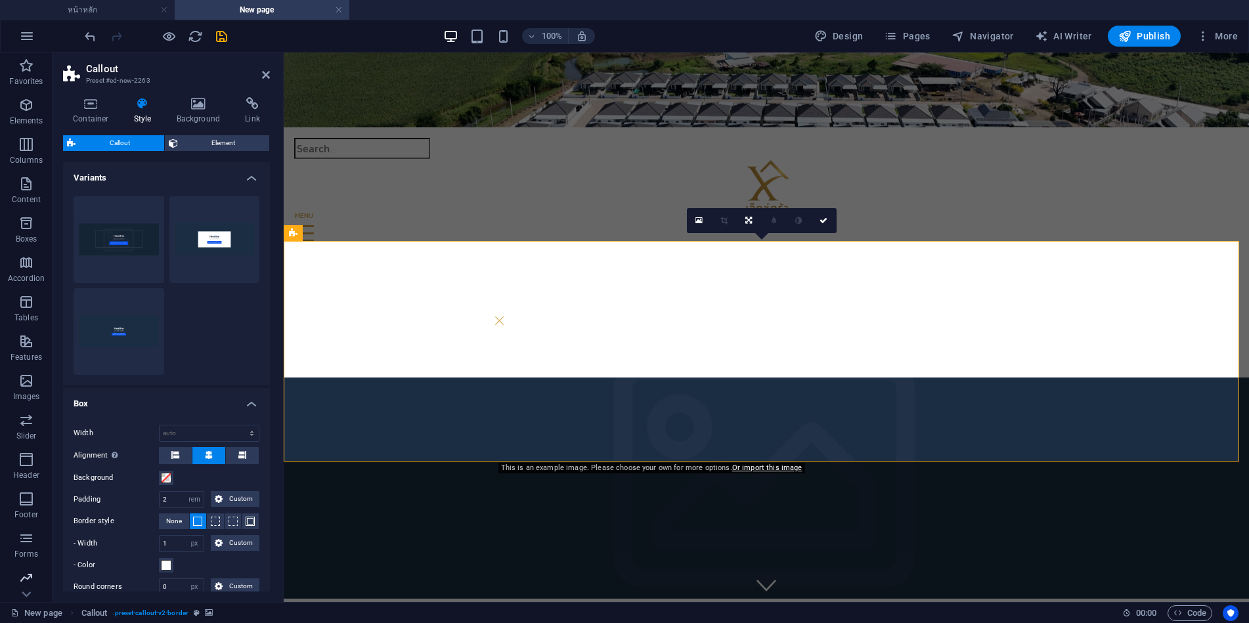
click at [0, 0] on icon "button" at bounding box center [0, 0] width 0 height 0
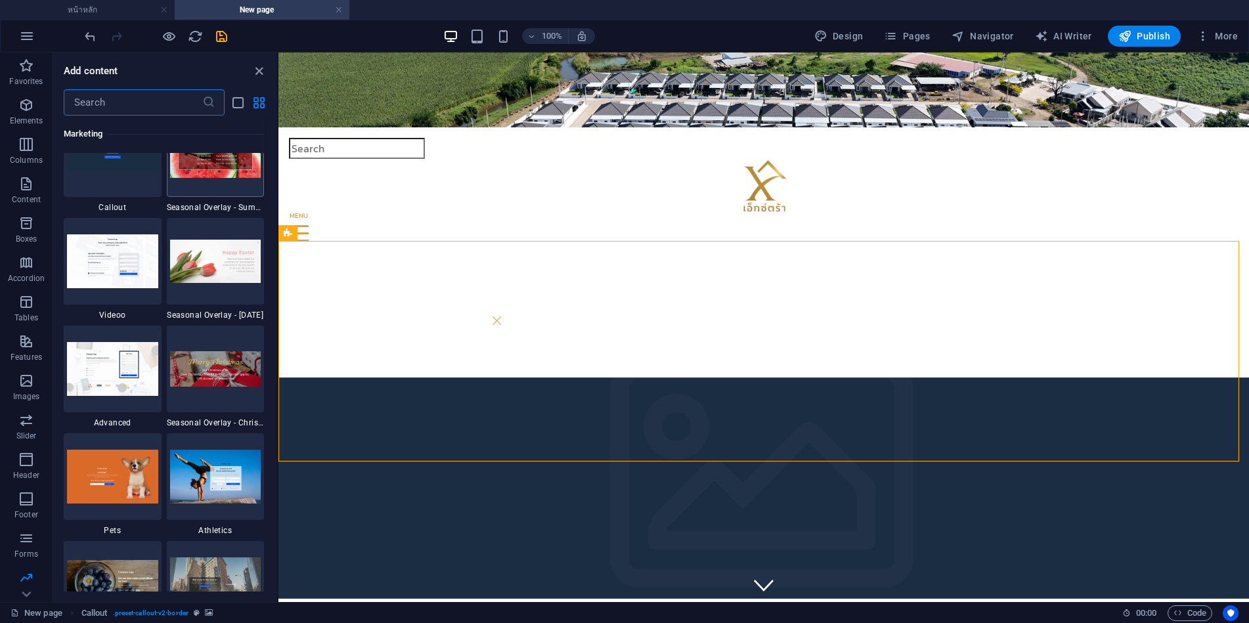
scroll to position [11066, 0]
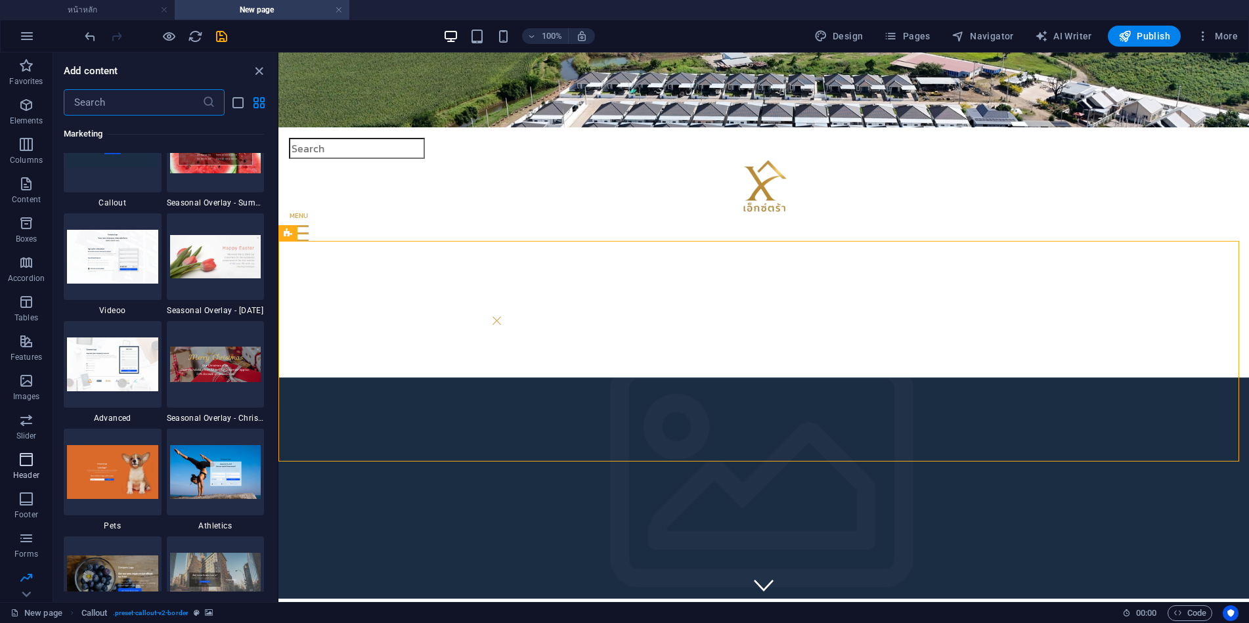
click at [0, 0] on icon "button" at bounding box center [0, 0] width 0 height 0
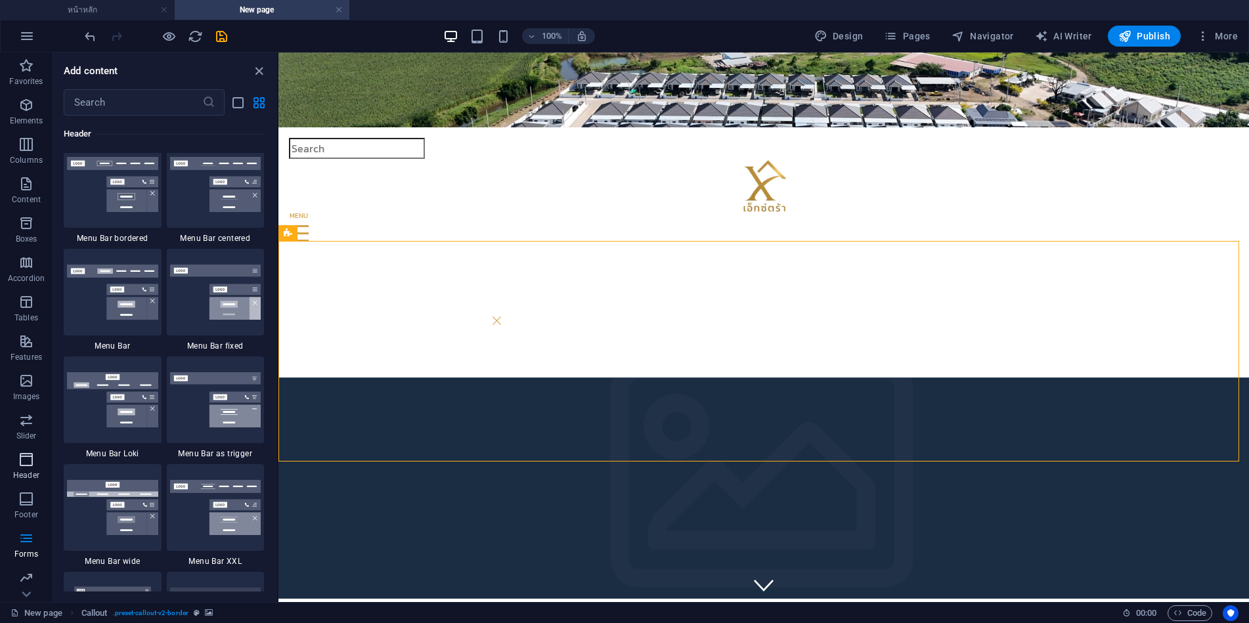
scroll to position [8014, 0]
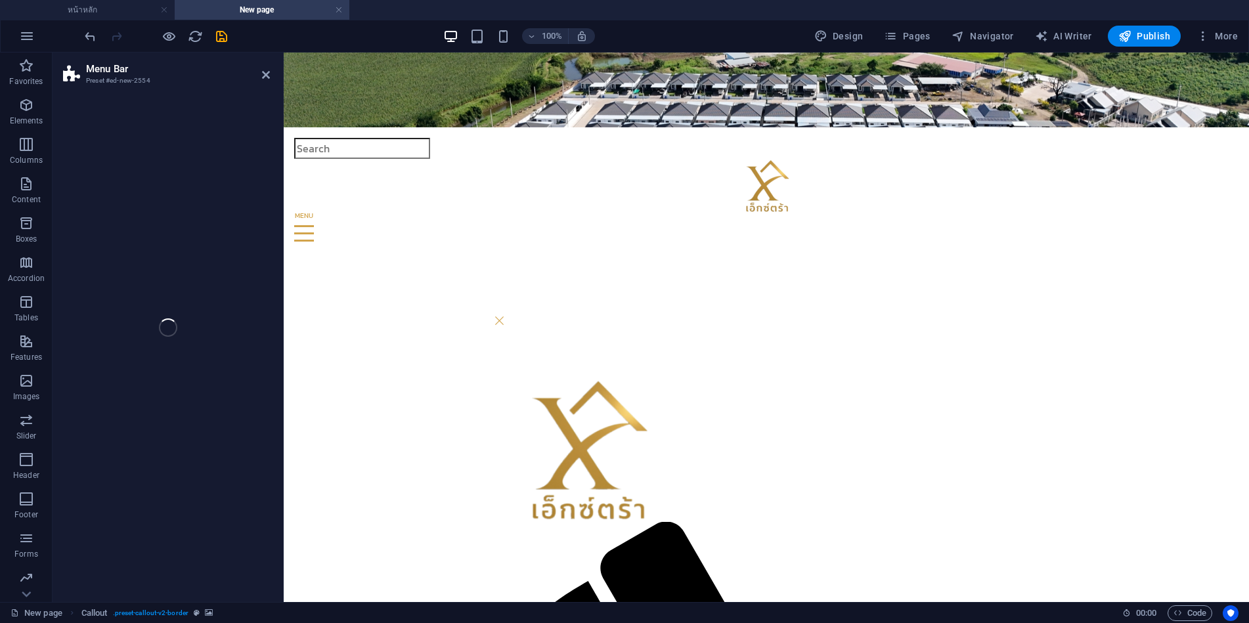
select select "rem"
select select "preset-menu-v2-default"
